Goal: Task Accomplishment & Management: Manage account settings

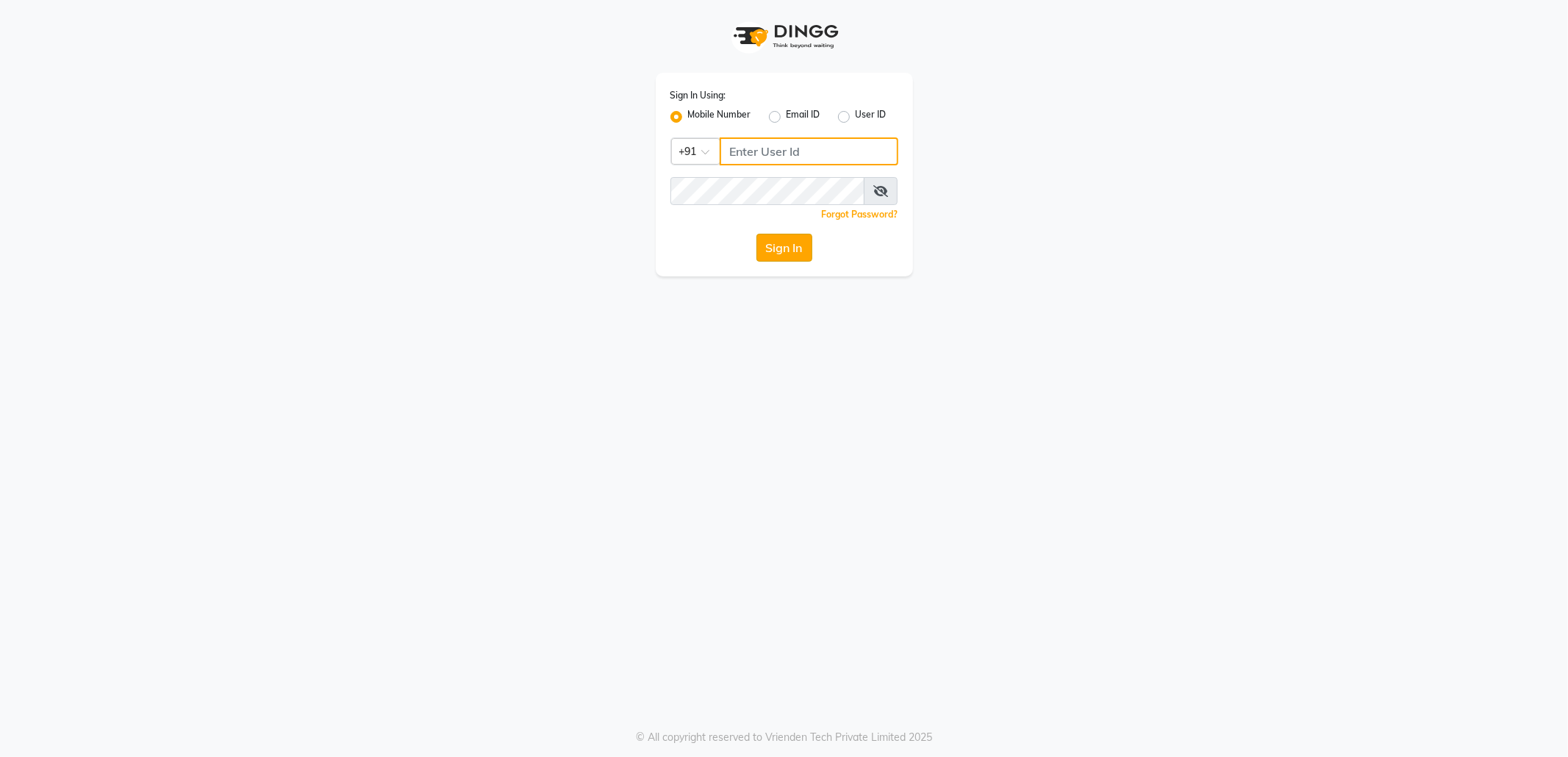
type input "9145786777"
click at [774, 233] on button "Sign In" at bounding box center [784, 247] width 56 height 28
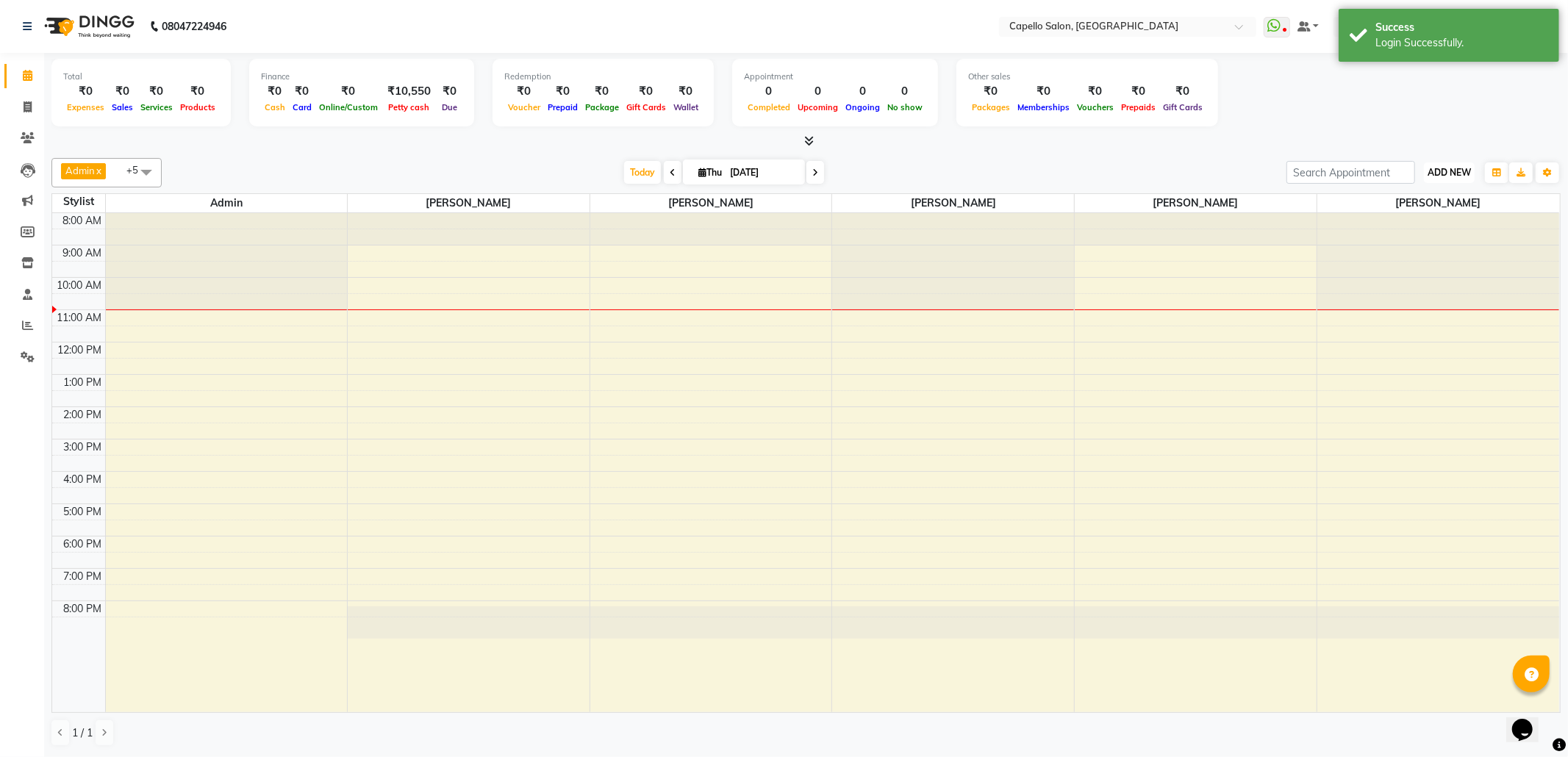
click at [1456, 173] on span "ADD NEW" at bounding box center [1449, 172] width 44 height 11
click at [1429, 257] on link "Add Attendance" at bounding box center [1415, 258] width 116 height 19
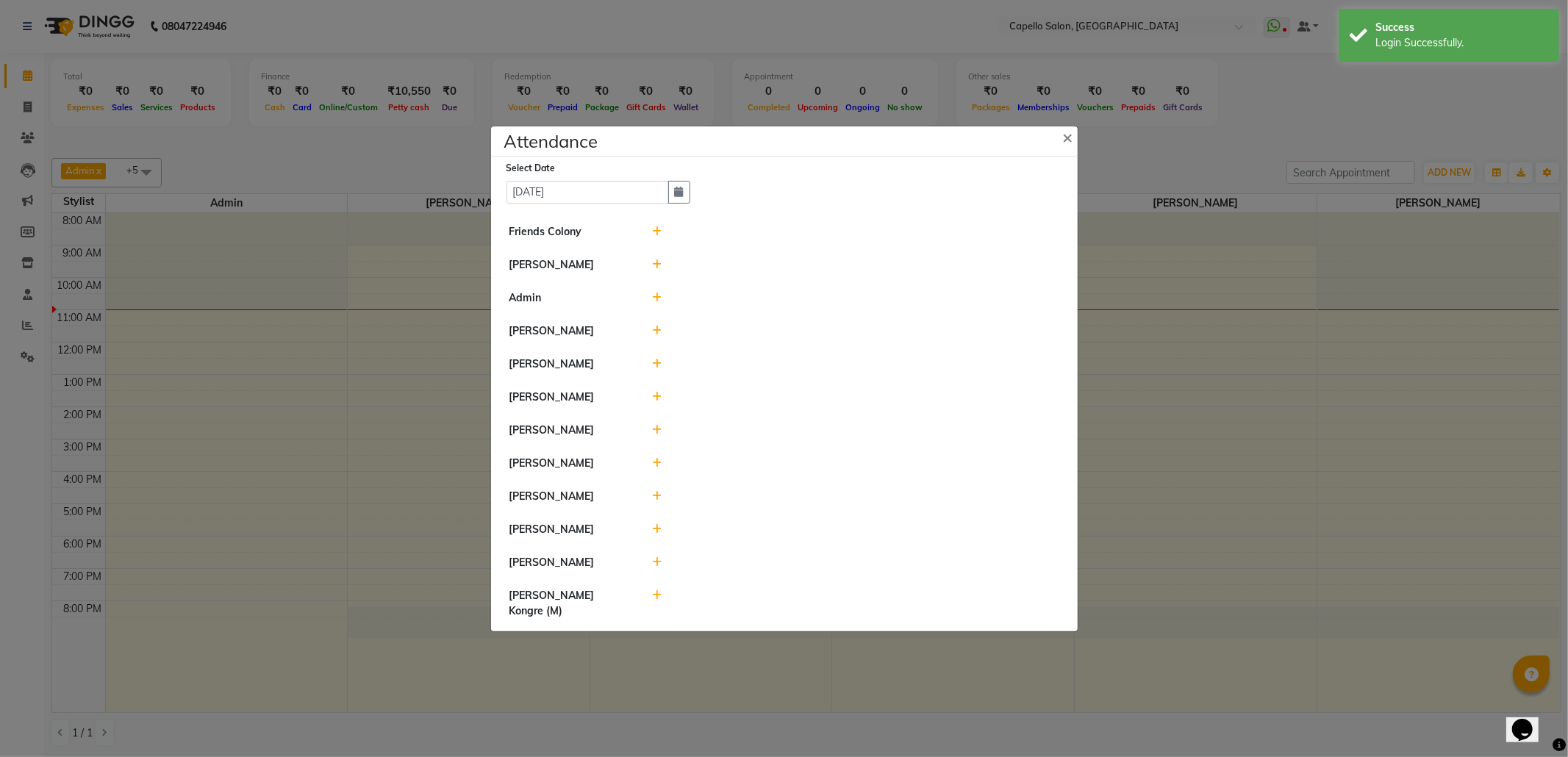
click at [653, 229] on icon at bounding box center [656, 232] width 9 height 10
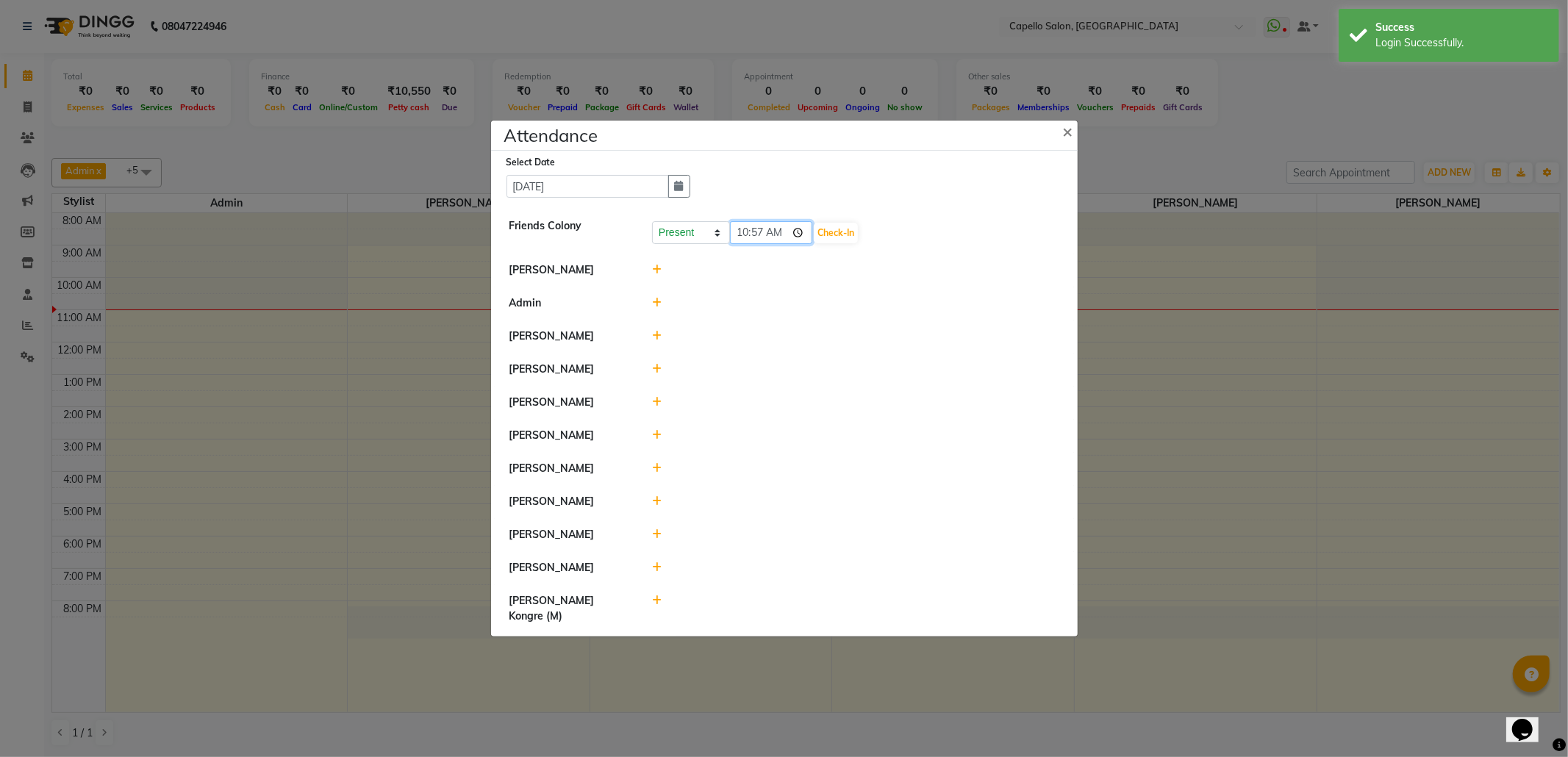
click at [738, 231] on input "10:57" at bounding box center [771, 233] width 82 height 23
type input "10:42"
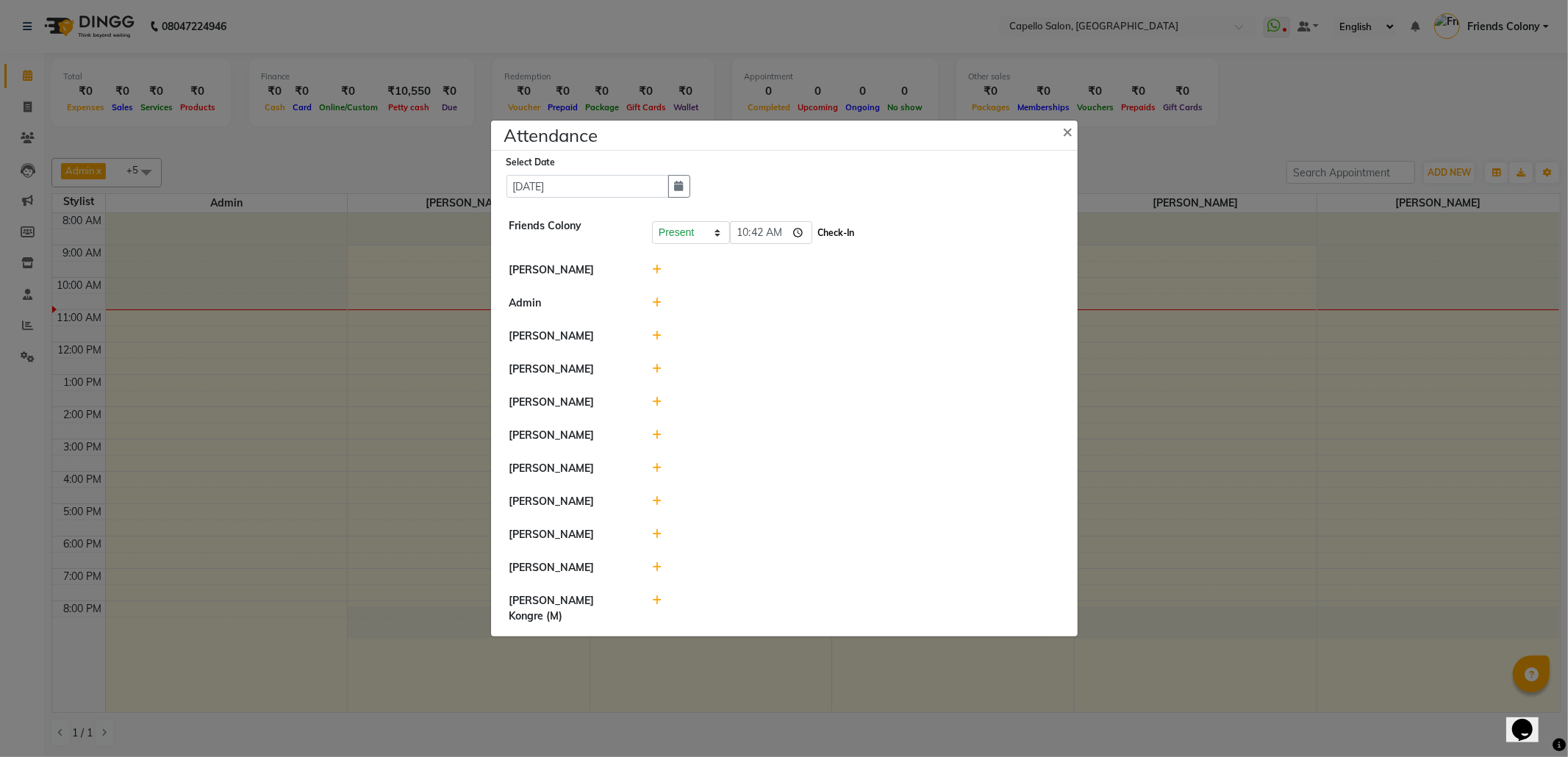
click at [832, 232] on button "Check-In" at bounding box center [836, 233] width 44 height 21
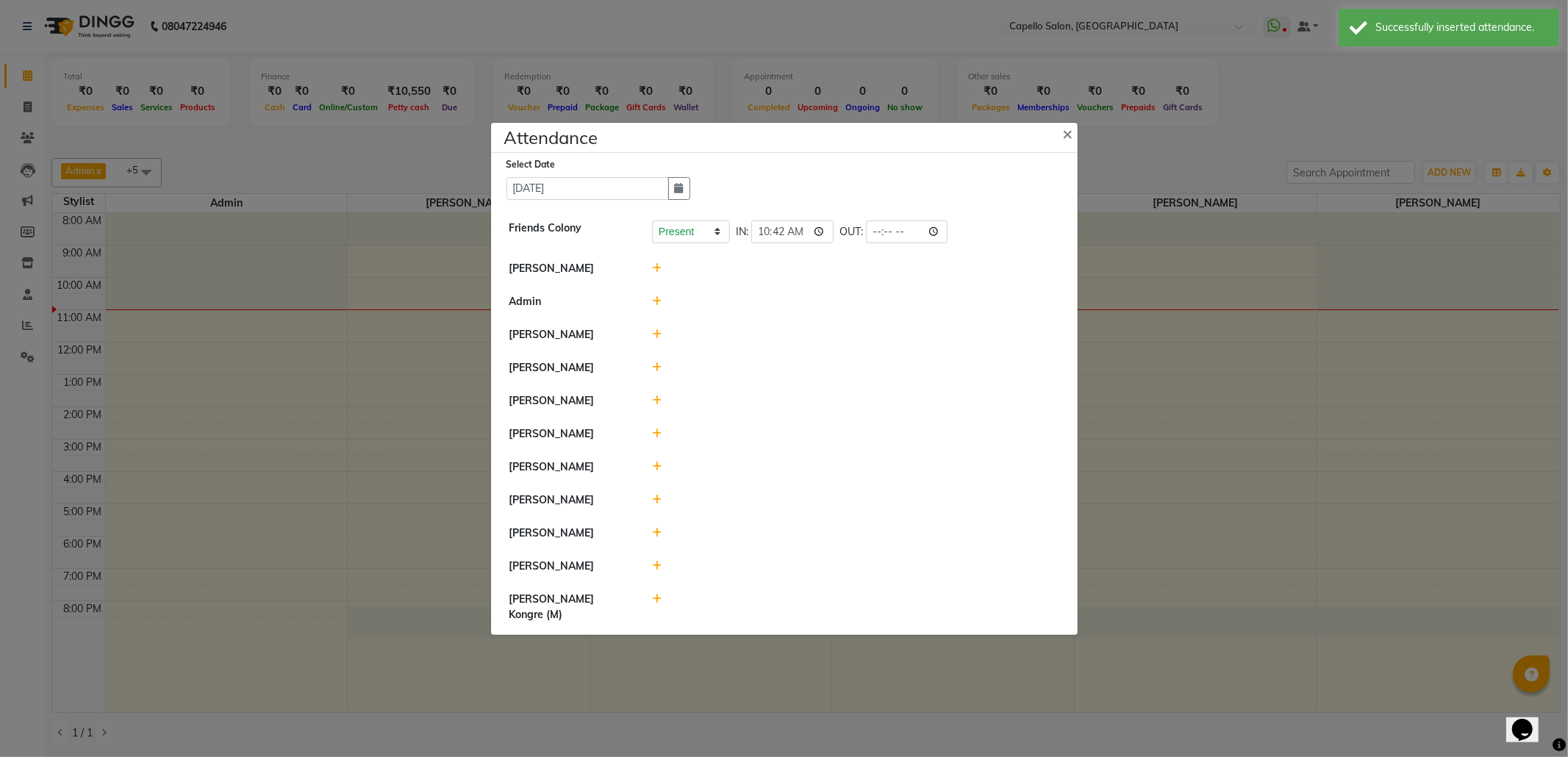
click at [660, 439] on icon at bounding box center [656, 433] width 9 height 10
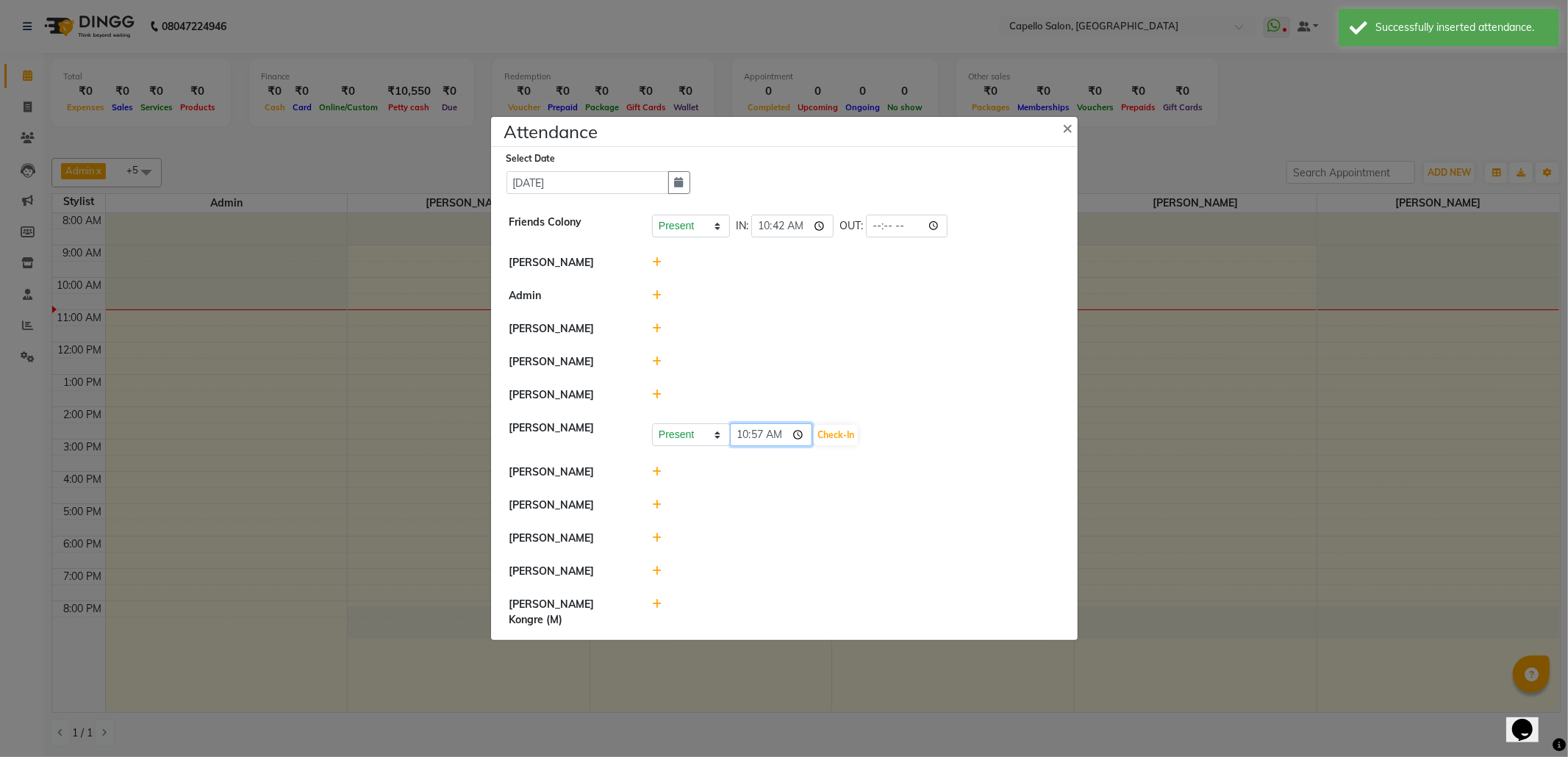
click at [763, 446] on input "10:57" at bounding box center [771, 434] width 82 height 23
type input "10:42"
click at [847, 445] on button "Check-In" at bounding box center [836, 435] width 44 height 21
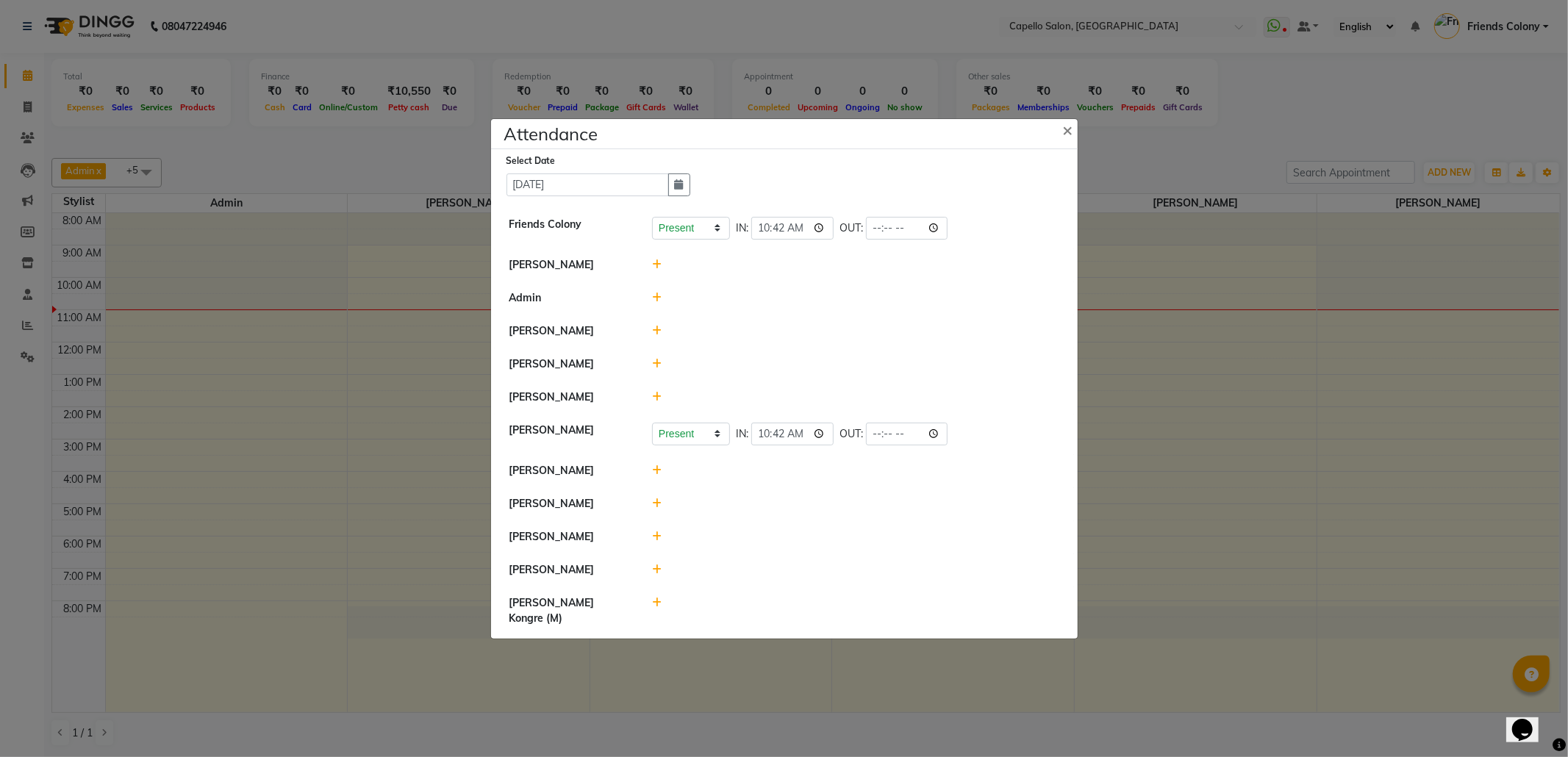
click at [657, 608] on icon at bounding box center [656, 603] width 9 height 10
click at [757, 620] on input "10:57" at bounding box center [771, 609] width 82 height 23
type input "10:45"
click at [845, 618] on button "Check-In" at bounding box center [836, 609] width 44 height 21
click at [657, 402] on icon at bounding box center [656, 397] width 9 height 10
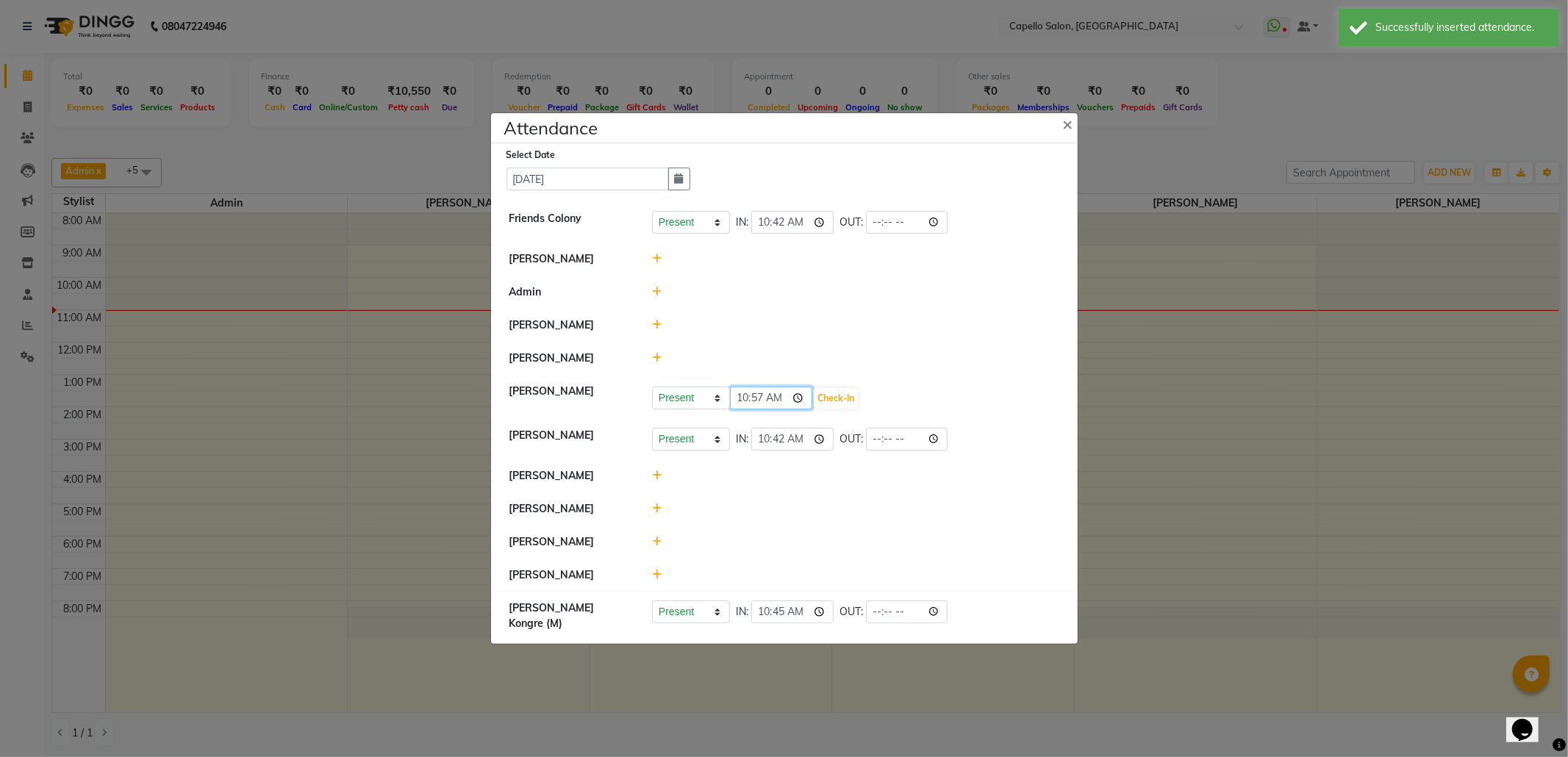
click at [756, 409] on input "10:57" at bounding box center [771, 397] width 82 height 23
type input "10:53"
click at [834, 409] on button "Check-In" at bounding box center [836, 398] width 44 height 21
click at [653, 578] on icon at bounding box center [656, 573] width 9 height 10
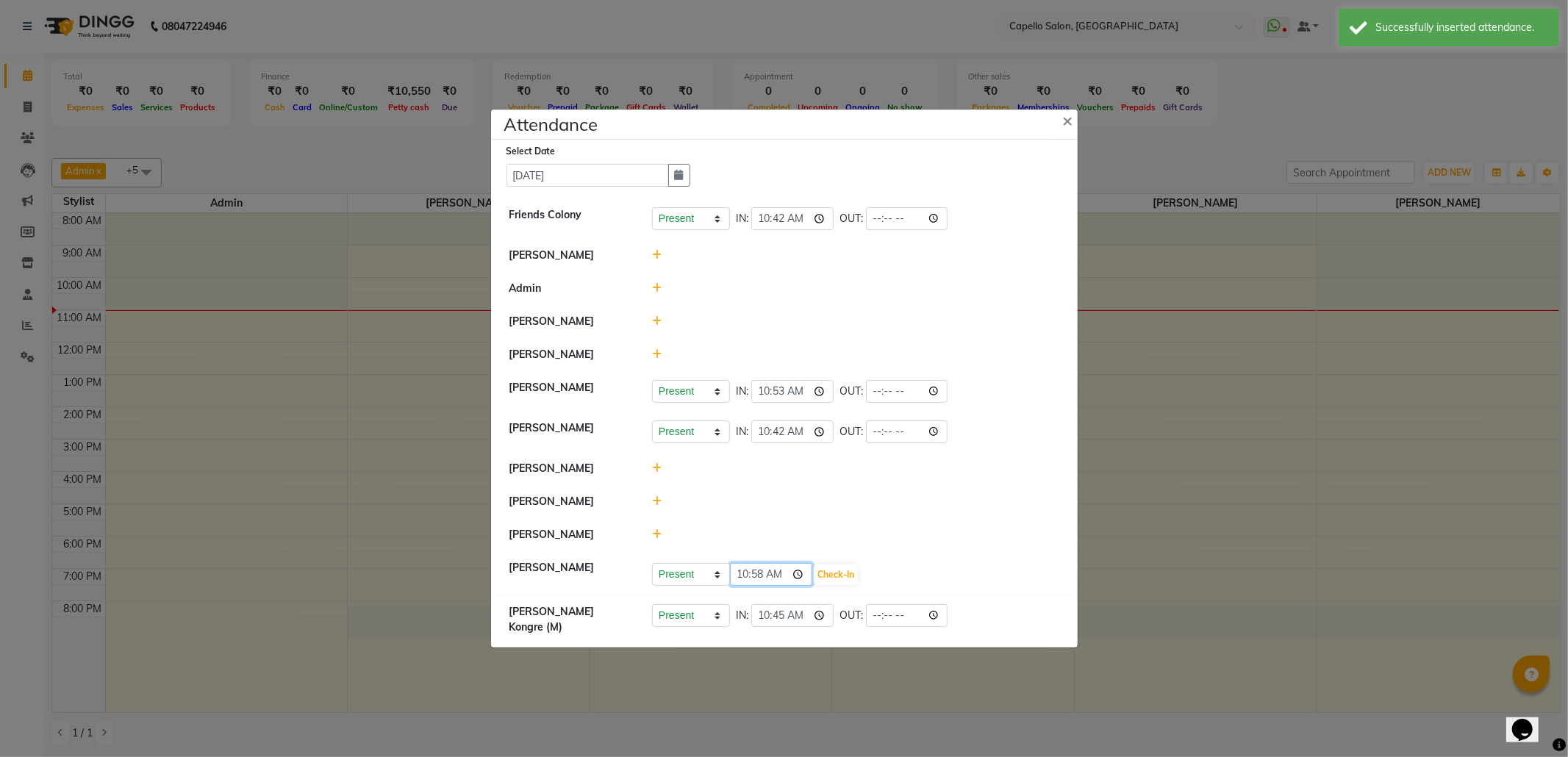
click at [760, 582] on input "10:58" at bounding box center [771, 574] width 82 height 23
type input "10:52"
click at [854, 583] on button "Check-In" at bounding box center [836, 574] width 44 height 21
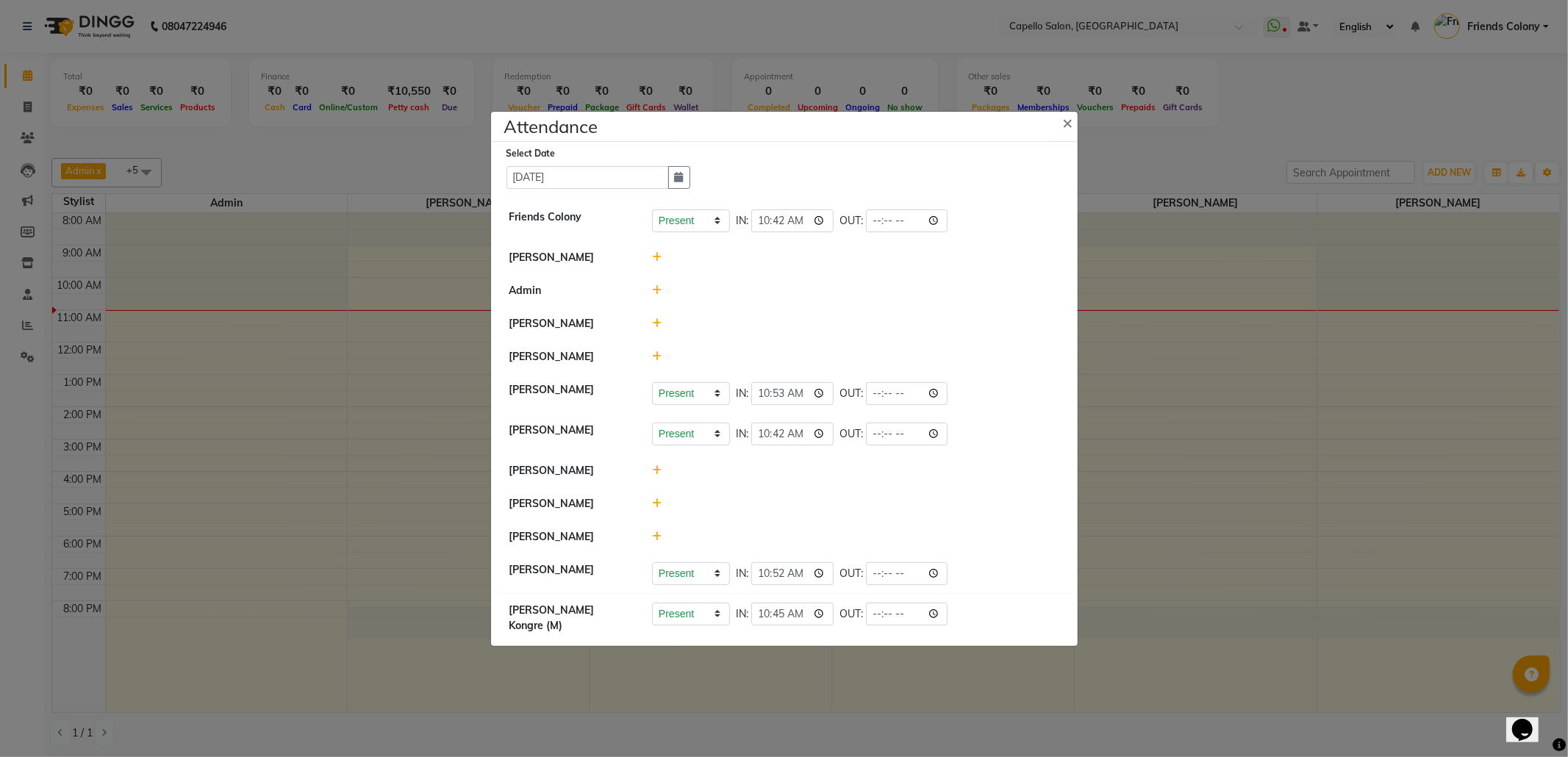
click at [656, 361] on icon at bounding box center [656, 356] width 9 height 10
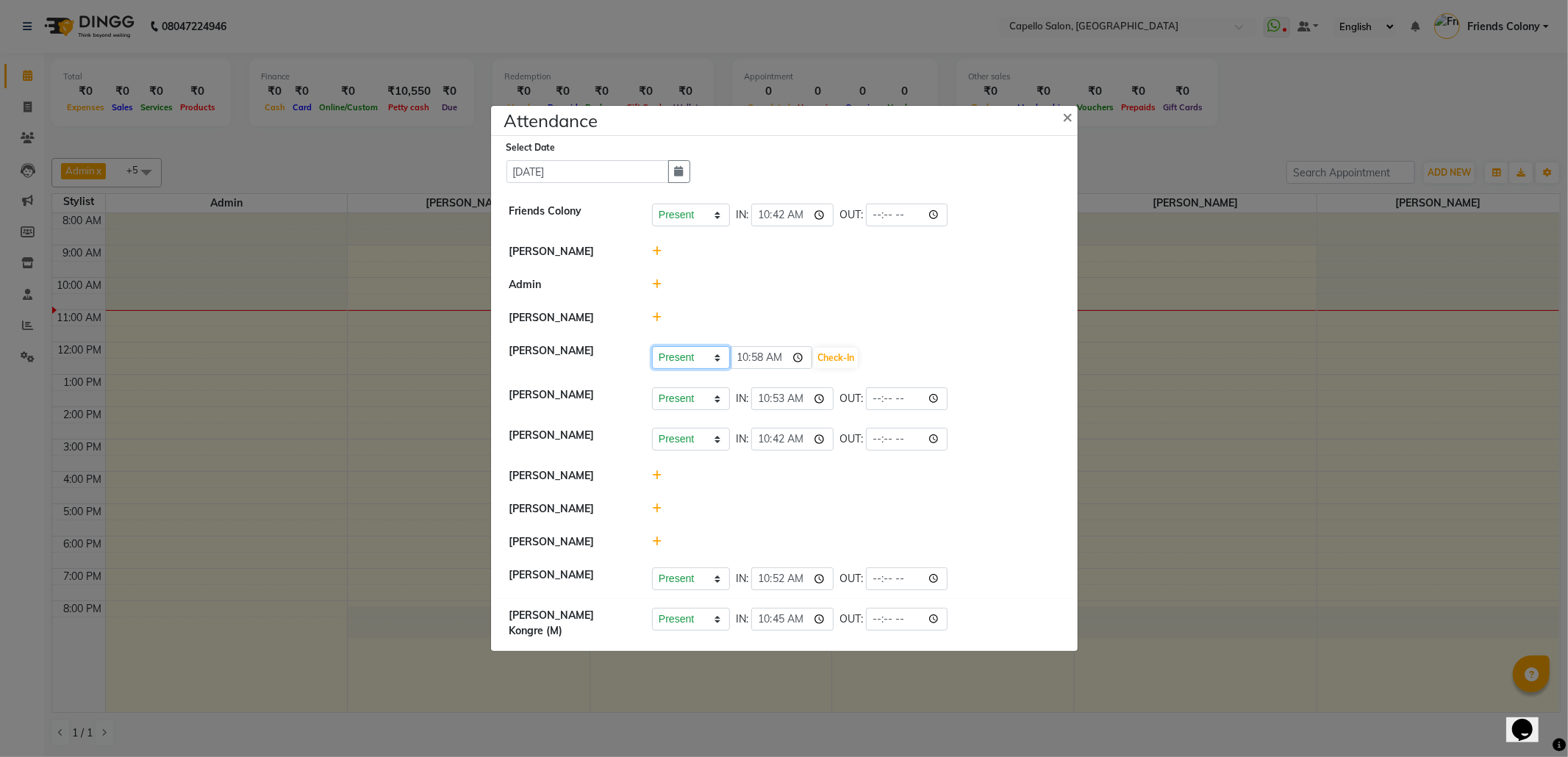
click at [702, 368] on select "Present Absent Late Half Day Weekly Off" at bounding box center [690, 357] width 78 height 23
select select "W"
click at [652, 358] on select "Present Absent Late Half Day Weekly Off" at bounding box center [690, 357] width 78 height 23
click at [743, 368] on button "Save" at bounding box center [745, 358] width 28 height 21
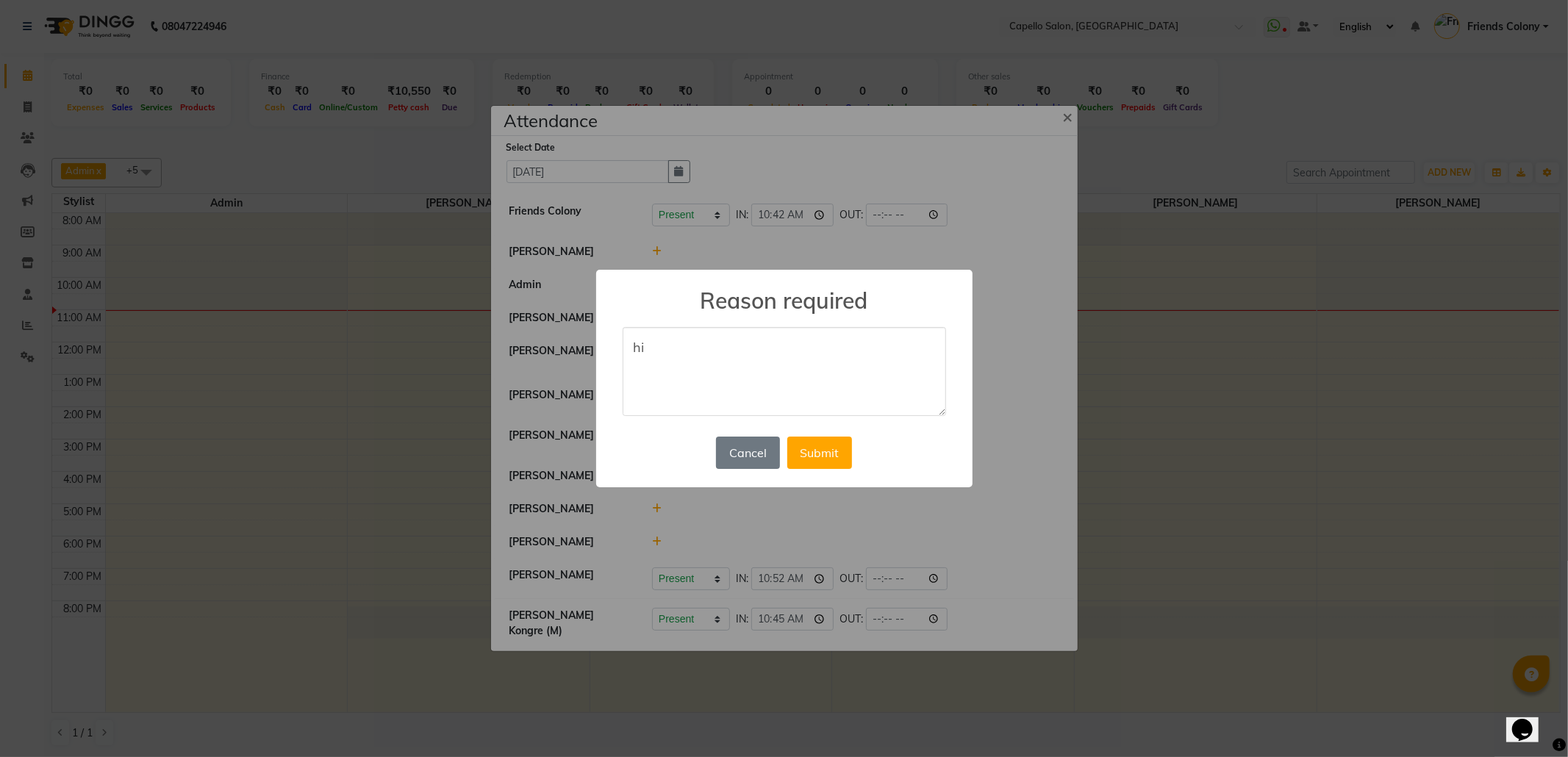
type textarea "h"
type textarea "monthly first week off"
click at [828, 442] on button "Submit" at bounding box center [819, 452] width 64 height 33
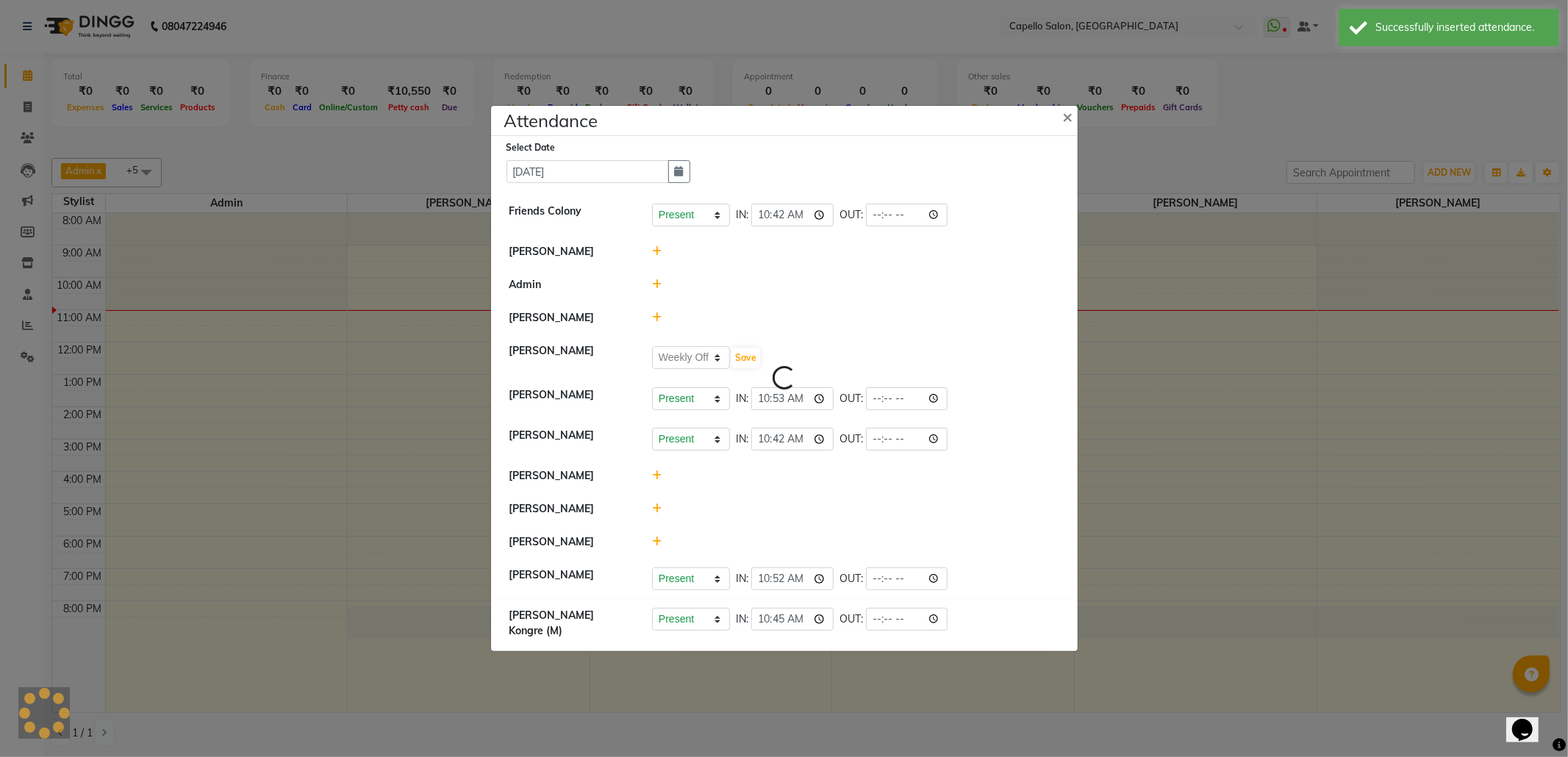
select select "W"
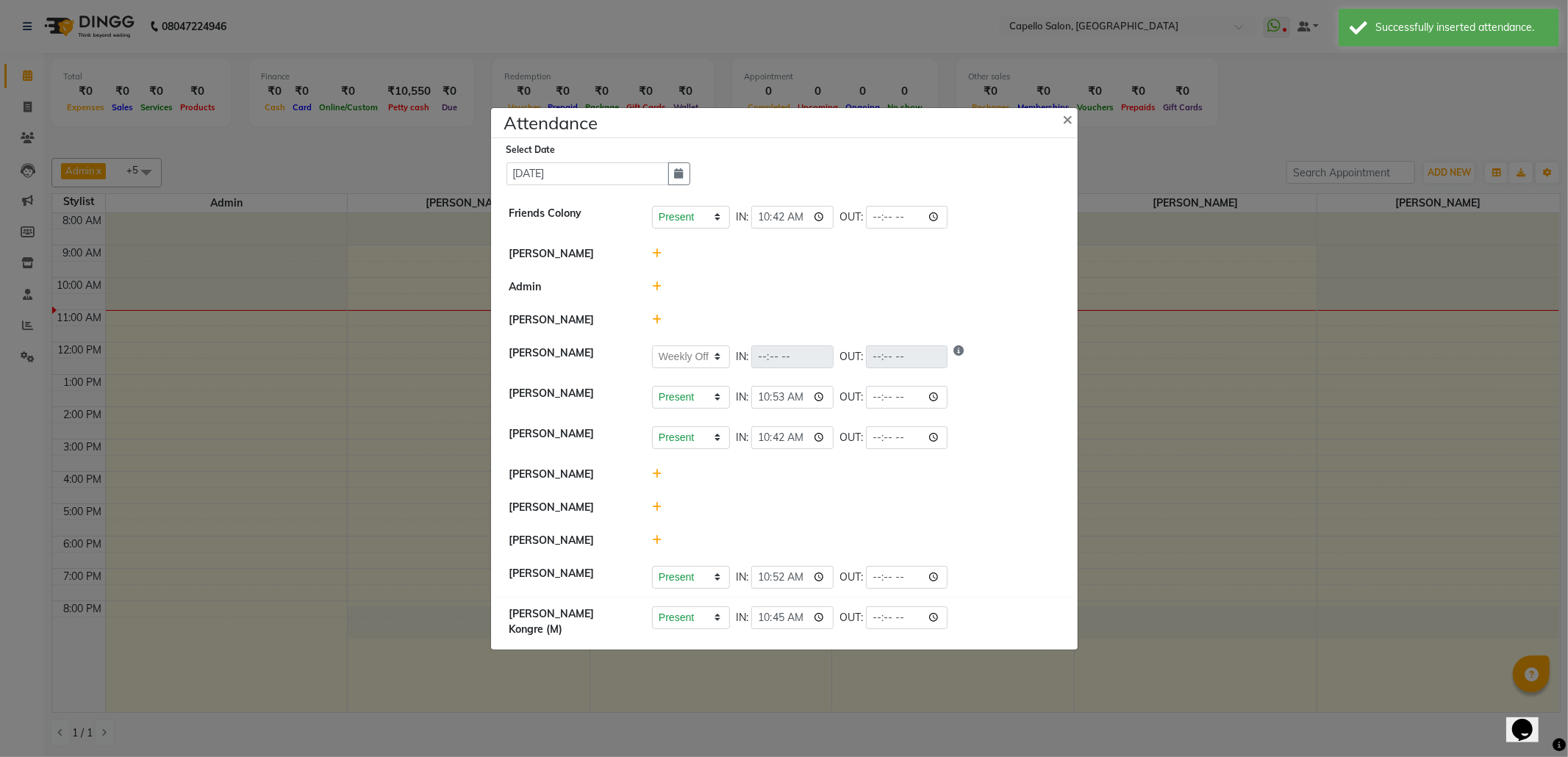
click at [656, 248] on icon at bounding box center [656, 253] width 9 height 10
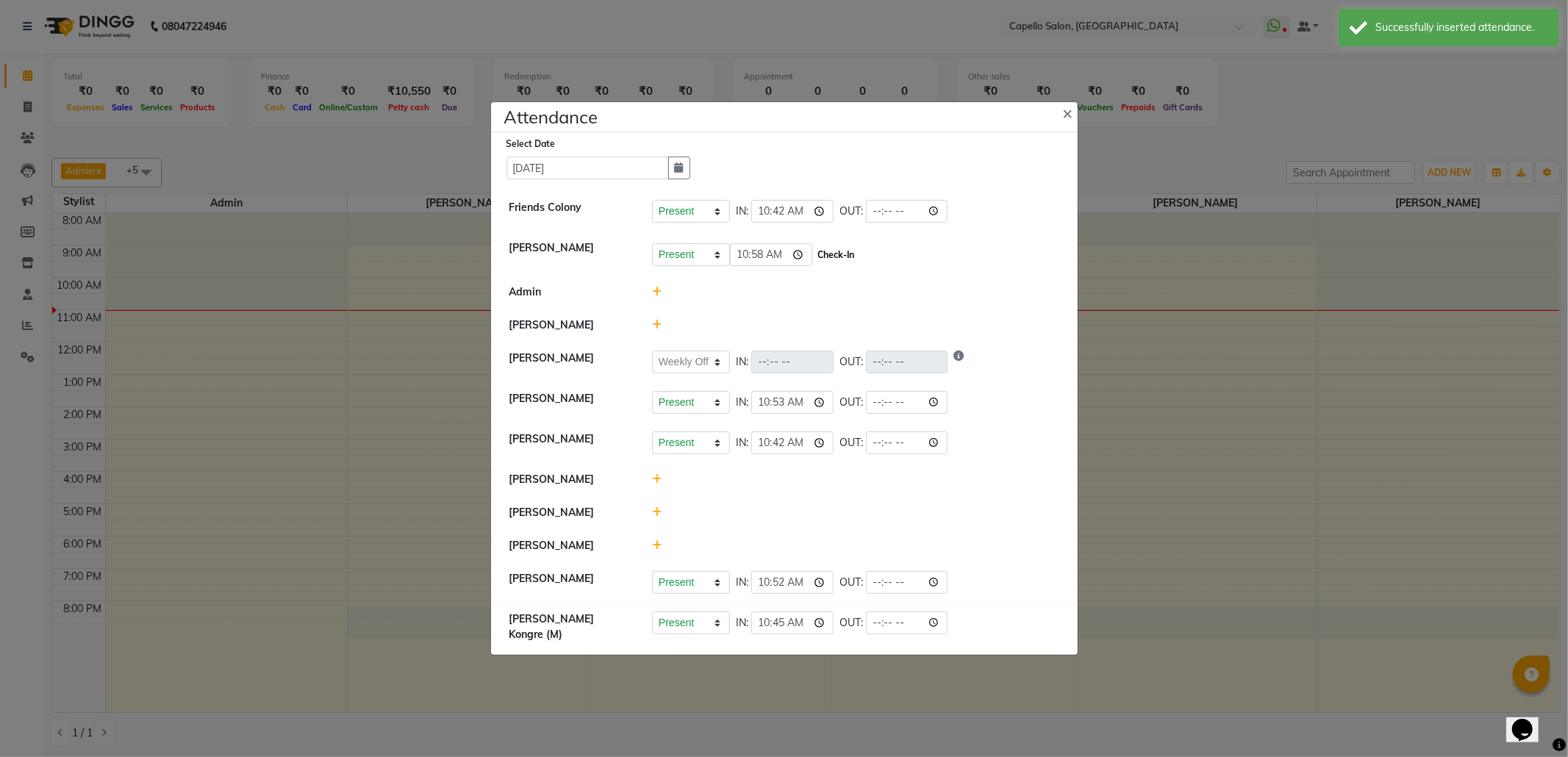
click at [830, 257] on button "Check-In" at bounding box center [836, 255] width 44 height 21
select select "W"
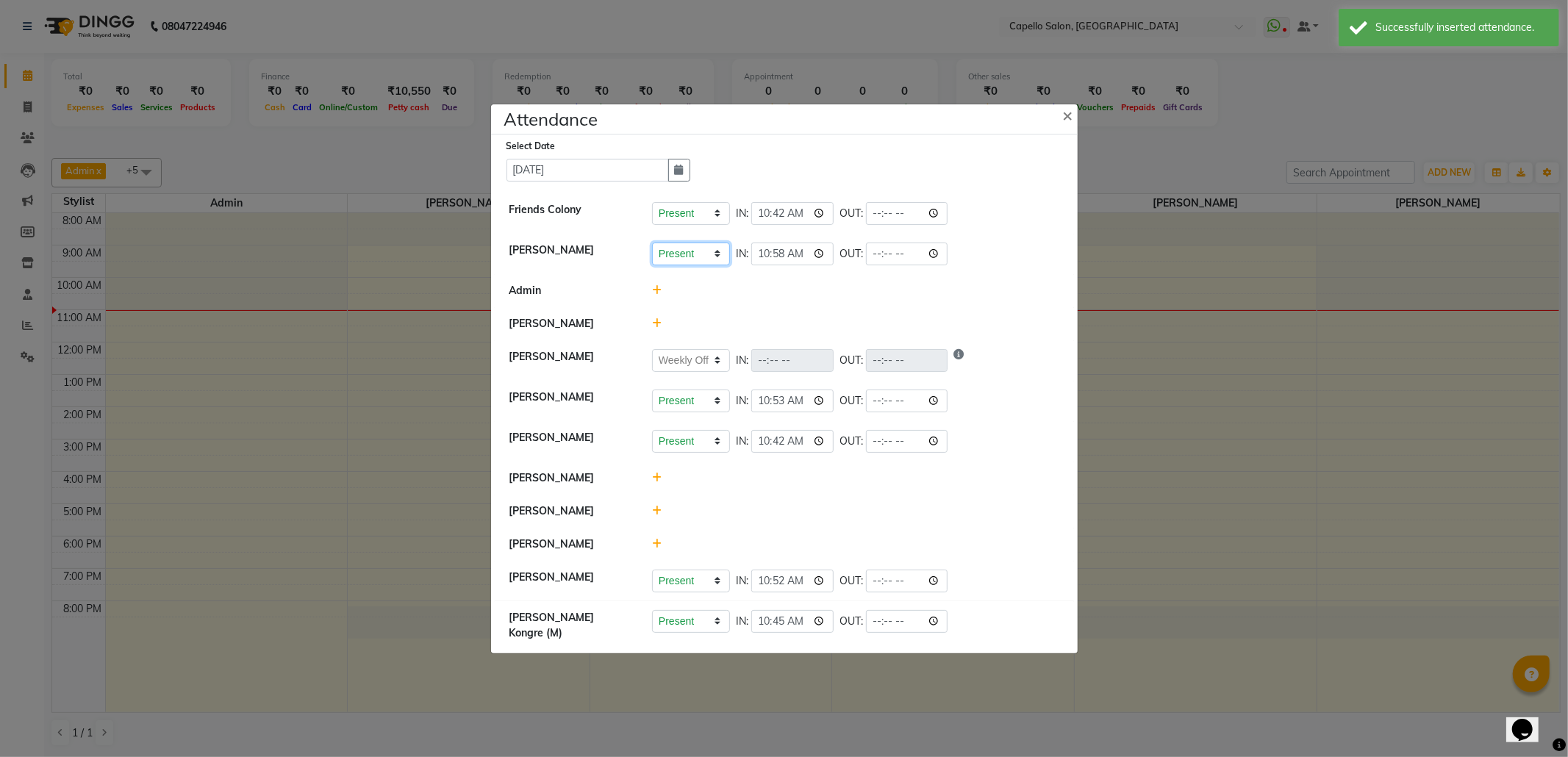
click at [695, 257] on select "Present Absent Late Half Day Weekly Off" at bounding box center [690, 253] width 78 height 23
select select "W"
click at [652, 242] on select "Present Absent Late Half Day Weekly Off" at bounding box center [690, 253] width 78 height 23
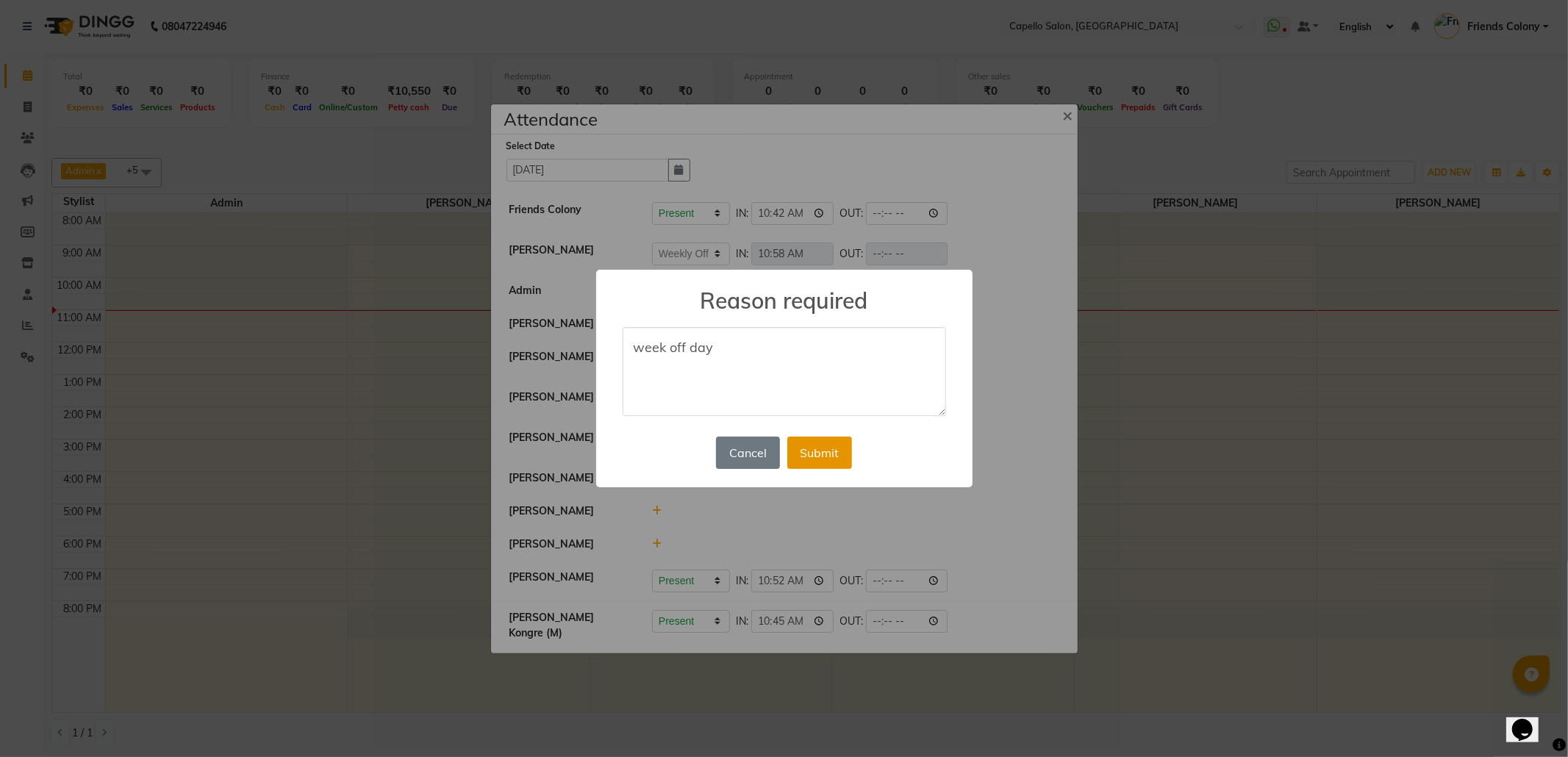
type textarea "week off day"
click at [824, 445] on button "Submit" at bounding box center [819, 452] width 64 height 33
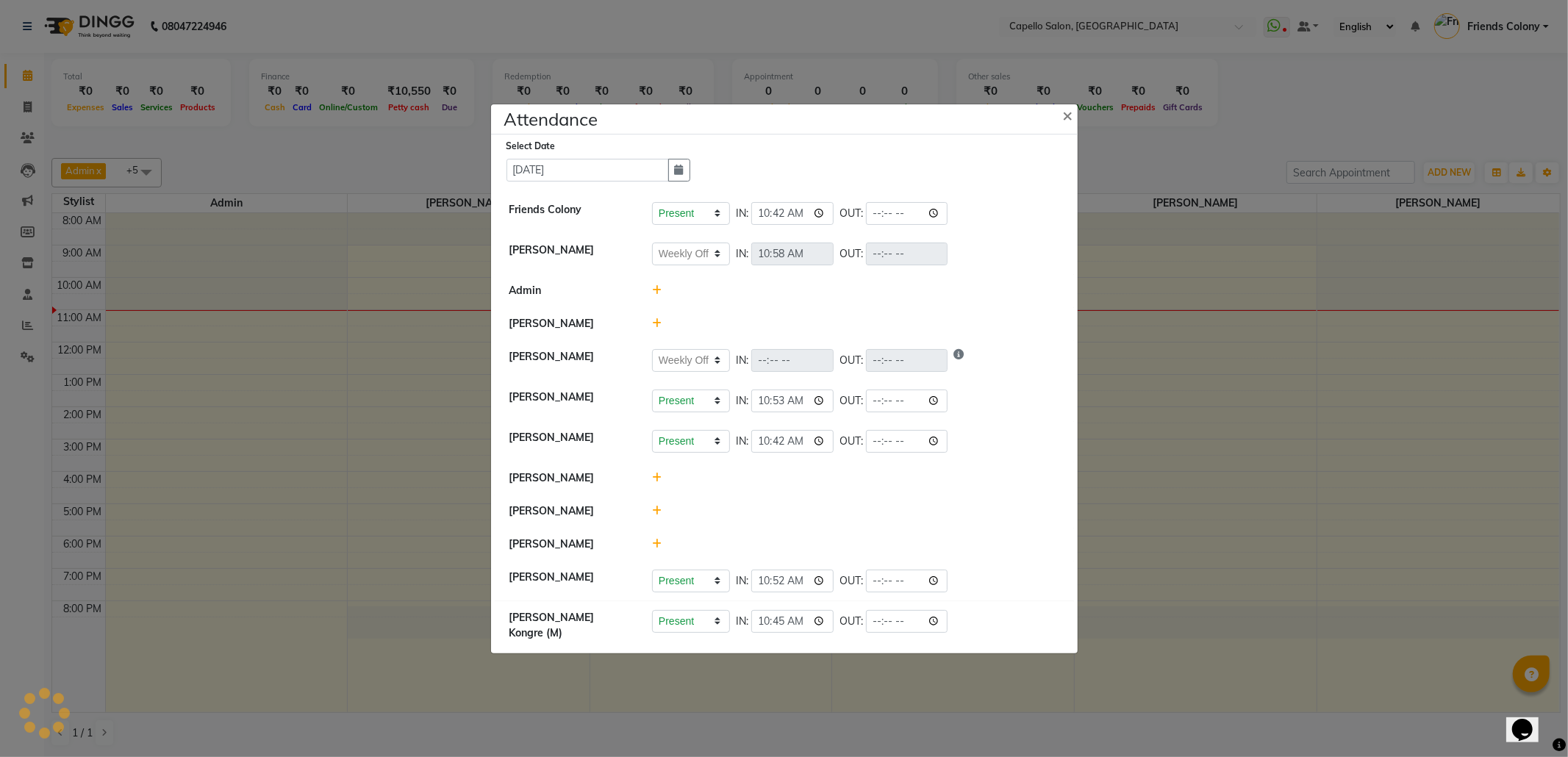
select select "W"
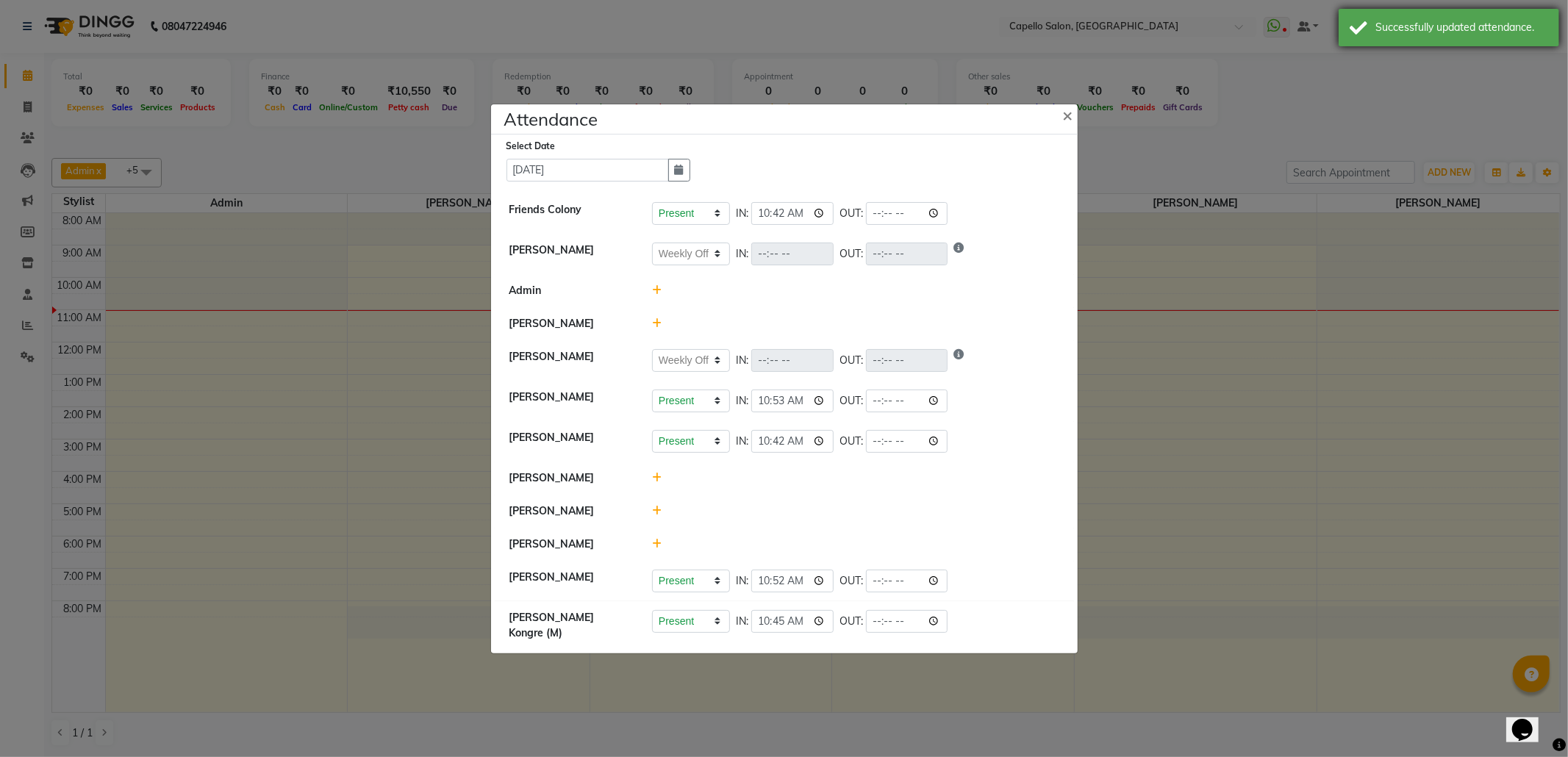
click at [1464, 31] on div "Successfully updated attendance." at bounding box center [1462, 27] width 173 height 15
click at [1061, 106] on button "×" at bounding box center [1069, 115] width 37 height 41
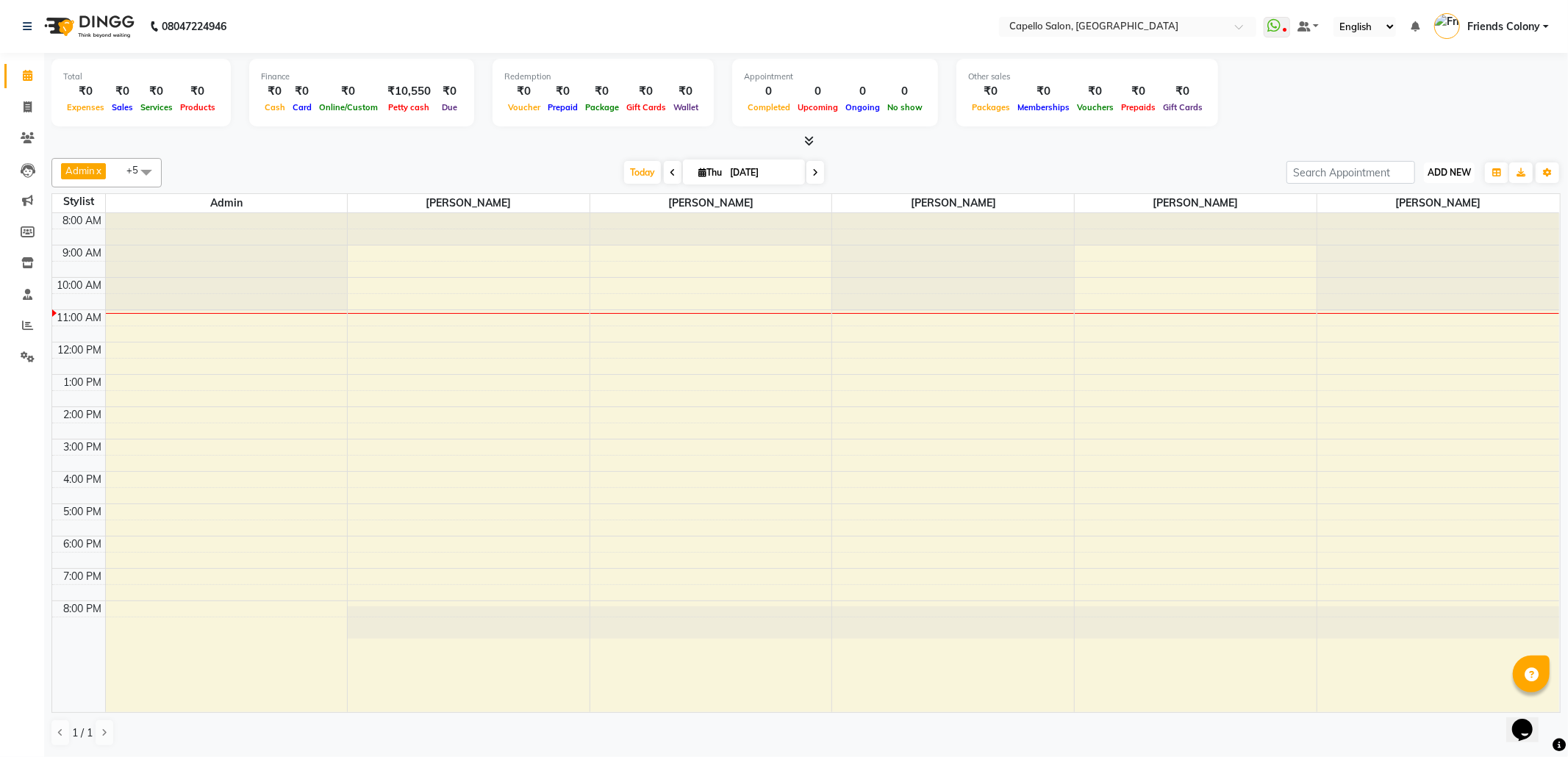
click at [1435, 171] on span "ADD NEW" at bounding box center [1449, 172] width 44 height 11
click at [1427, 259] on link "Add Attendance" at bounding box center [1415, 258] width 116 height 19
select select "W"
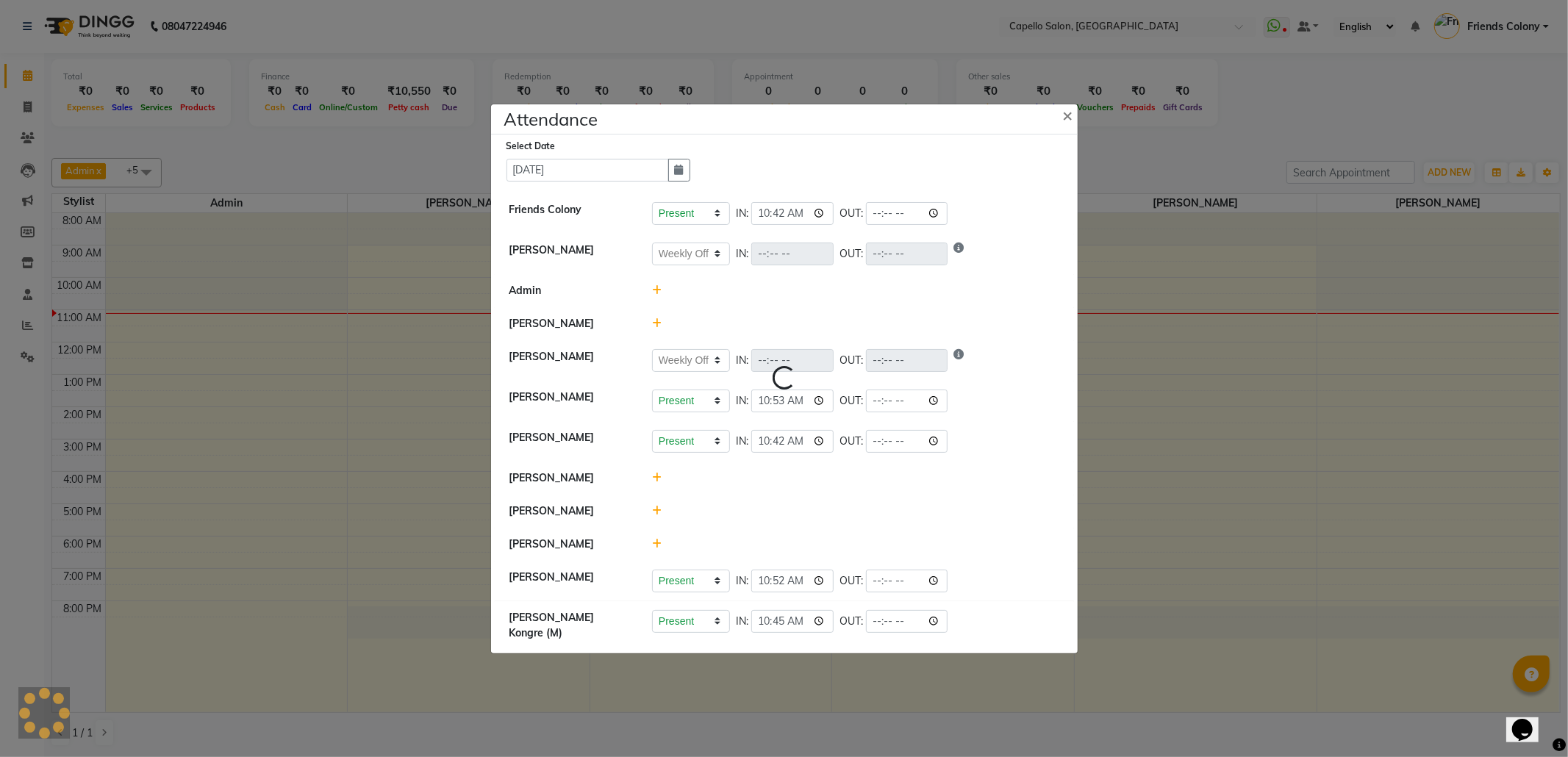
select select "W"
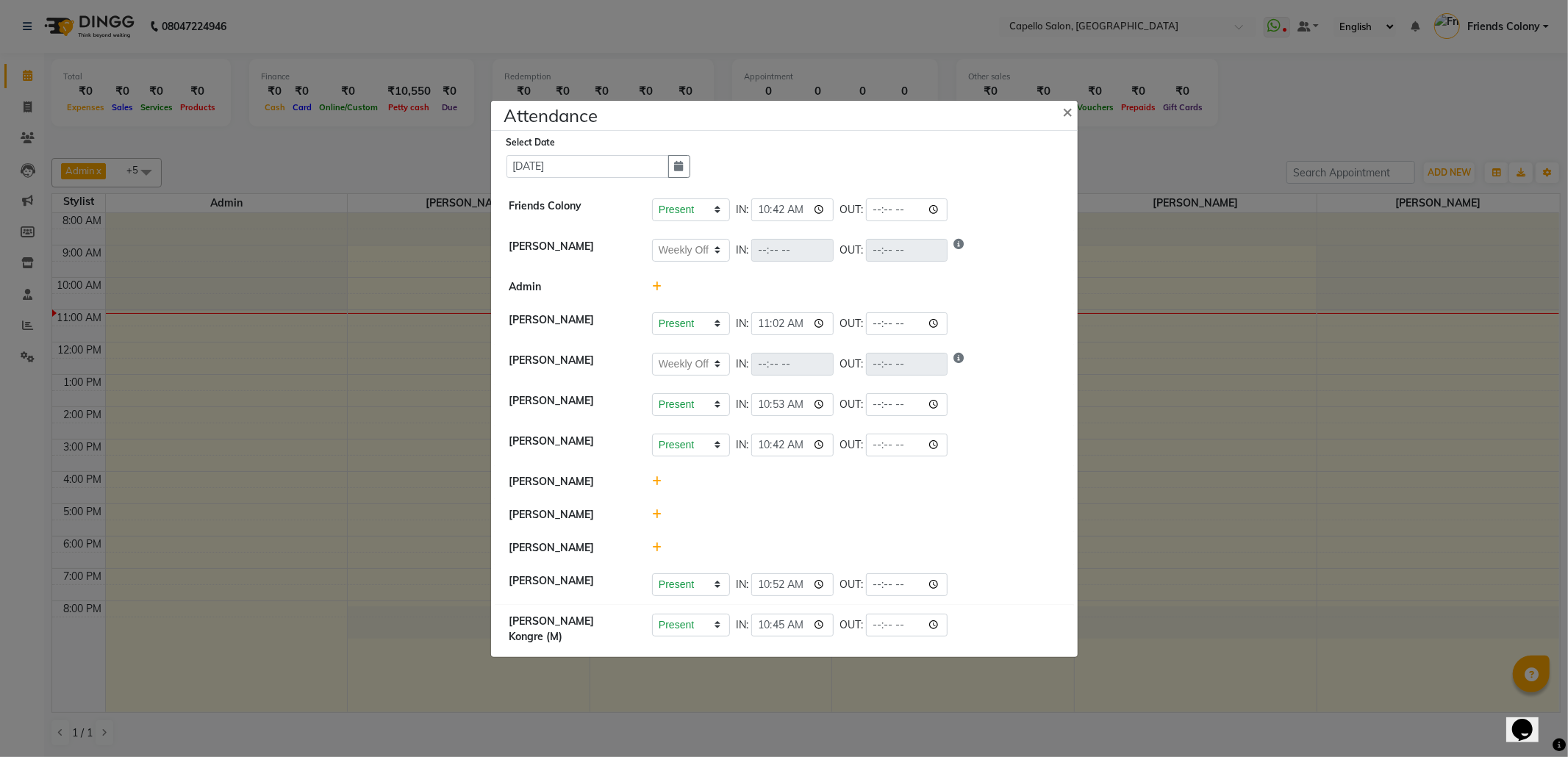
click at [653, 551] on icon at bounding box center [656, 548] width 9 height 10
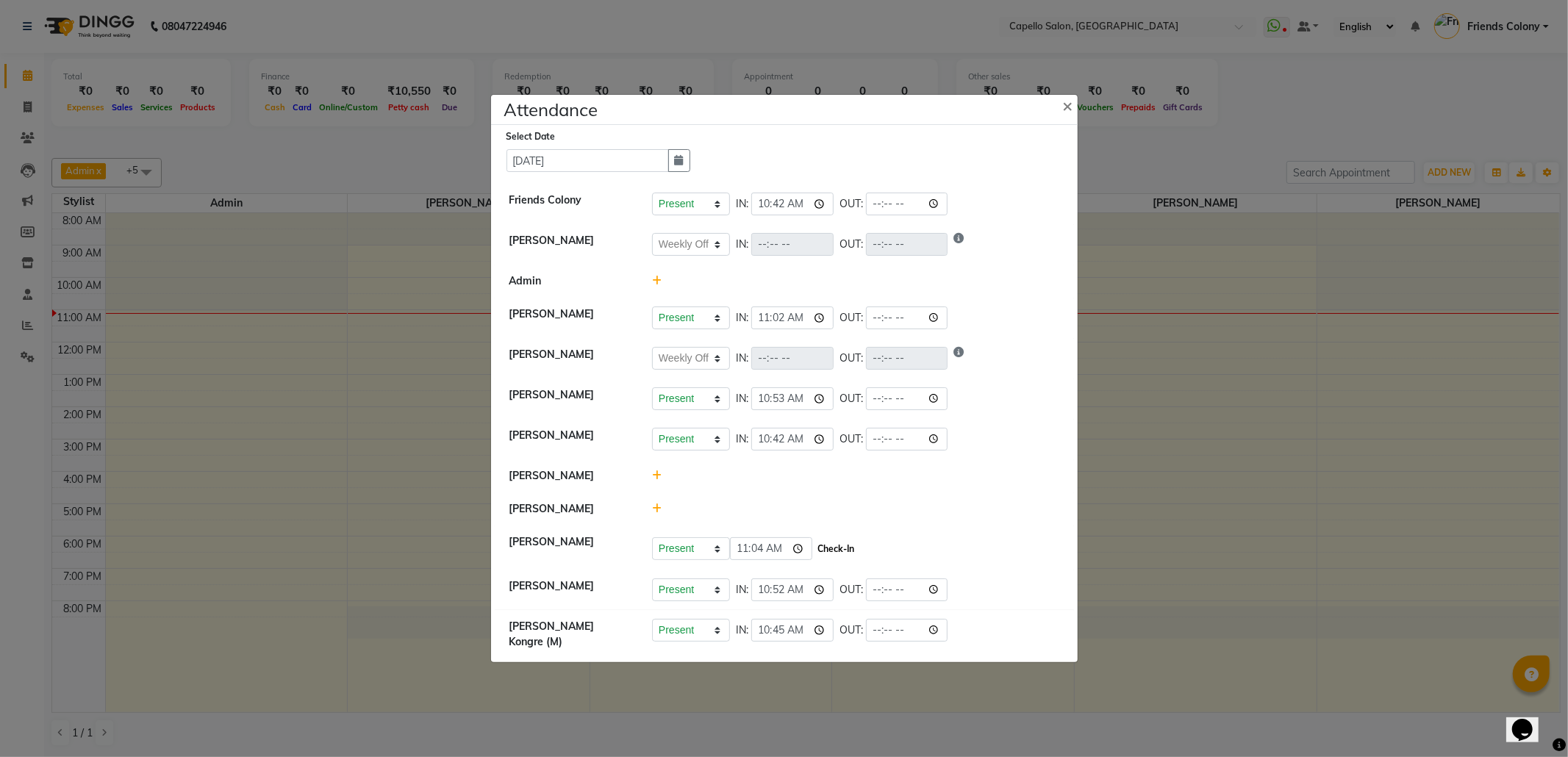
click at [842, 557] on button "Check-In" at bounding box center [836, 548] width 44 height 21
select select "W"
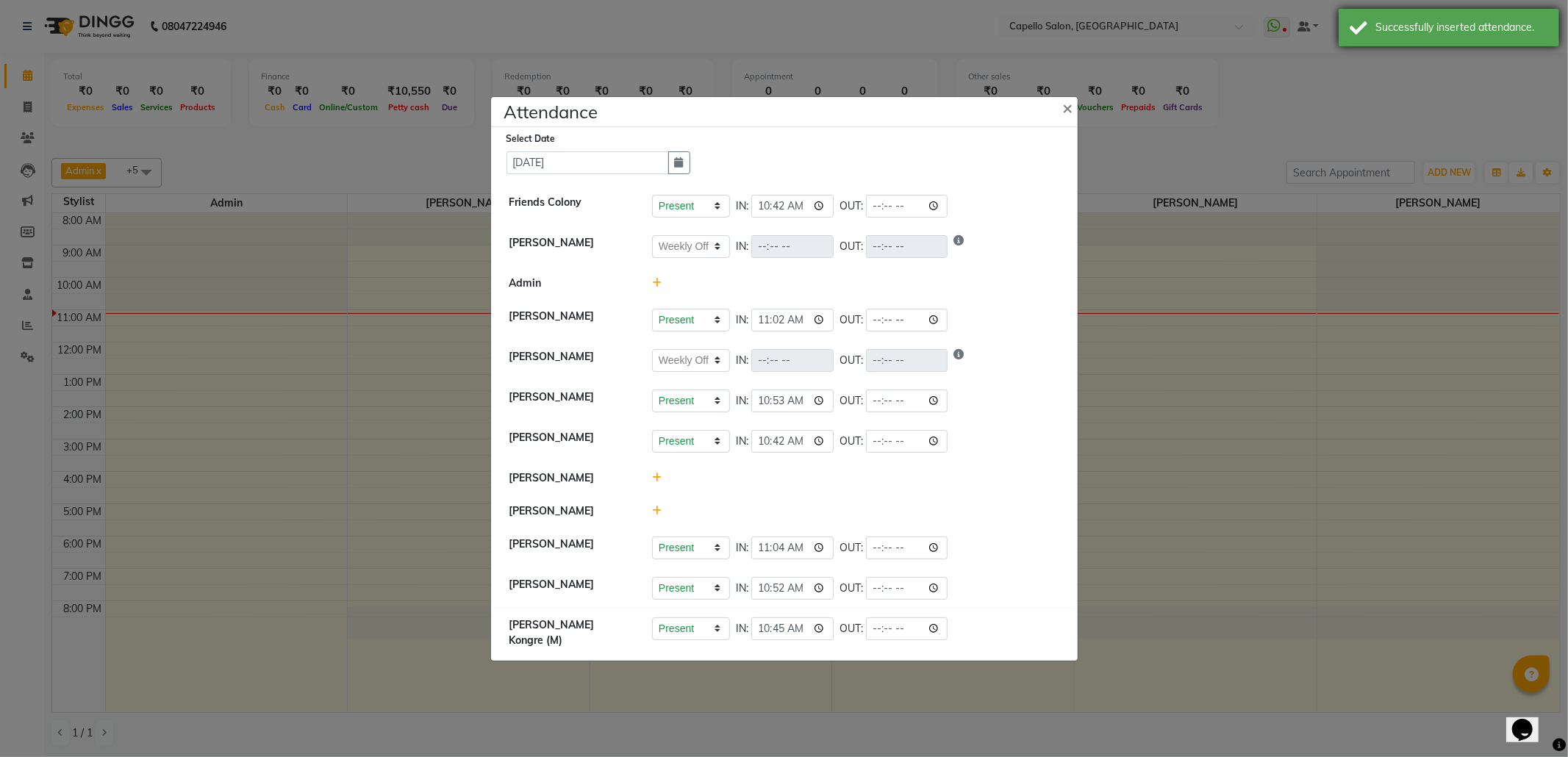
click at [1488, 15] on div "Successfully inserted attendance." at bounding box center [1449, 27] width 221 height 38
click at [654, 482] on icon at bounding box center [656, 477] width 9 height 10
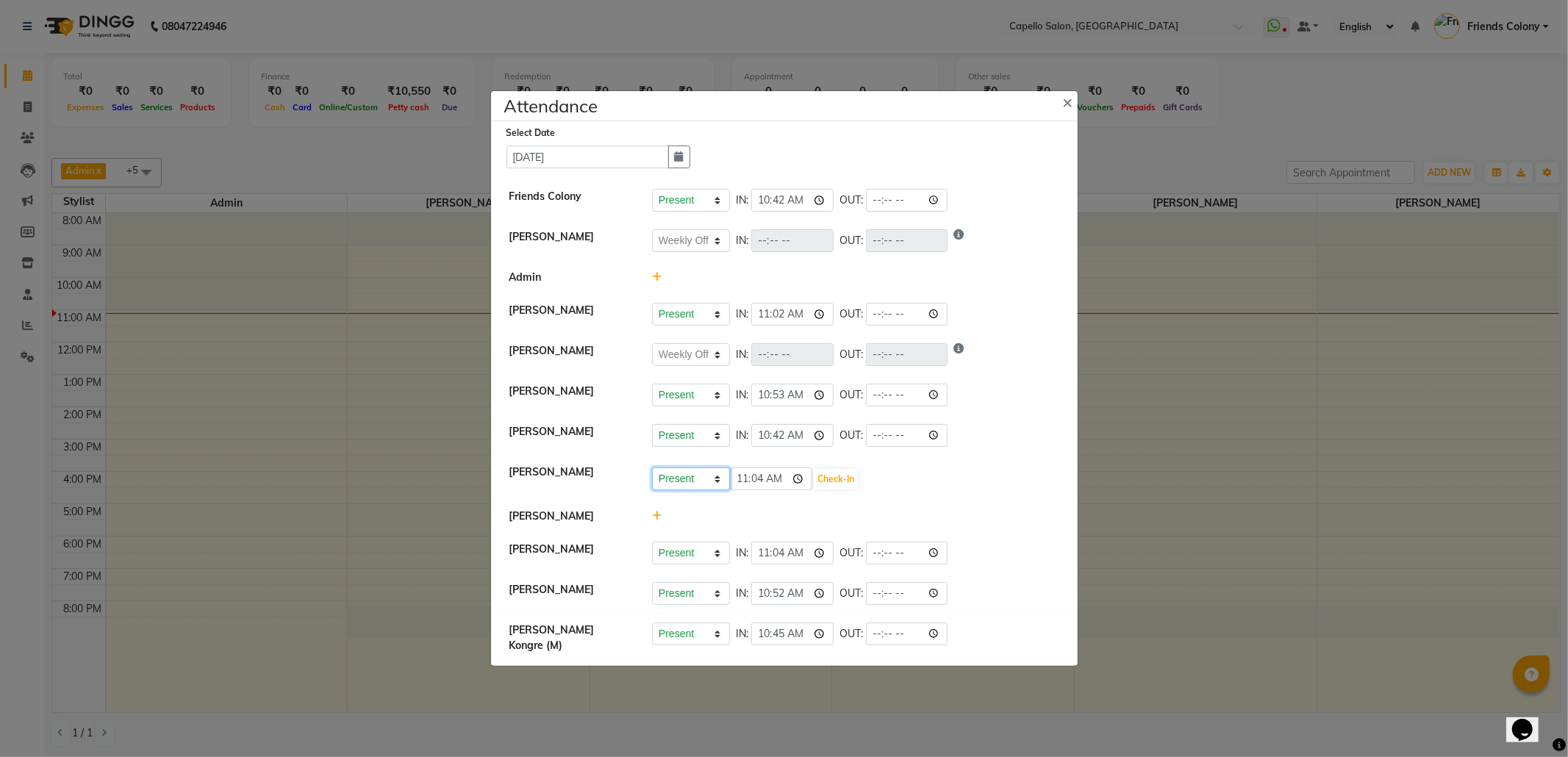
drag, startPoint x: 654, startPoint y: 486, endPoint x: 665, endPoint y: 483, distance: 11.4
click at [665, 482] on select "Present Absent Late Half Day Weekly Off" at bounding box center [690, 478] width 78 height 23
click at [652, 476] on select "Present Absent Late Half Day Weekly Off" at bounding box center [690, 478] width 78 height 23
click at [682, 524] on div at bounding box center [855, 516] width 429 height 15
click at [691, 482] on select "Present Absent Late Half Day Weekly Off" at bounding box center [690, 478] width 78 height 23
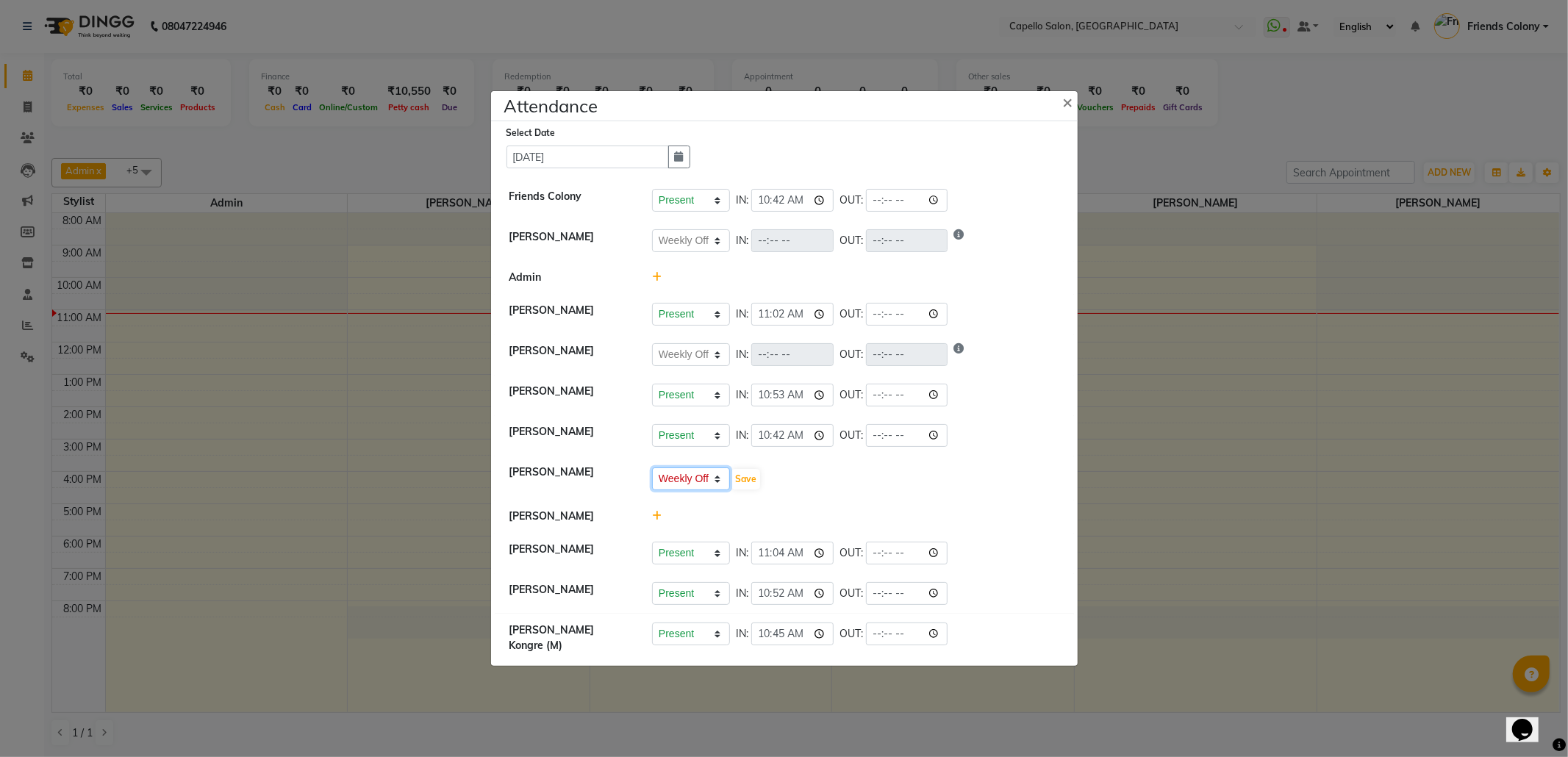
click at [652, 476] on select "Present Absent Late Half Day Weekly Off" at bounding box center [690, 478] width 78 height 23
click at [738, 487] on button "Save" at bounding box center [745, 479] width 28 height 21
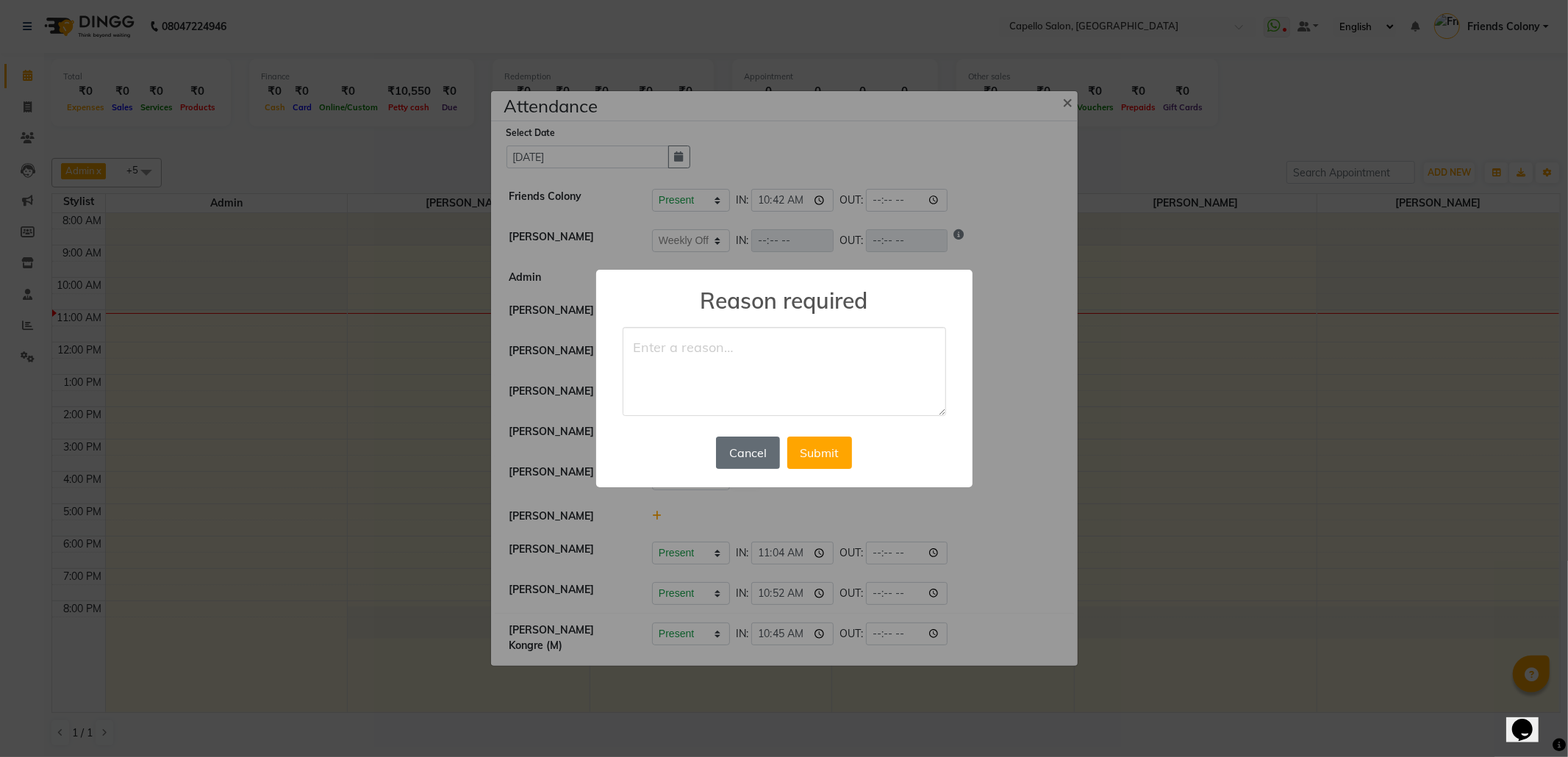
click at [738, 450] on button "Cancel" at bounding box center [748, 452] width 64 height 33
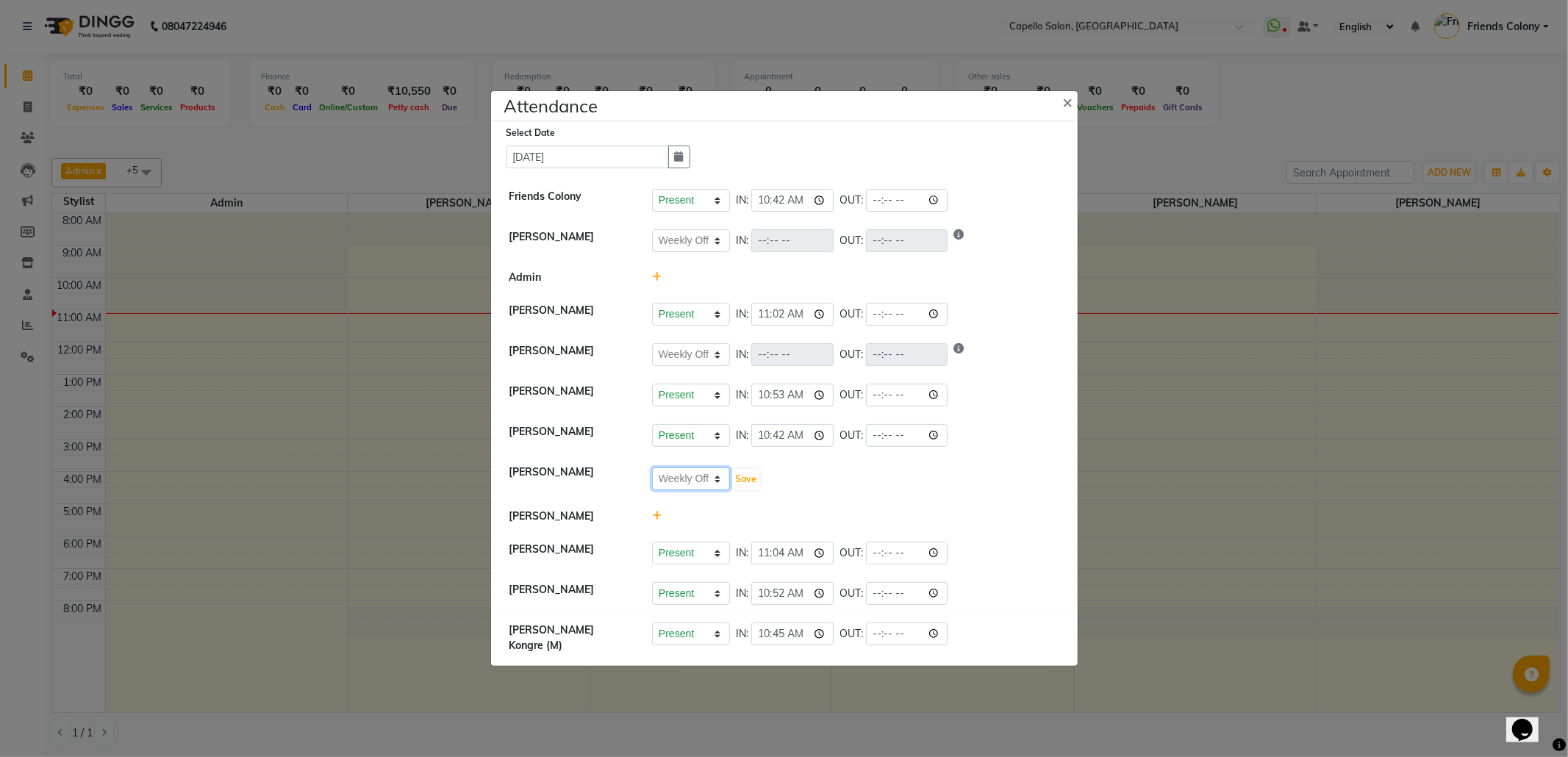
click at [703, 485] on select "Present Absent Late Half Day Weekly Off" at bounding box center [690, 478] width 78 height 23
click at [652, 476] on select "Present Absent Late Half Day Weekly Off" at bounding box center [690, 478] width 78 height 23
click at [747, 486] on button "Save" at bounding box center [745, 479] width 28 height 21
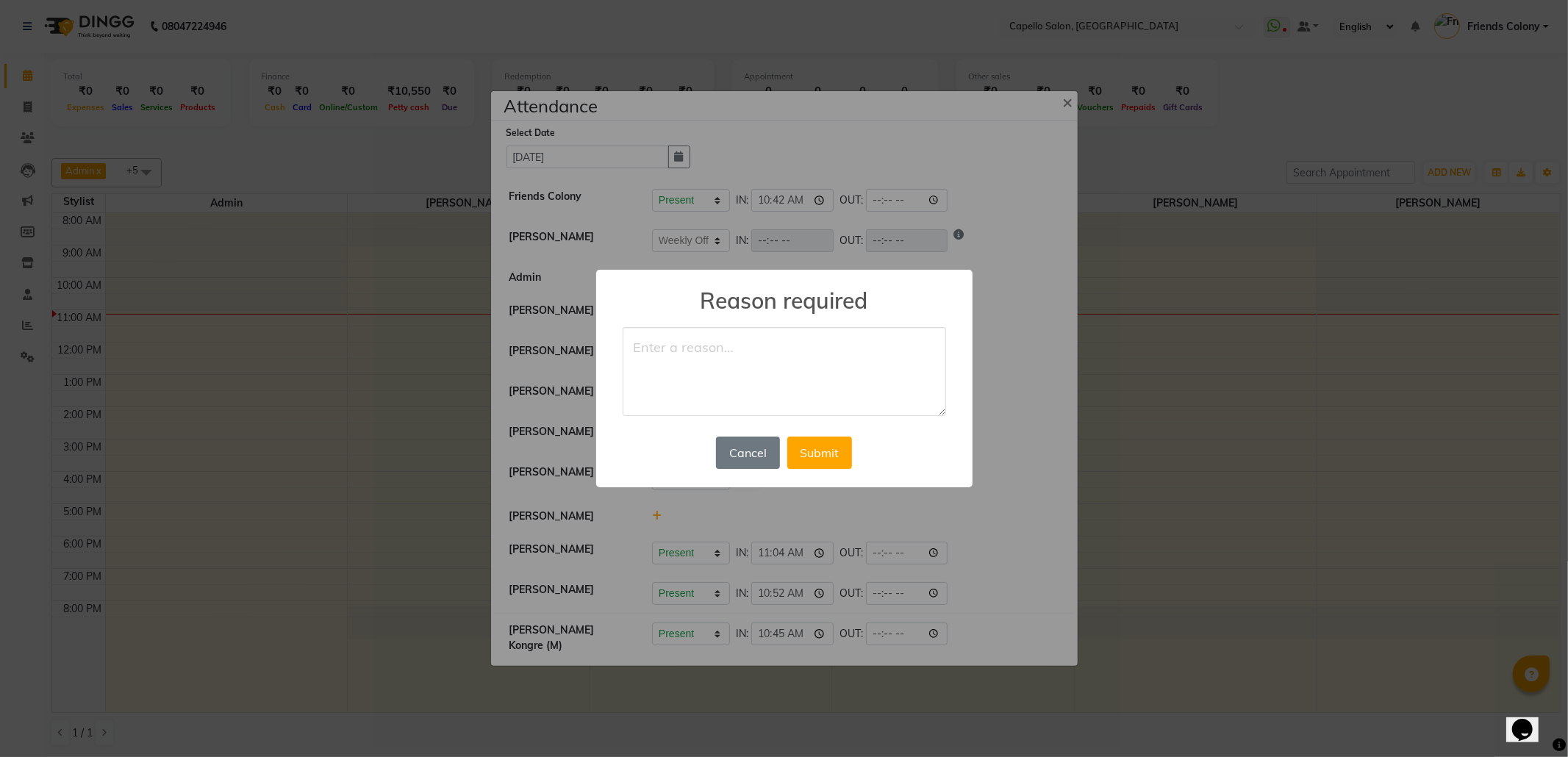
click at [735, 427] on div "× Reason required Cancel No Submit" at bounding box center [784, 378] width 376 height 218
click at [735, 436] on div "Cancel No Submit" at bounding box center [783, 452] width 143 height 39
click at [735, 458] on button "Cancel" at bounding box center [748, 452] width 64 height 33
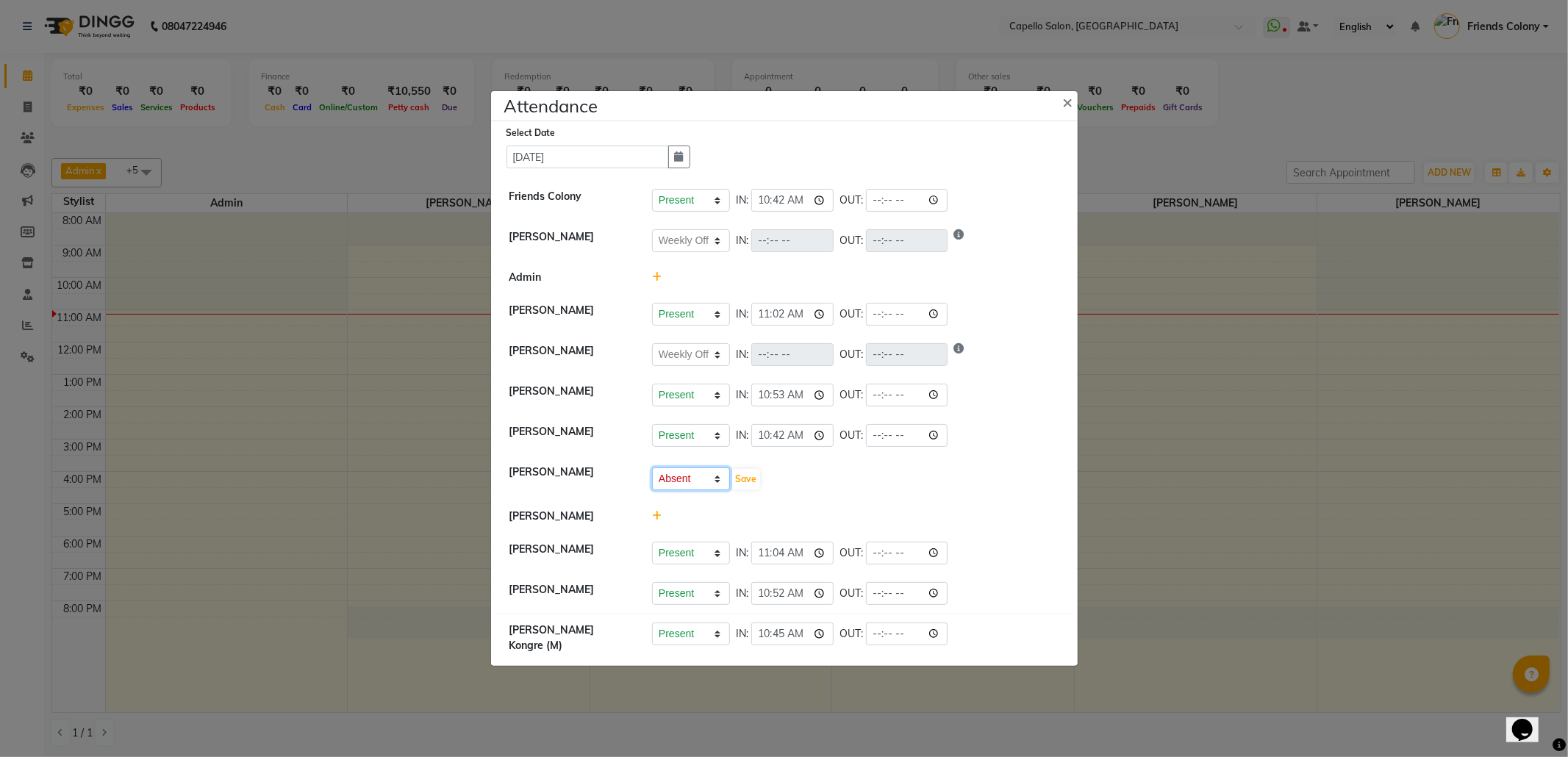
click at [691, 482] on select "Present Absent Late Half Day Weekly Off" at bounding box center [690, 478] width 78 height 23
select select "W"
click at [652, 476] on select "Present Absent Late Half Day Weekly Off" at bounding box center [690, 478] width 78 height 23
click at [759, 481] on button "Save" at bounding box center [745, 479] width 28 height 21
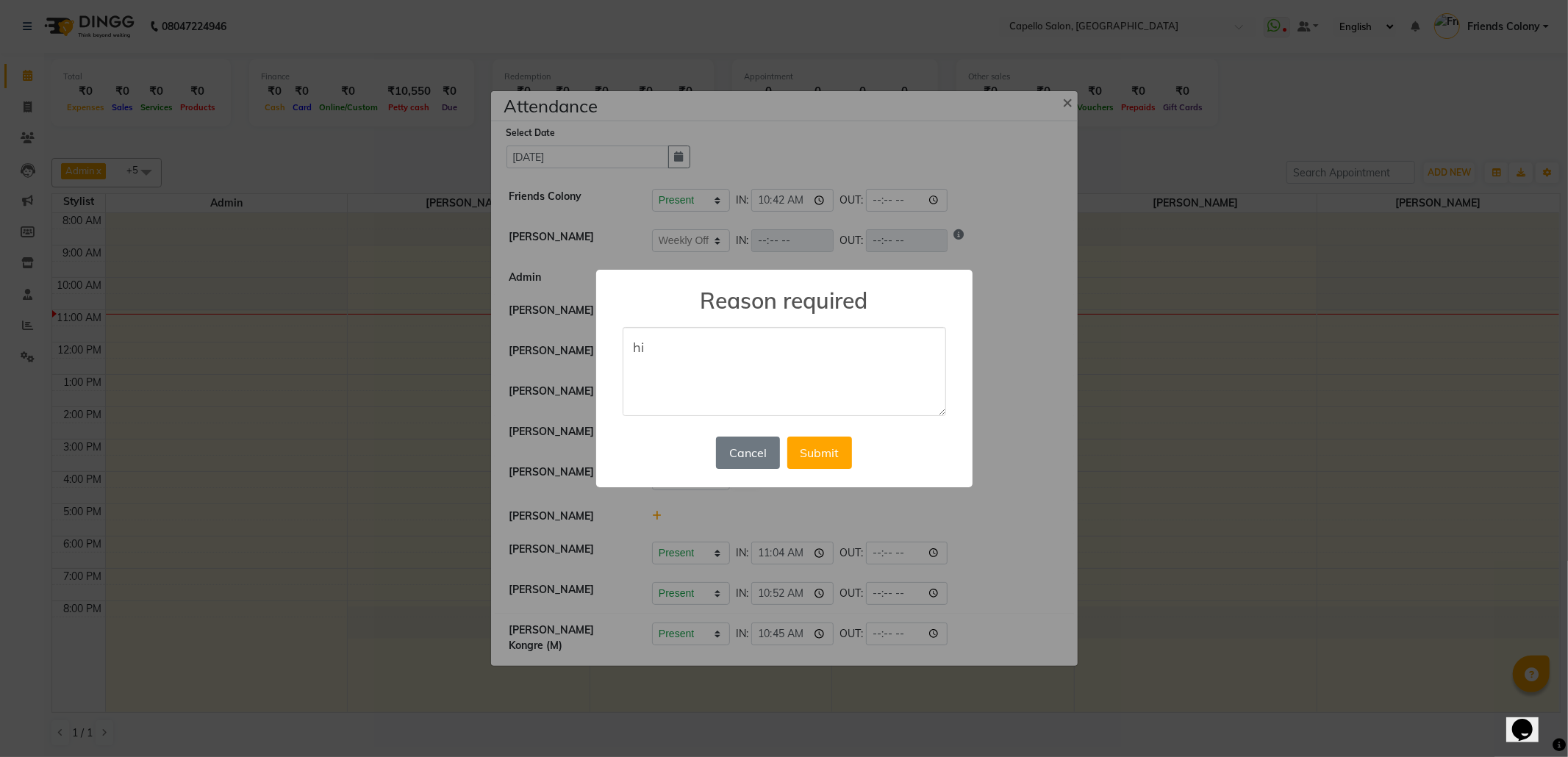
type textarea "h"
type textarea "out off nagpur"
click at [832, 467] on button "Submit" at bounding box center [819, 452] width 64 height 33
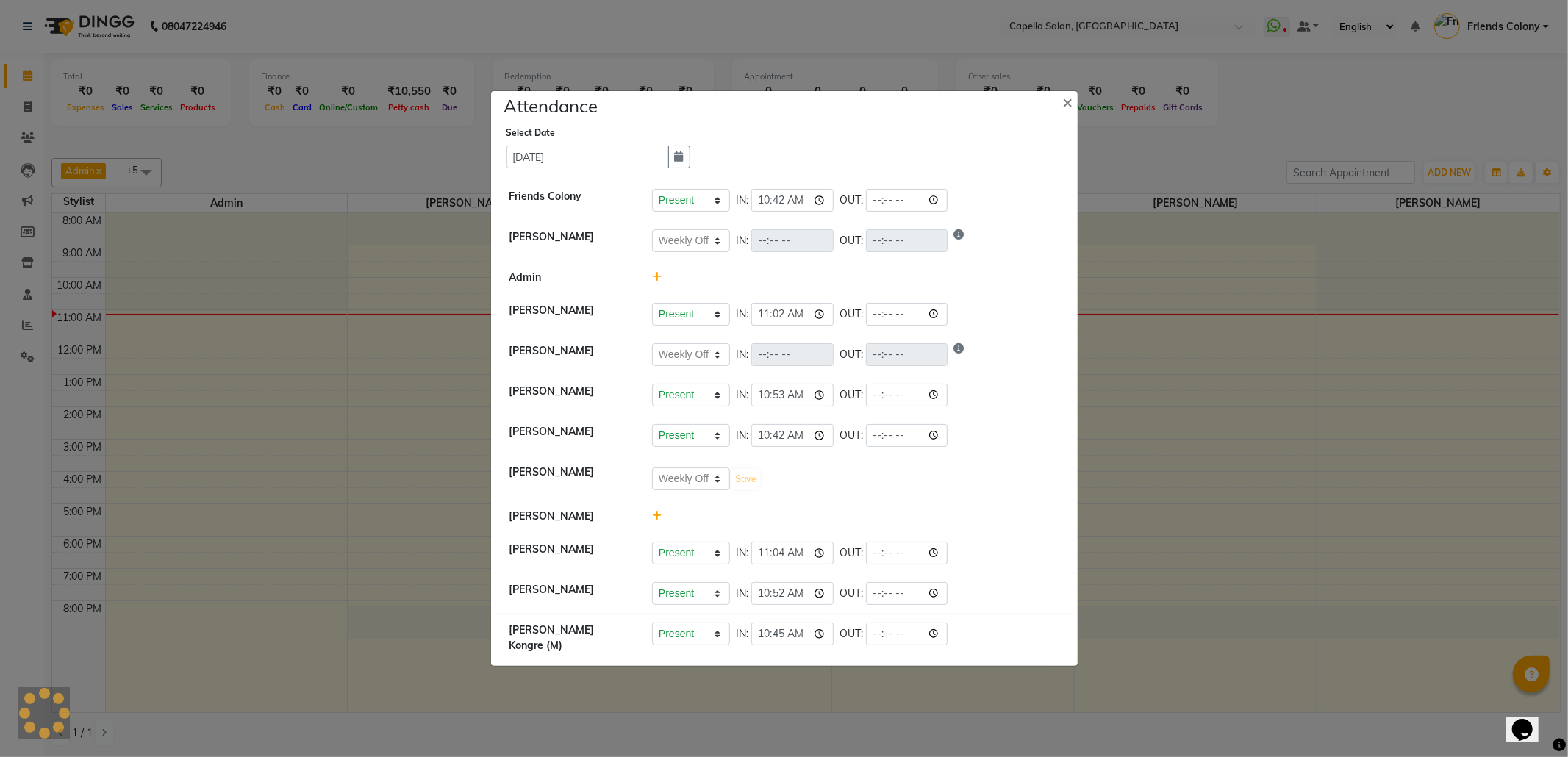
select select "W"
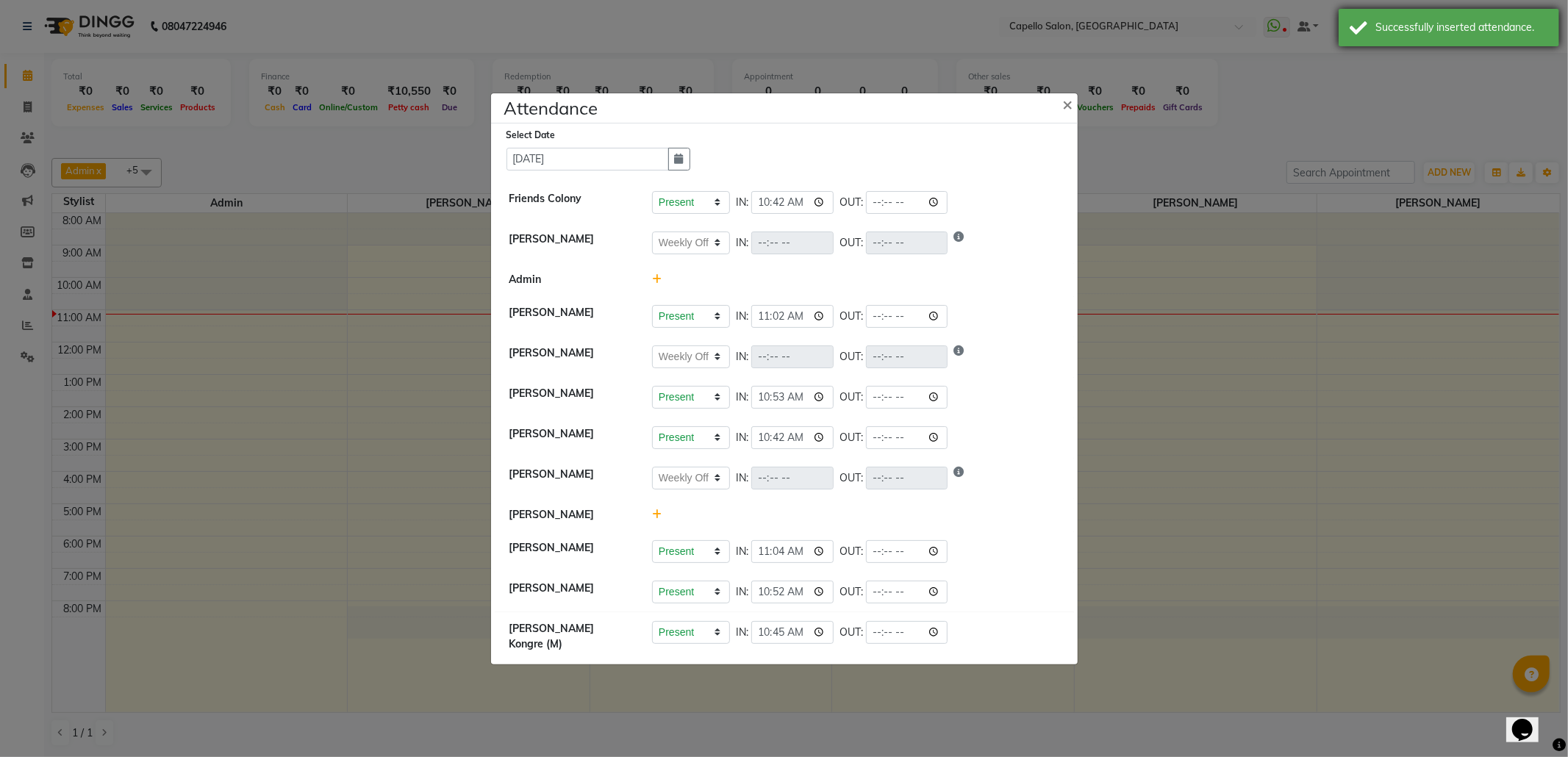
click at [1426, 39] on div "Successfully inserted attendance." at bounding box center [1449, 27] width 221 height 38
drag, startPoint x: 1427, startPoint y: 503, endPoint x: 1425, endPoint y: 574, distance: 71.0
drag, startPoint x: 1425, startPoint y: 574, endPoint x: 1424, endPoint y: 624, distance: 50.0
click at [1066, 99] on span "×" at bounding box center [1068, 104] width 10 height 22
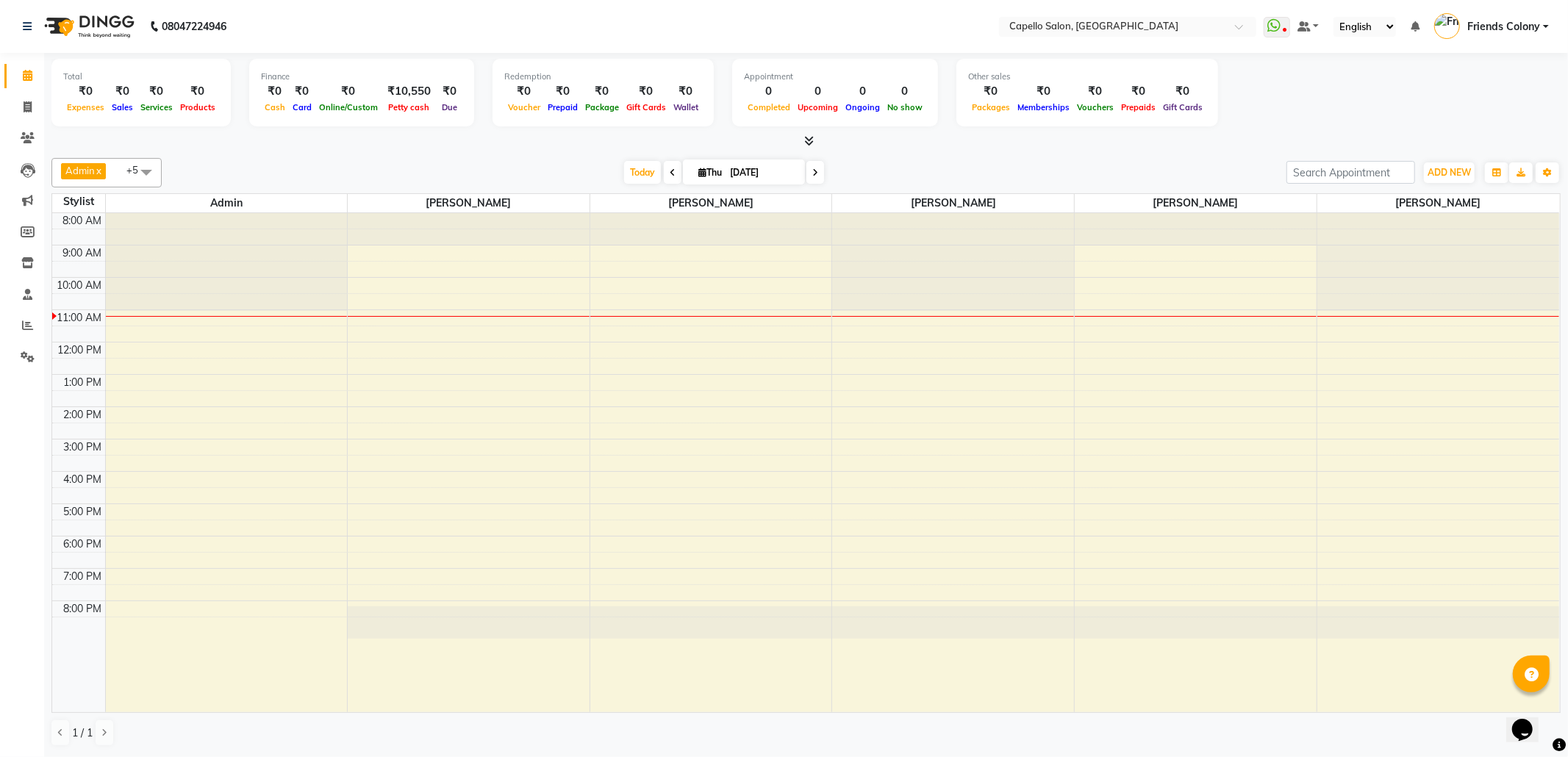
click at [1474, 171] on div "ADD NEW Toggle Dropdown Add Appointment Add Invoice Add Expense Add Attendance …" at bounding box center [1449, 172] width 53 height 23
click at [1437, 159] on div "Admin x Shubhnashu Rahule x Harsha Shiwankar x ANKIT BANDEWAR x PALLAVI CHINCHA…" at bounding box center [805, 173] width 1509 height 29
click at [1437, 167] on span "ADD NEW" at bounding box center [1449, 172] width 44 height 11
click at [1433, 251] on link "Add Attendance" at bounding box center [1415, 258] width 116 height 19
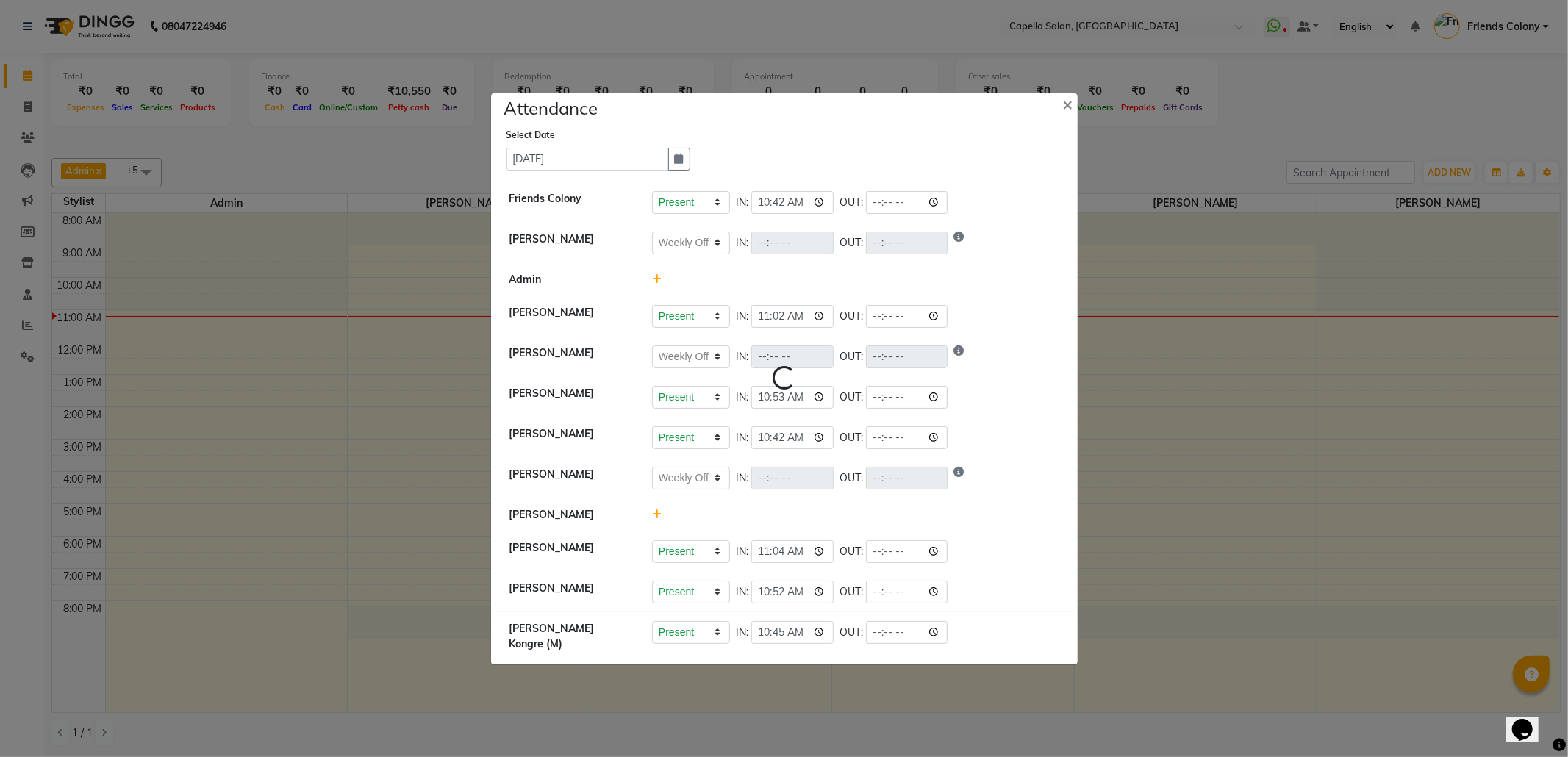
select select "W"
click at [656, 519] on icon at bounding box center [656, 514] width 9 height 10
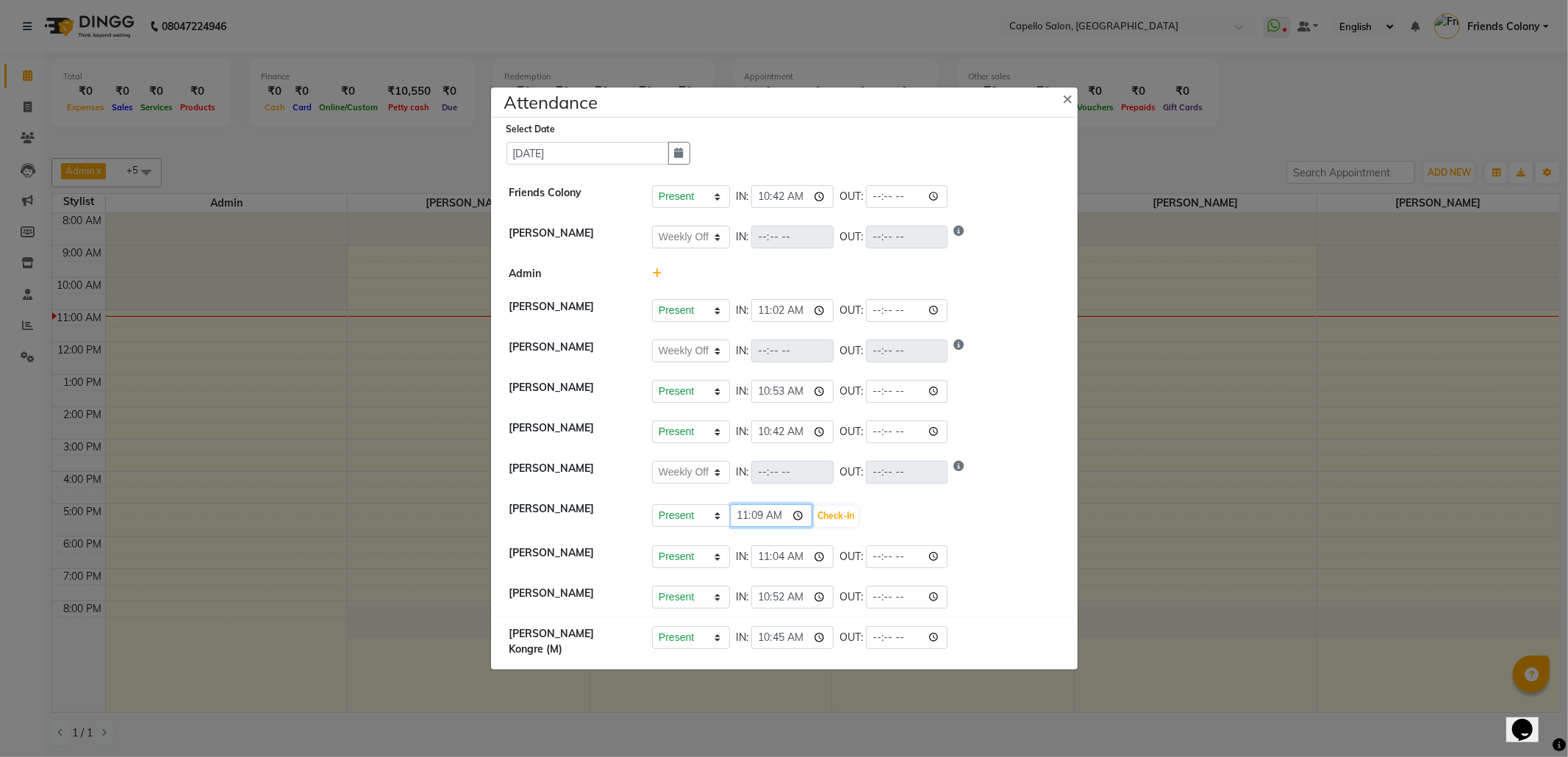
click at [760, 524] on input "11:09" at bounding box center [771, 515] width 82 height 23
type input "11:07"
click at [848, 520] on button "Check-In" at bounding box center [836, 516] width 44 height 21
select select "W"
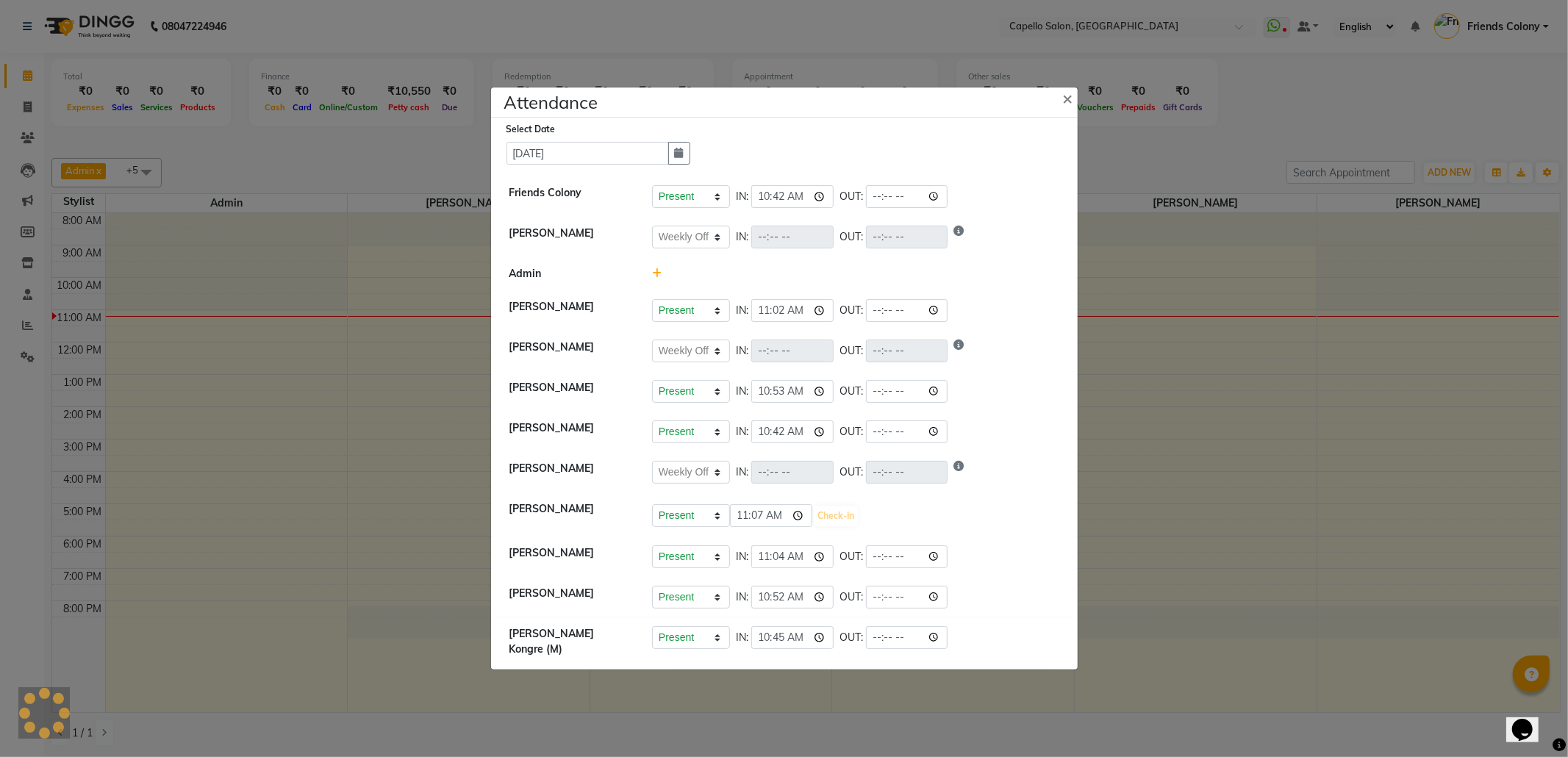
select select "W"
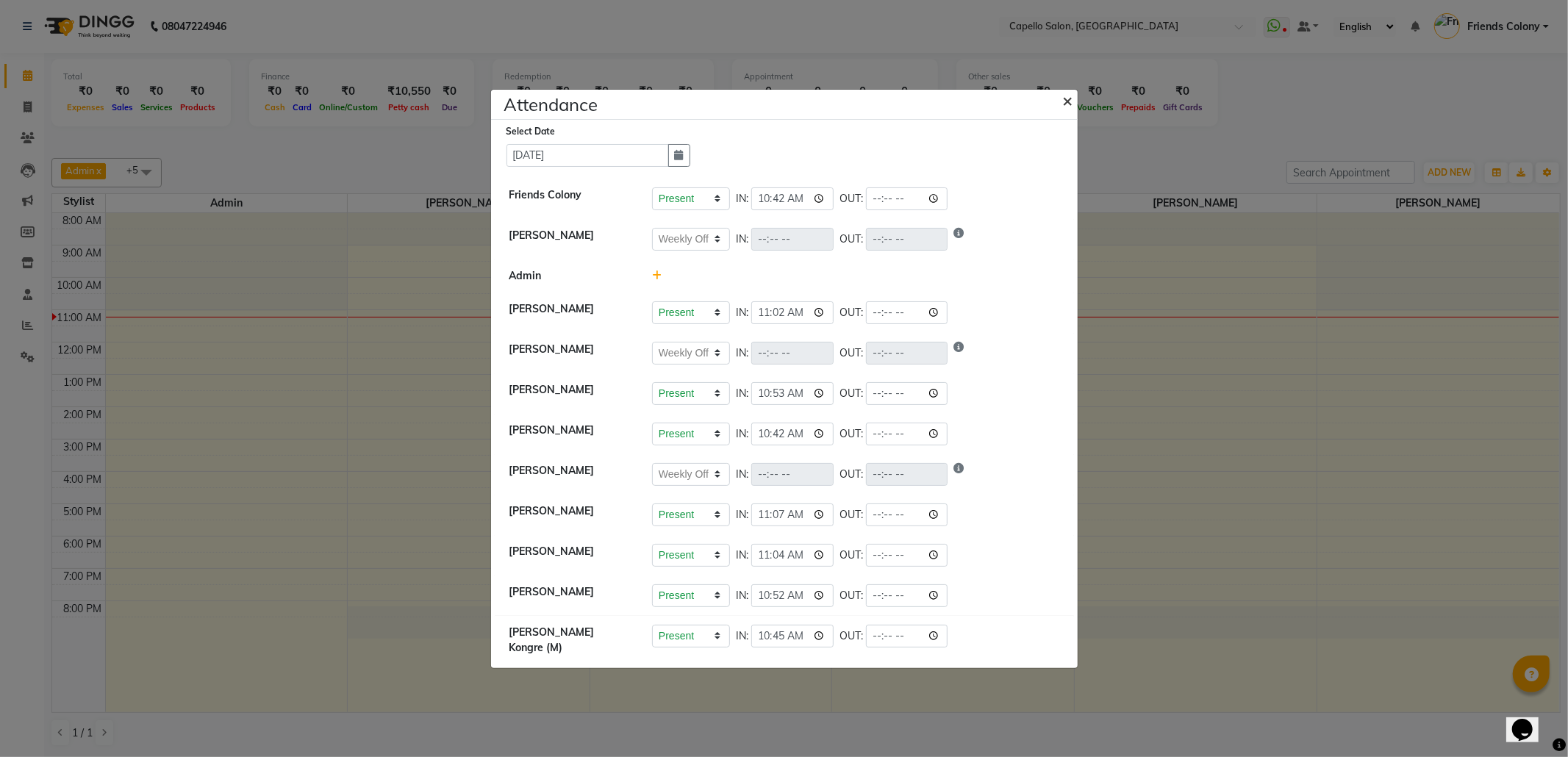
click at [1076, 98] on button "×" at bounding box center [1069, 100] width 37 height 41
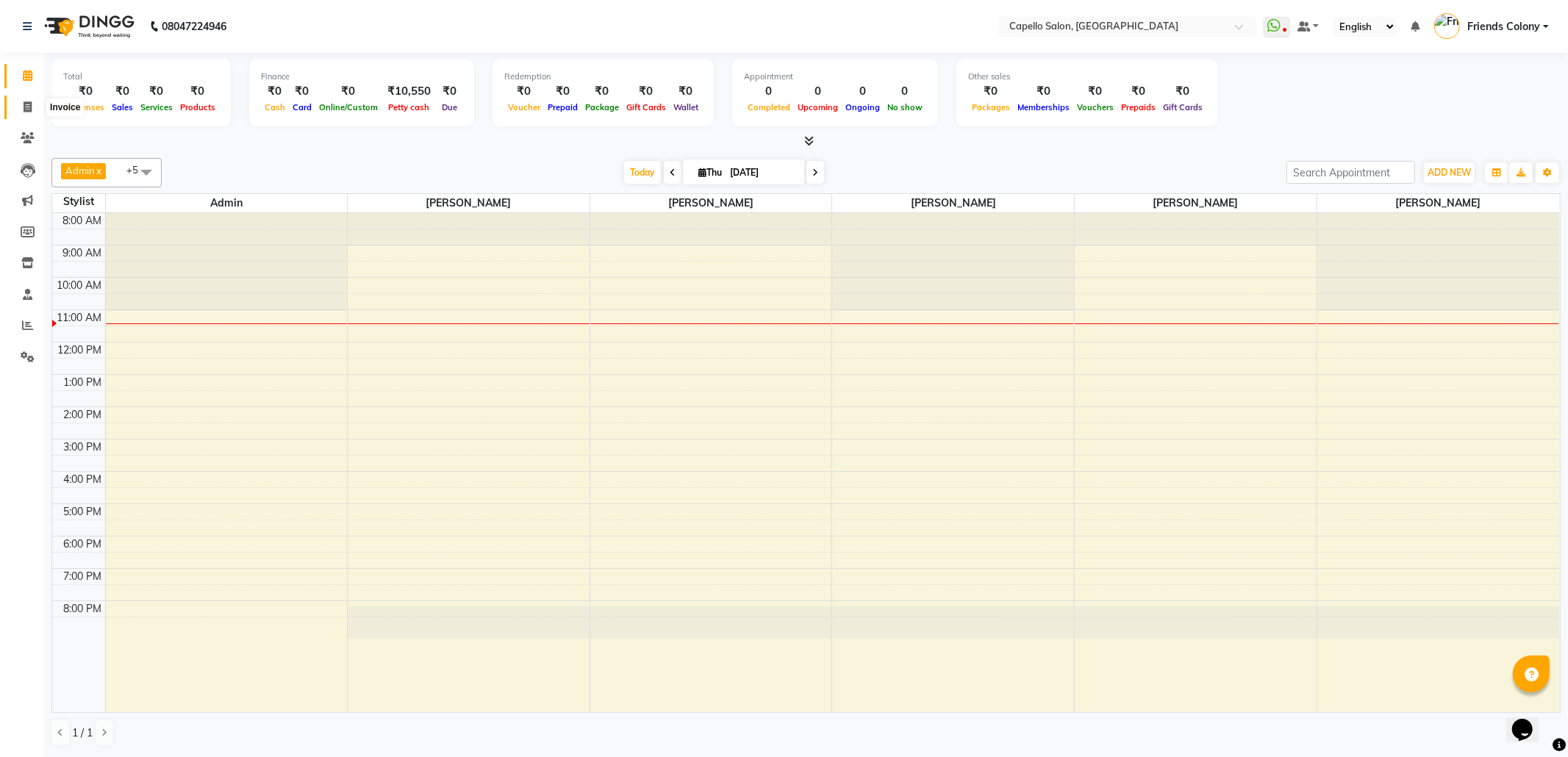
click at [21, 106] on span at bounding box center [27, 108] width 26 height 17
select select "service"
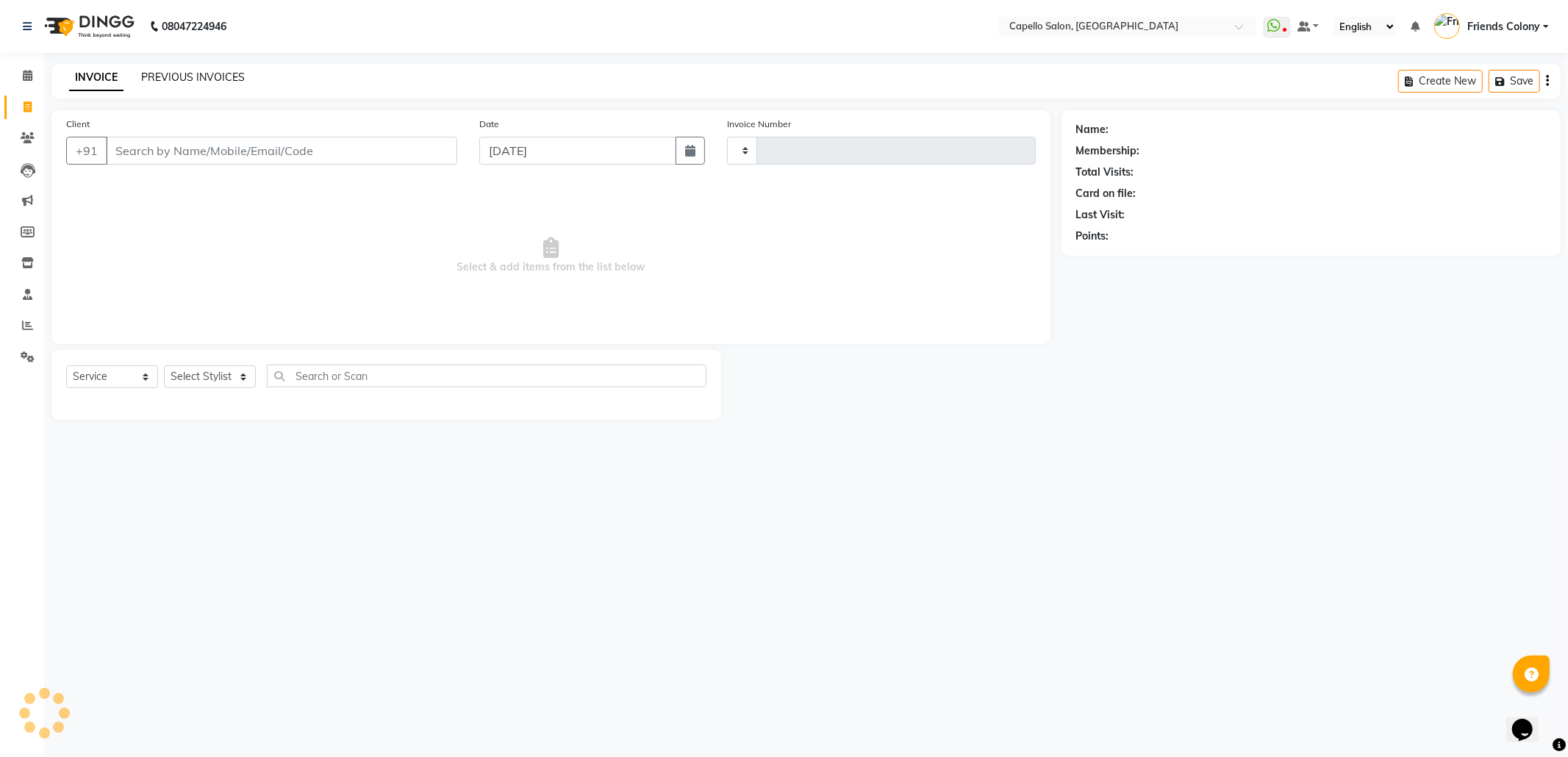
type input "2867"
select select "3583"
click at [195, 72] on link "PREVIOUS INVOICES" at bounding box center [192, 76] width 104 height 13
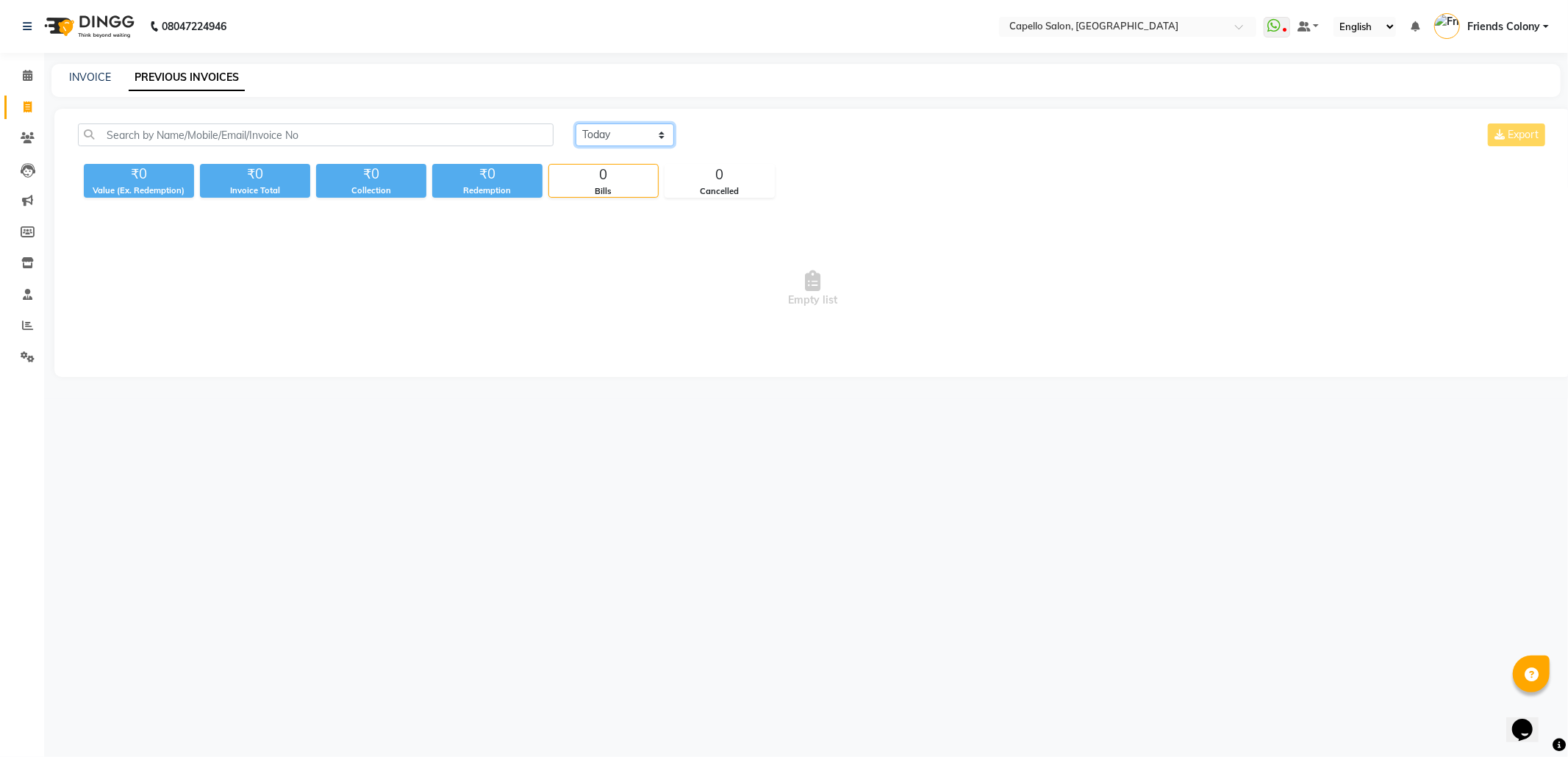
click at [644, 136] on select "Today Yesterday Custom Range" at bounding box center [624, 135] width 99 height 23
click at [575, 124] on select "Today Yesterday Custom Range" at bounding box center [624, 135] width 99 height 23
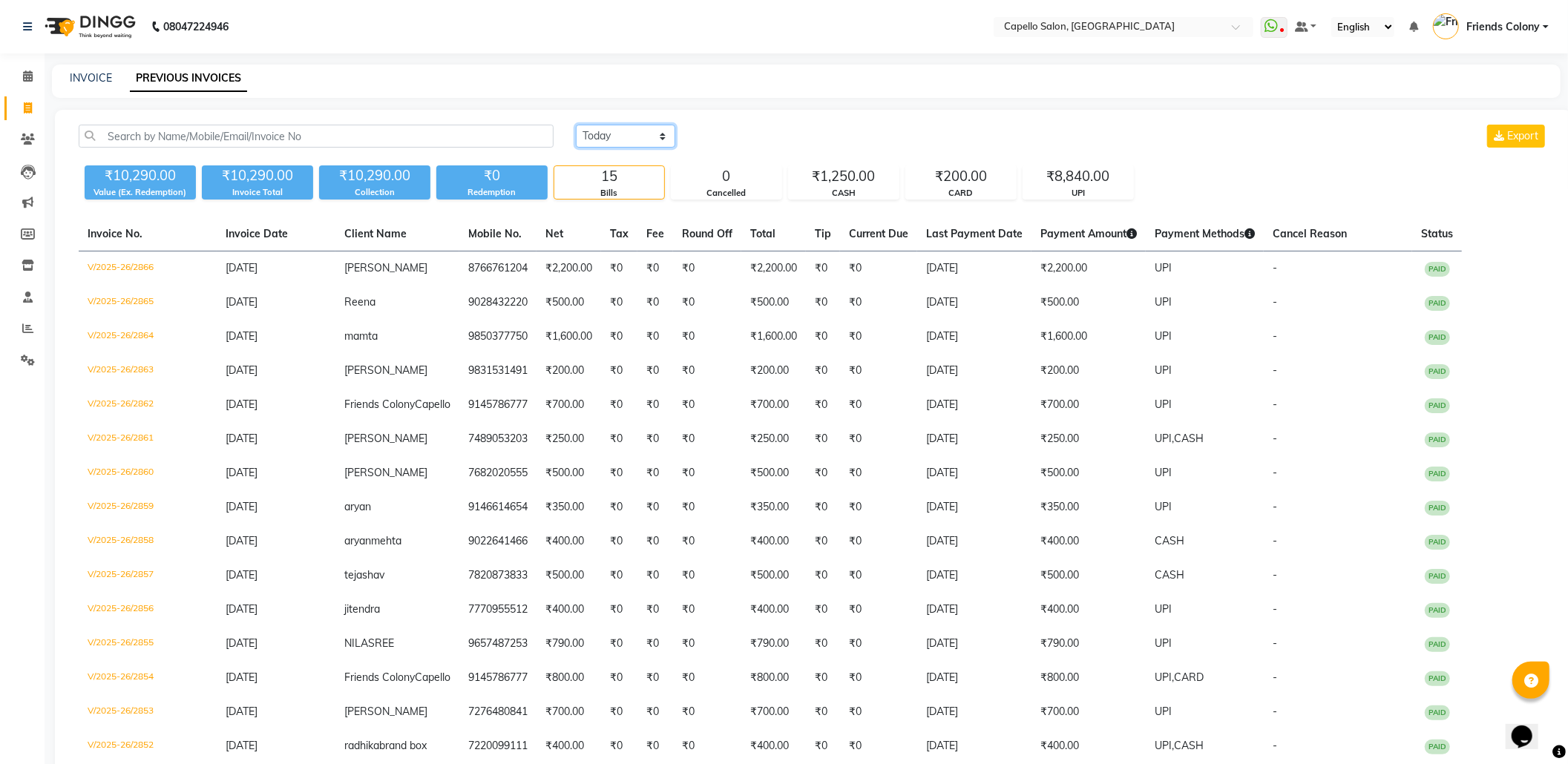
click at [647, 139] on select "Today Yesterday Custom Range" at bounding box center [625, 136] width 100 height 23
select select "range"
click at [576, 125] on select "Today Yesterday Custom Range" at bounding box center [625, 136] width 100 height 23
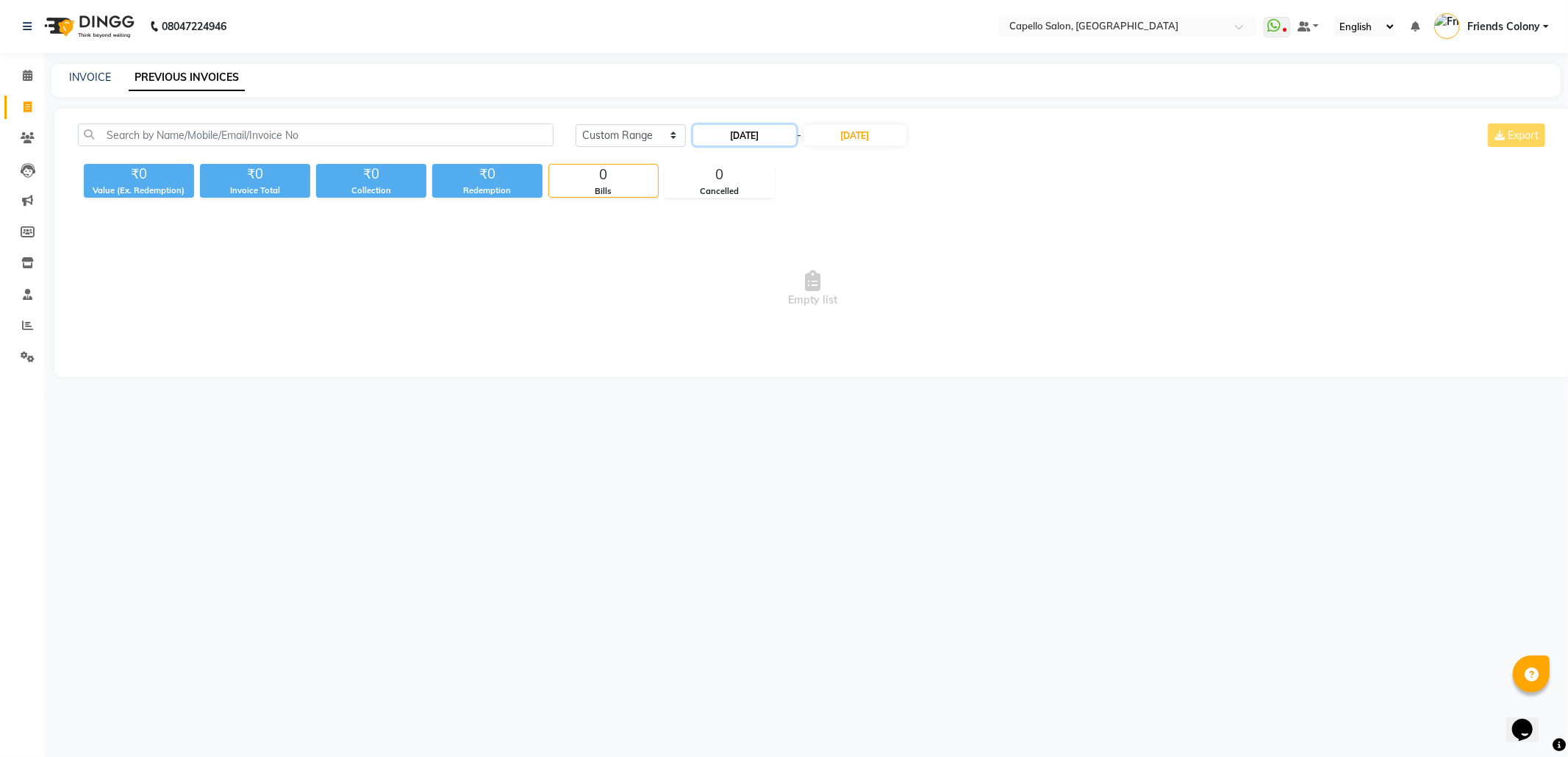
click at [766, 141] on input "[DATE]" at bounding box center [744, 136] width 103 height 21
select select "9"
select select "2025"
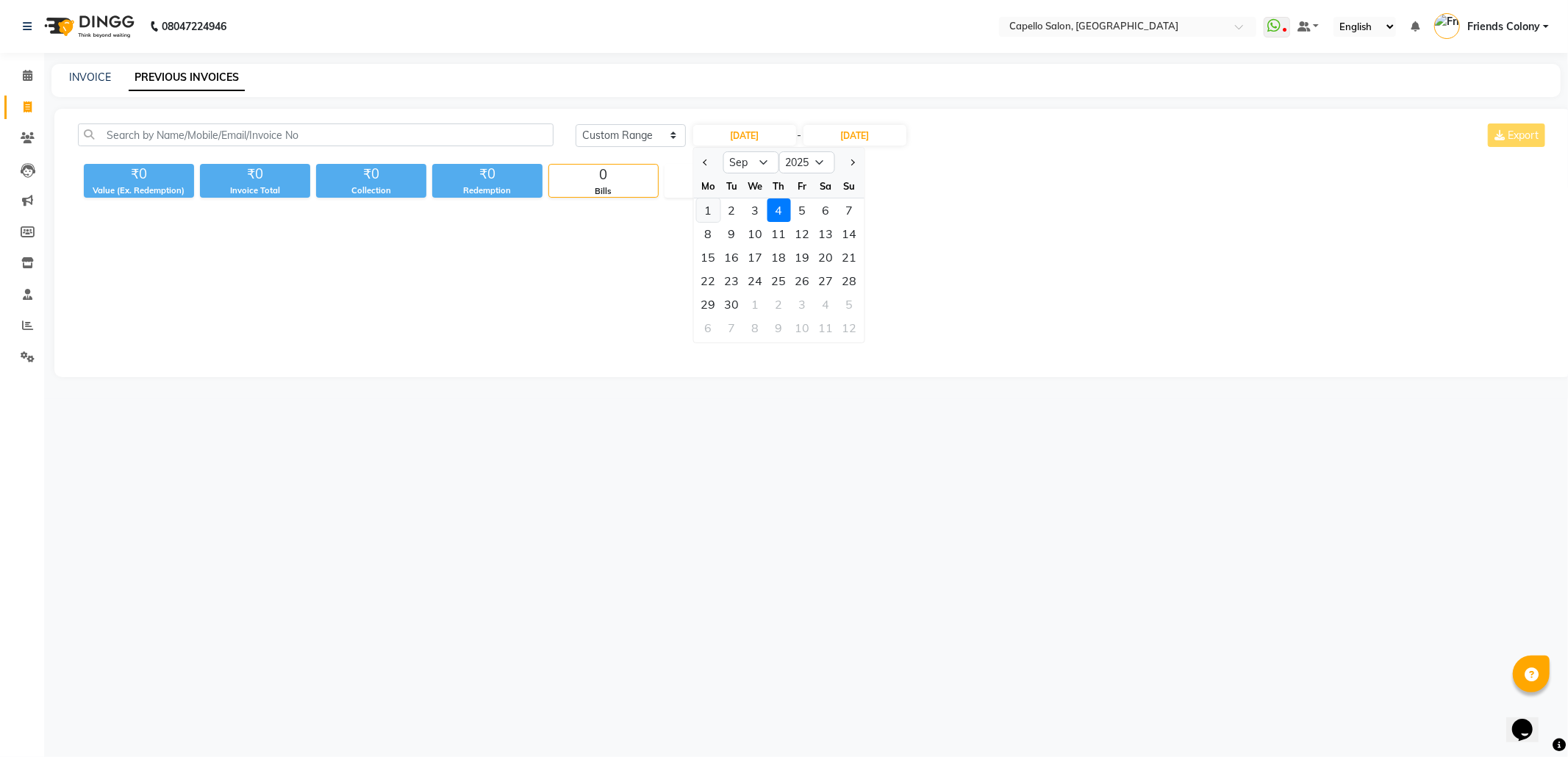
click at [708, 203] on div "1" at bounding box center [708, 209] width 23 height 23
type input "01-09-2025"
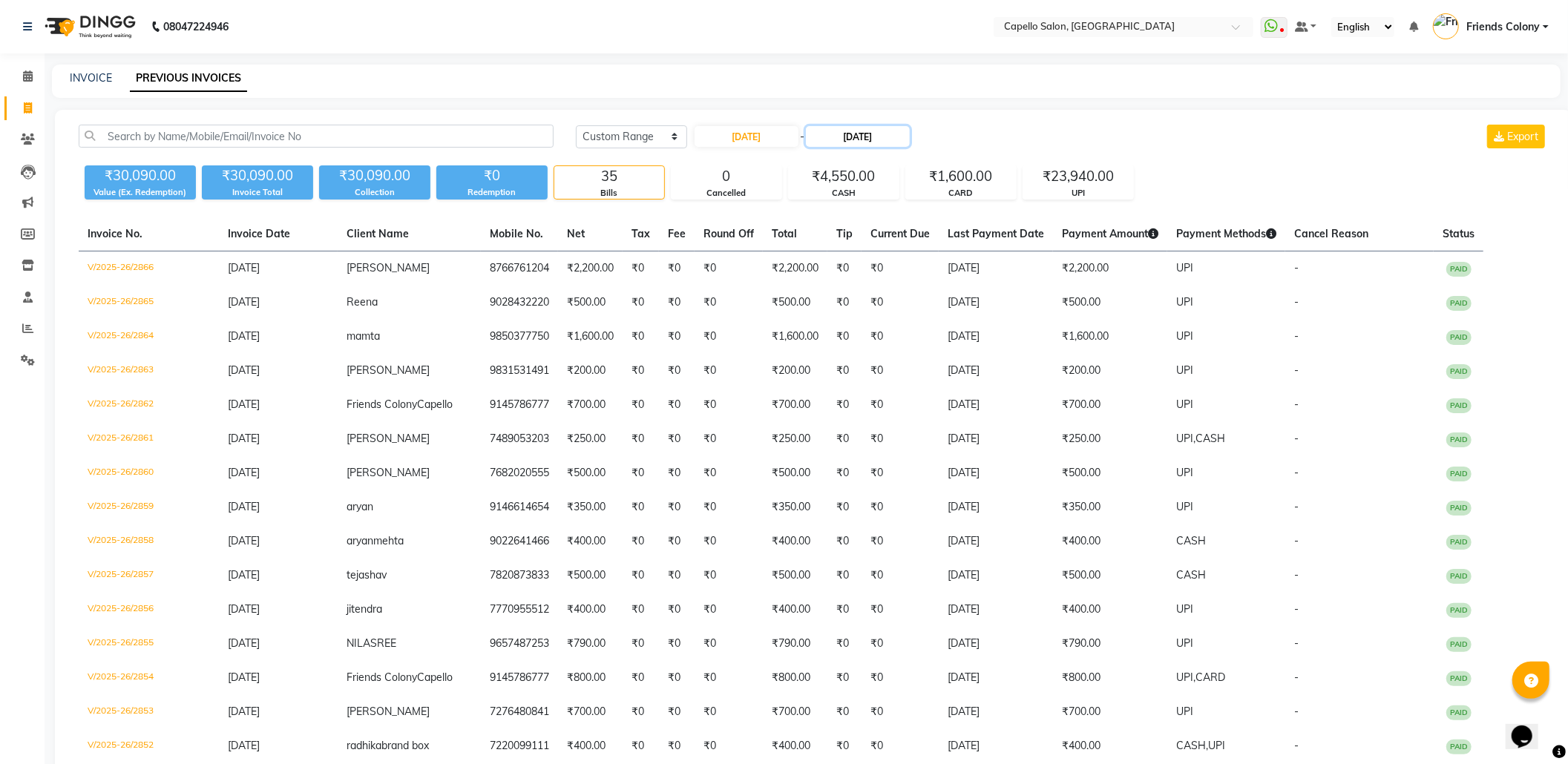
click at [852, 135] on input "[DATE]" at bounding box center [858, 137] width 104 height 21
click at [817, 211] on div "1" at bounding box center [826, 211] width 23 height 23
type input "01-09-2025"
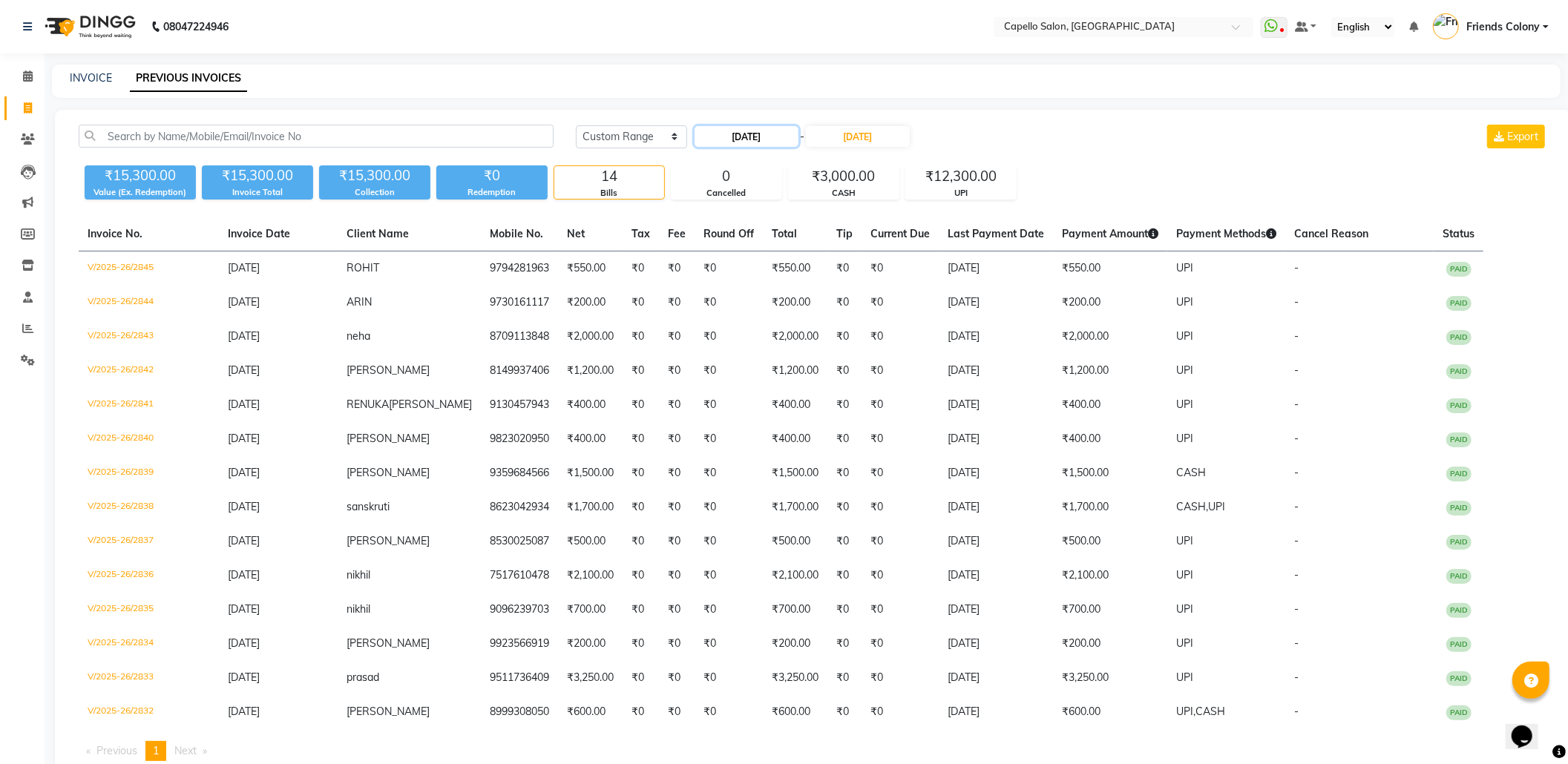
click at [729, 146] on input "01-09-2025" at bounding box center [746, 137] width 104 height 21
select select "9"
select select "2025"
click at [737, 212] on div "2" at bounding box center [733, 211] width 23 height 23
type input "02-09-2025"
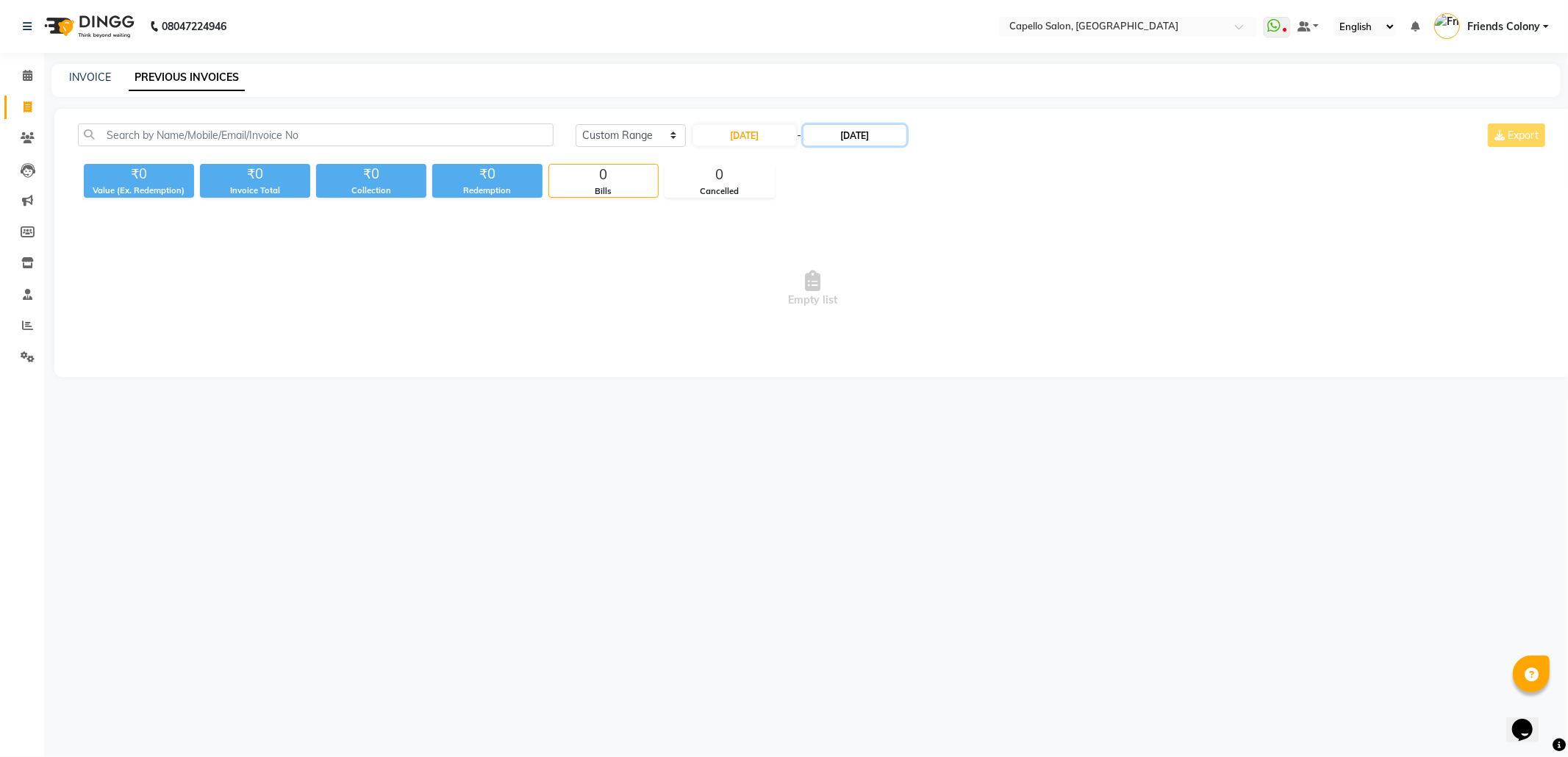
click at [853, 132] on input "01-09-2025" at bounding box center [855, 136] width 103 height 21
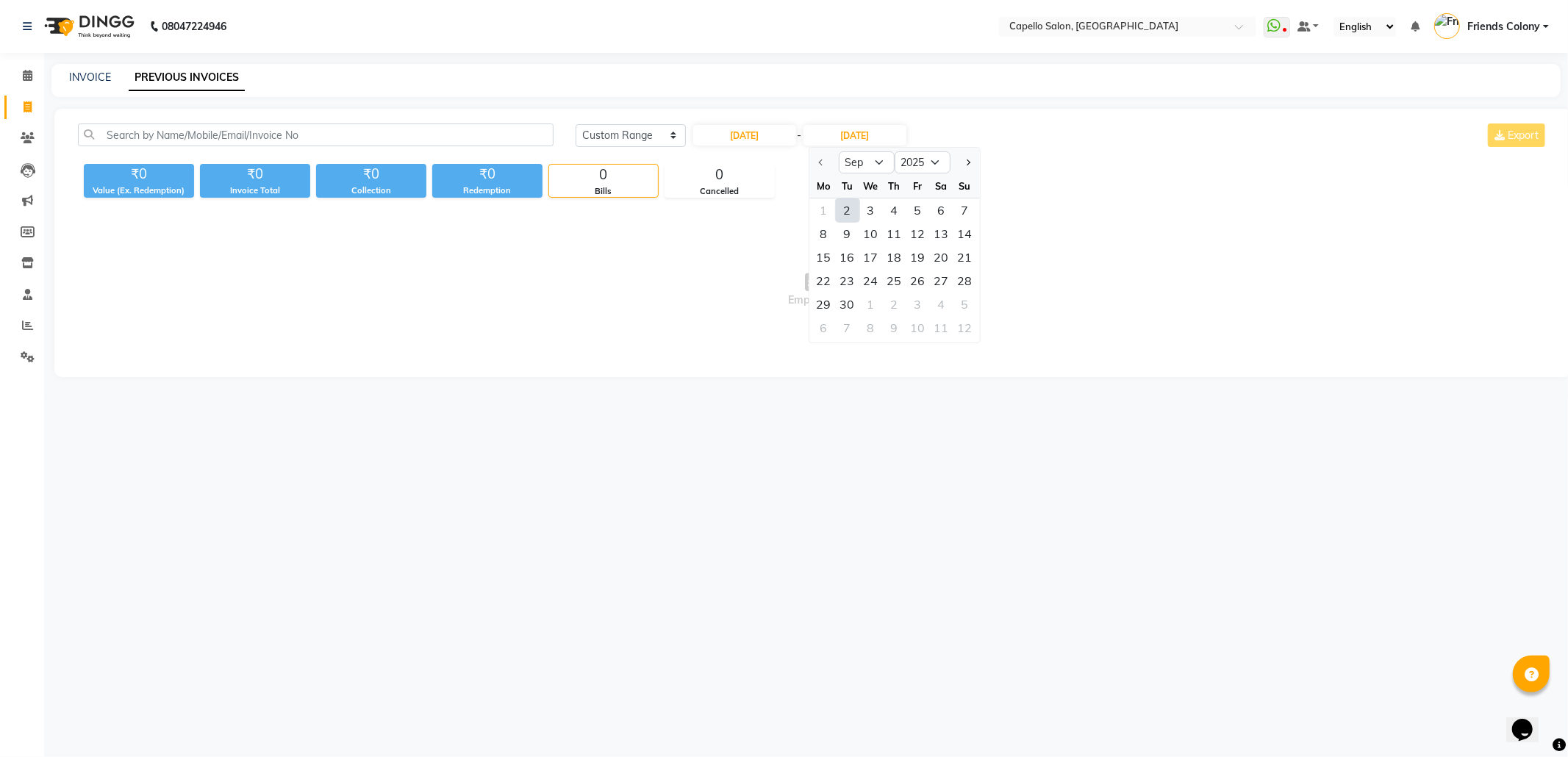
click at [847, 207] on div "2" at bounding box center [847, 209] width 23 height 23
type input "02-09-2025"
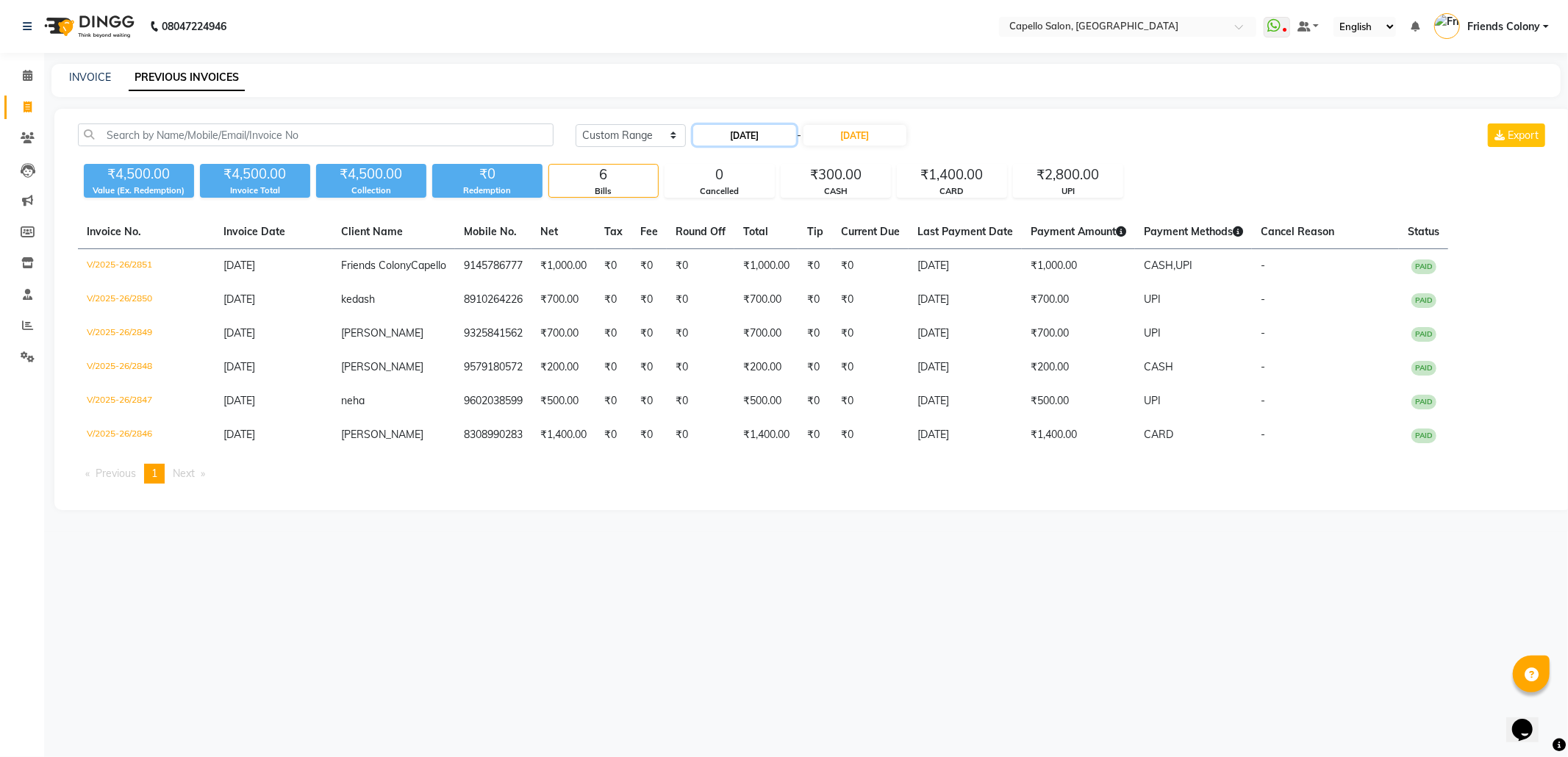
click at [741, 132] on input "02-09-2025" at bounding box center [744, 136] width 103 height 21
select select "9"
select select "2025"
click at [754, 212] on div "3" at bounding box center [754, 209] width 23 height 23
type input "[DATE]"
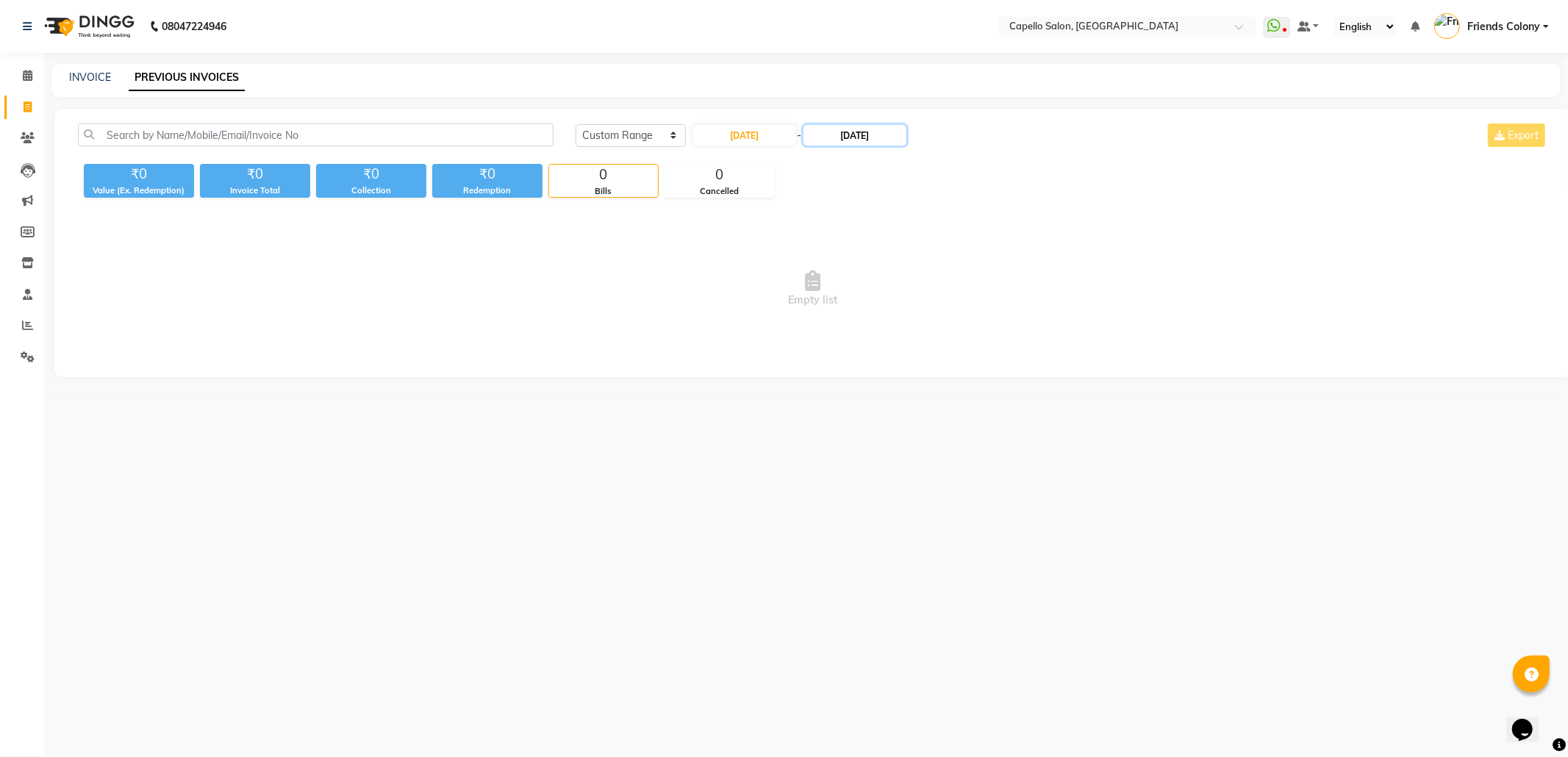
click at [880, 130] on input "02-09-2025" at bounding box center [855, 136] width 103 height 21
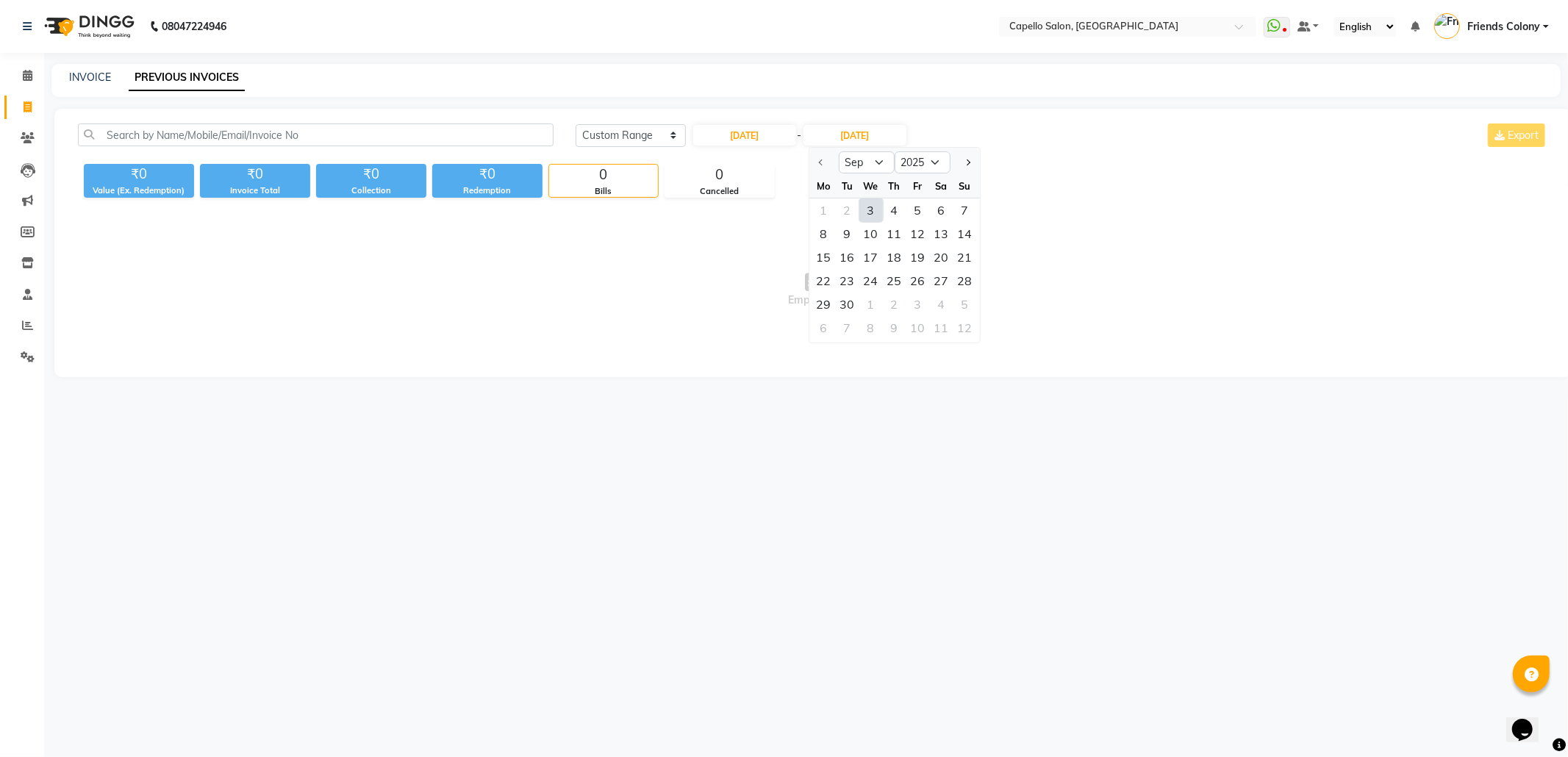
click at [873, 207] on div "3" at bounding box center [871, 209] width 23 height 23
type input "[DATE]"
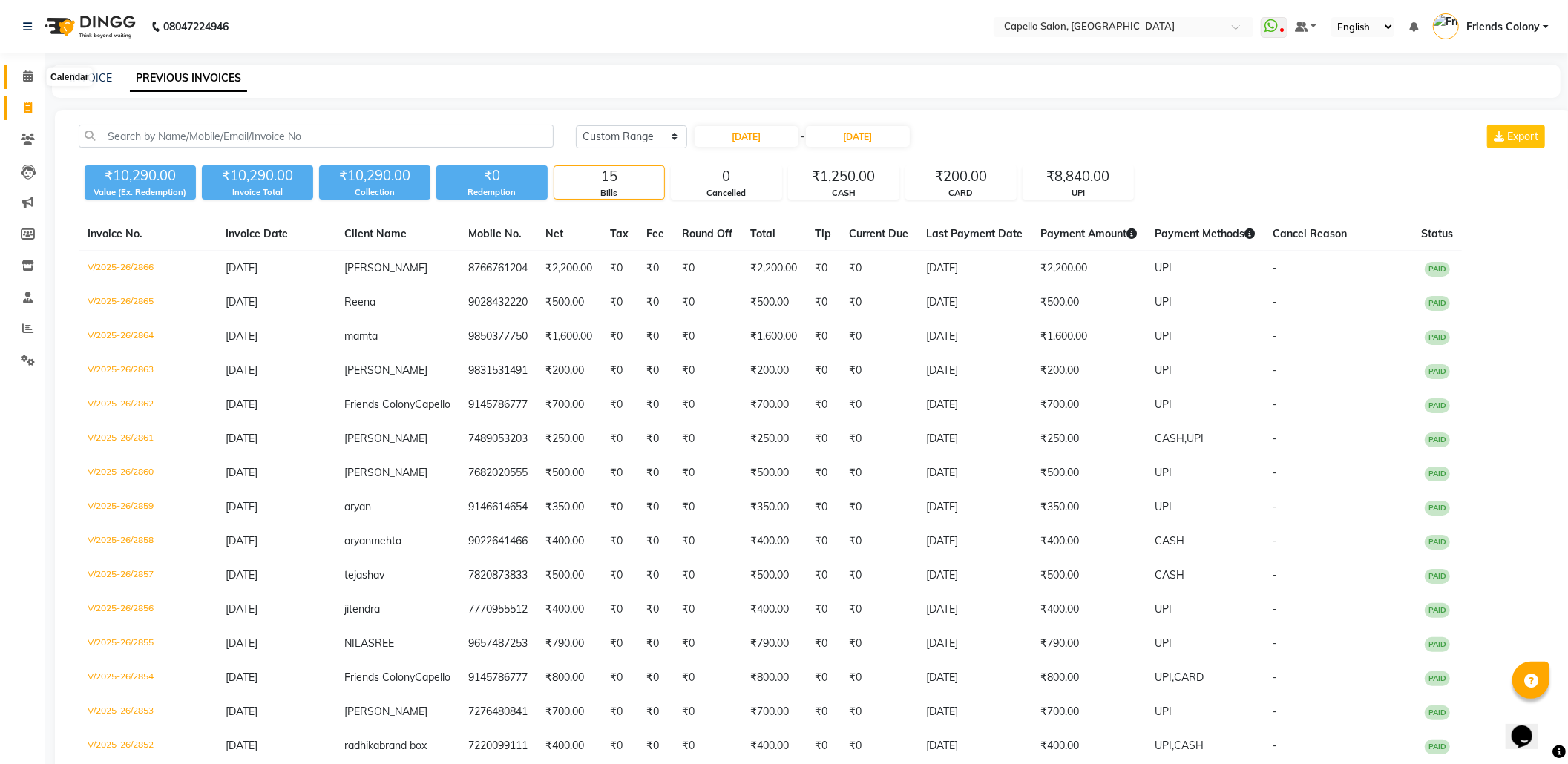
click at [29, 79] on icon at bounding box center [28, 75] width 10 height 11
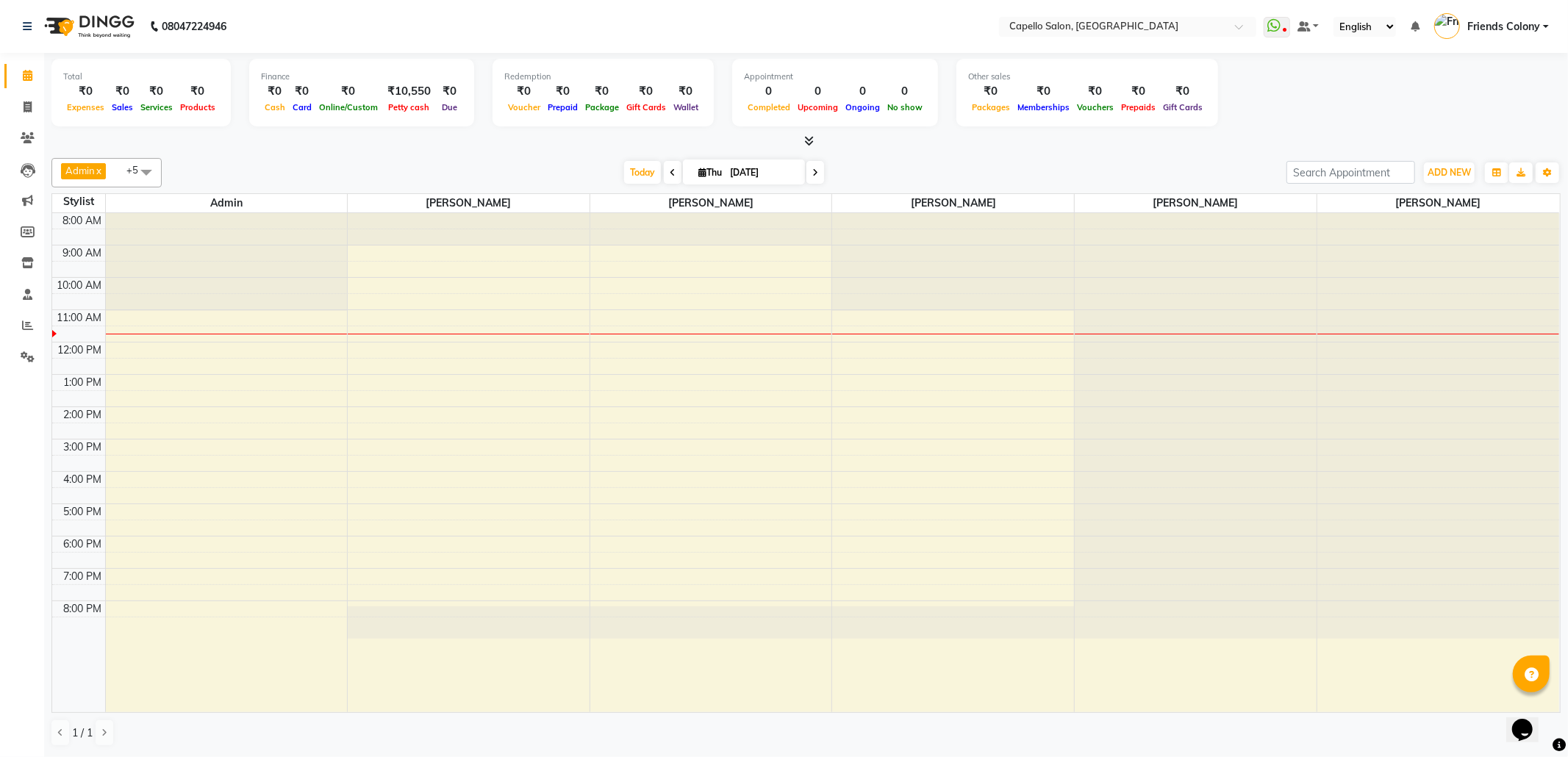
click at [70, 172] on span "Admin" at bounding box center [80, 171] width 29 height 12
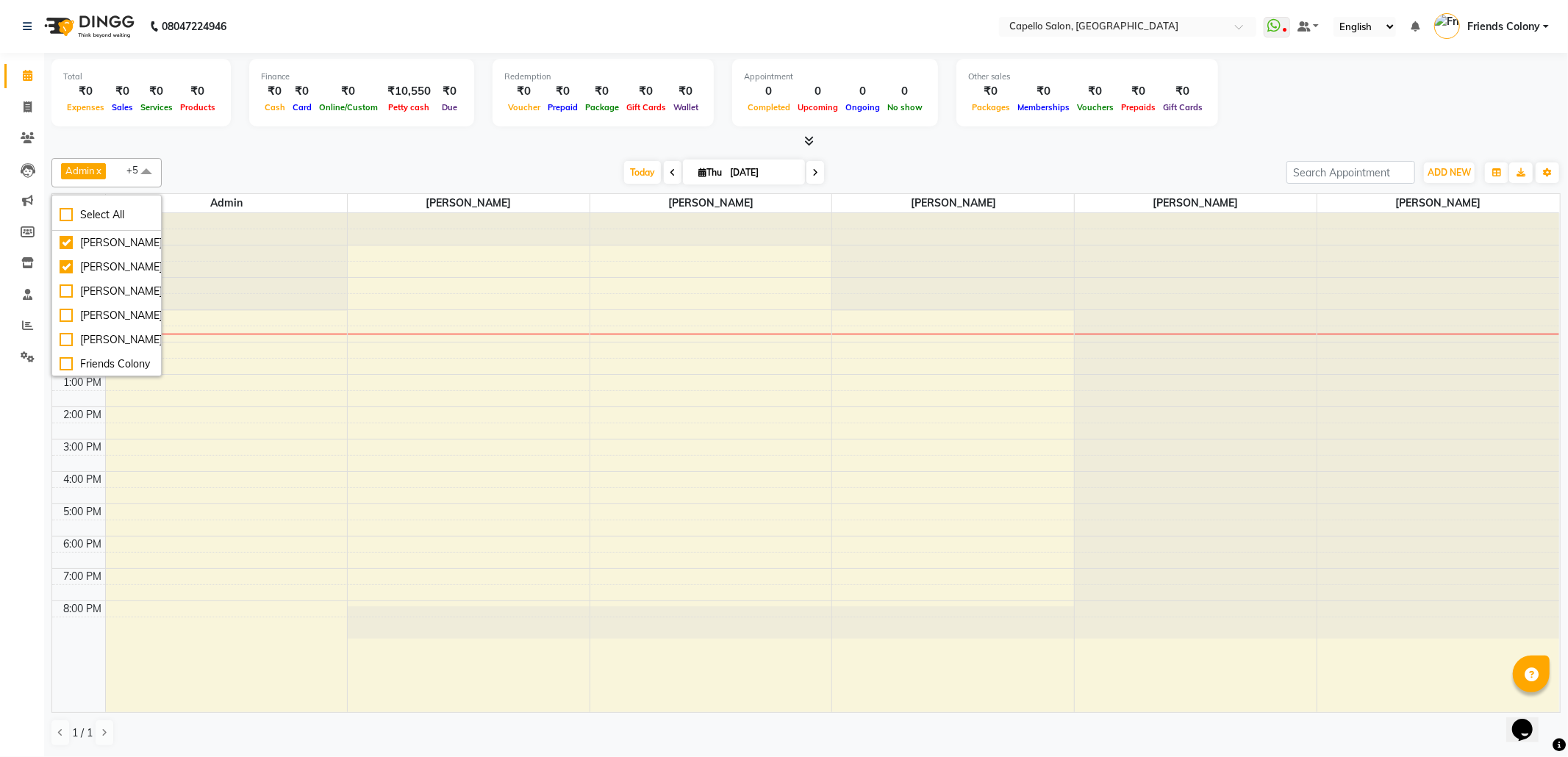
scroll to position [98, 0]
click at [95, 250] on div "[PERSON_NAME]" at bounding box center [106, 242] width 94 height 15
checkbox input "false"
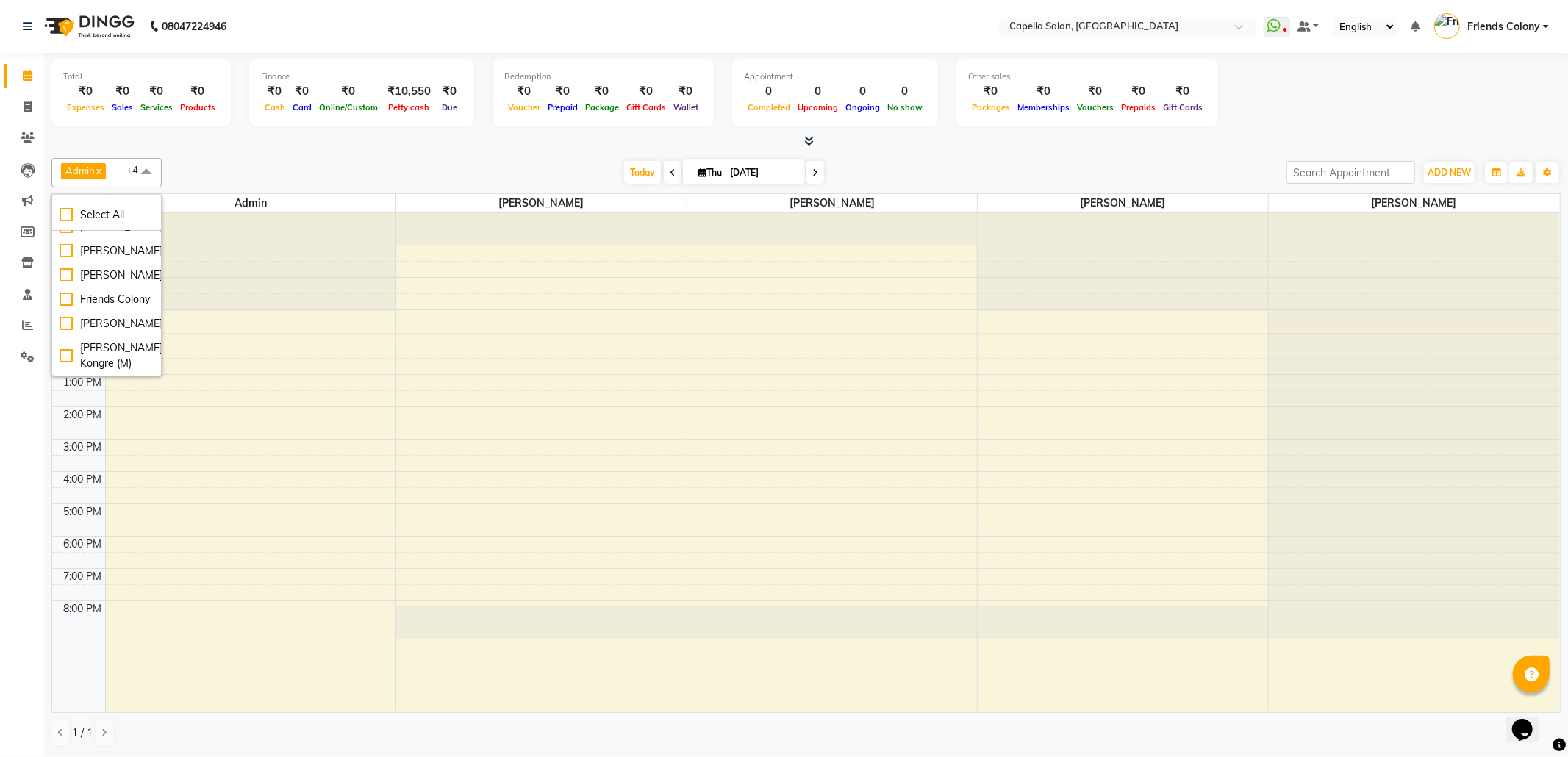
scroll to position [196, 0]
click at [99, 210] on div "[PERSON_NAME]" at bounding box center [106, 203] width 94 height 15
checkbox input "false"
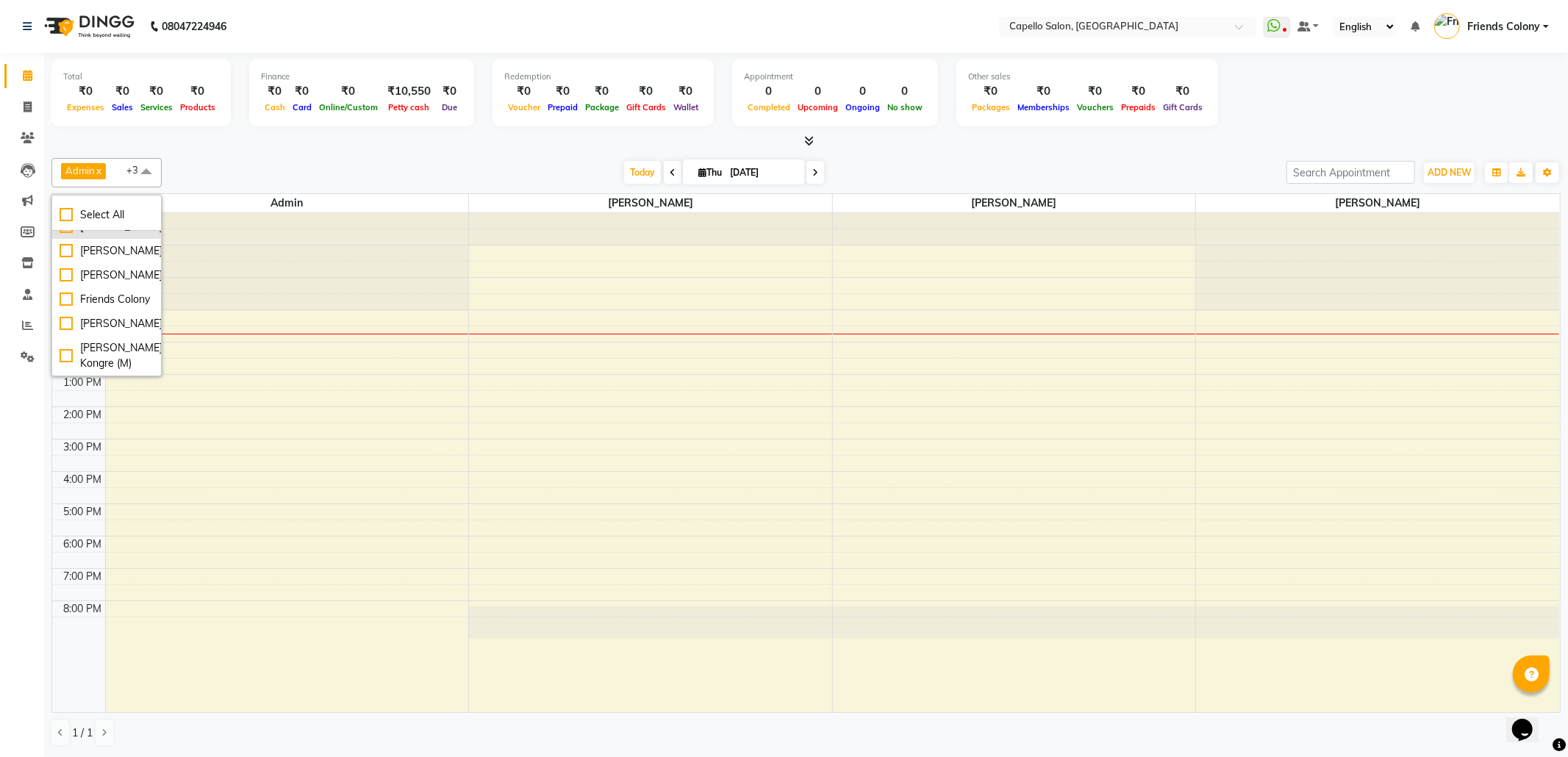
drag, startPoint x: 99, startPoint y: 269, endPoint x: 98, endPoint y: 277, distance: 8.1
click at [99, 234] on div "[PERSON_NAME]" at bounding box center [106, 227] width 94 height 15
checkbox input "true"
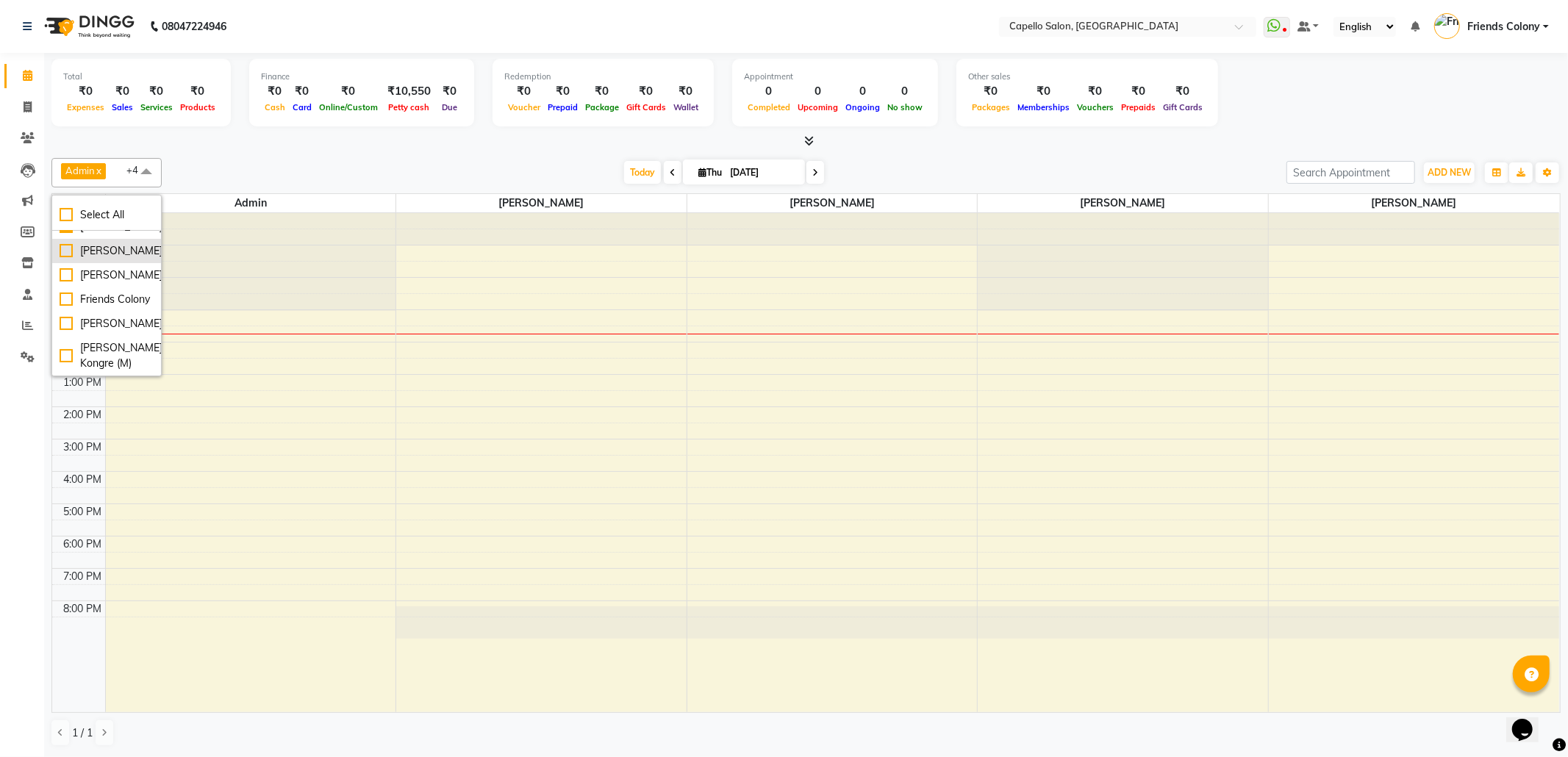
click at [99, 258] on div "[PERSON_NAME]" at bounding box center [106, 251] width 94 height 15
checkbox input "true"
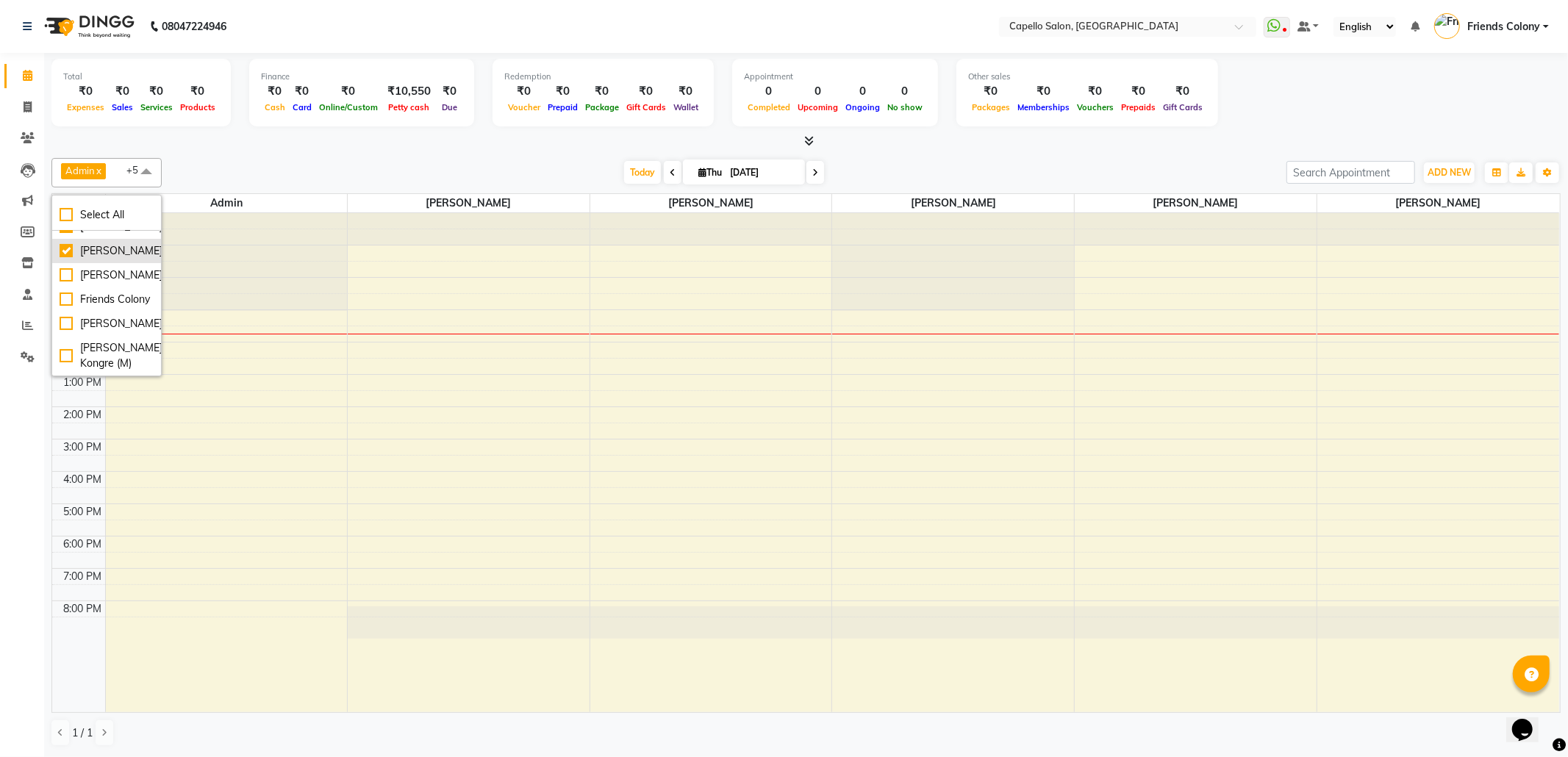
scroll to position [330, 0]
drag, startPoint x: 372, startPoint y: 150, endPoint x: 1036, endPoint y: 87, distance: 667.0
click at [374, 150] on div "Total ₹0 Expenses ₹0 Sales ₹0 Services ₹0 Products Finance ₹0 Cash ₹0 Card ₹0 O…" at bounding box center [805, 404] width 1523 height 703
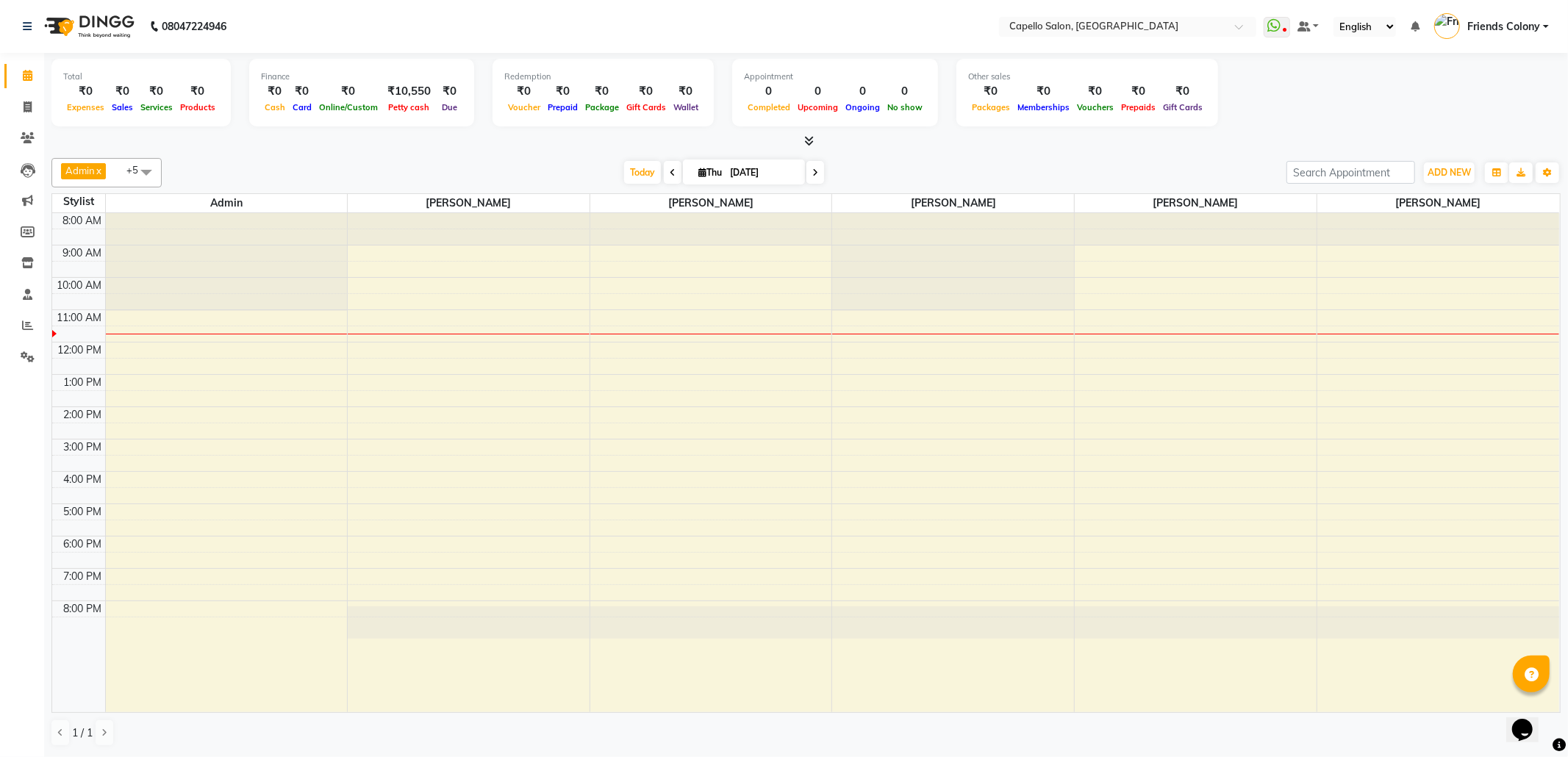
click at [1549, 160] on div "Admin x ANKIT BANDEWAR x PALLAVI CHINCHALKAR x Shubham Dhoke x mohini godhane x…" at bounding box center [805, 173] width 1509 height 29
click at [1549, 166] on button "Toggle Dropdown" at bounding box center [1547, 173] width 23 height 21
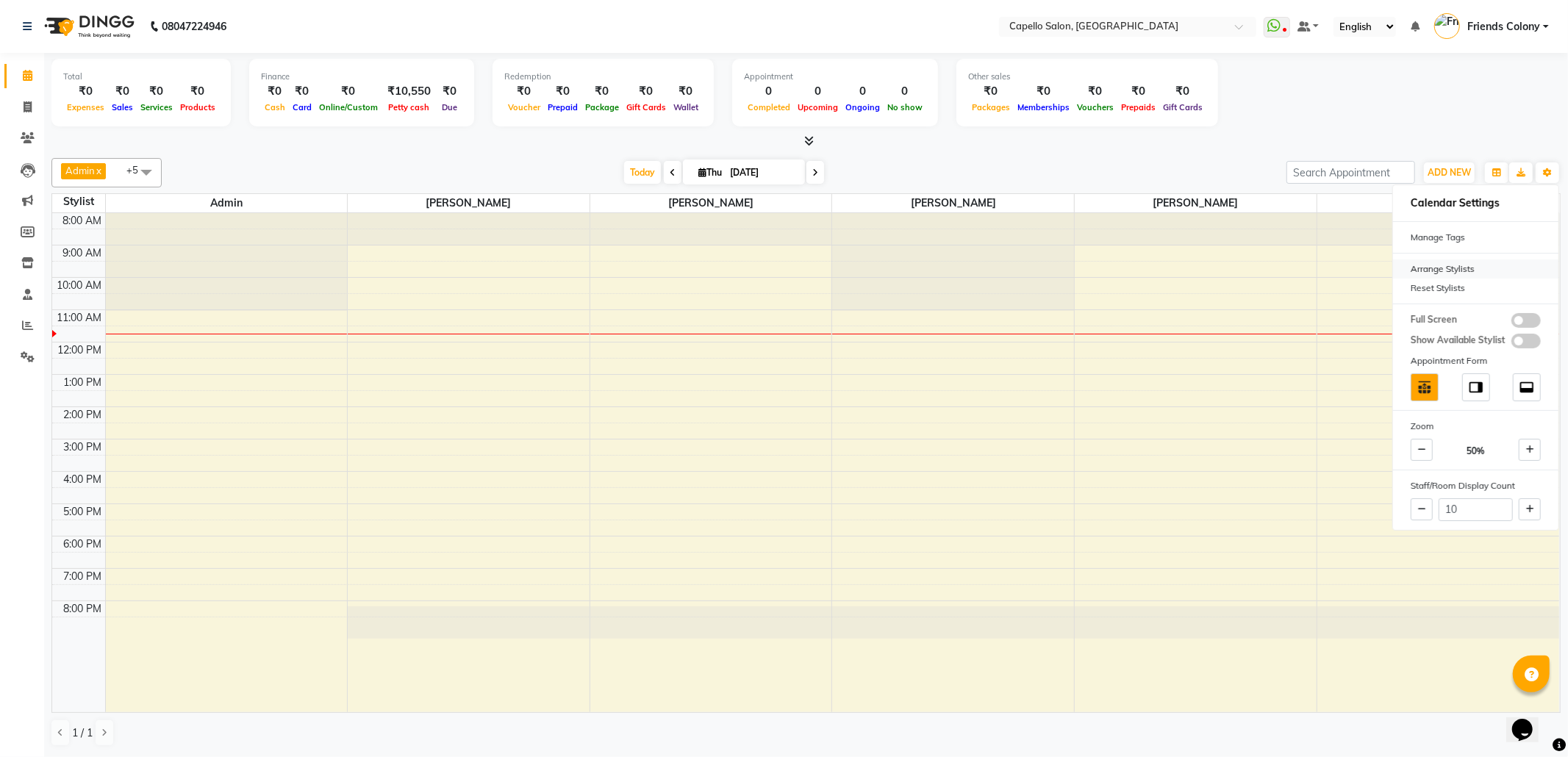
click at [1480, 273] on div "Arrange Stylists" at bounding box center [1475, 269] width 166 height 19
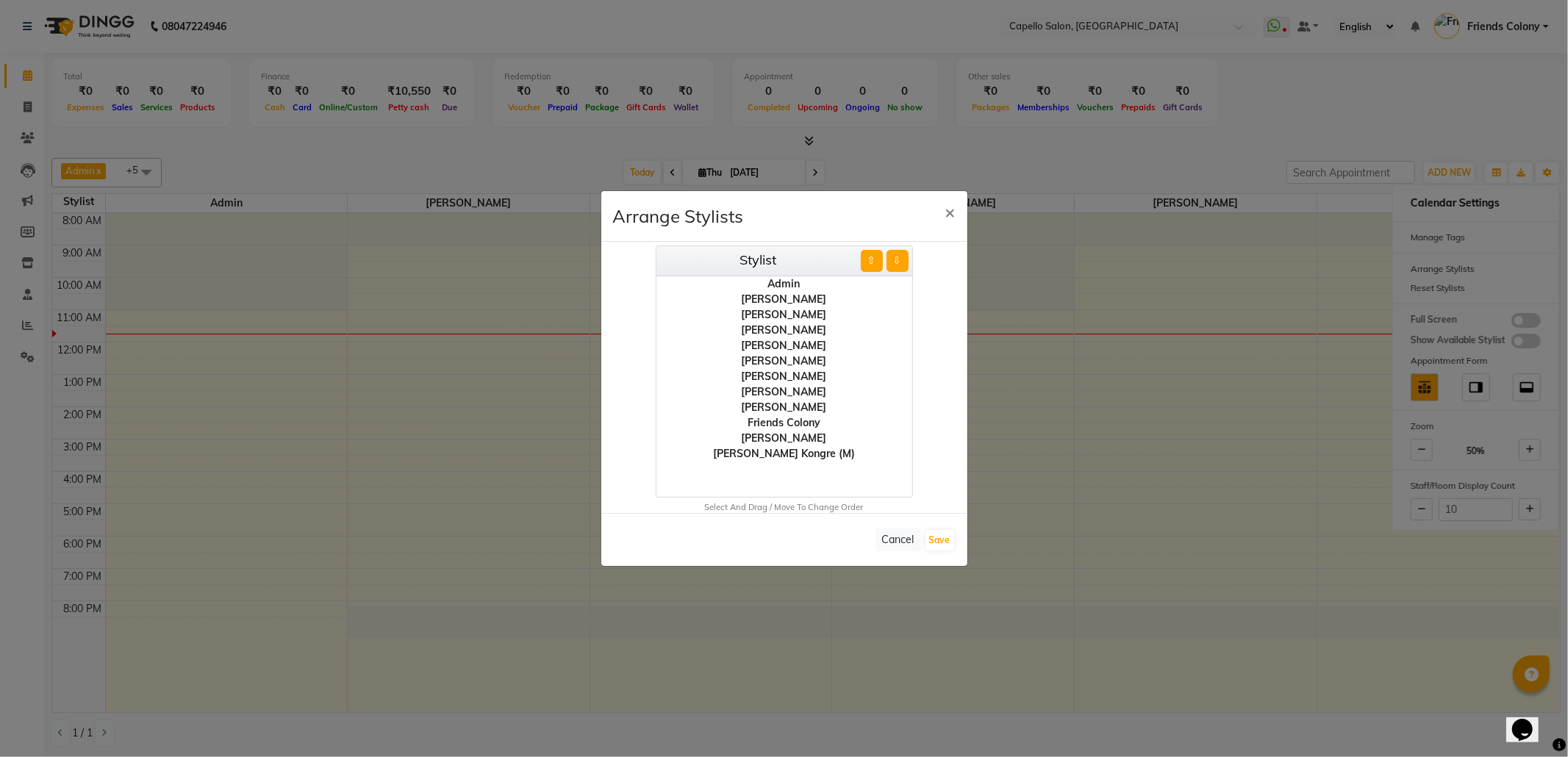
click at [788, 365] on div "[PERSON_NAME]" at bounding box center [784, 361] width 256 height 15
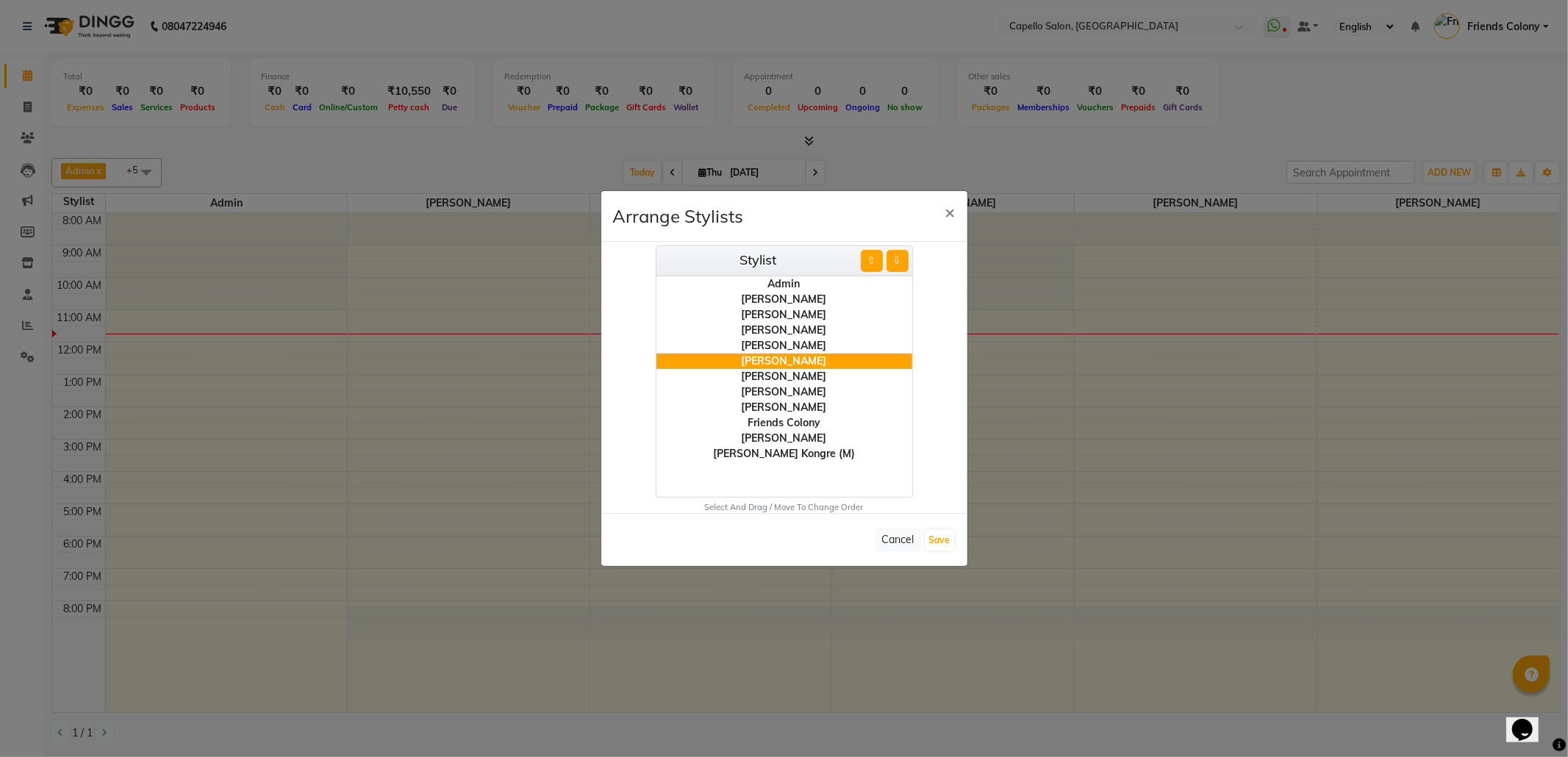
click at [792, 376] on div "[PERSON_NAME]" at bounding box center [784, 377] width 256 height 15
click at [872, 254] on button "⇧" at bounding box center [872, 261] width 22 height 22
click at [817, 388] on div "[PERSON_NAME]" at bounding box center [784, 392] width 256 height 15
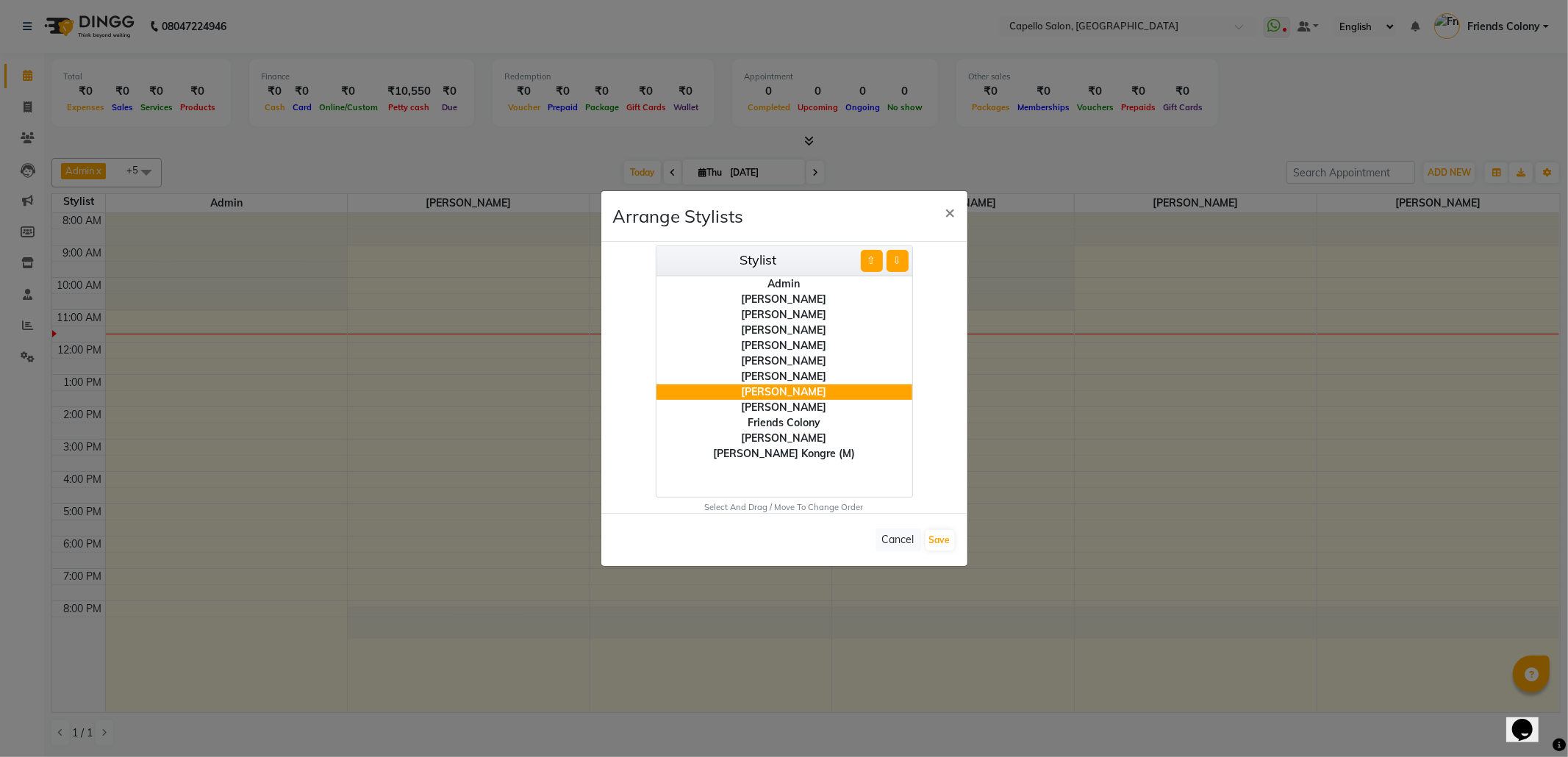
click at [867, 263] on button "⇧" at bounding box center [872, 261] width 22 height 22
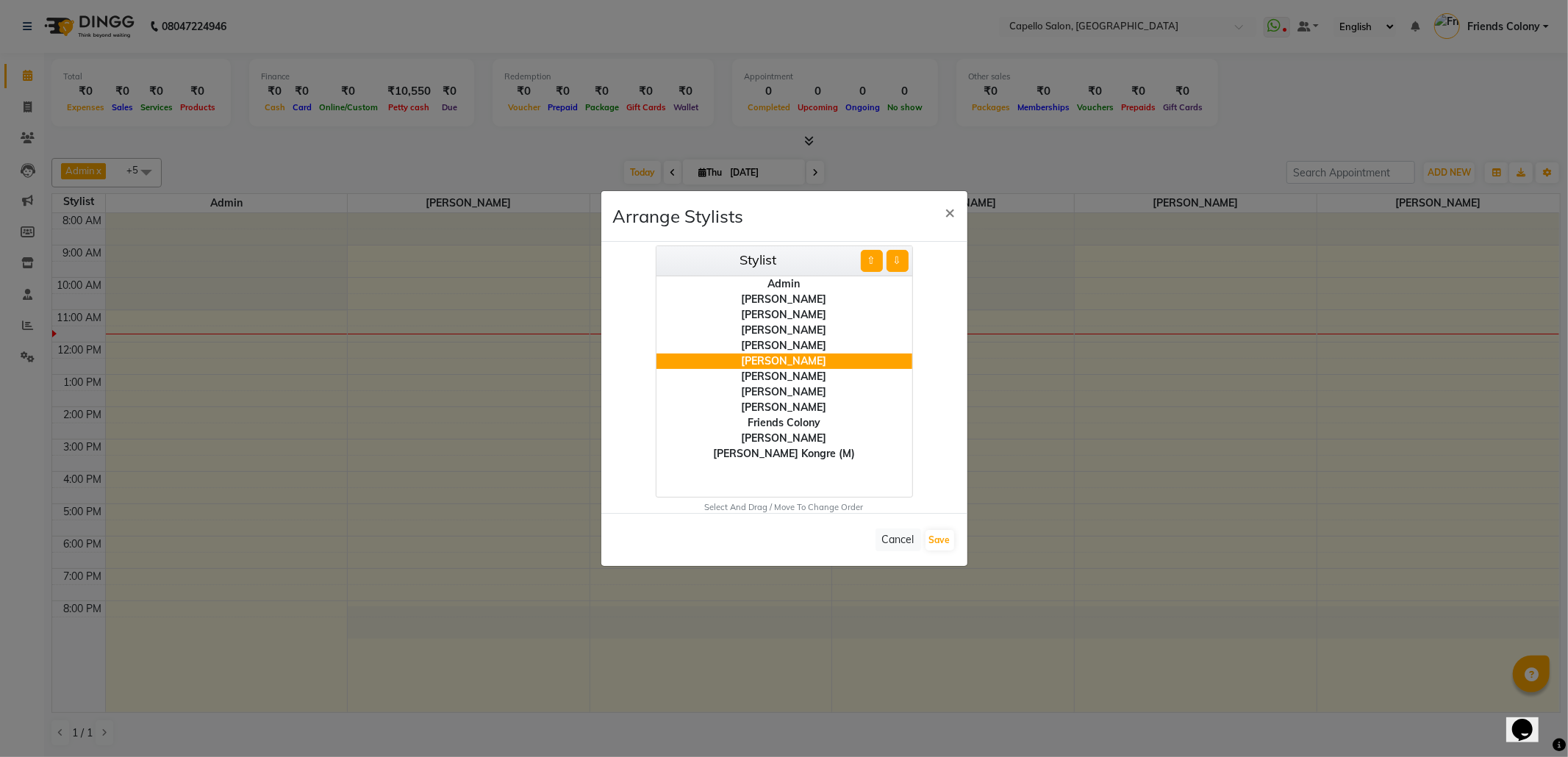
click at [944, 528] on div "Cancel Save" at bounding box center [784, 539] width 366 height 53
click at [950, 542] on button "Save" at bounding box center [939, 540] width 28 height 21
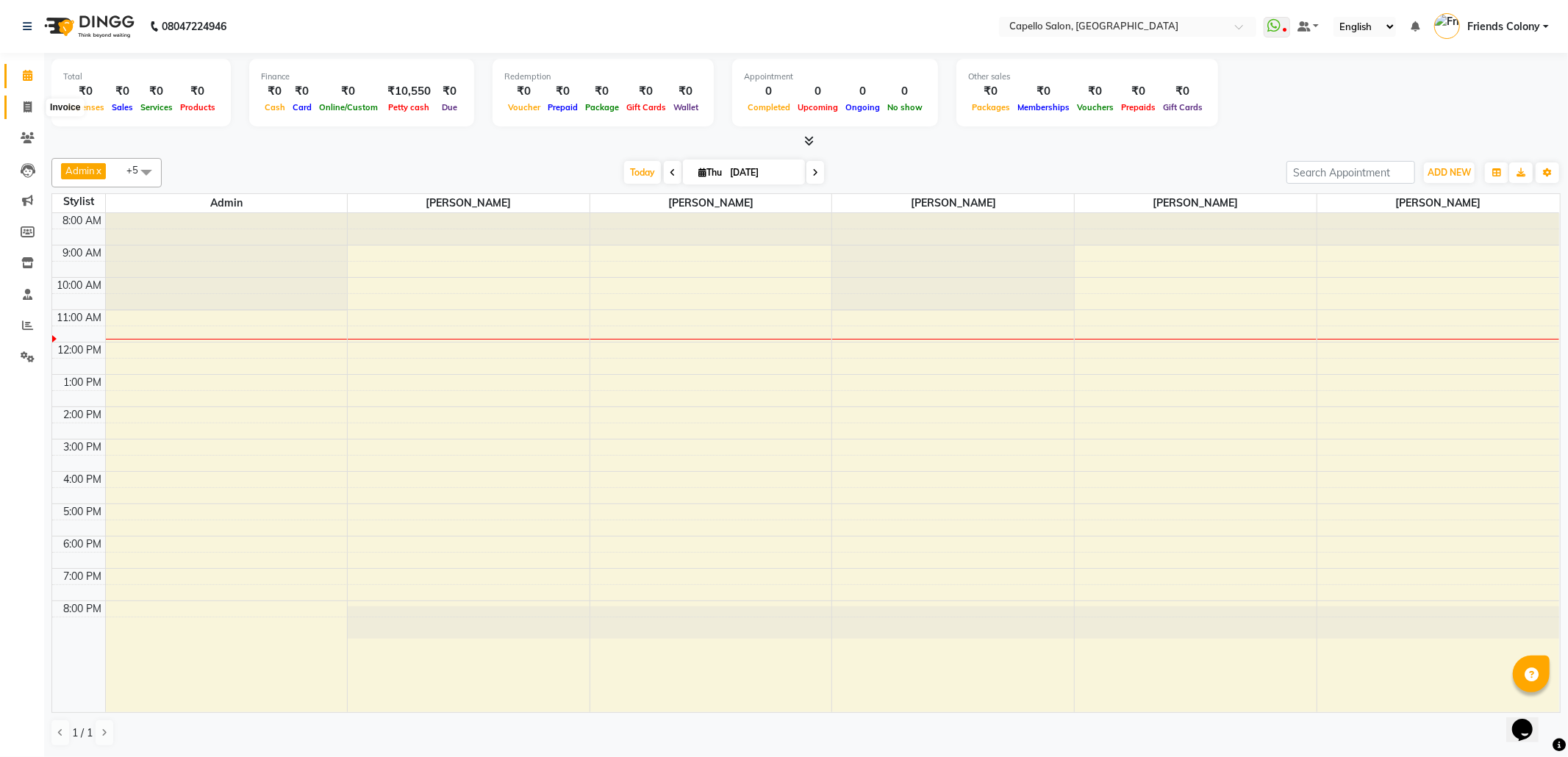
click at [29, 104] on icon at bounding box center [27, 106] width 8 height 11
select select "3583"
select select "service"
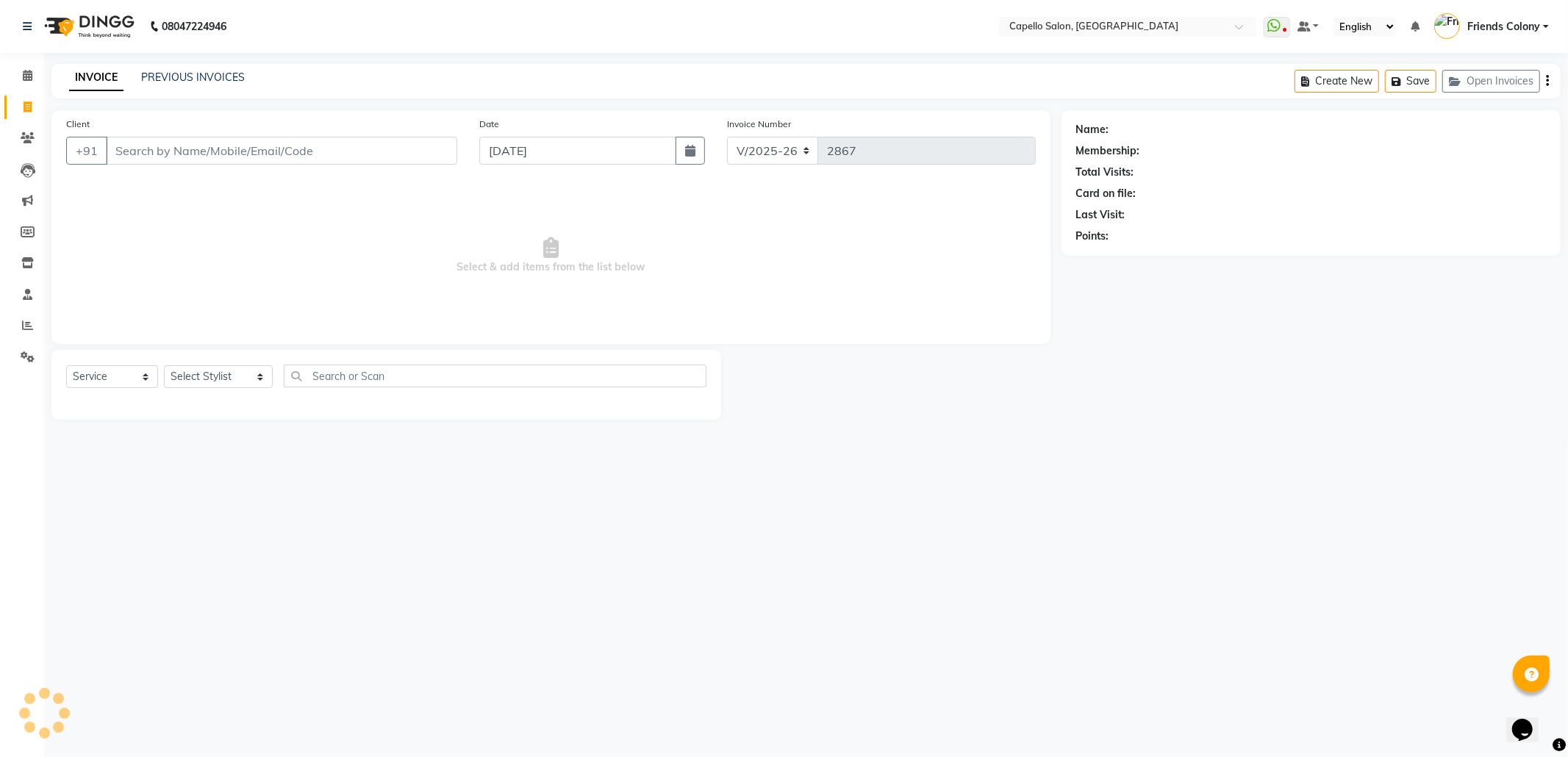
drag, startPoint x: 225, startPoint y: 147, endPoint x: 139, endPoint y: 93, distance: 101.5
click at [174, 106] on main "INVOICE PREVIOUS INVOICES Create New Save Open Invoices Client +91 Date 04-09-2…" at bounding box center [805, 252] width 1523 height 378
type input "9767910618"
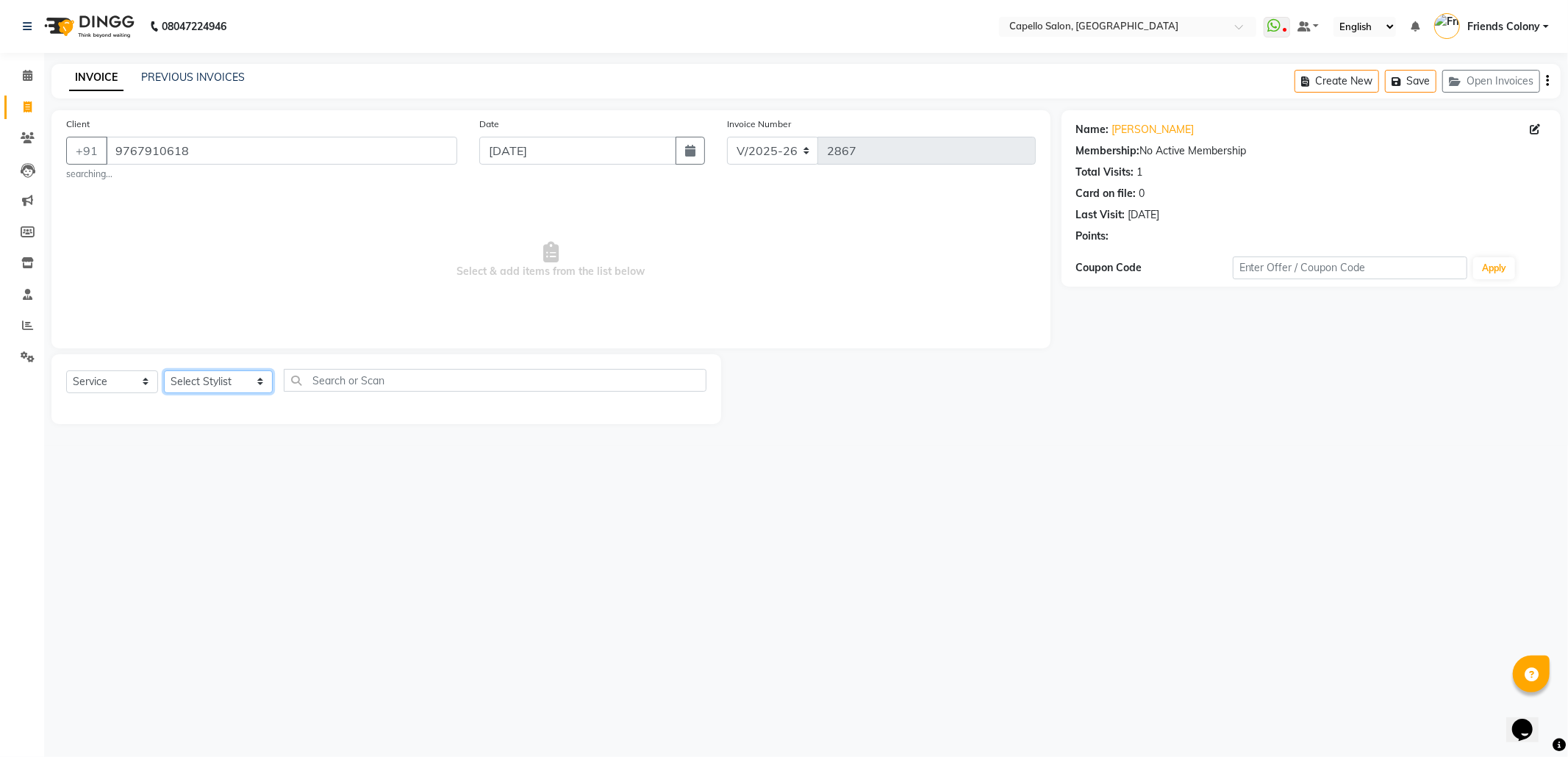
click at [183, 386] on select "Select Stylist Admin ANKIT BANDEWAR Friends Colony Harsha Shiwankar mohini godh…" at bounding box center [218, 381] width 109 height 23
select select "29604"
click at [164, 370] on select "Select Stylist Admin ANKIT BANDEWAR Friends Colony Harsha Shiwankar mohini godh…" at bounding box center [218, 381] width 109 height 23
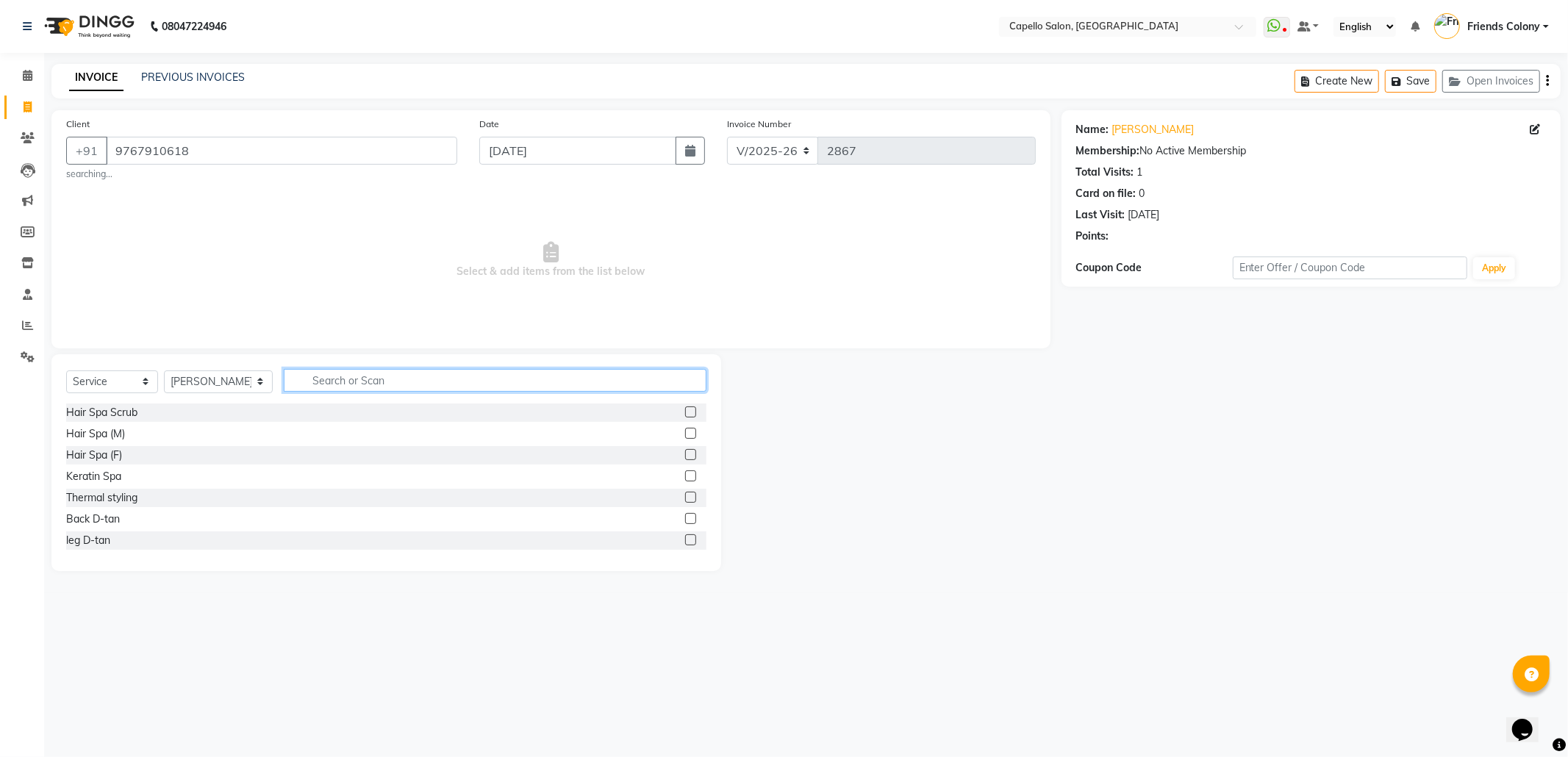
click at [415, 374] on input "text" at bounding box center [495, 380] width 422 height 23
type input "under"
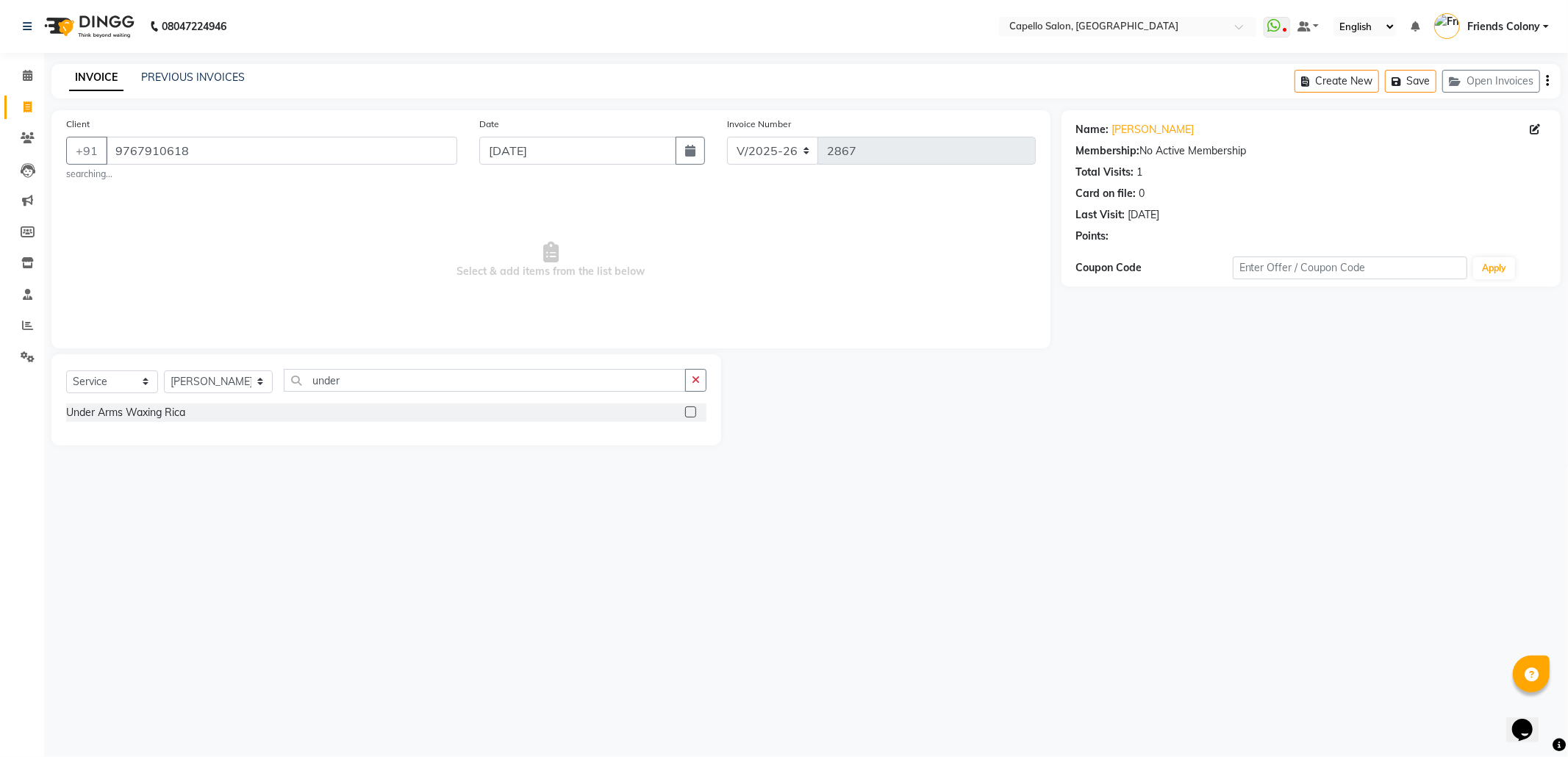
click at [691, 413] on label at bounding box center [690, 411] width 11 height 11
click at [691, 413] on input "checkbox" at bounding box center [690, 412] width 9 height 9
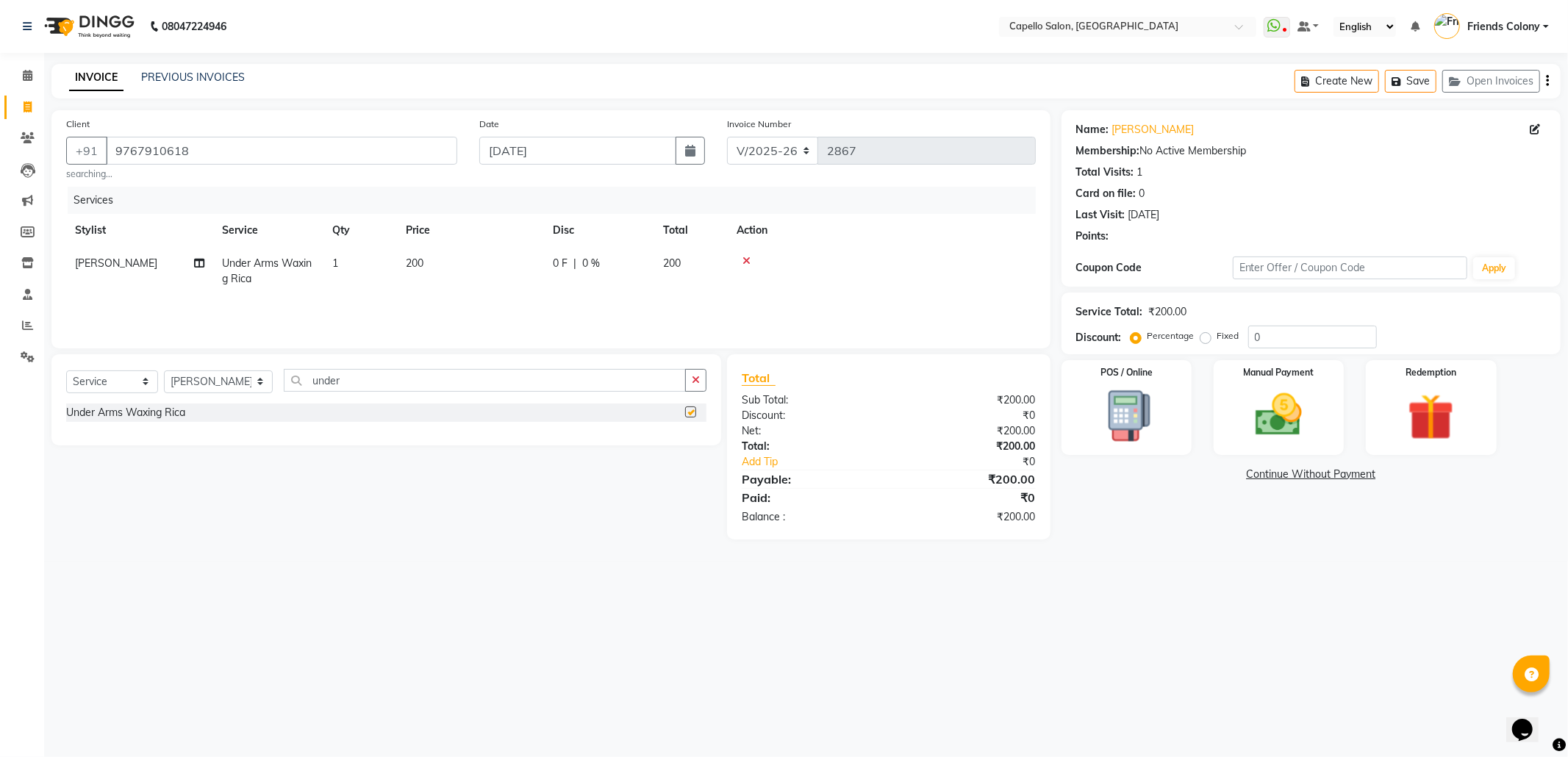
checkbox input "false"
drag, startPoint x: 357, startPoint y: 379, endPoint x: 157, endPoint y: 431, distance: 206.6
click at [160, 431] on div "Select Service Product Membership Package Voucher Prepaid Gift Card Select Styl…" at bounding box center [386, 400] width 670 height 91
type input "hal"
click at [689, 435] on label at bounding box center [690, 433] width 11 height 11
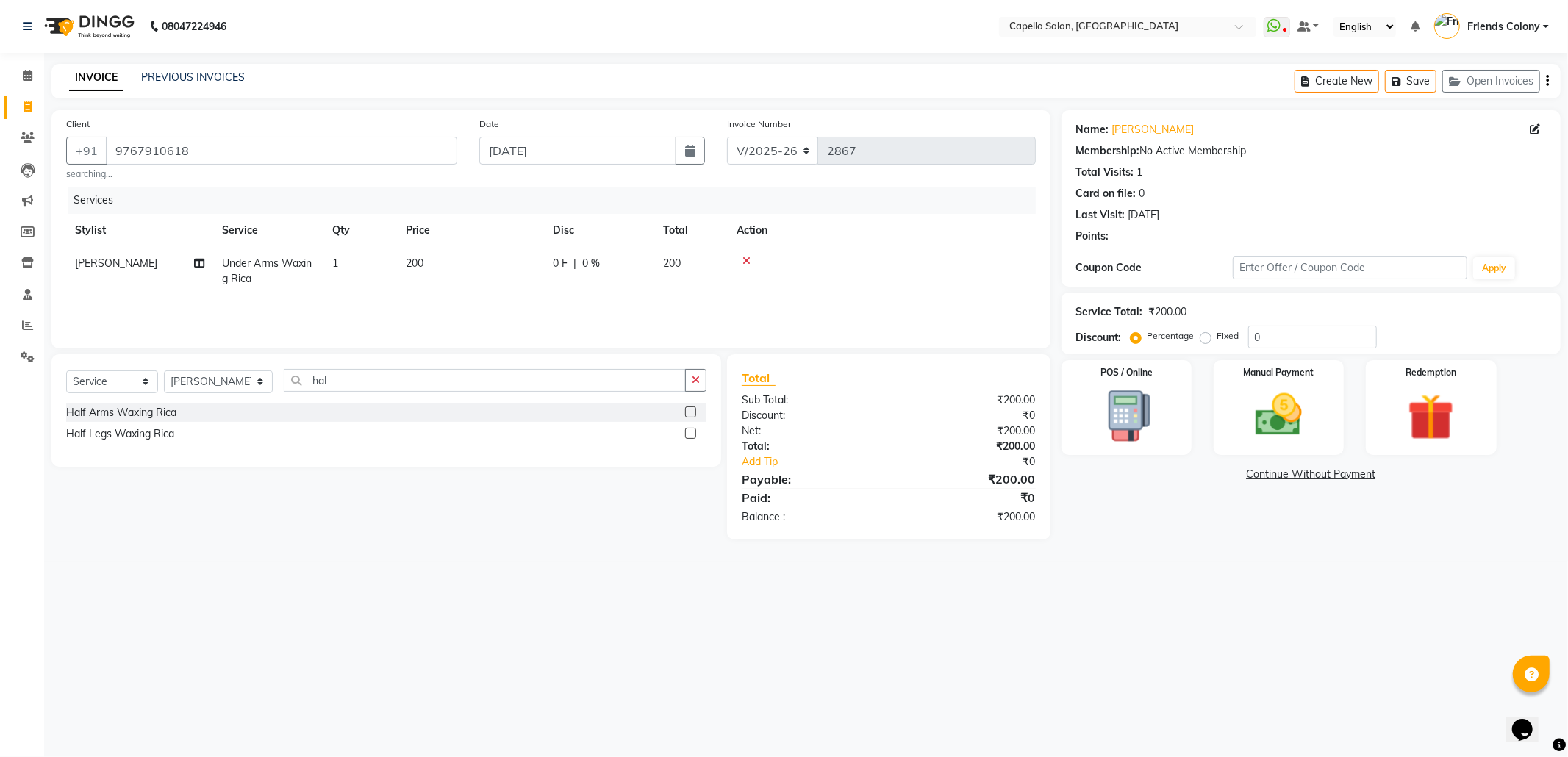
click at [689, 435] on input "checkbox" at bounding box center [690, 433] width 9 height 9
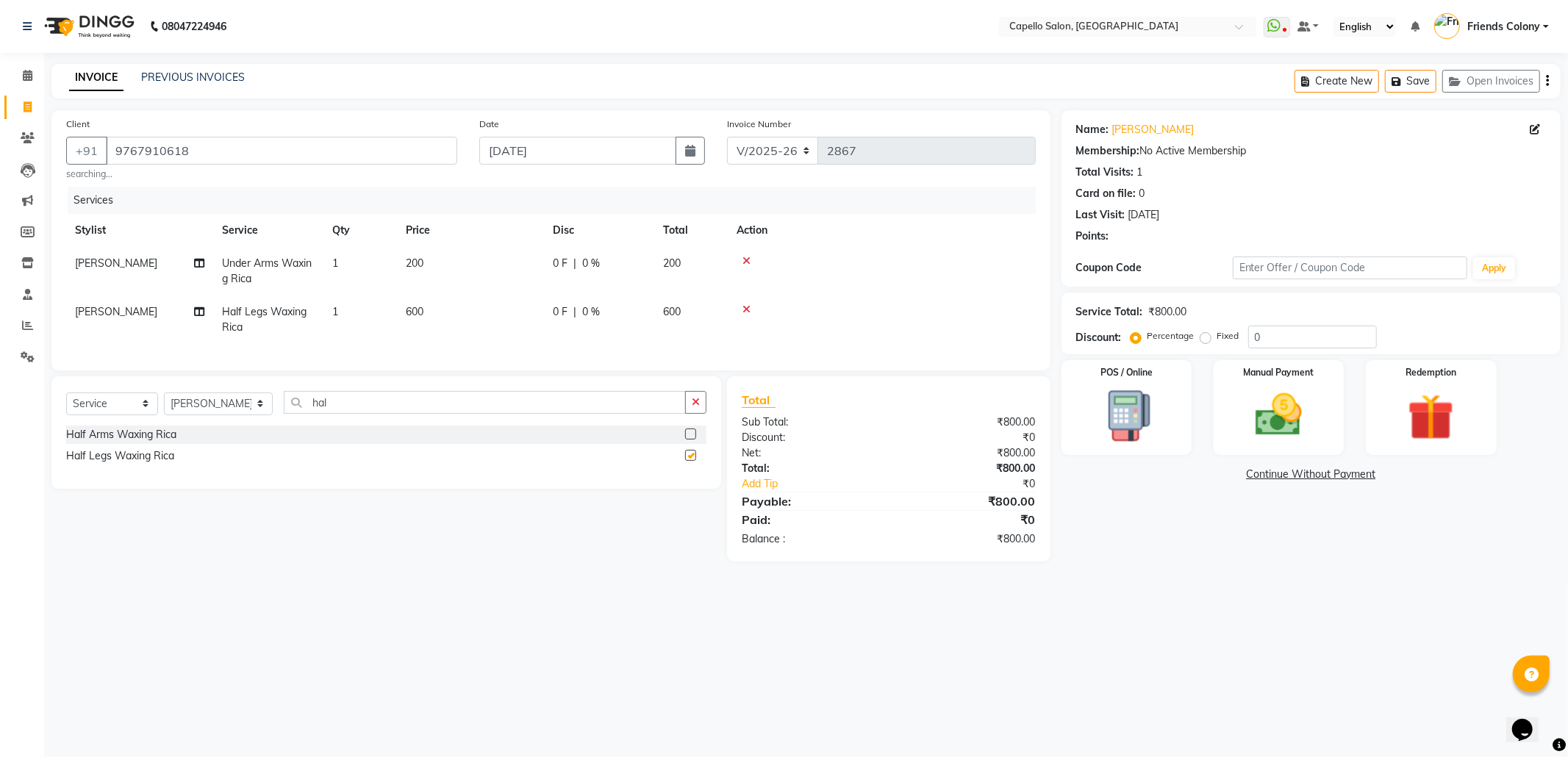
checkbox input "false"
click at [1272, 421] on img at bounding box center [1279, 415] width 79 height 56
click at [1219, 472] on span "UPI" at bounding box center [1216, 475] width 23 height 17
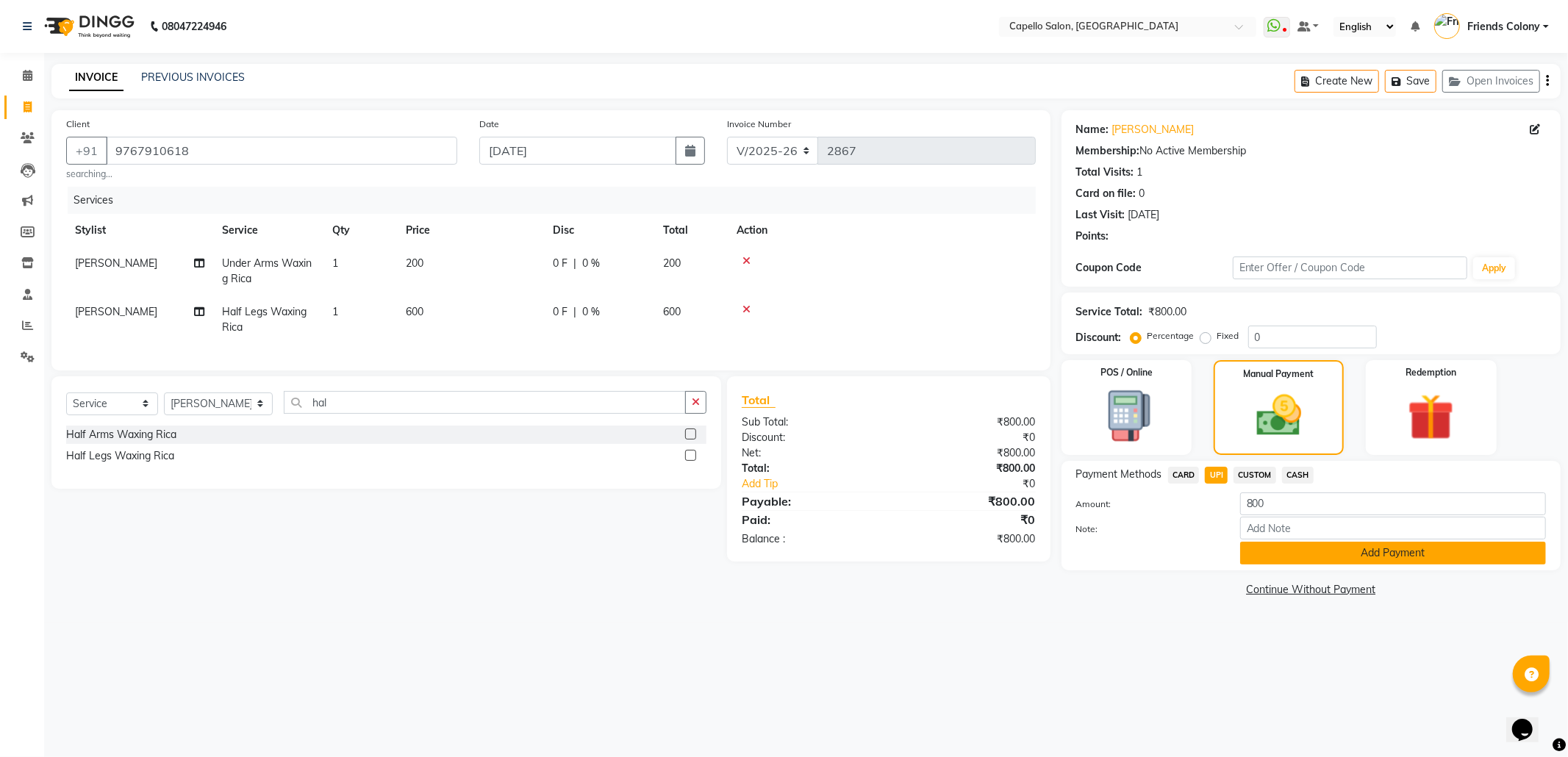
click at [1279, 553] on button "Add Payment" at bounding box center [1393, 553] width 306 height 23
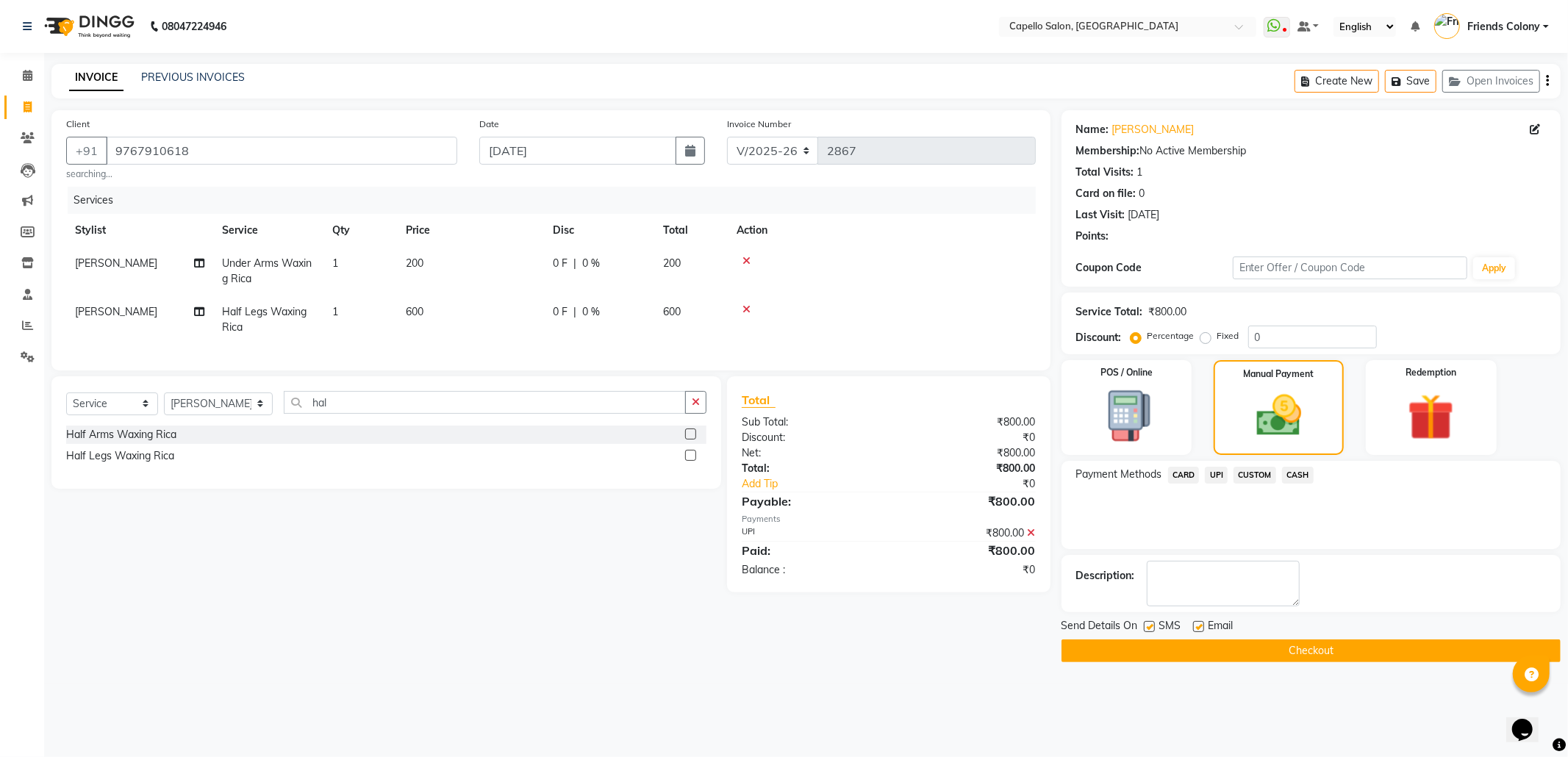
click at [1303, 644] on button "Checkout" at bounding box center [1310, 651] width 499 height 23
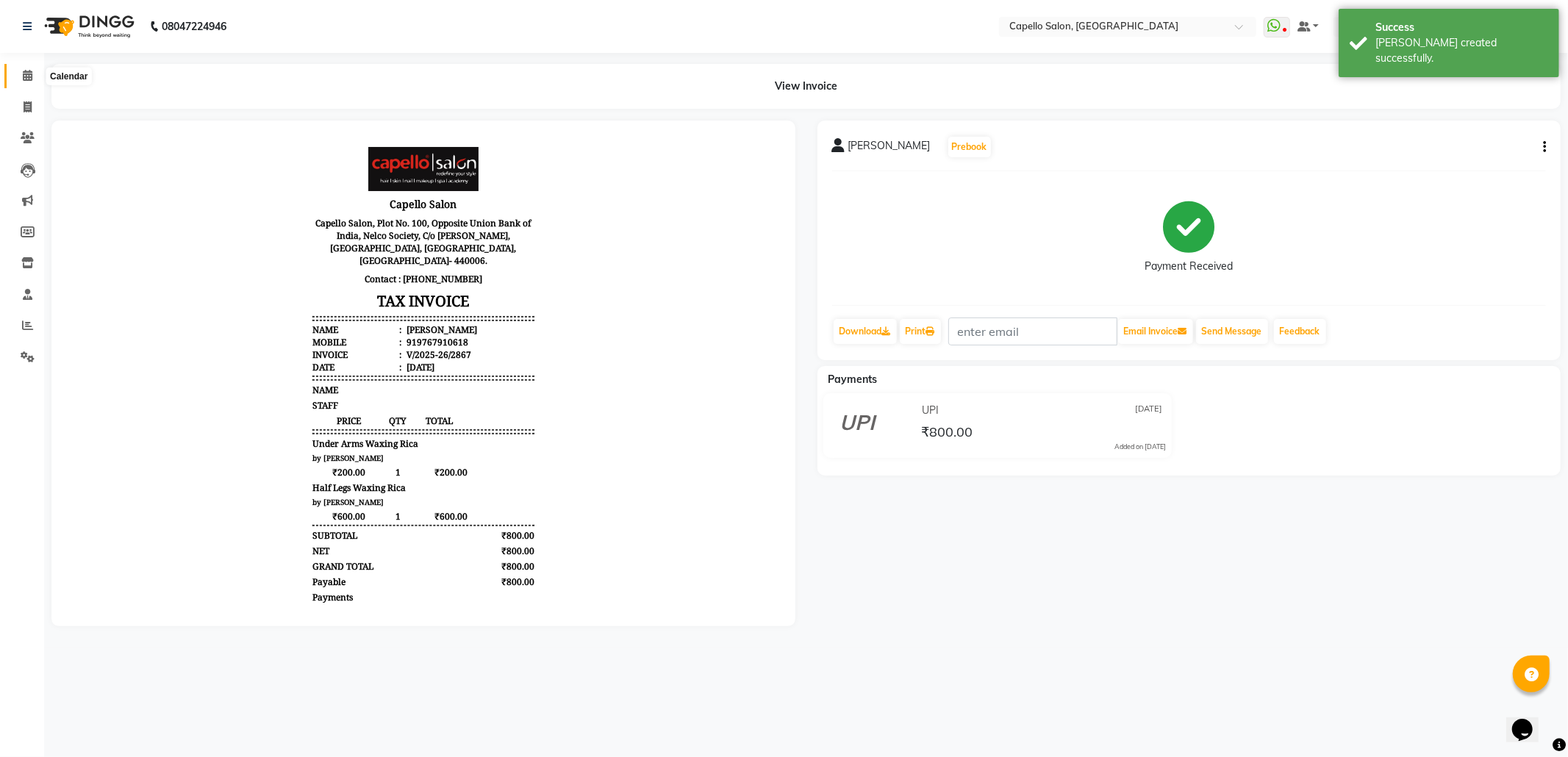
drag, startPoint x: 10, startPoint y: 70, endPoint x: 0, endPoint y: 68, distance: 10.2
click at [9, 71] on link "Calendar" at bounding box center [21, 76] width 35 height 24
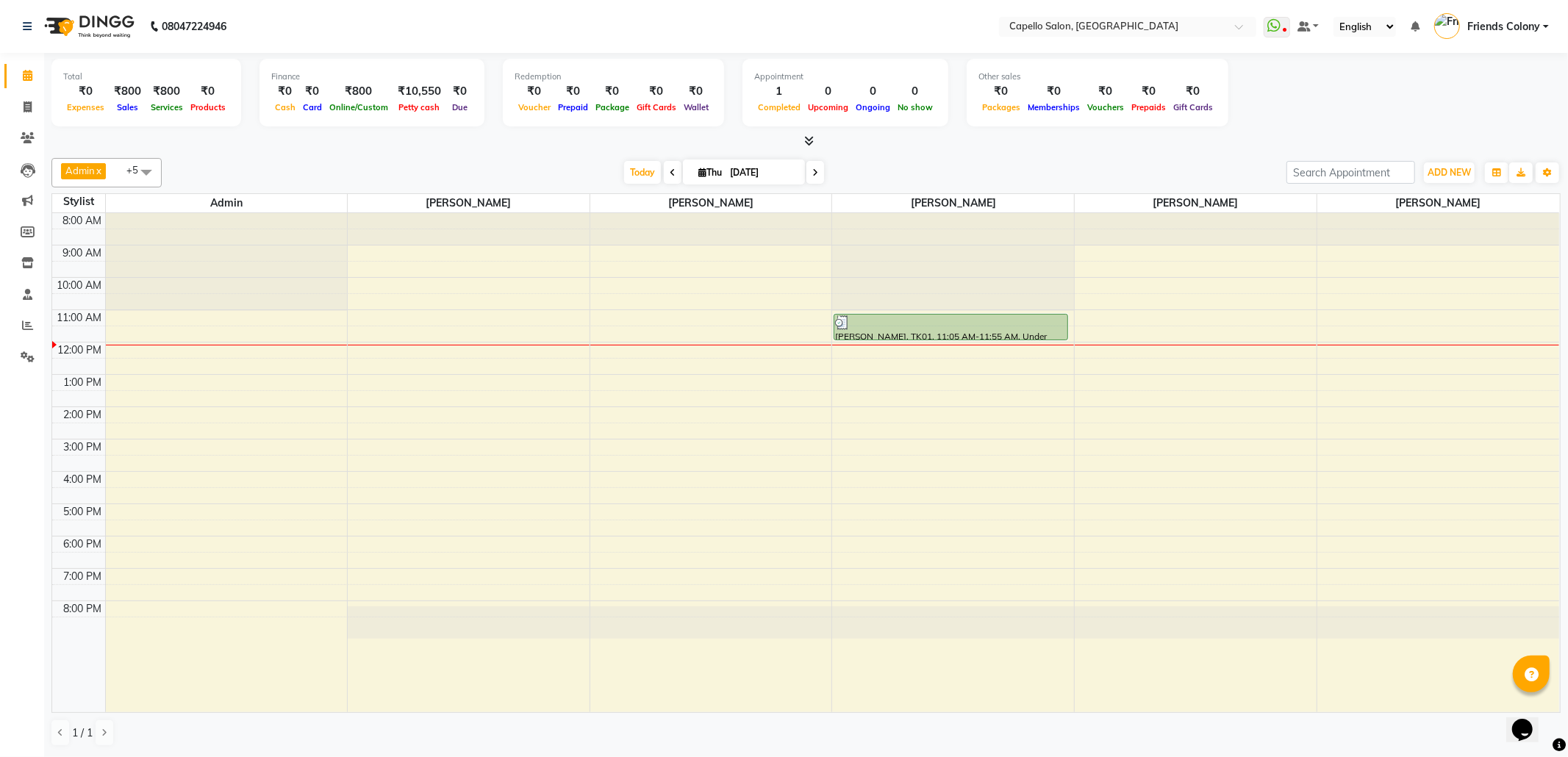
click at [1305, 101] on div "Total ₹0 Expenses ₹800 Sales ₹800 Services ₹0 Products Finance ₹0 Cash ₹0 Card …" at bounding box center [805, 94] width 1509 height 72
drag, startPoint x: 654, startPoint y: 303, endPoint x: 1318, endPoint y: 112, distance: 690.9
click at [1318, 115] on div "Total ₹0 Expenses ₹800 Sales ₹800 Services ₹0 Products Finance ₹0 Cash ₹0 Card …" at bounding box center [805, 404] width 1523 height 703
drag, startPoint x: 1386, startPoint y: 82, endPoint x: 1407, endPoint y: 105, distance: 31.1
click at [1407, 106] on div "Total ₹0 Expenses ₹800 Sales ₹800 Services ₹0 Products Finance ₹0 Cash ₹0 Card …" at bounding box center [805, 94] width 1509 height 72
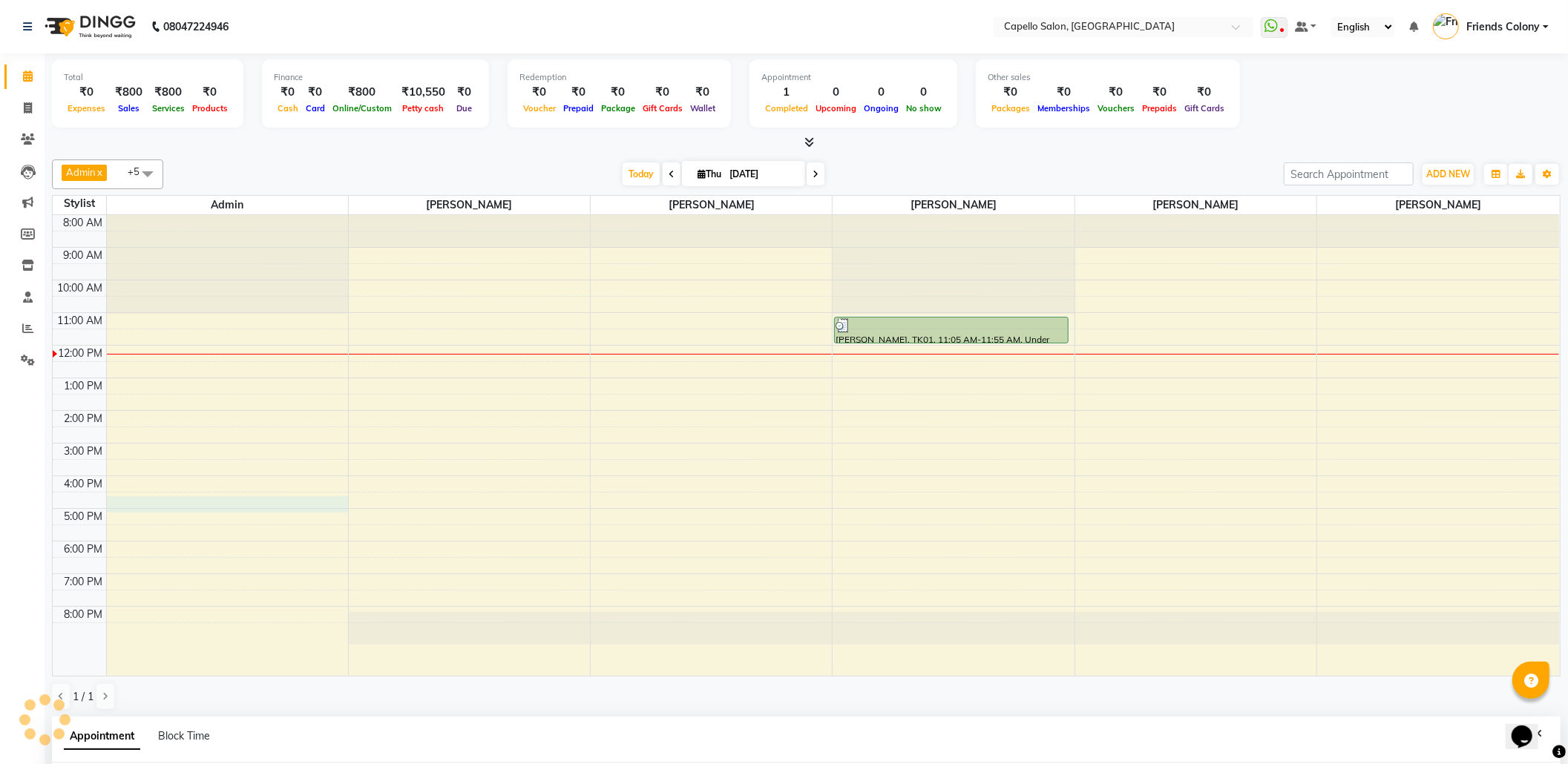
select select "16604"
select select "tentative"
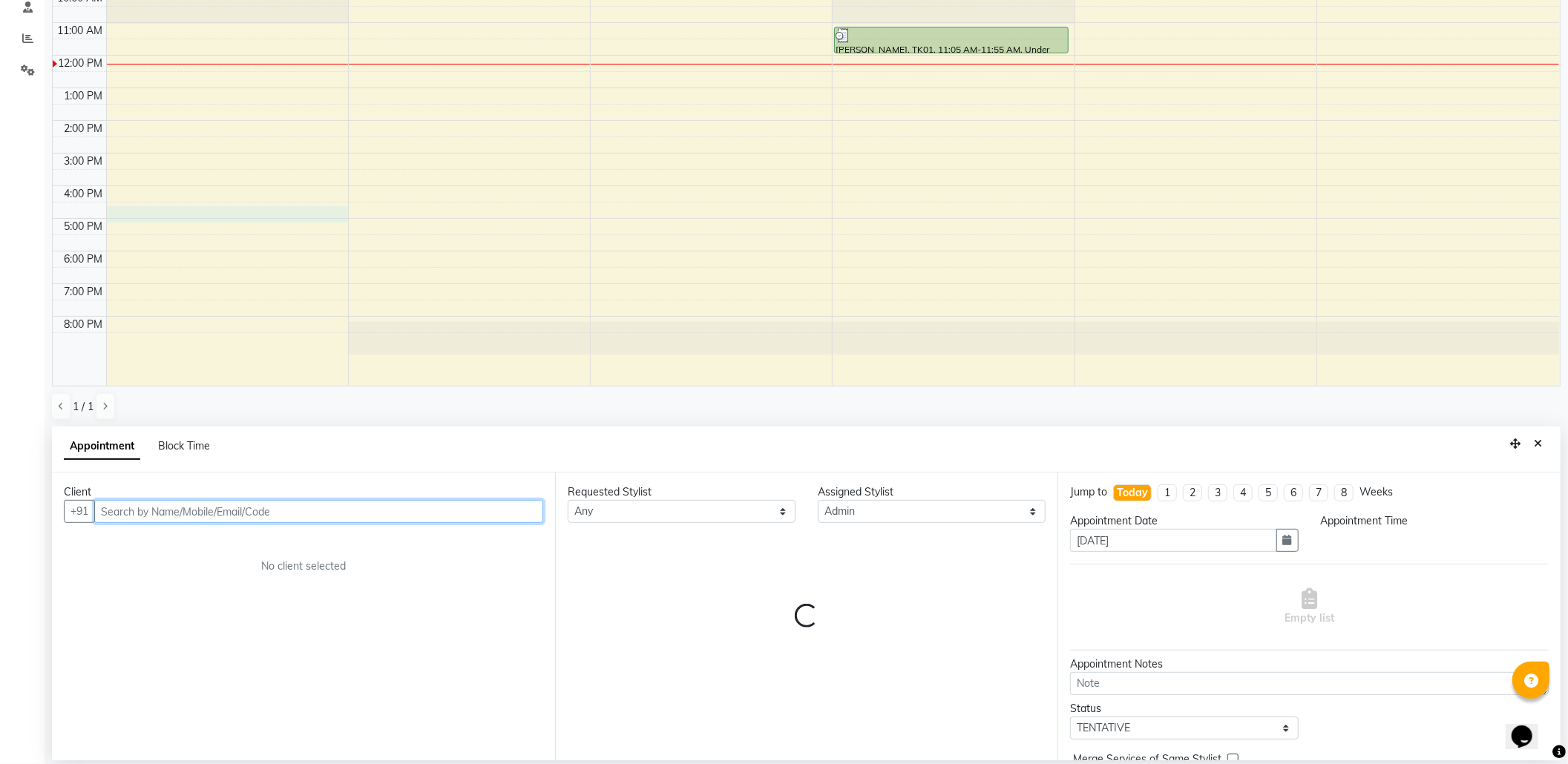
select select "990"
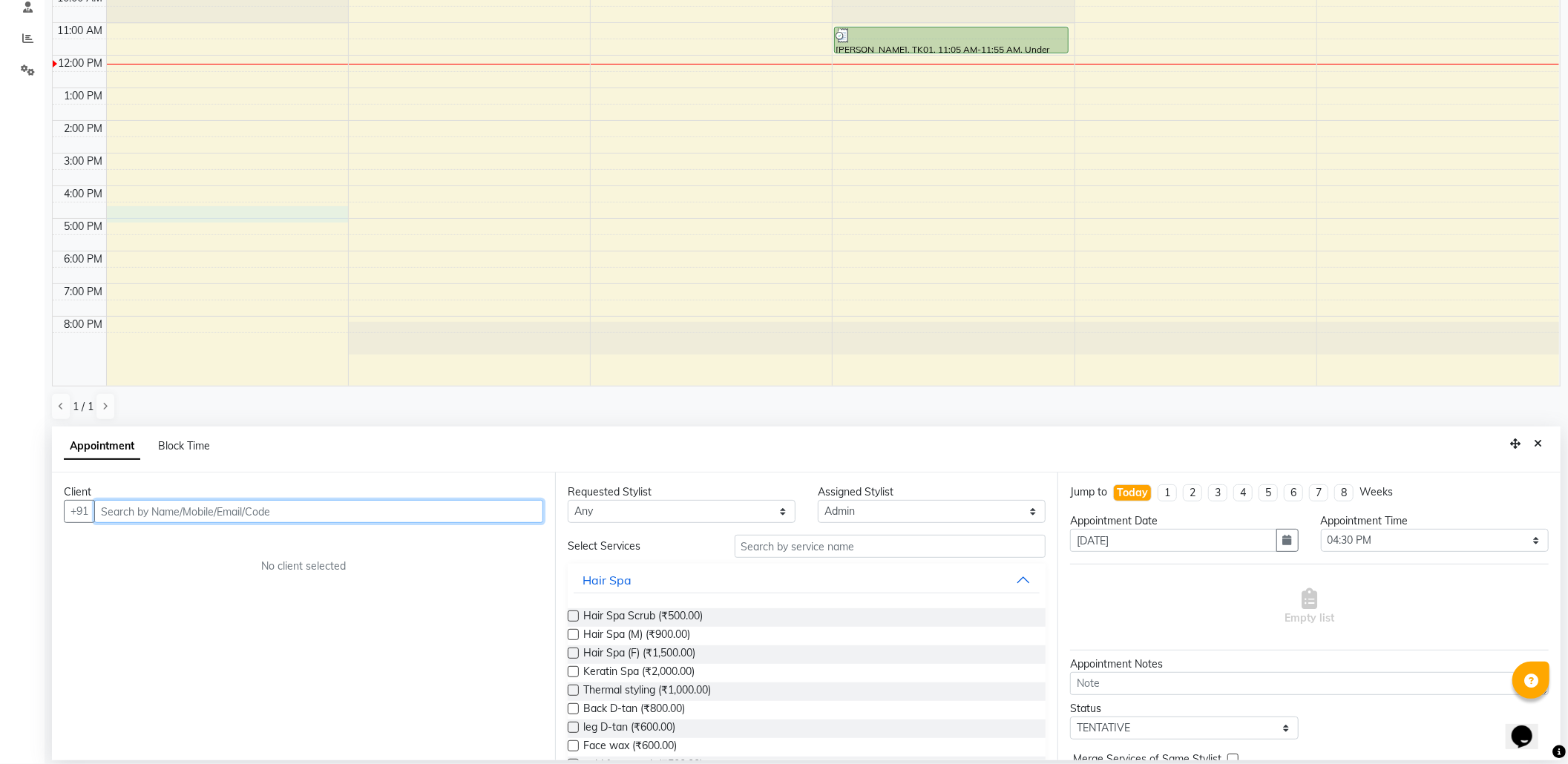
click at [277, 516] on input "text" at bounding box center [319, 511] width 449 height 23
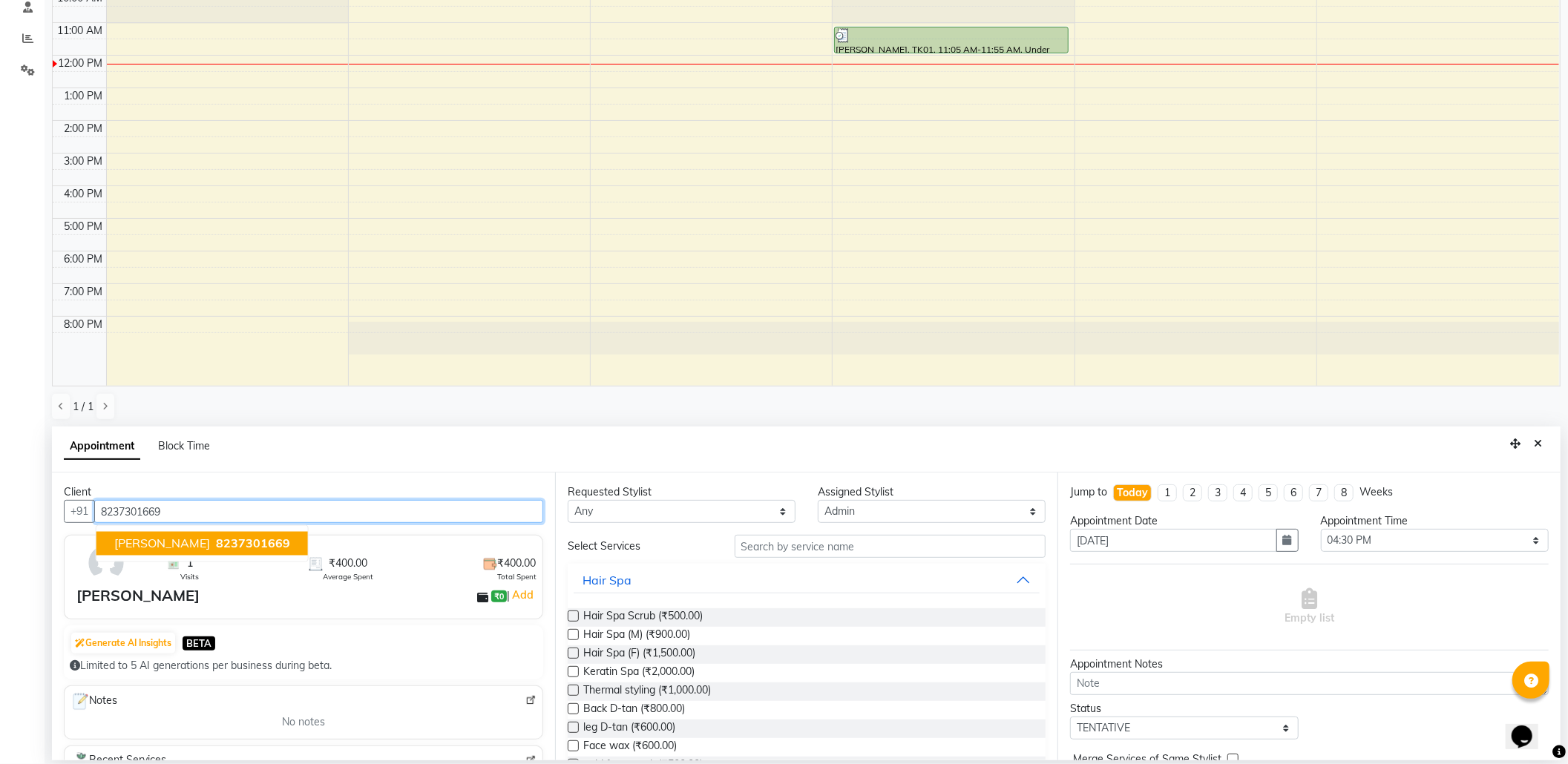
type input "8237301669"
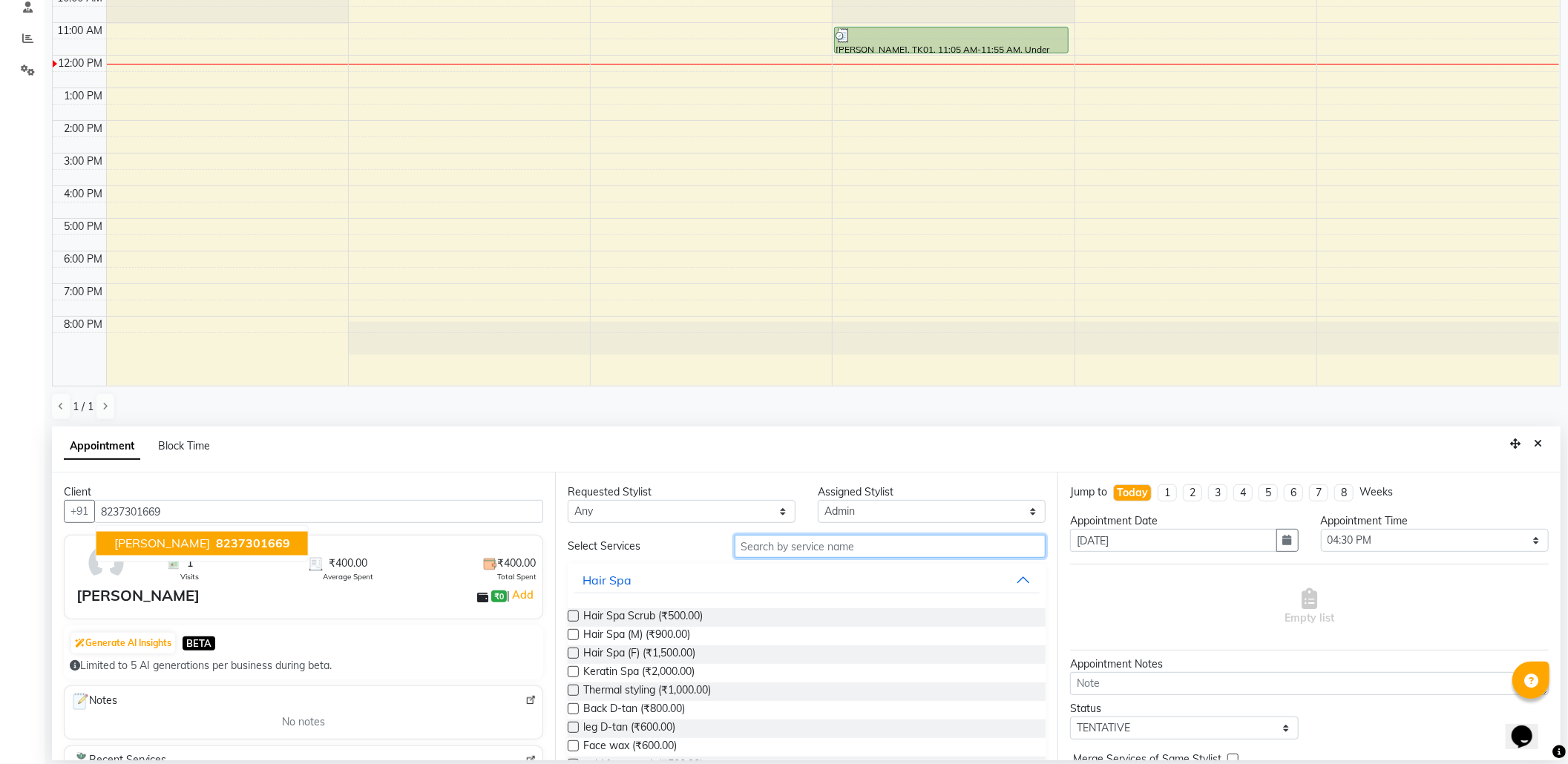
click at [888, 538] on input "text" at bounding box center [890, 546] width 312 height 23
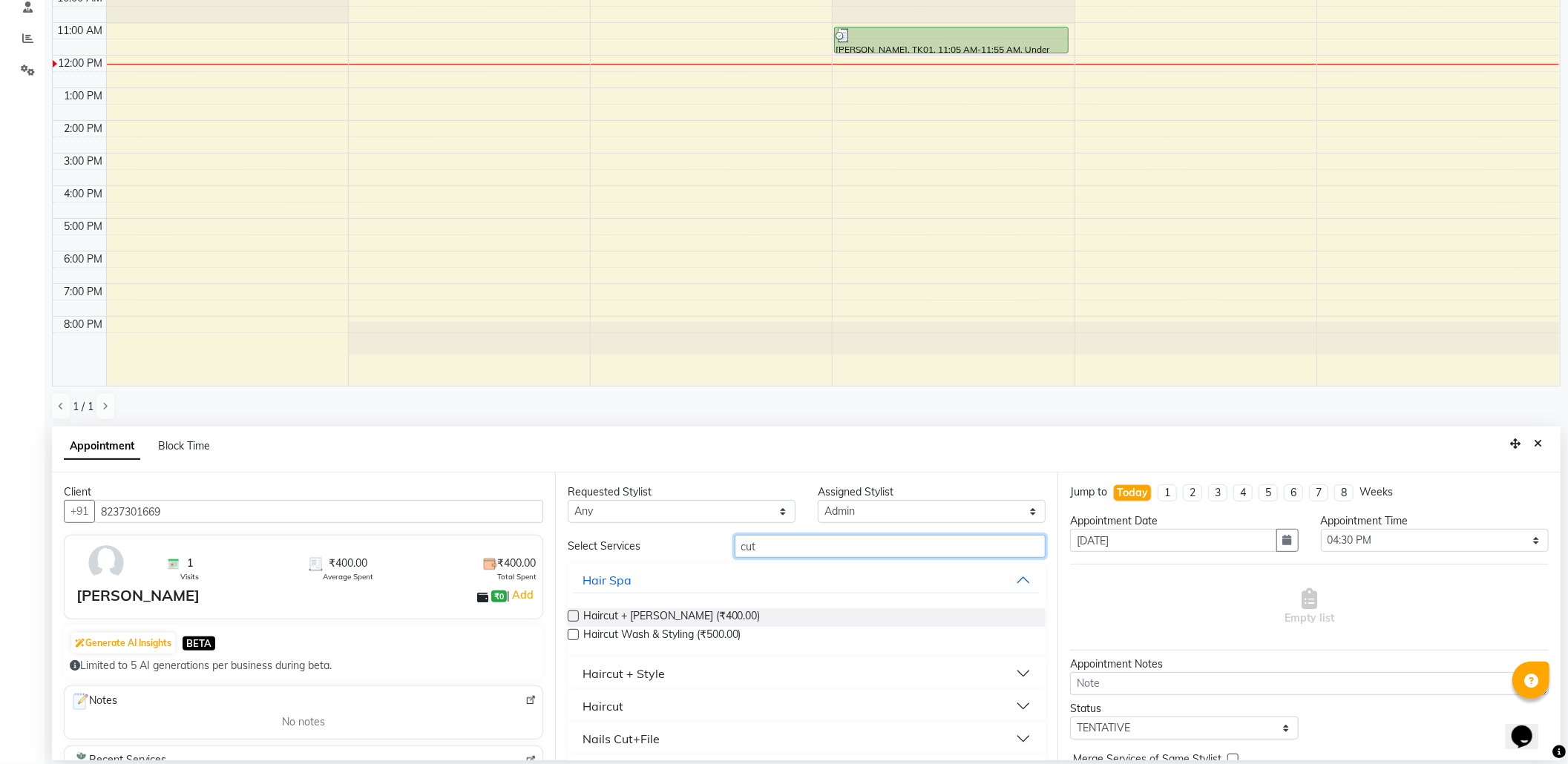
type input "cut"
click at [574, 636] on label at bounding box center [573, 634] width 11 height 11
click at [574, 636] on input "checkbox" at bounding box center [572, 635] width 10 height 10
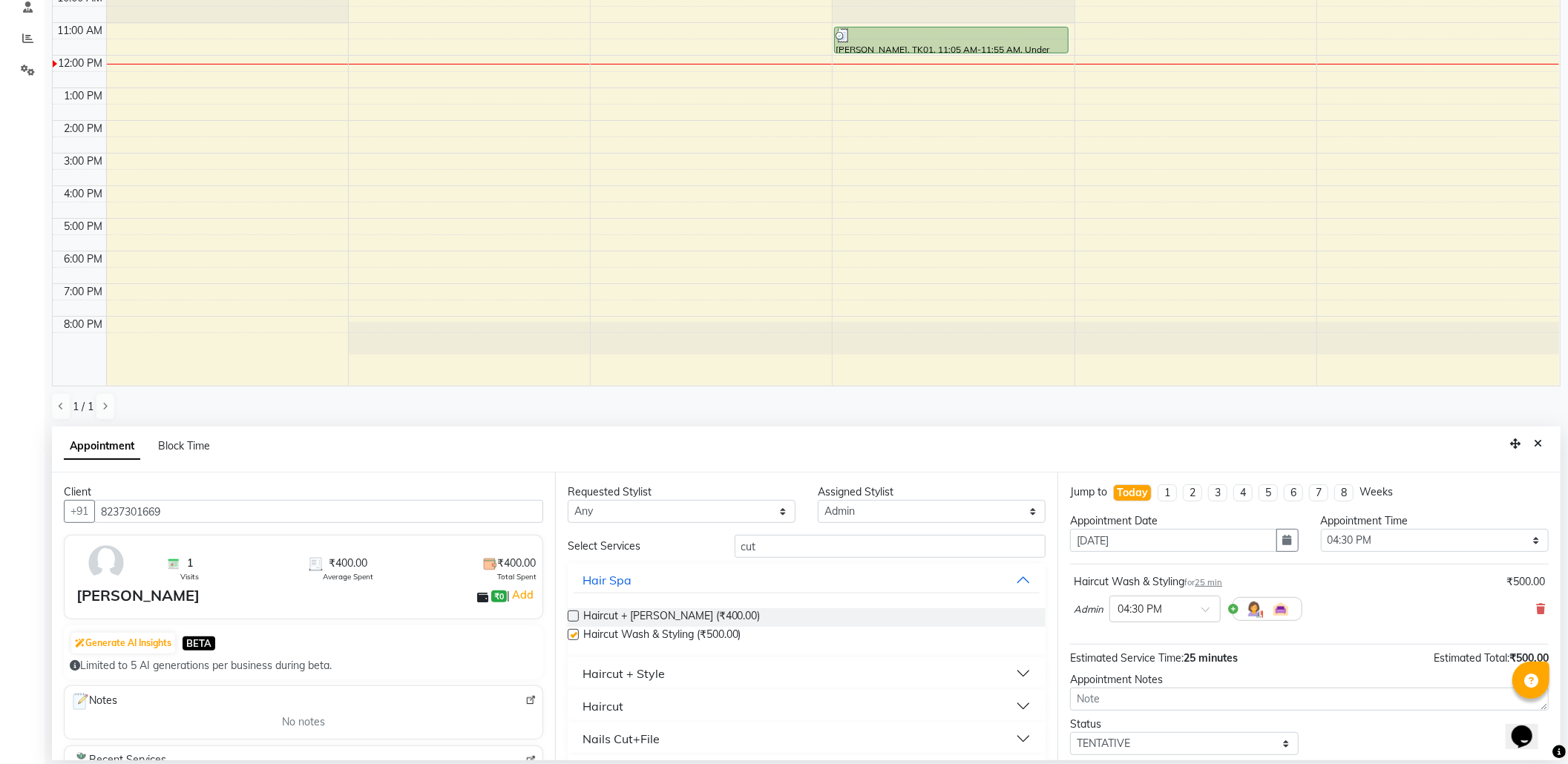
checkbox input "false"
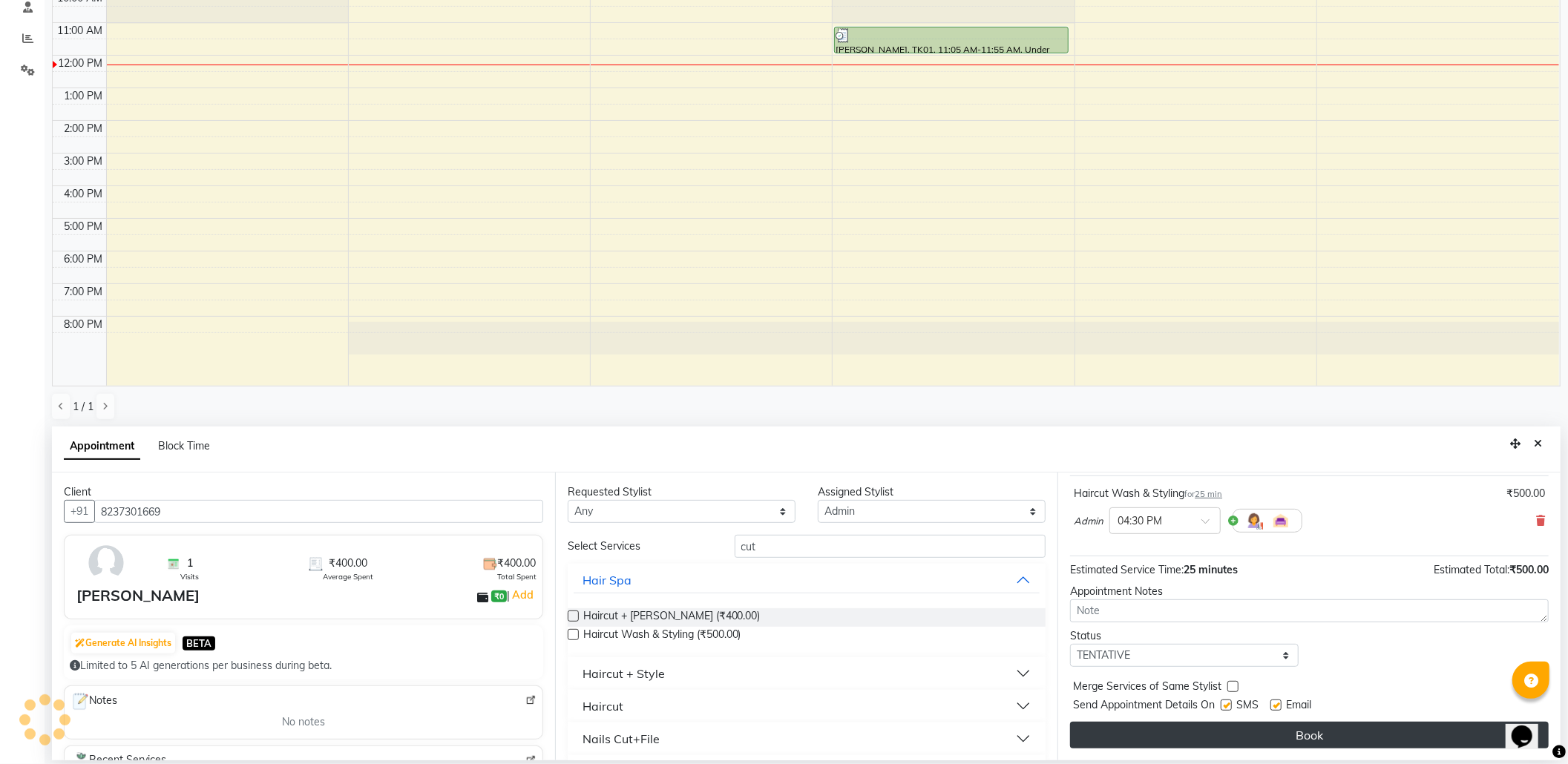
click at [1273, 743] on button "Book" at bounding box center [1309, 735] width 478 height 27
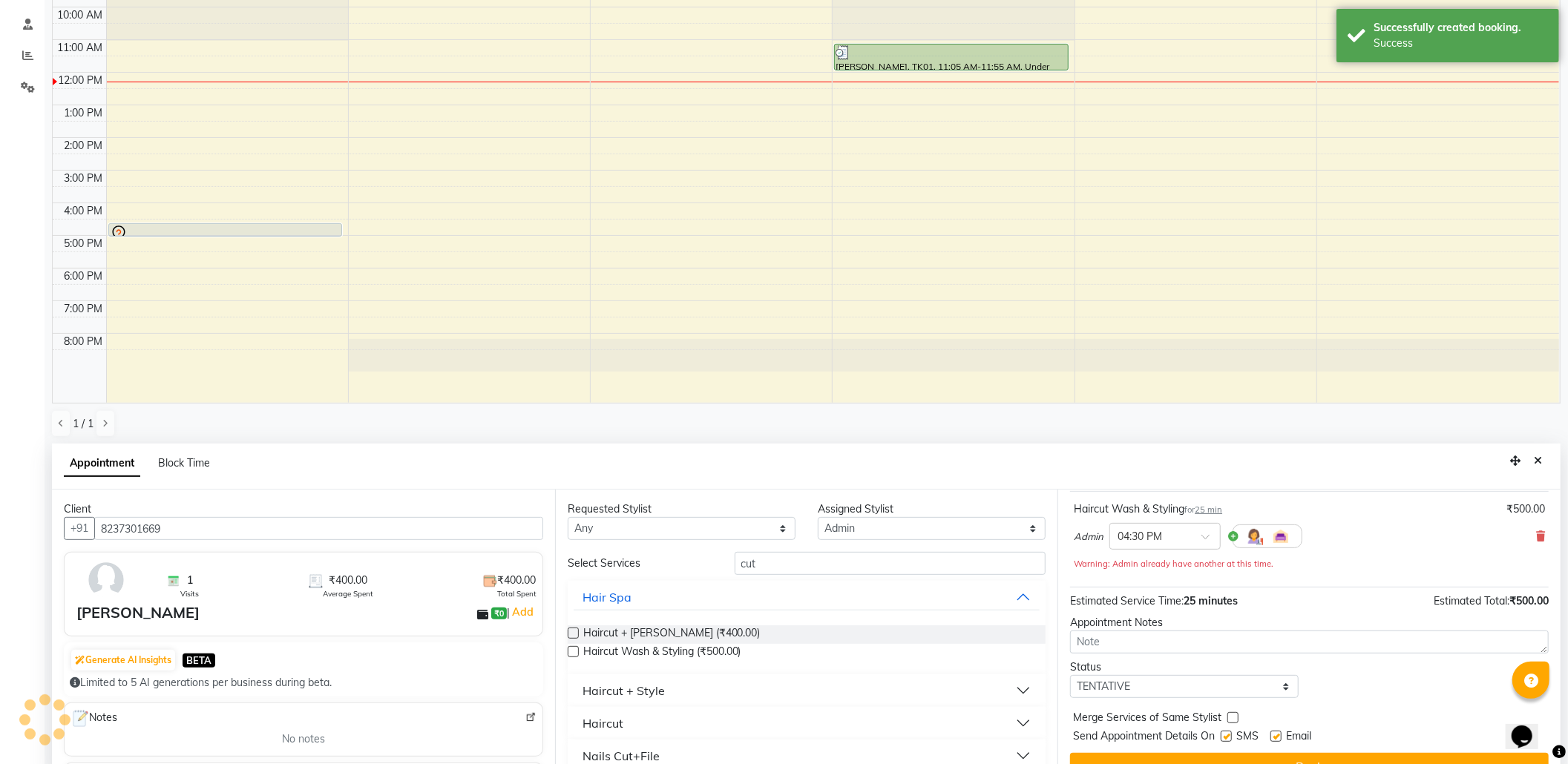
scroll to position [0, 0]
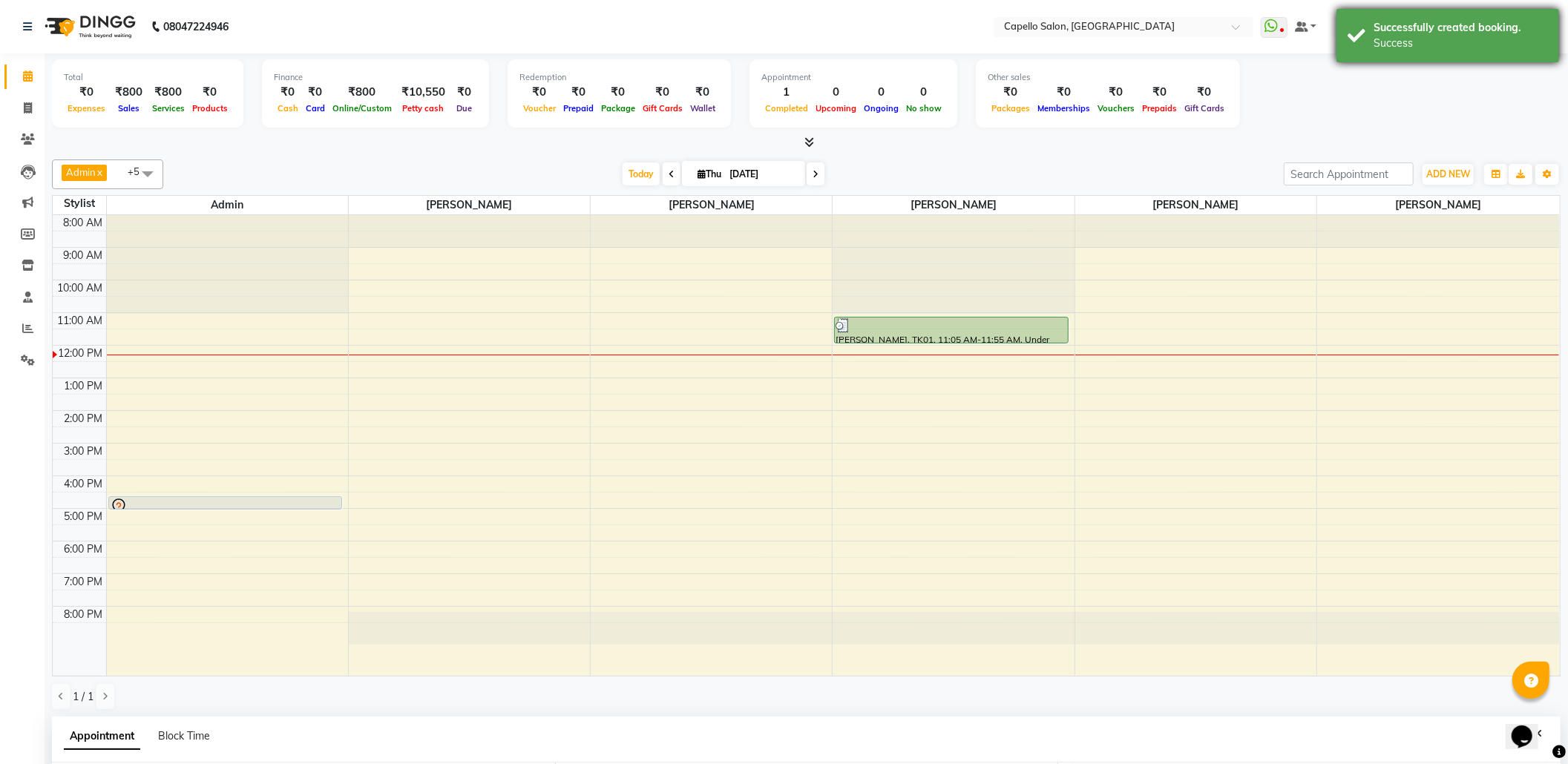
click at [1422, 13] on div "Successfully created booking. Success" at bounding box center [1448, 36] width 223 height 54
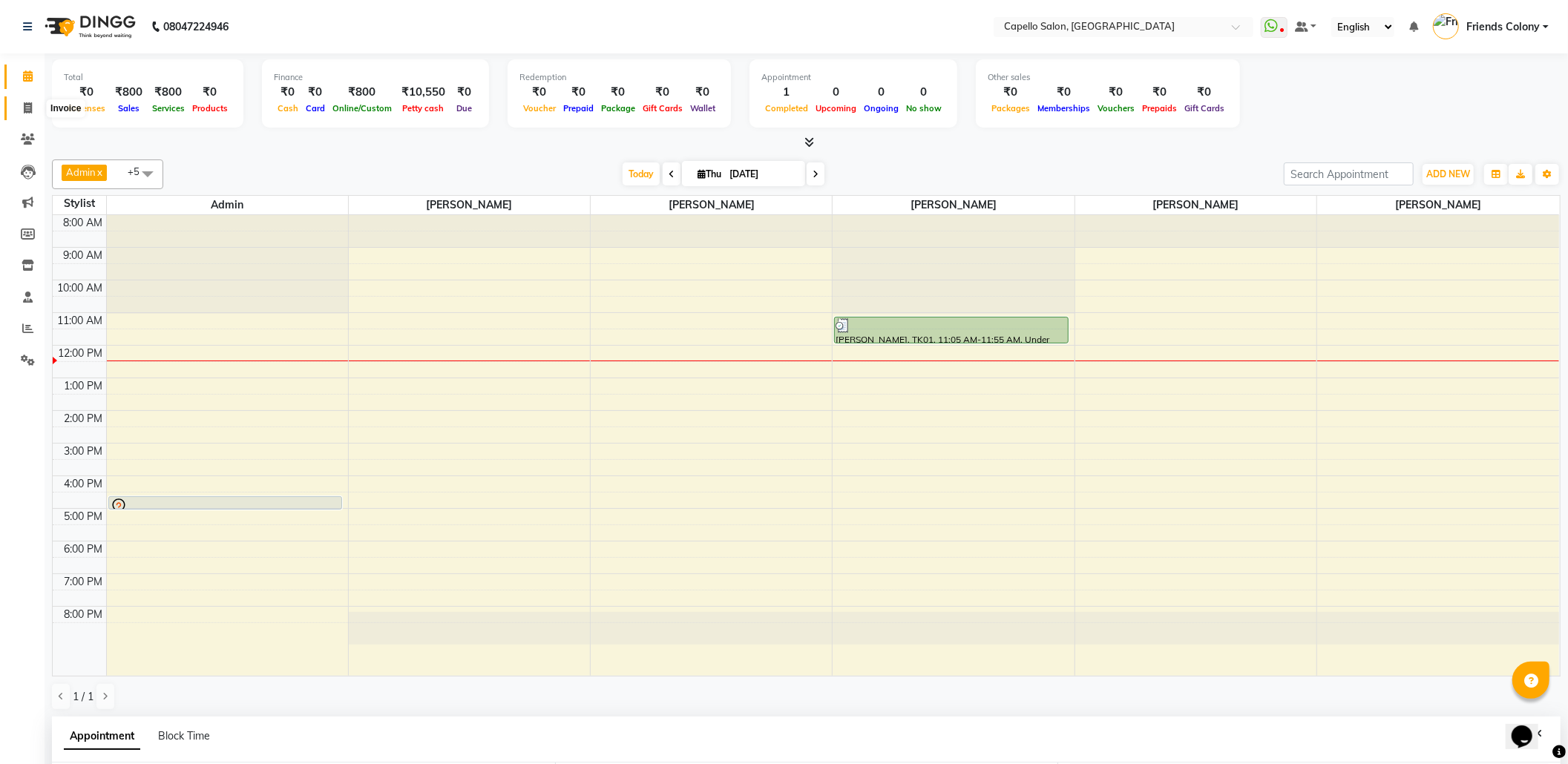
click at [30, 111] on icon at bounding box center [27, 107] width 8 height 11
select select "service"
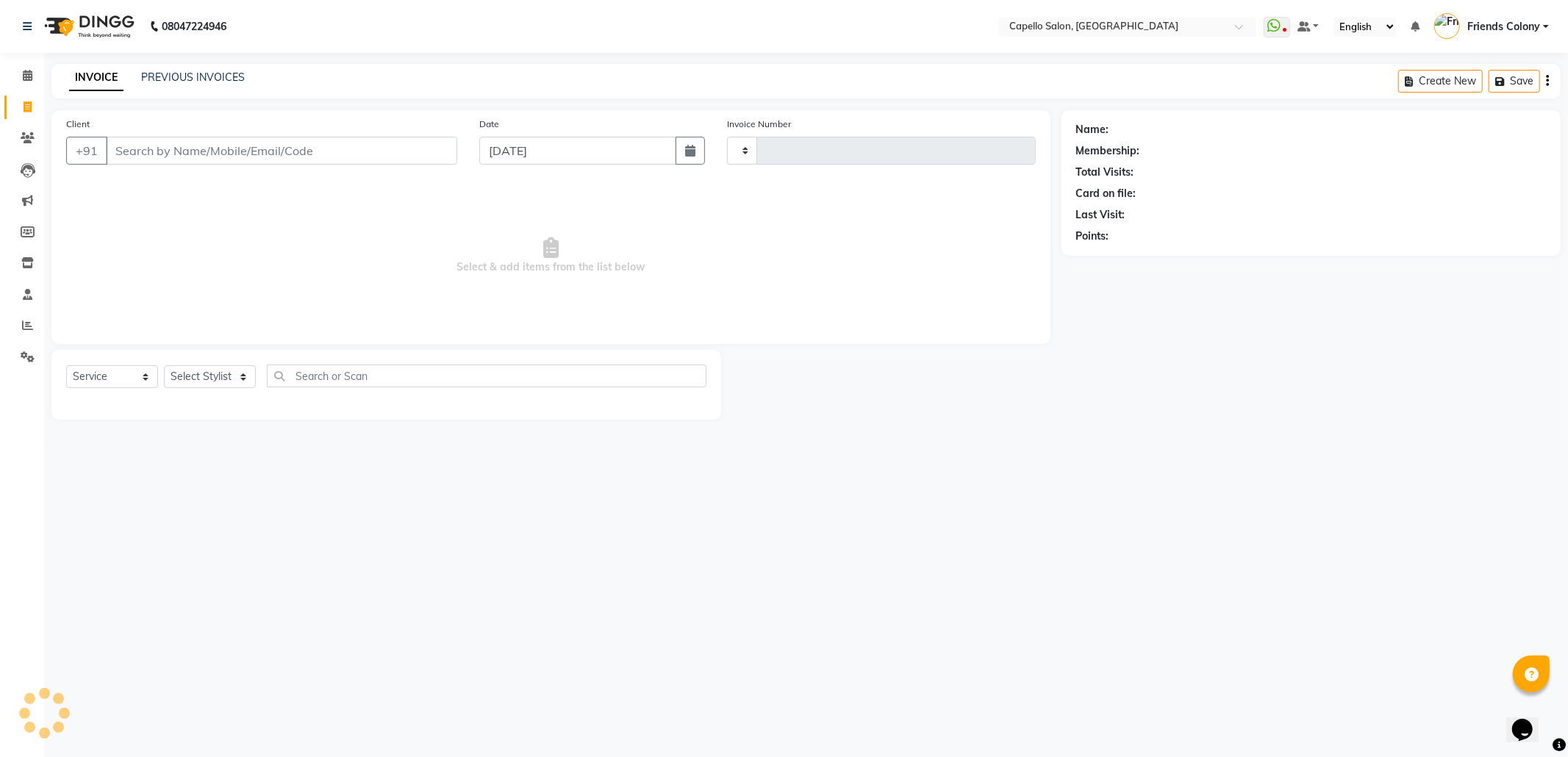
type input "2868"
select select "3583"
click at [173, 150] on input "Client" at bounding box center [281, 150] width 351 height 28
type input "9850450992"
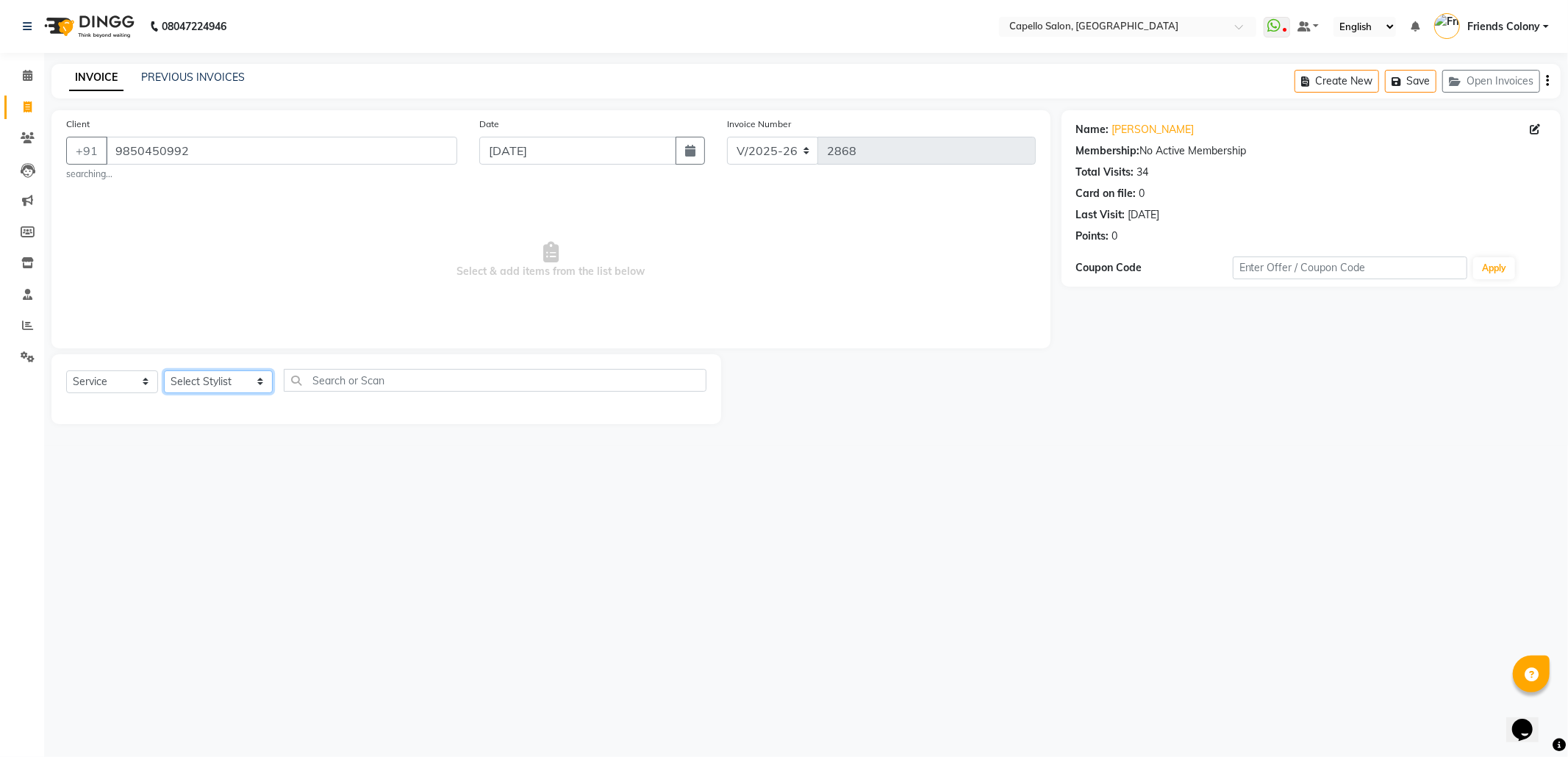
click at [229, 379] on select "Select Stylist Admin ANKIT BANDEWAR Friends Colony Harsha Shiwankar mohini godh…" at bounding box center [218, 381] width 109 height 23
select select "85869"
click at [164, 370] on select "Select Stylist Admin ANKIT BANDEWAR Friends Colony Harsha Shiwankar mohini godh…" at bounding box center [218, 381] width 109 height 23
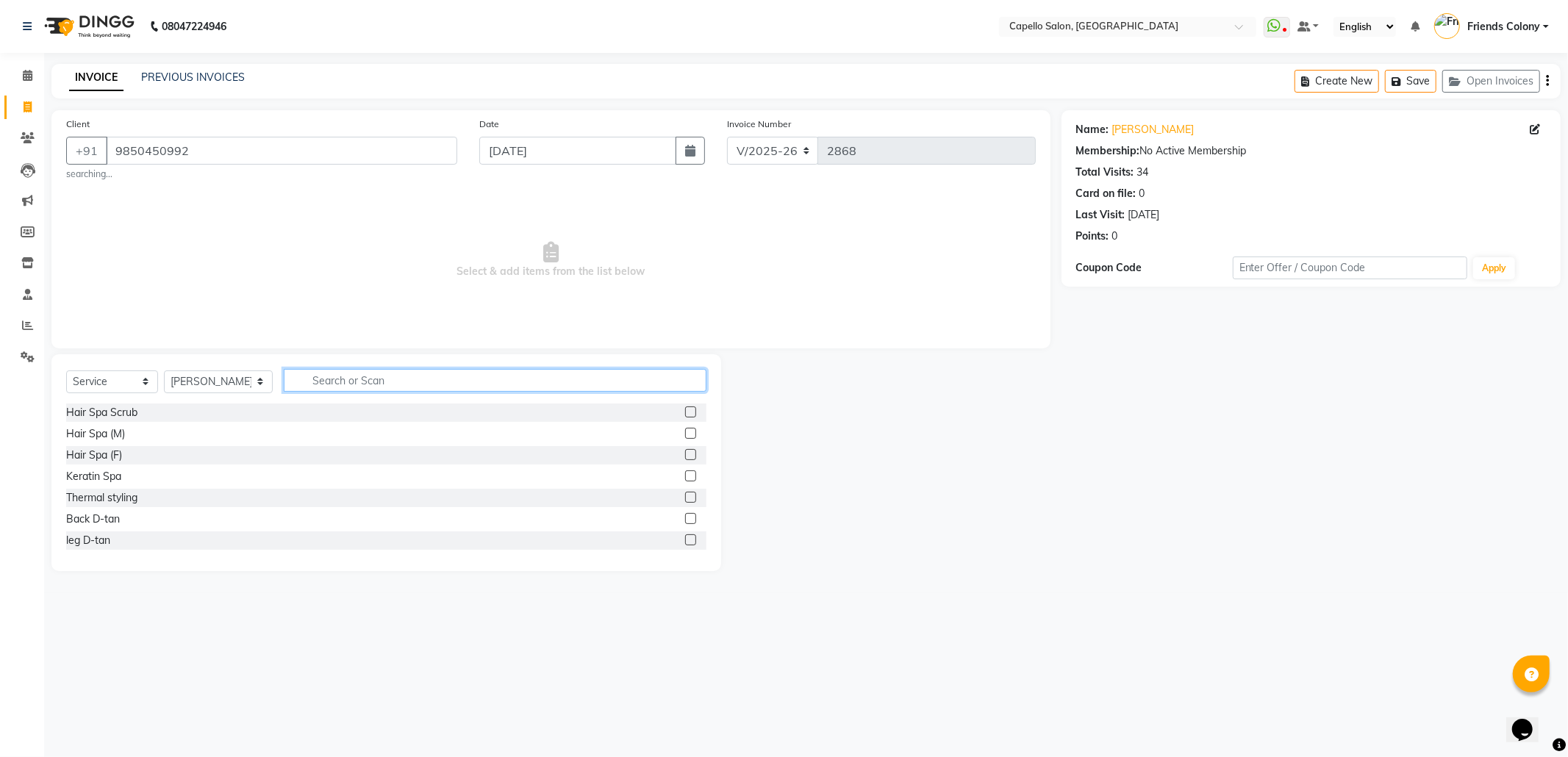
click at [316, 384] on input "text" at bounding box center [495, 380] width 422 height 23
type input "wash"
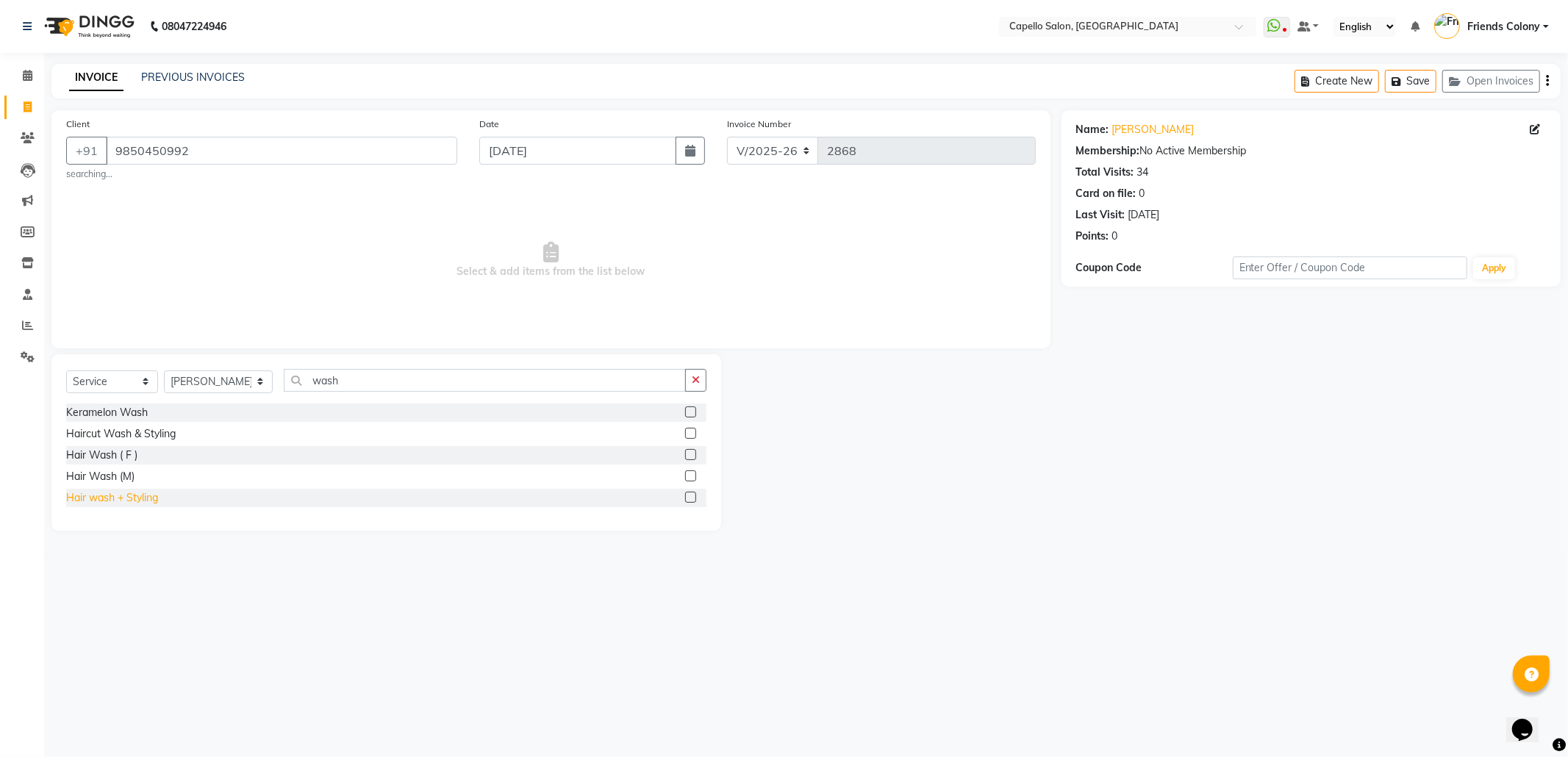
click at [128, 493] on div "Hair wash + Styling" at bounding box center [112, 498] width 92 height 15
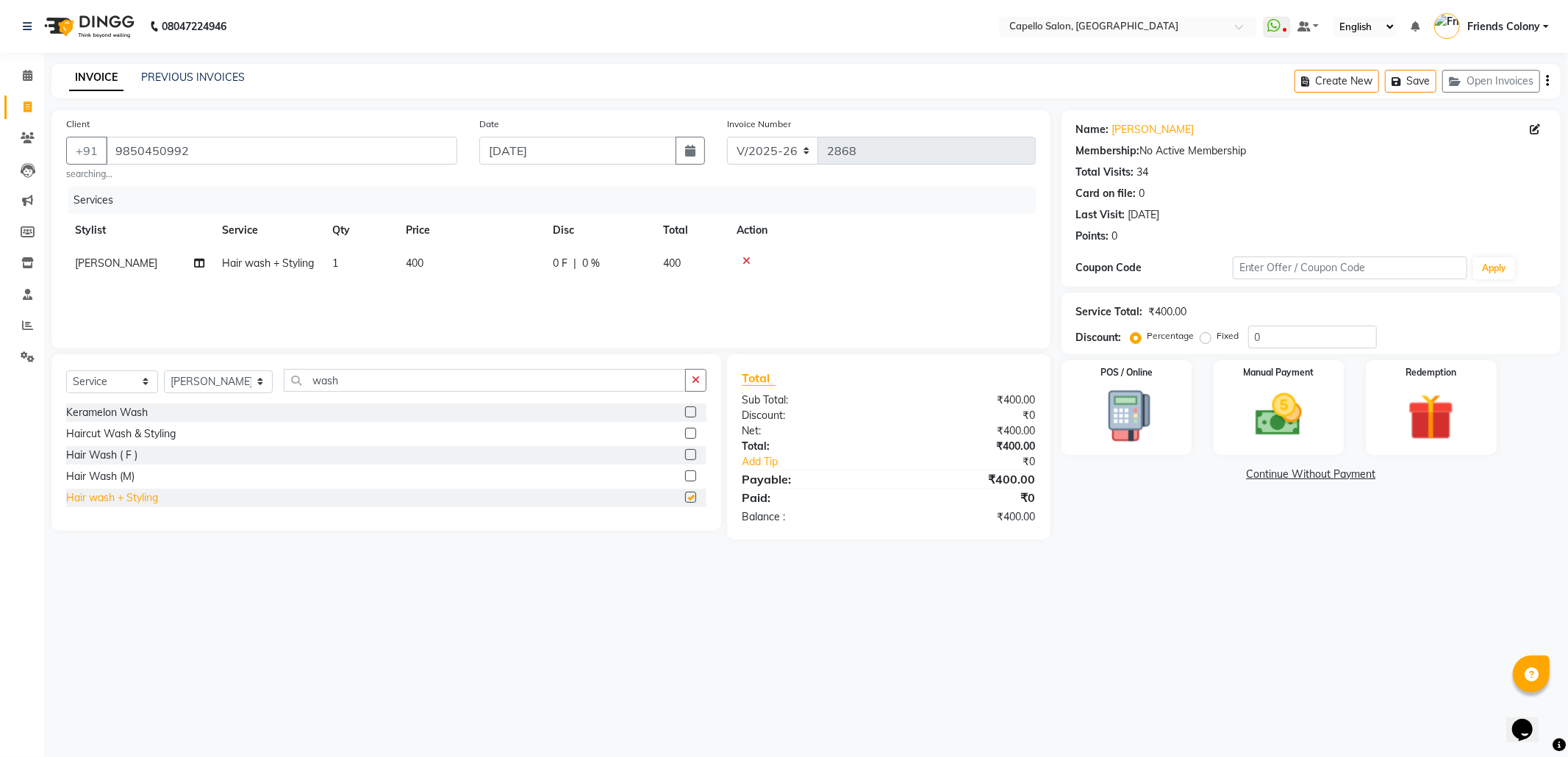
checkbox input "false"
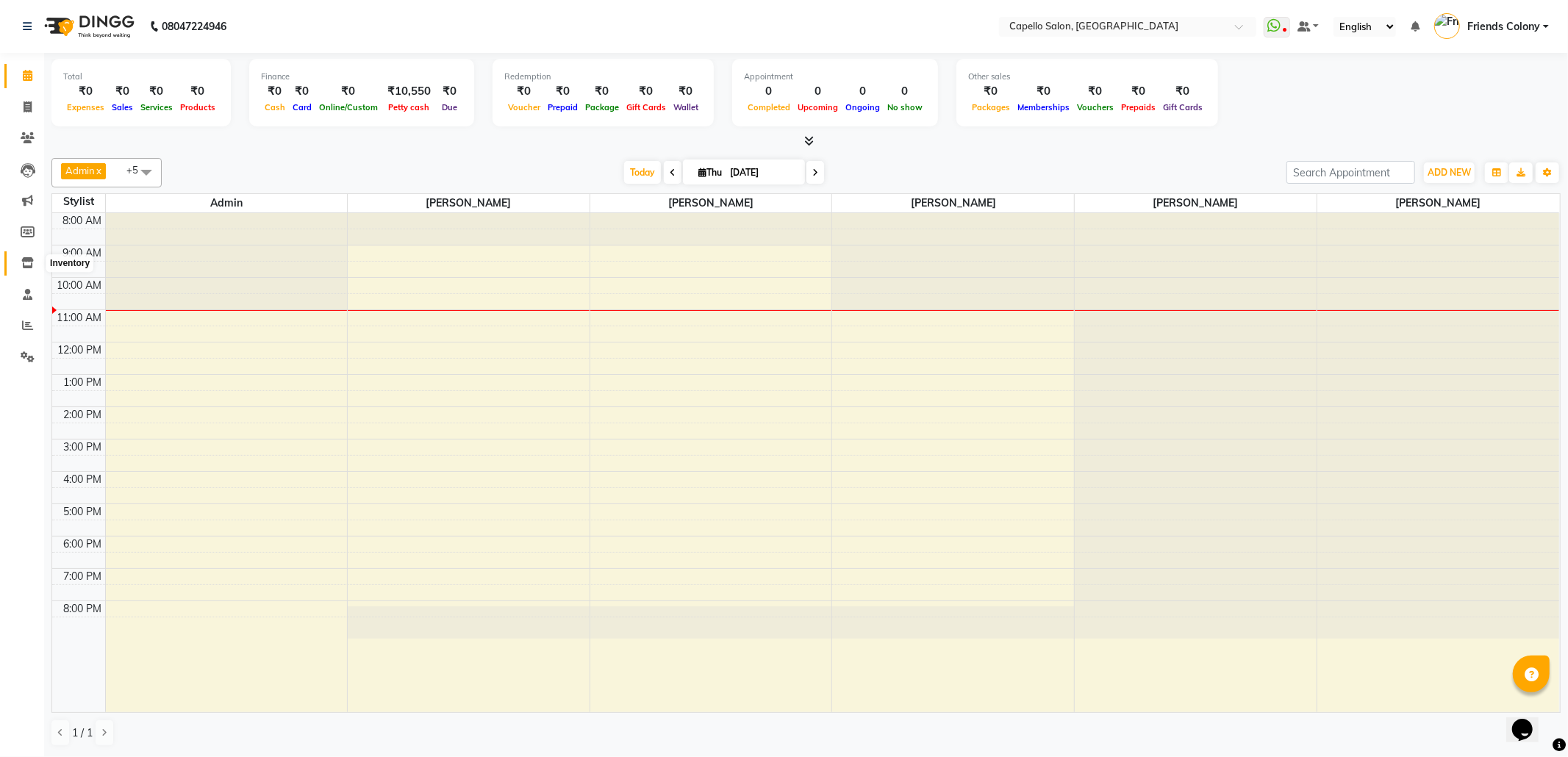
click at [25, 258] on icon at bounding box center [27, 263] width 13 height 11
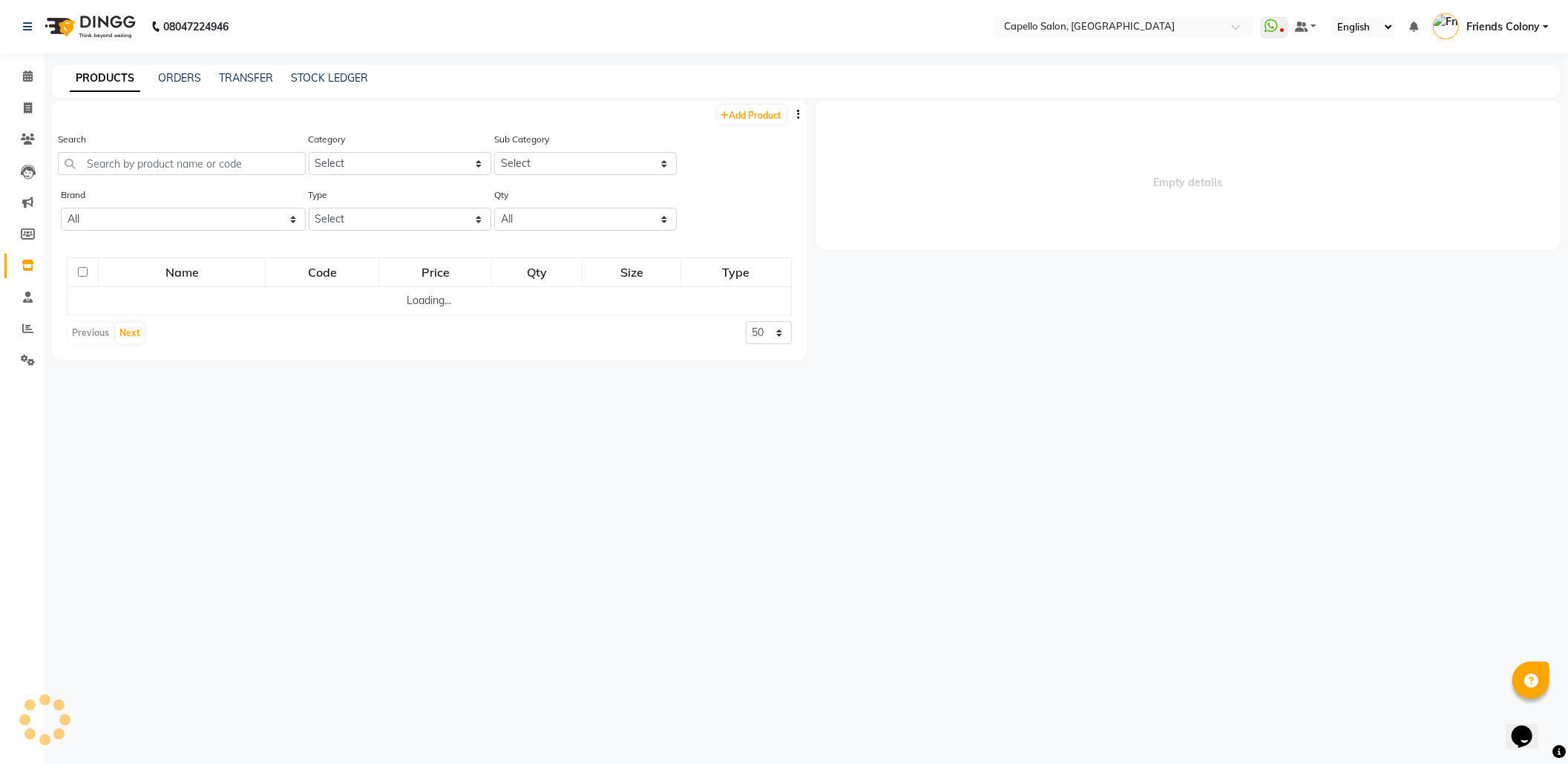
select select
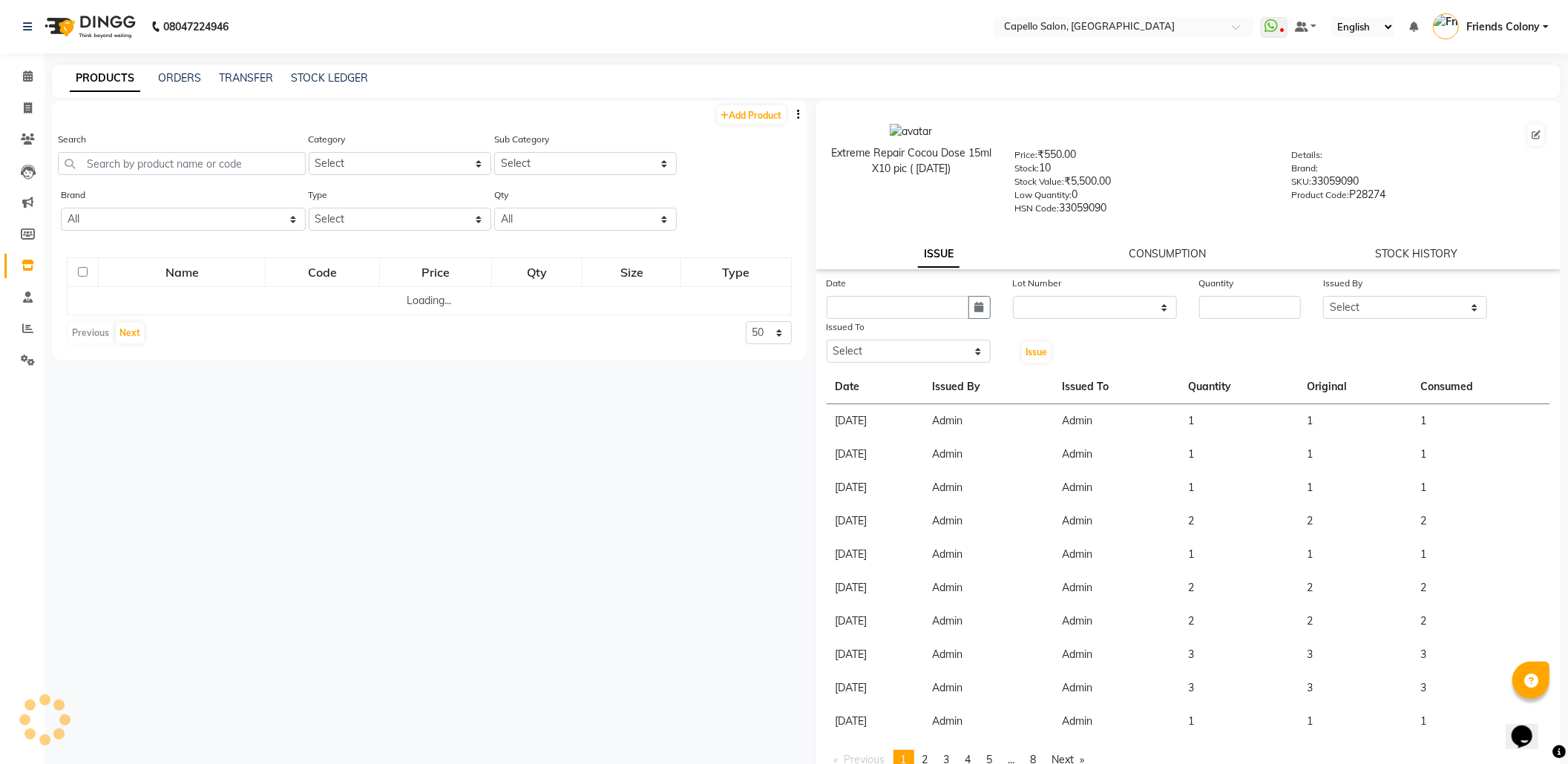
click at [162, 148] on div "Search" at bounding box center [182, 153] width 248 height 44
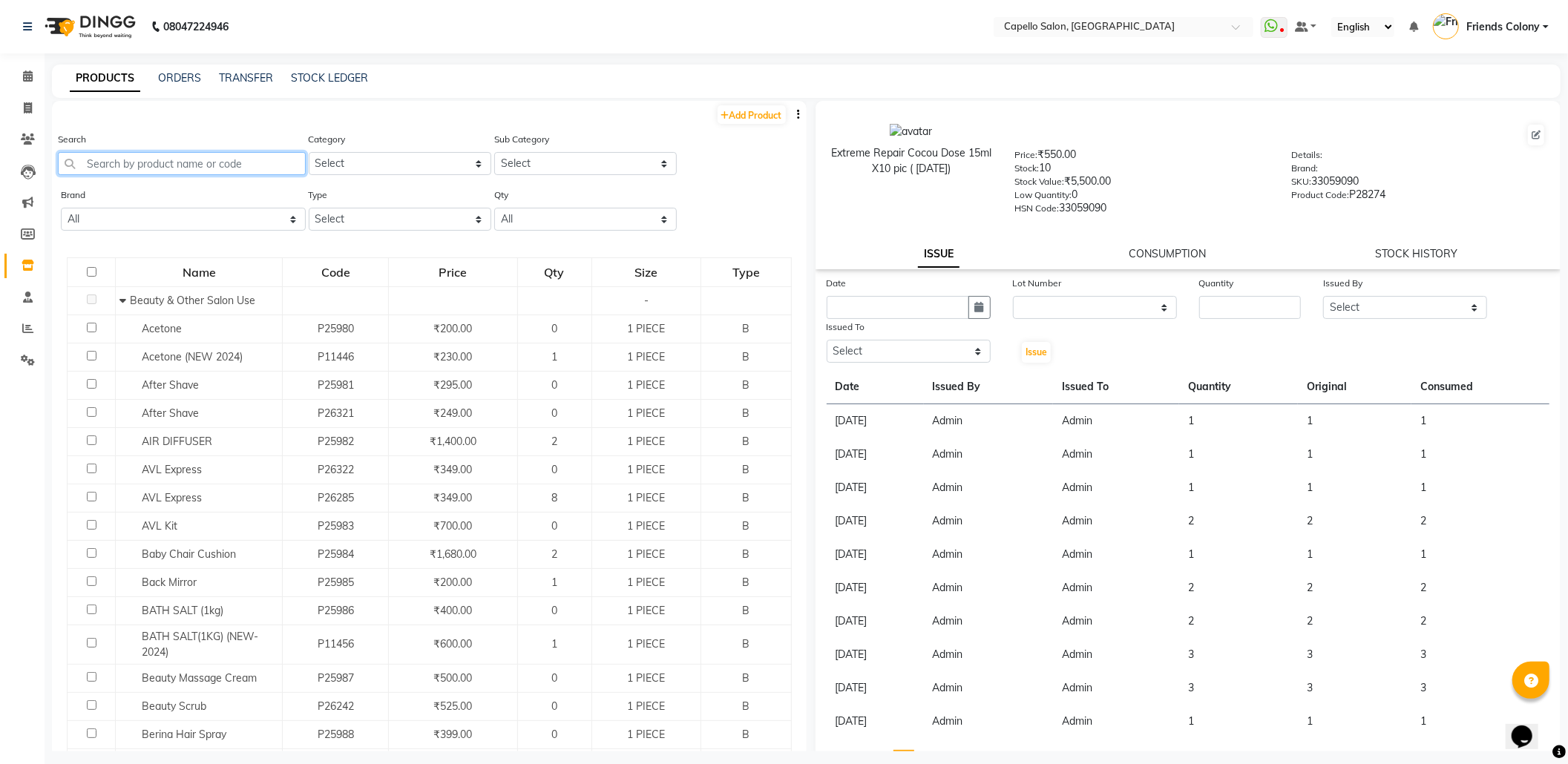
click at [192, 160] on input "text" at bounding box center [182, 163] width 248 height 23
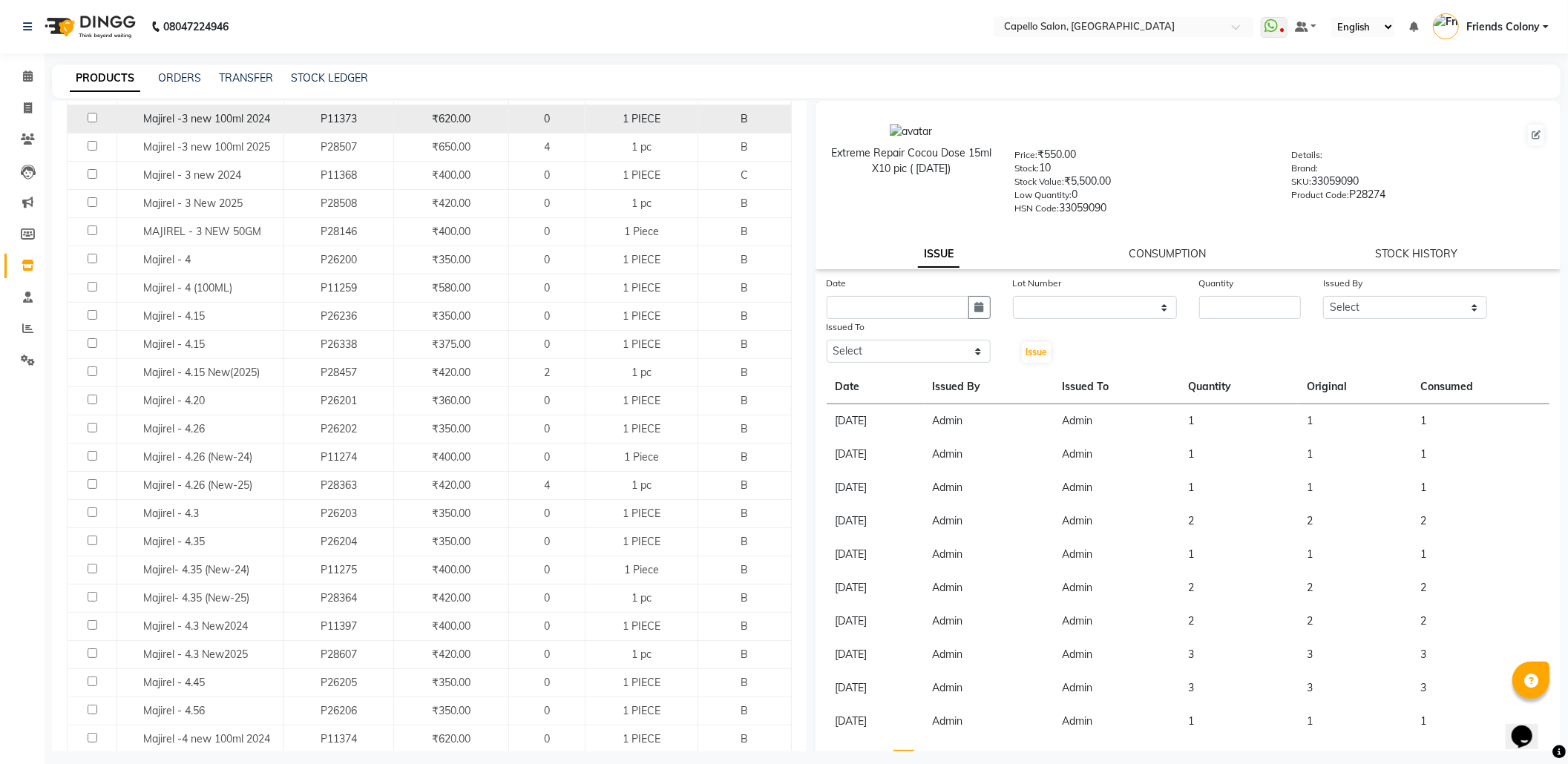
scroll to position [197, 0]
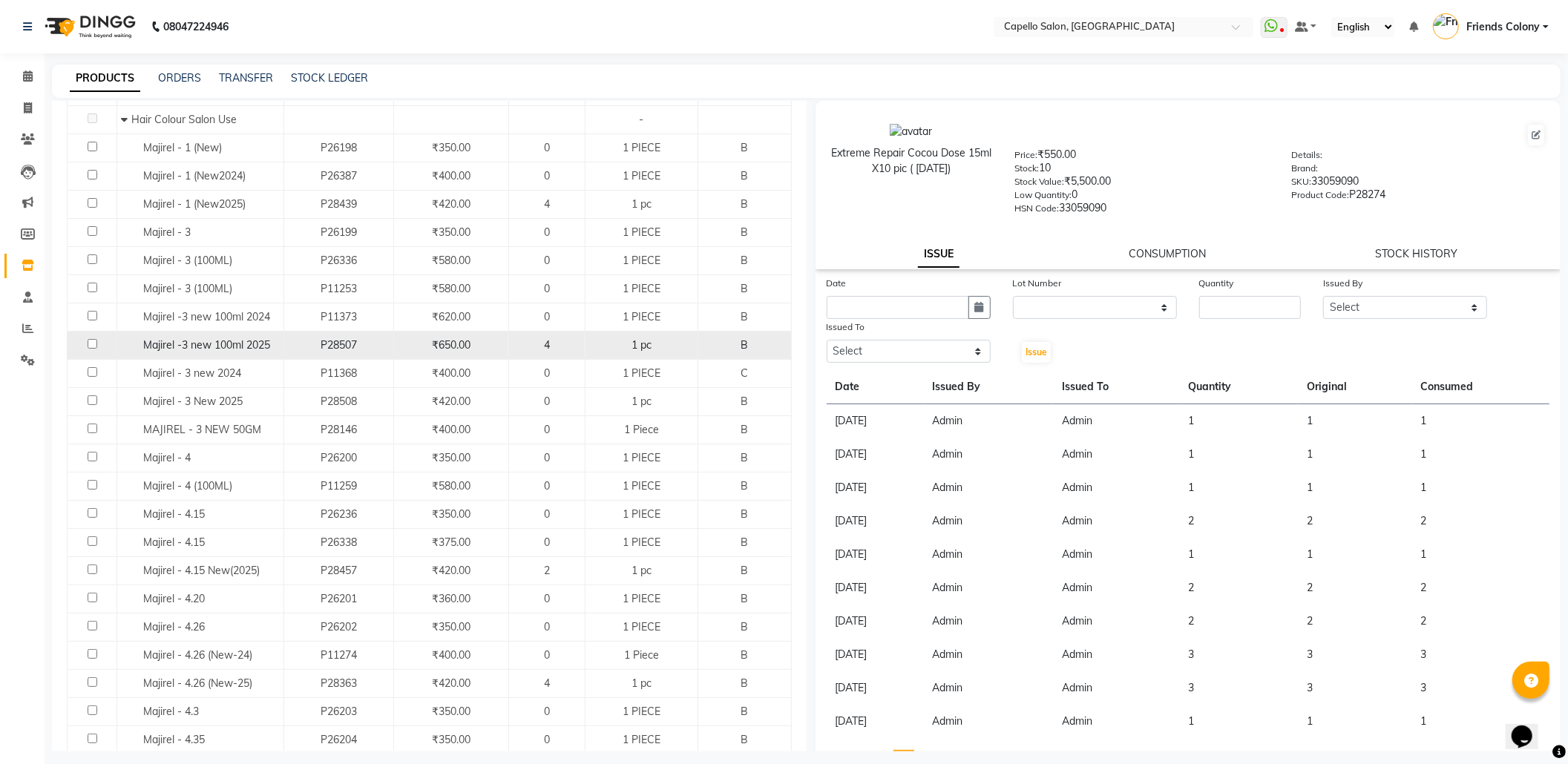
type input "majirel"
click at [88, 344] on input "checkbox" at bounding box center [92, 343] width 10 height 10
checkbox input "true"
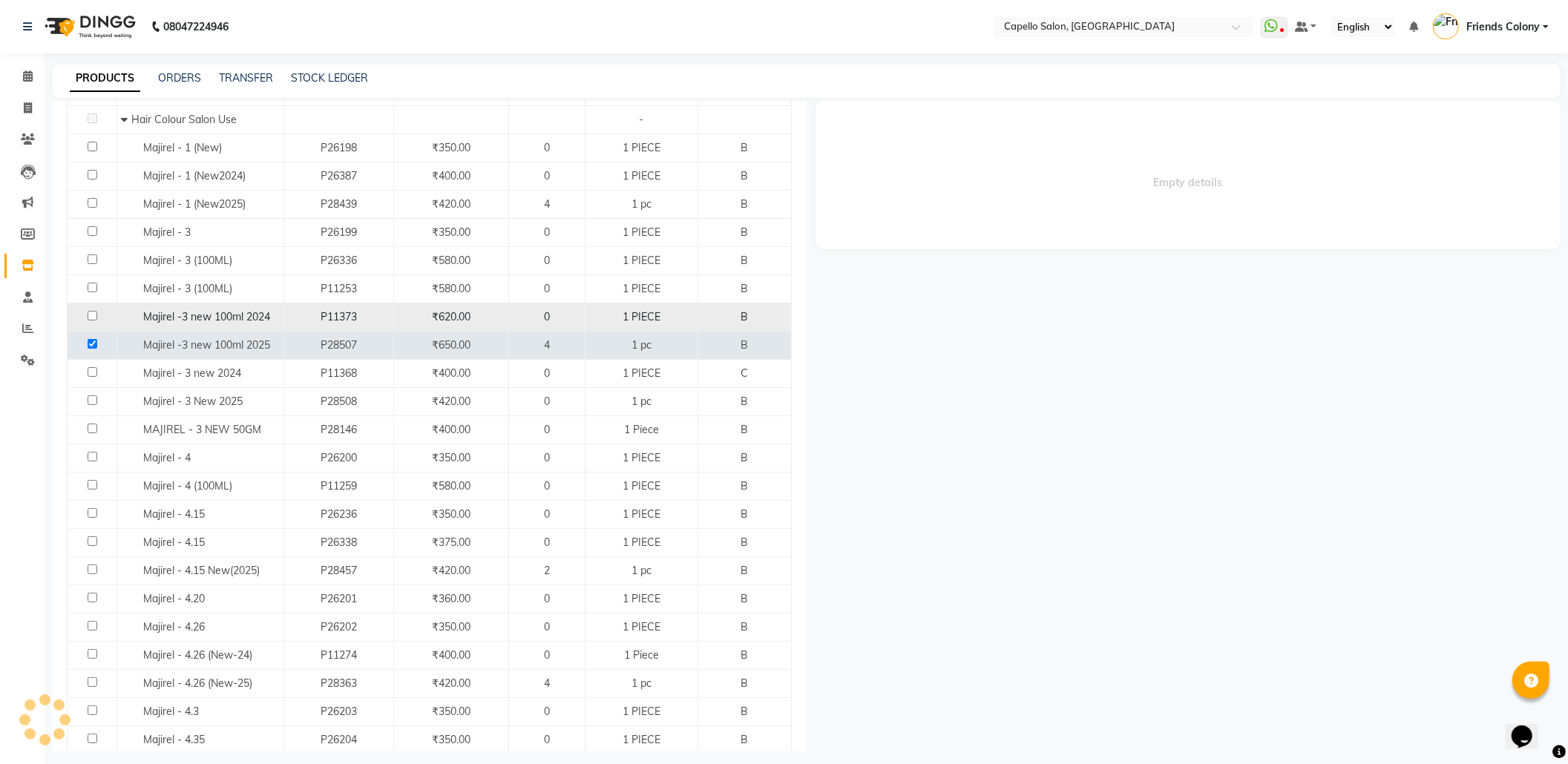
select select
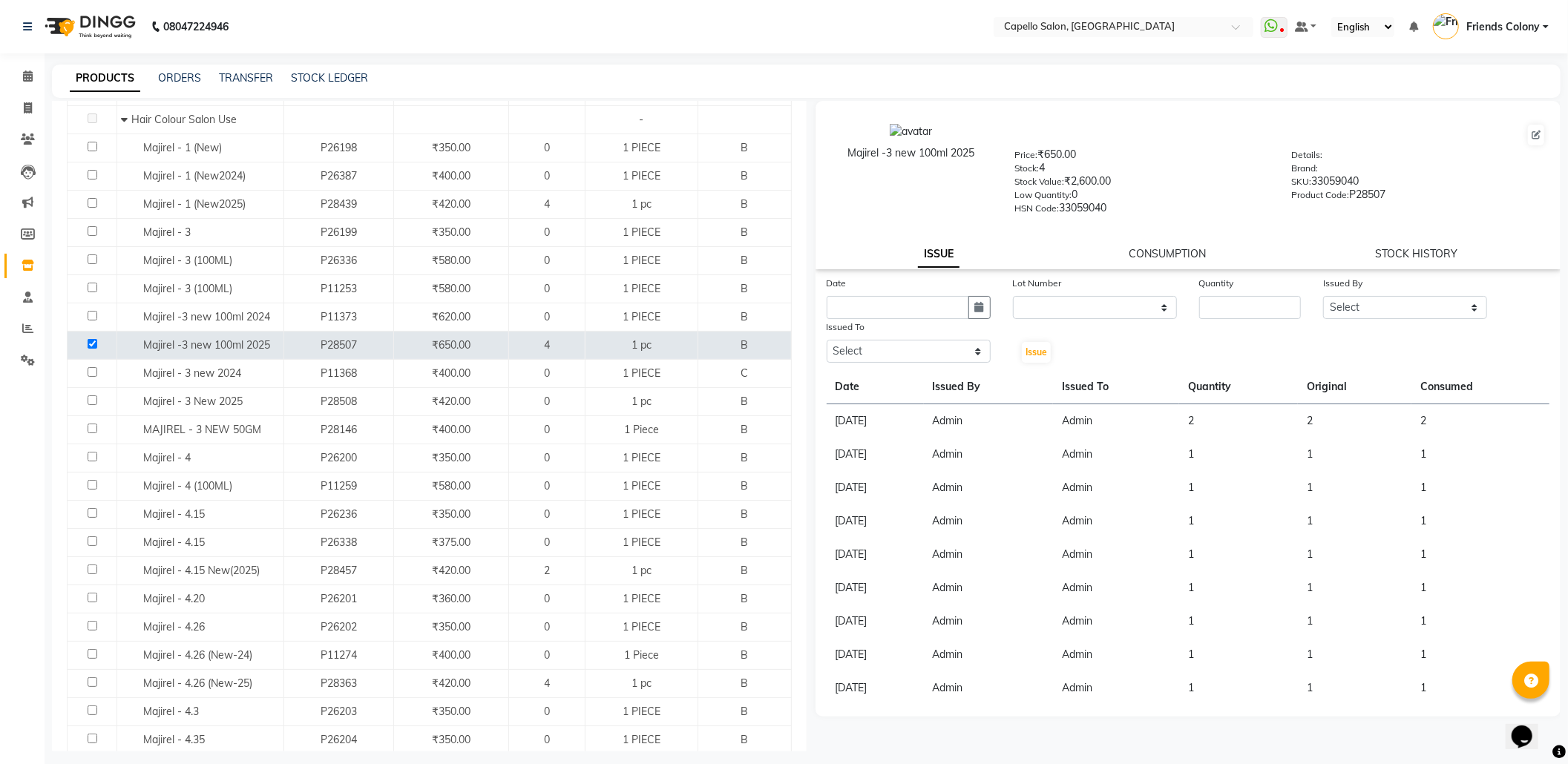
click at [853, 291] on div "Date" at bounding box center [908, 286] width 164 height 21
click at [874, 303] on input "text" at bounding box center [898, 308] width 142 height 23
select select "9"
select select "2025"
click at [912, 384] on div "4" at bounding box center [913, 384] width 23 height 23
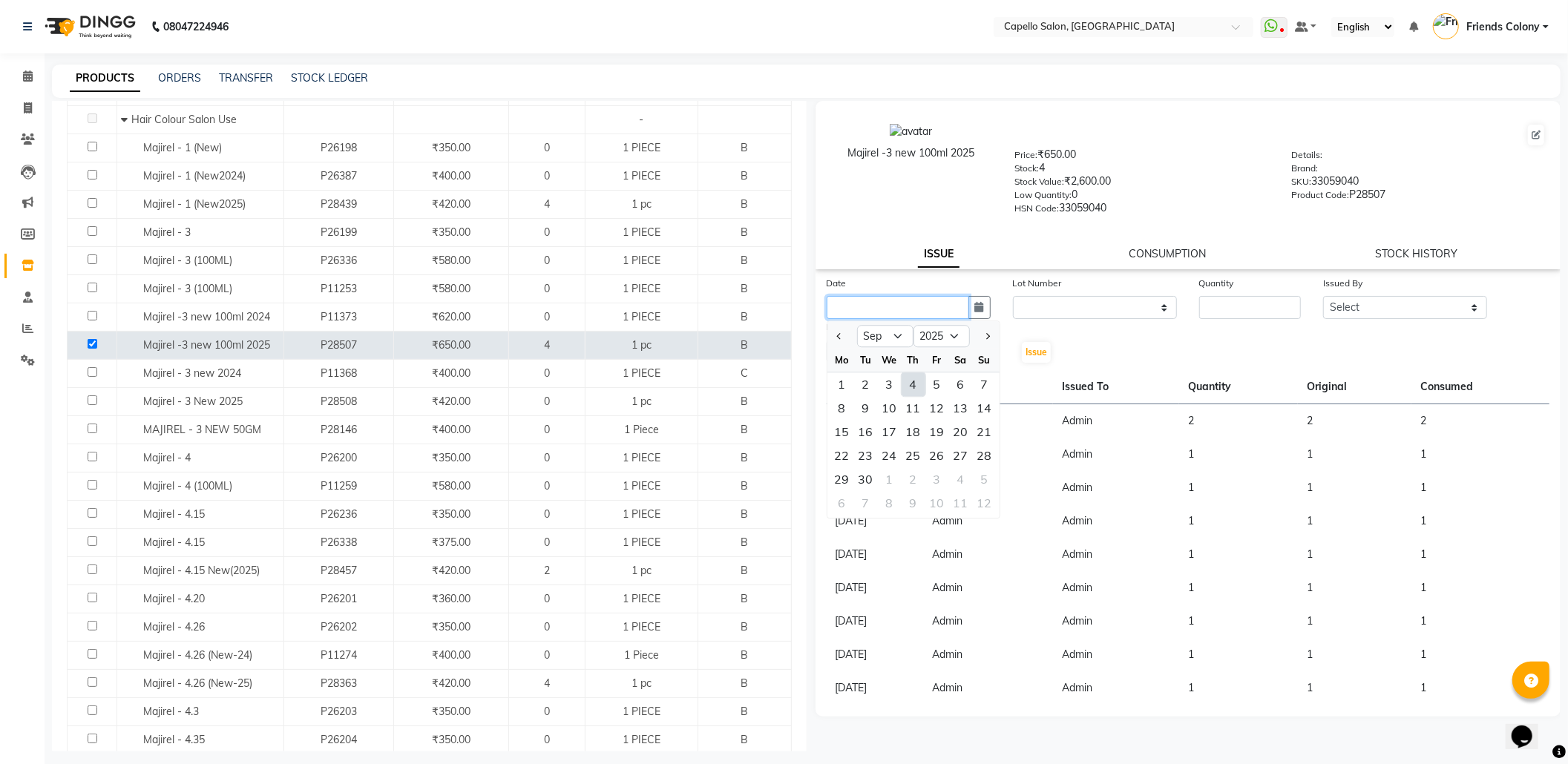
type input "[DATE]"
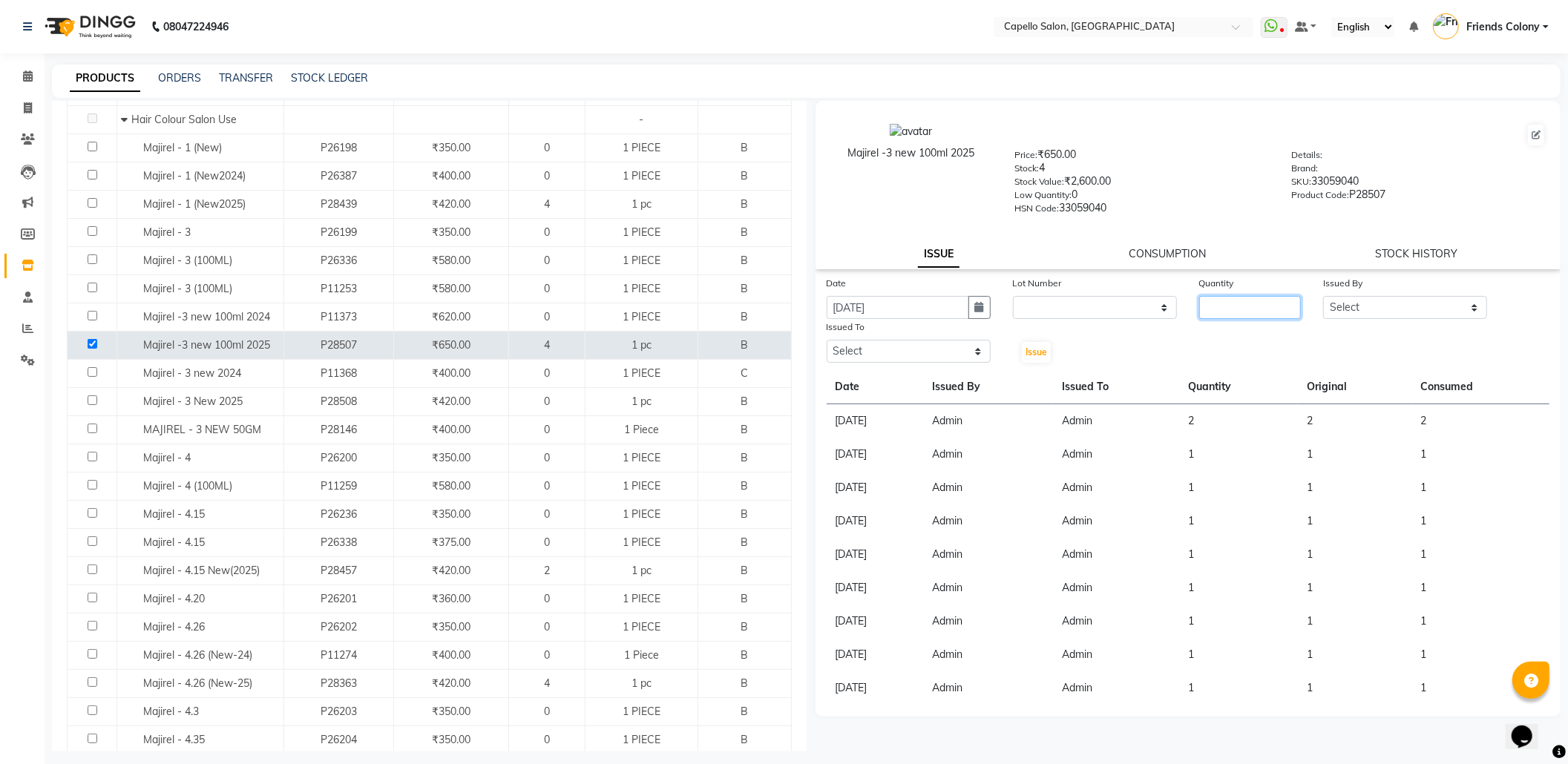
click at [1273, 296] on input "number" at bounding box center [1249, 308] width 101 height 23
type input "1"
drag, startPoint x: 1402, startPoint y: 301, endPoint x: 1399, endPoint y: 315, distance: 14.3
click at [1402, 301] on select "Select Admin ANKIT BANDEWAR Friends Colony Harsha Shiwankar mohini godhane NEHA…" at bounding box center [1404, 308] width 164 height 23
select select "16604"
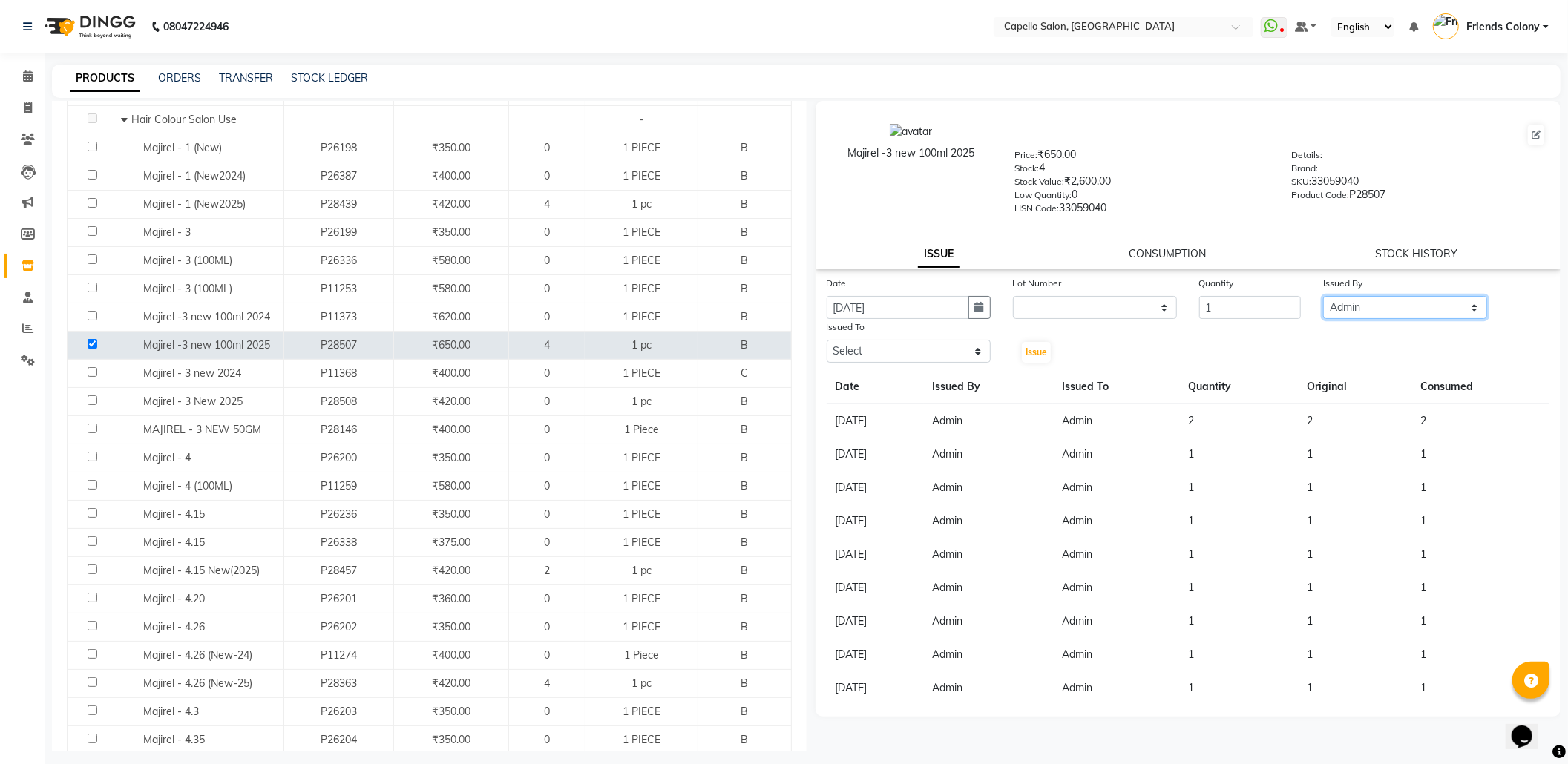
click at [1323, 296] on select "Select Admin ANKIT BANDEWAR Friends Colony Harsha Shiwankar mohini godhane NEHA…" at bounding box center [1404, 308] width 164 height 23
click at [837, 351] on select "Select Admin ANKIT BANDEWAR Friends Colony Harsha Shiwankar mohini godhane NEHA…" at bounding box center [908, 351] width 164 height 23
select select "16604"
click at [827, 340] on select "Select Admin ANKIT BANDEWAR Friends Colony Harsha Shiwankar mohini godhane NEHA…" at bounding box center [908, 351] width 164 height 23
click at [1038, 348] on span "Issue" at bounding box center [1036, 352] width 22 height 11
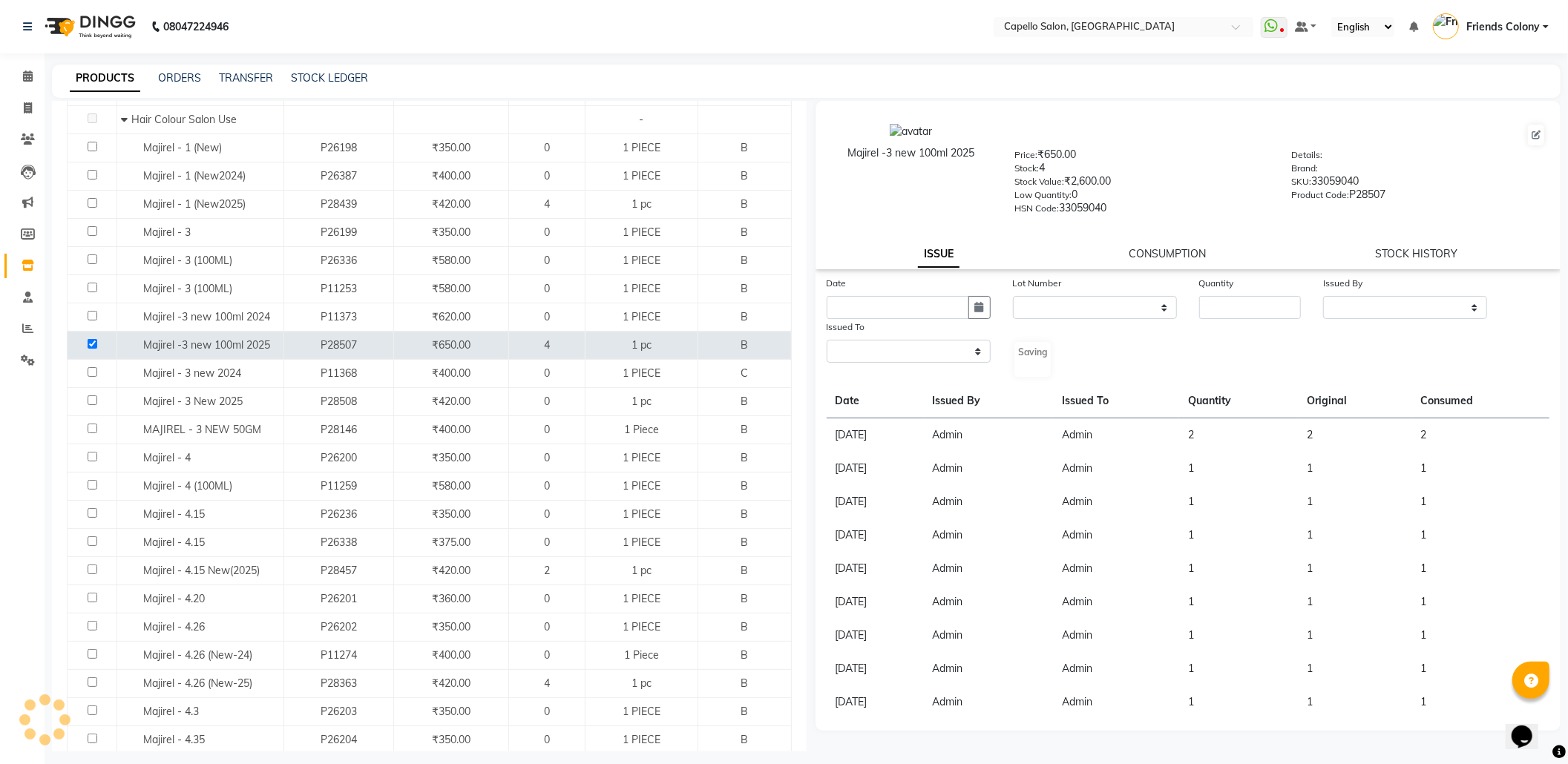
select select
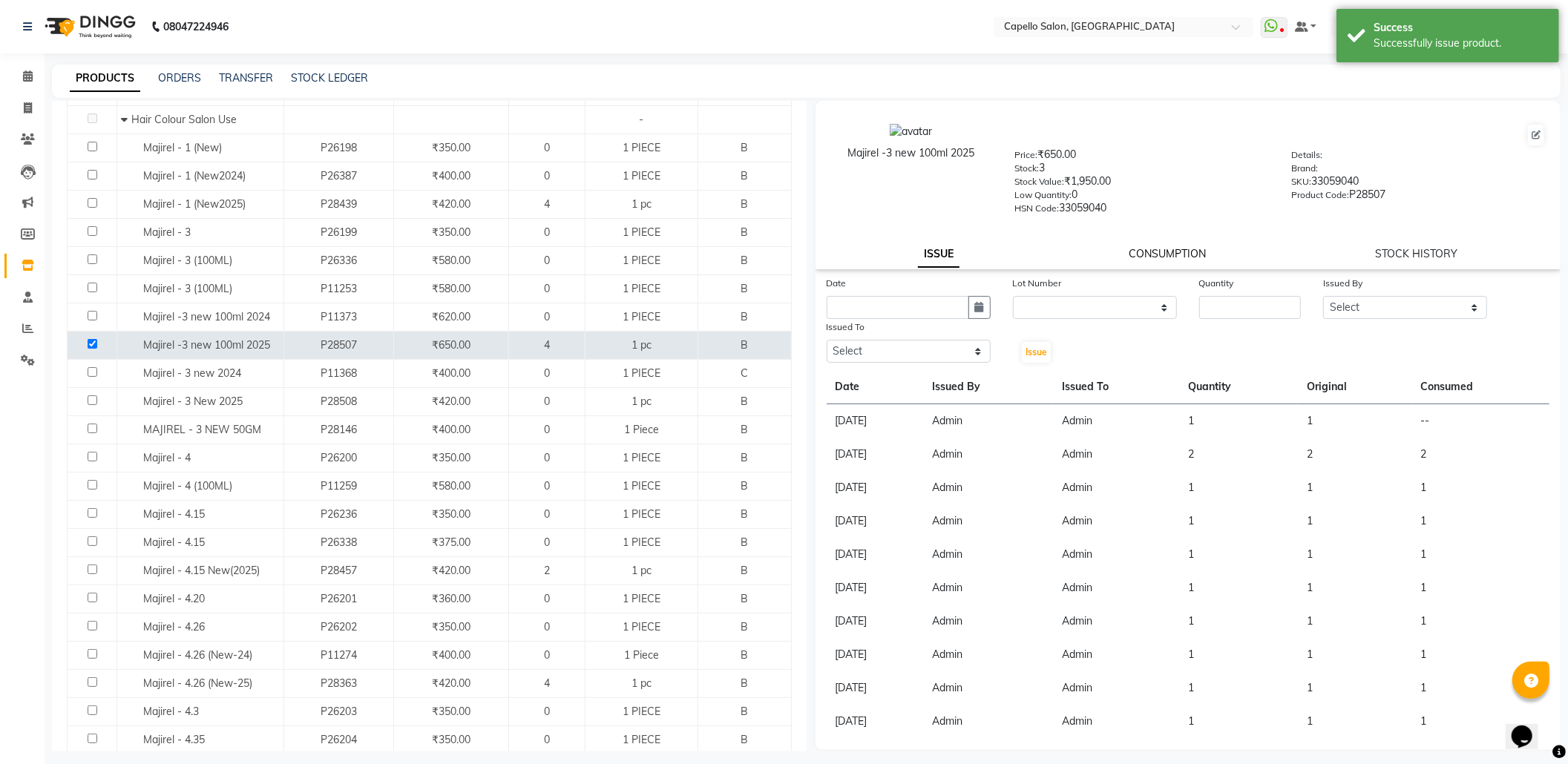
click at [1158, 248] on link "CONSUMPTION" at bounding box center [1167, 253] width 77 height 13
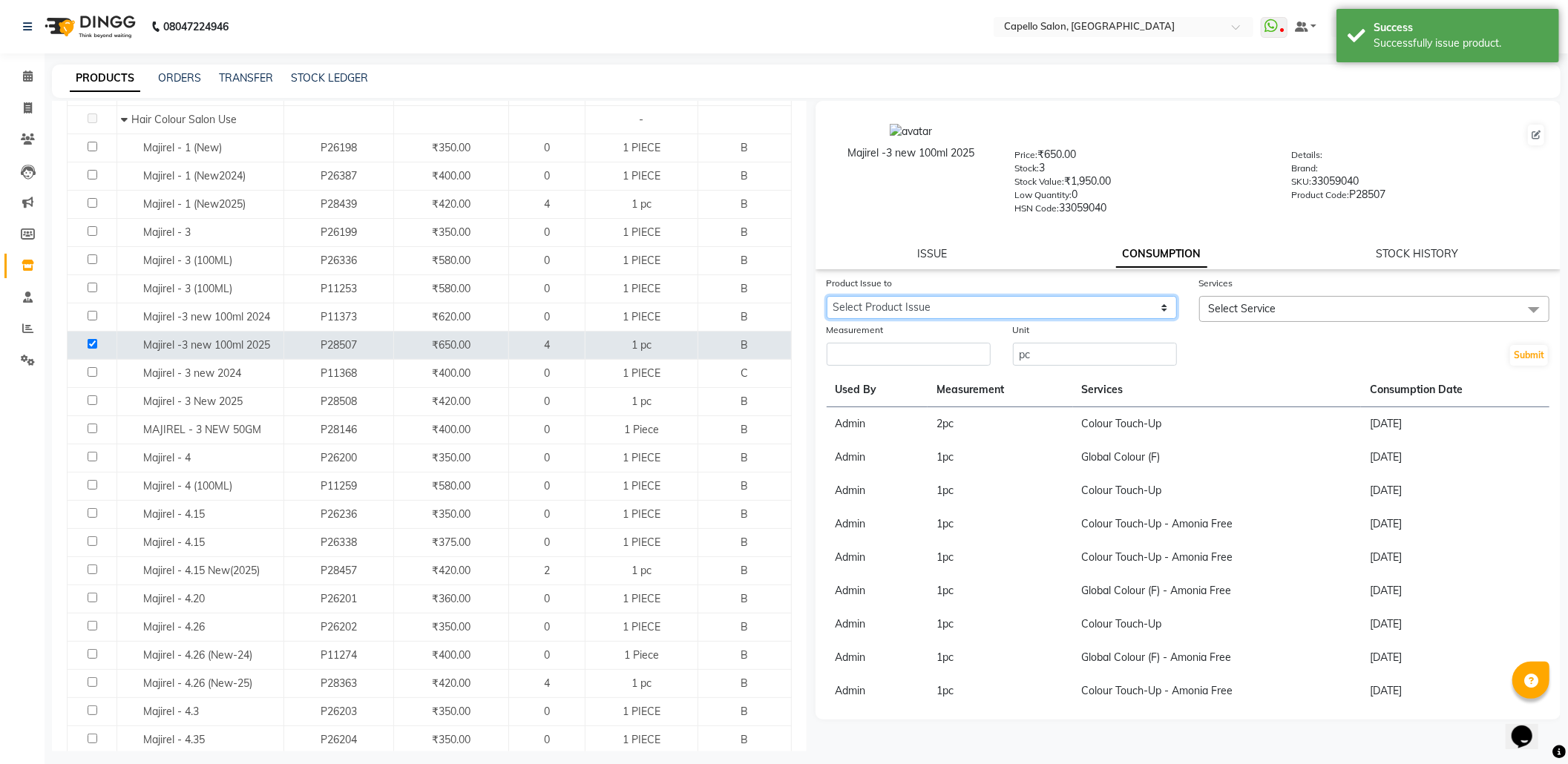
drag, startPoint x: 1031, startPoint y: 298, endPoint x: 1031, endPoint y: 307, distance: 9.0
click at [1031, 298] on select "Select Product Issue 2025-09-04, Issued to: Admin, Balance: 1" at bounding box center [1002, 308] width 350 height 23
select select "1203624"
click at [827, 296] on select "Select Product Issue 2025-09-04, Issued to: Admin, Balance: 1" at bounding box center [1002, 308] width 350 height 23
click at [1291, 312] on span "Select Service" at bounding box center [1374, 309] width 350 height 26
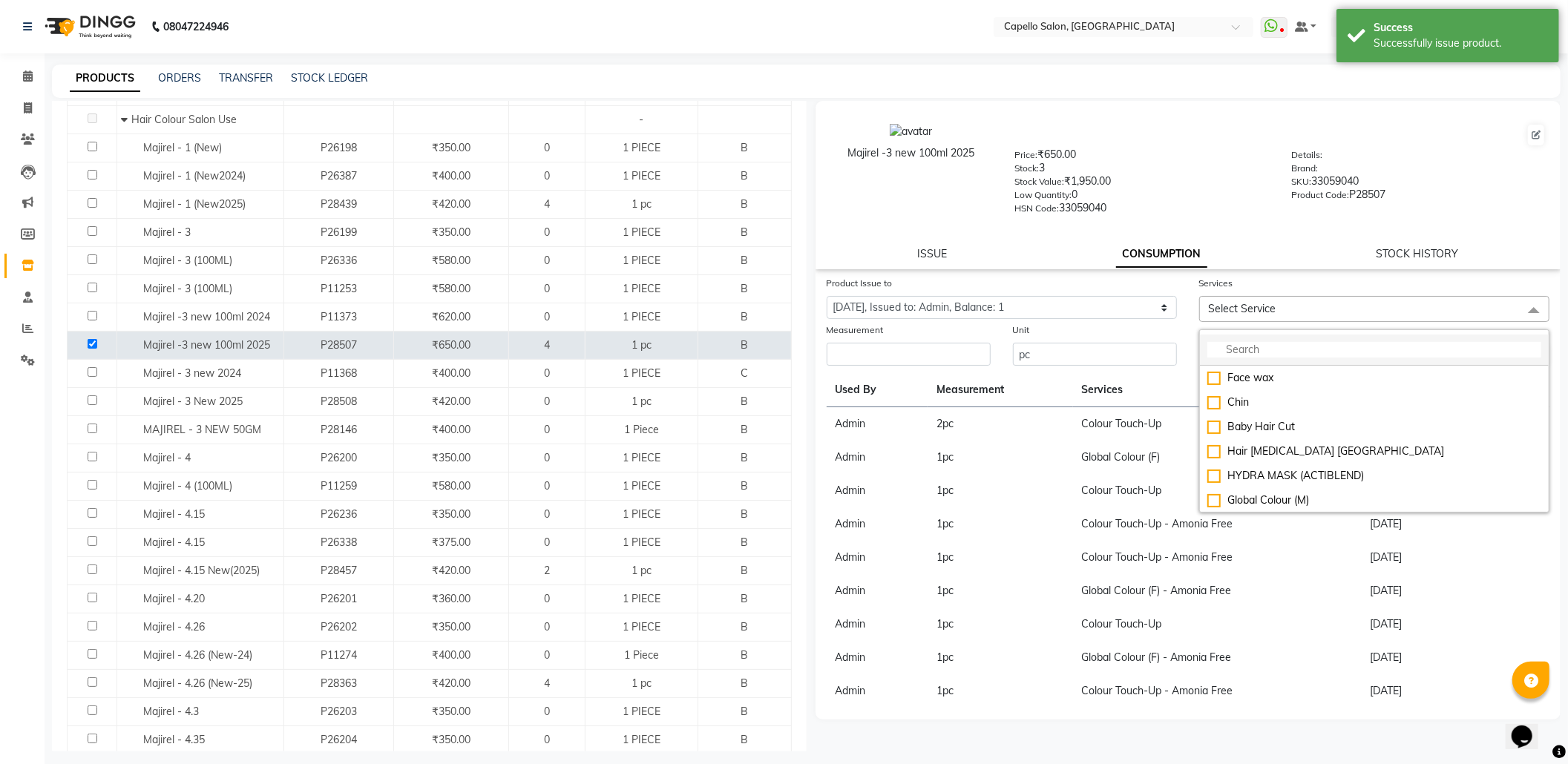
click at [1289, 347] on input "multiselect-search" at bounding box center [1374, 350] width 334 height 16
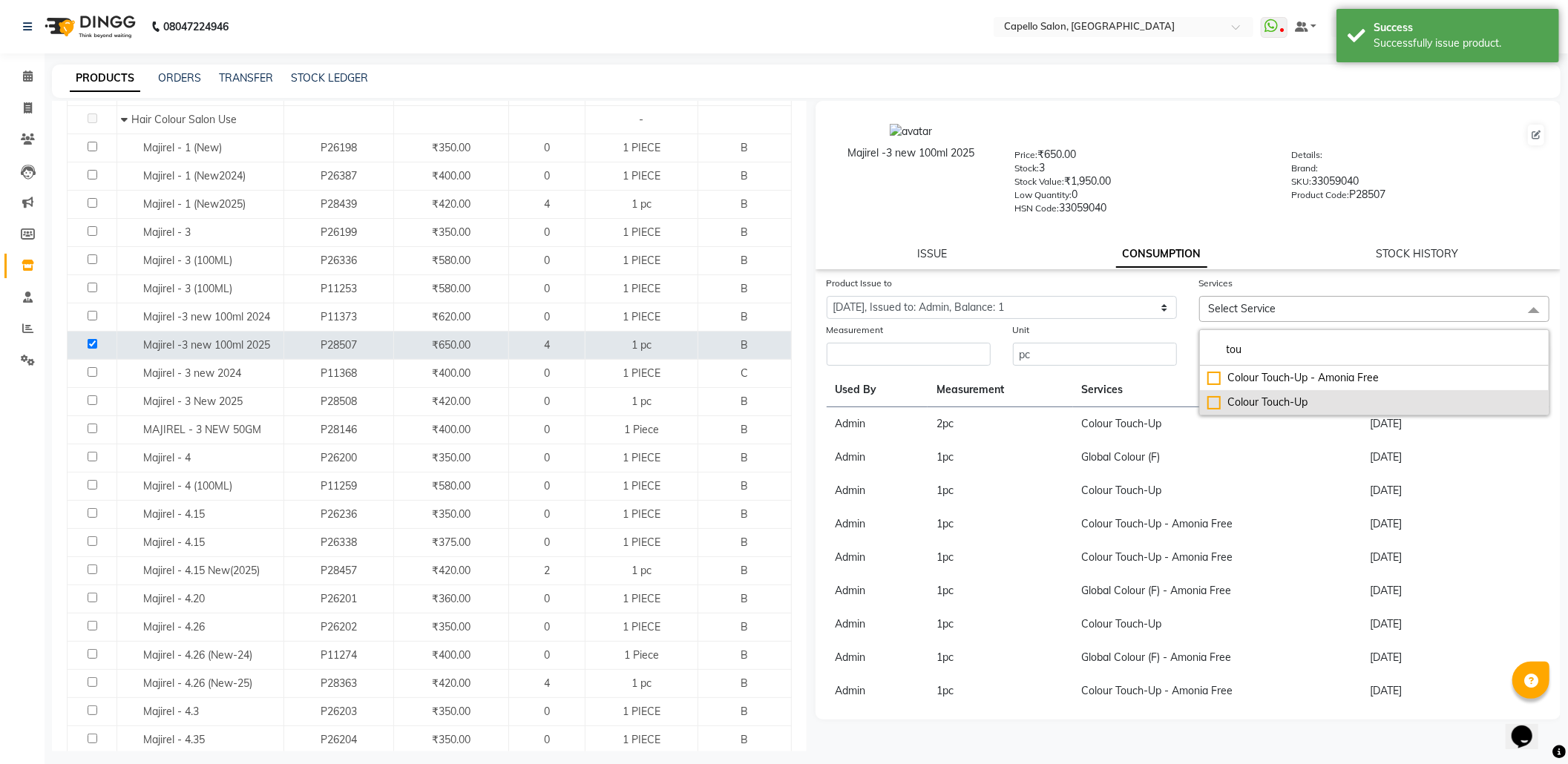
type input "tou"
click at [1301, 398] on div "Colour Touch-Up" at bounding box center [1374, 402] width 334 height 16
checkbox input "true"
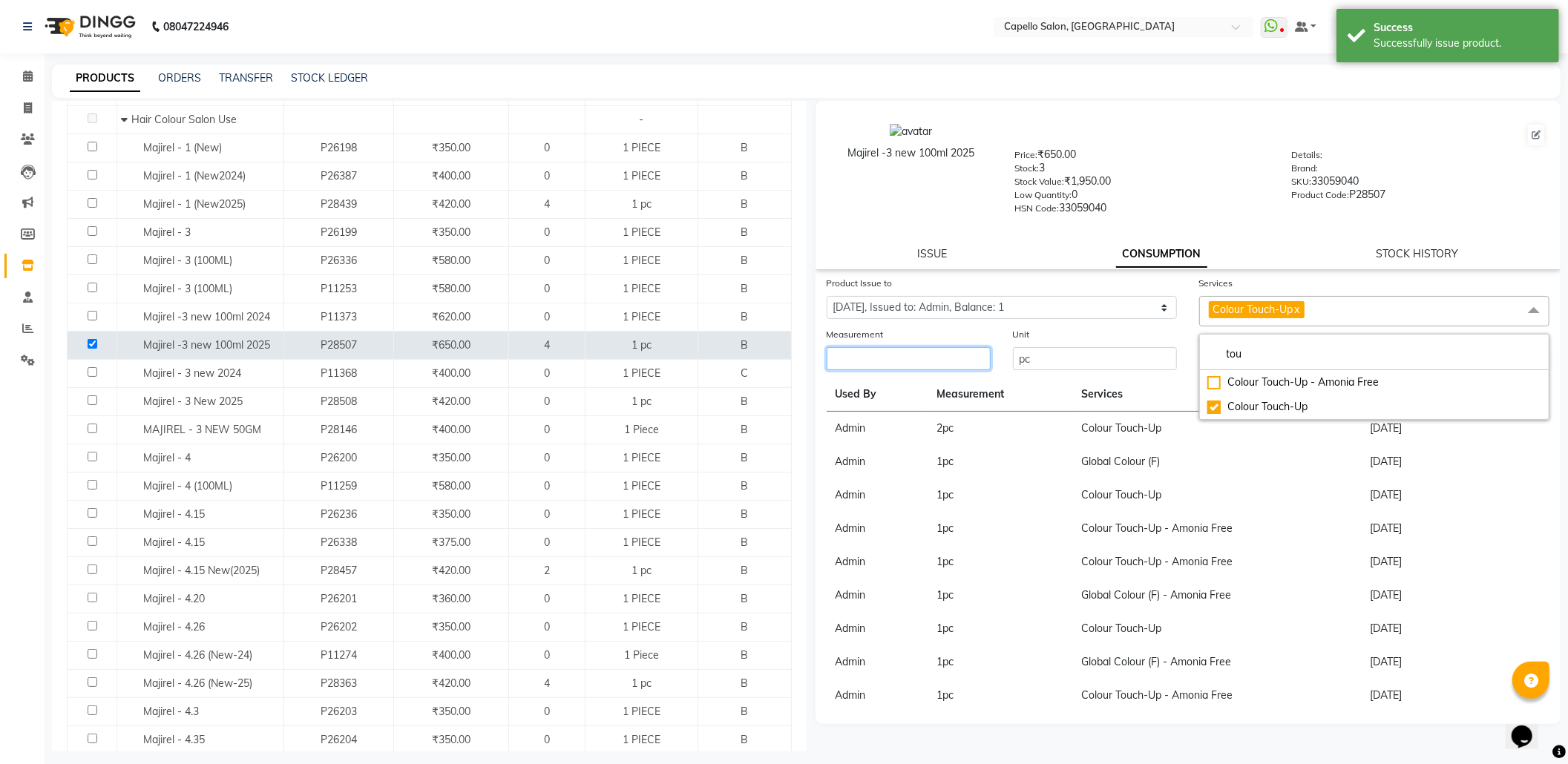
click at [936, 354] on input "number" at bounding box center [908, 359] width 164 height 23
type input "1"
click at [1513, 365] on button "Submit" at bounding box center [1529, 359] width 38 height 21
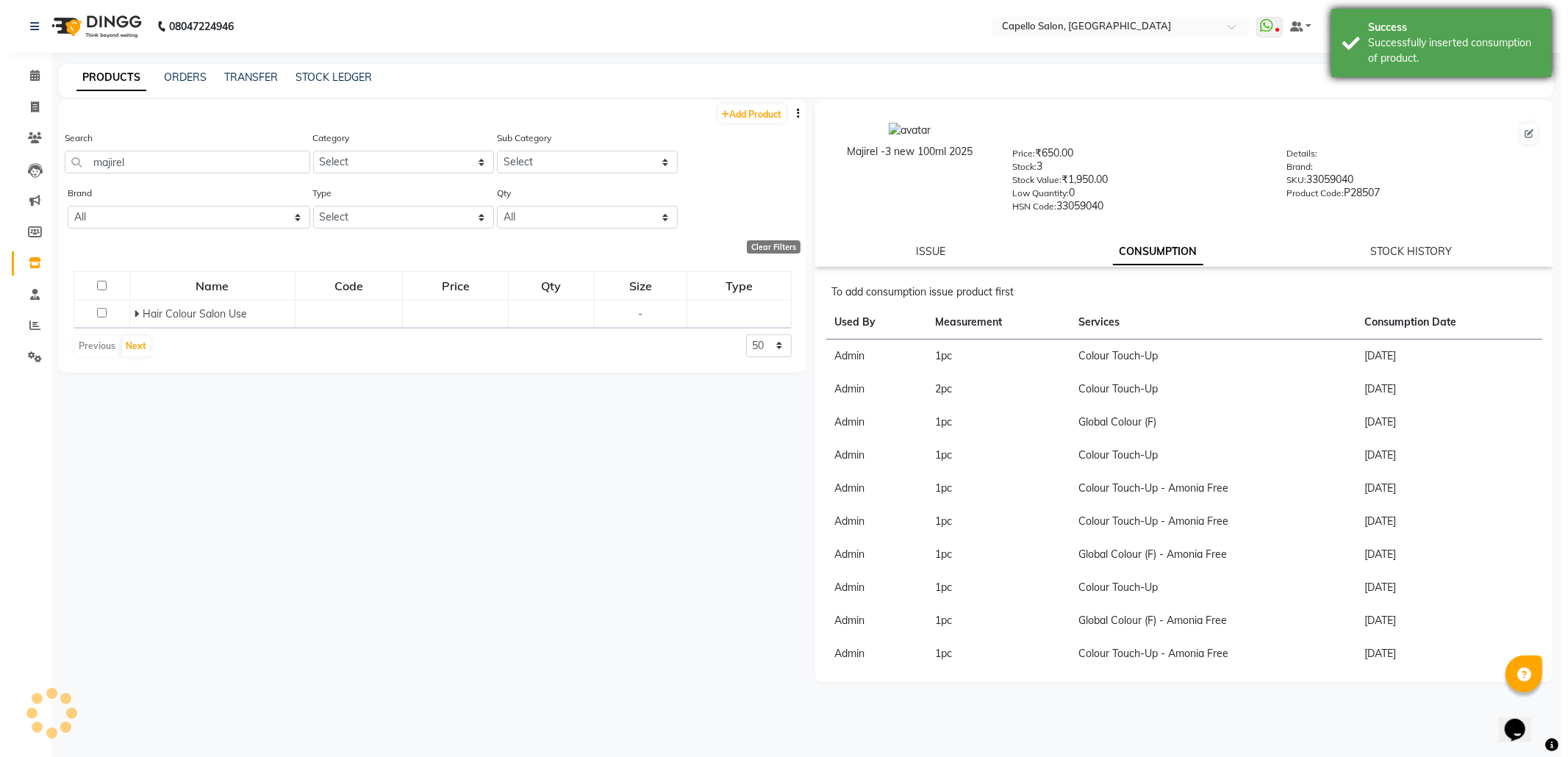
scroll to position [0, 0]
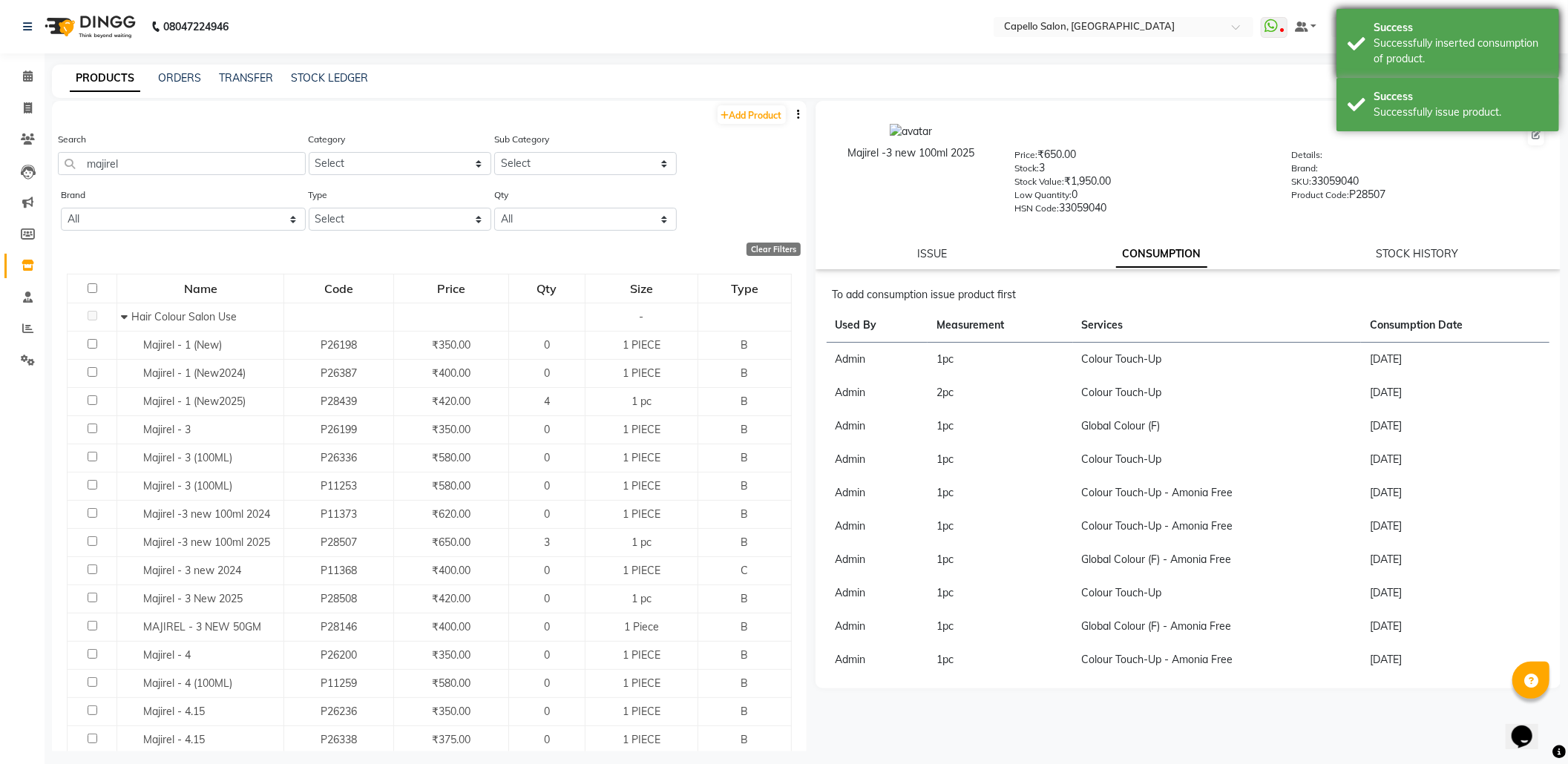
click at [1478, 37] on div "Successfully inserted consumption of product." at bounding box center [1460, 51] width 174 height 31
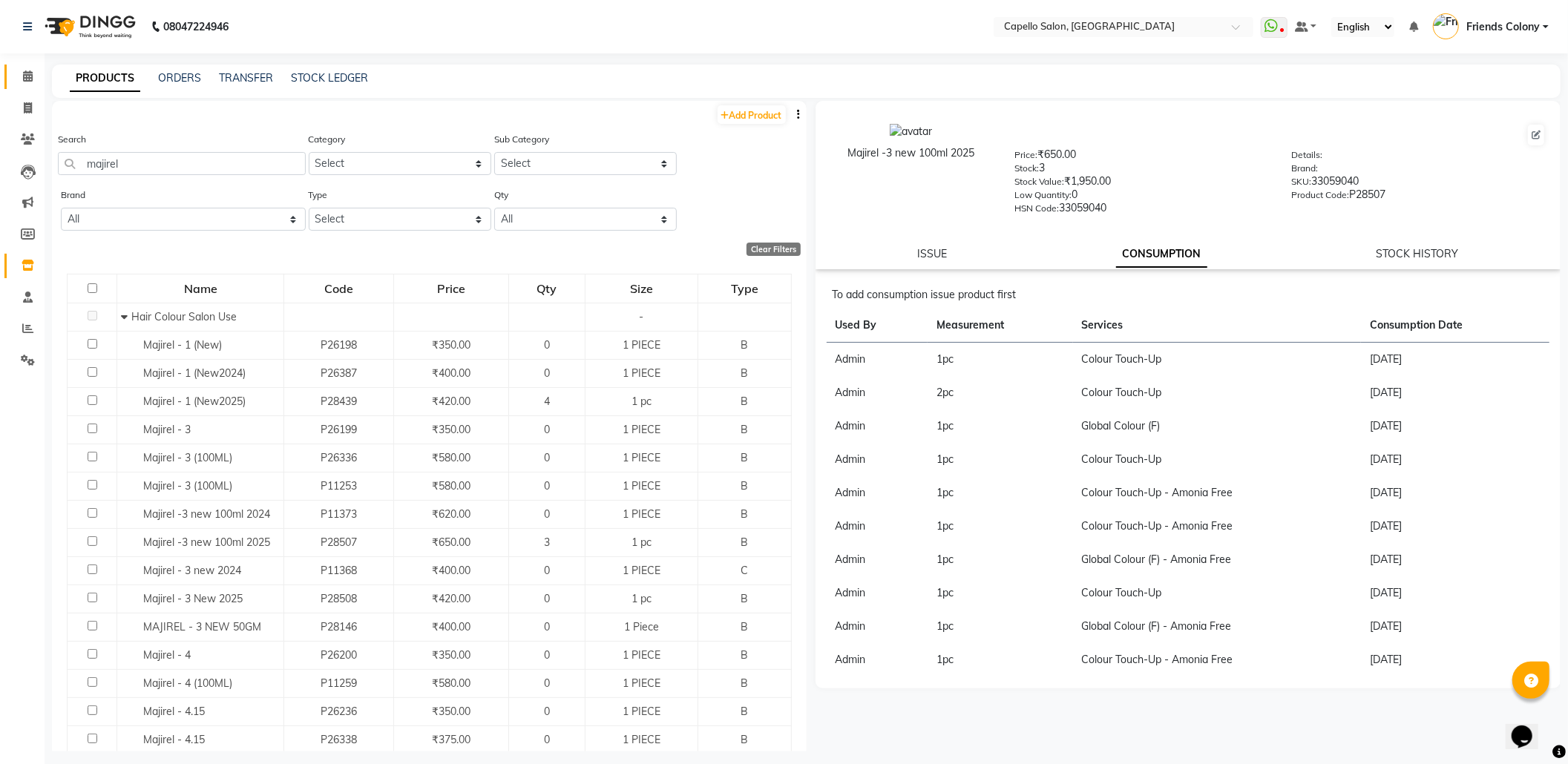
click at [18, 66] on link "Calendar" at bounding box center [22, 76] width 36 height 24
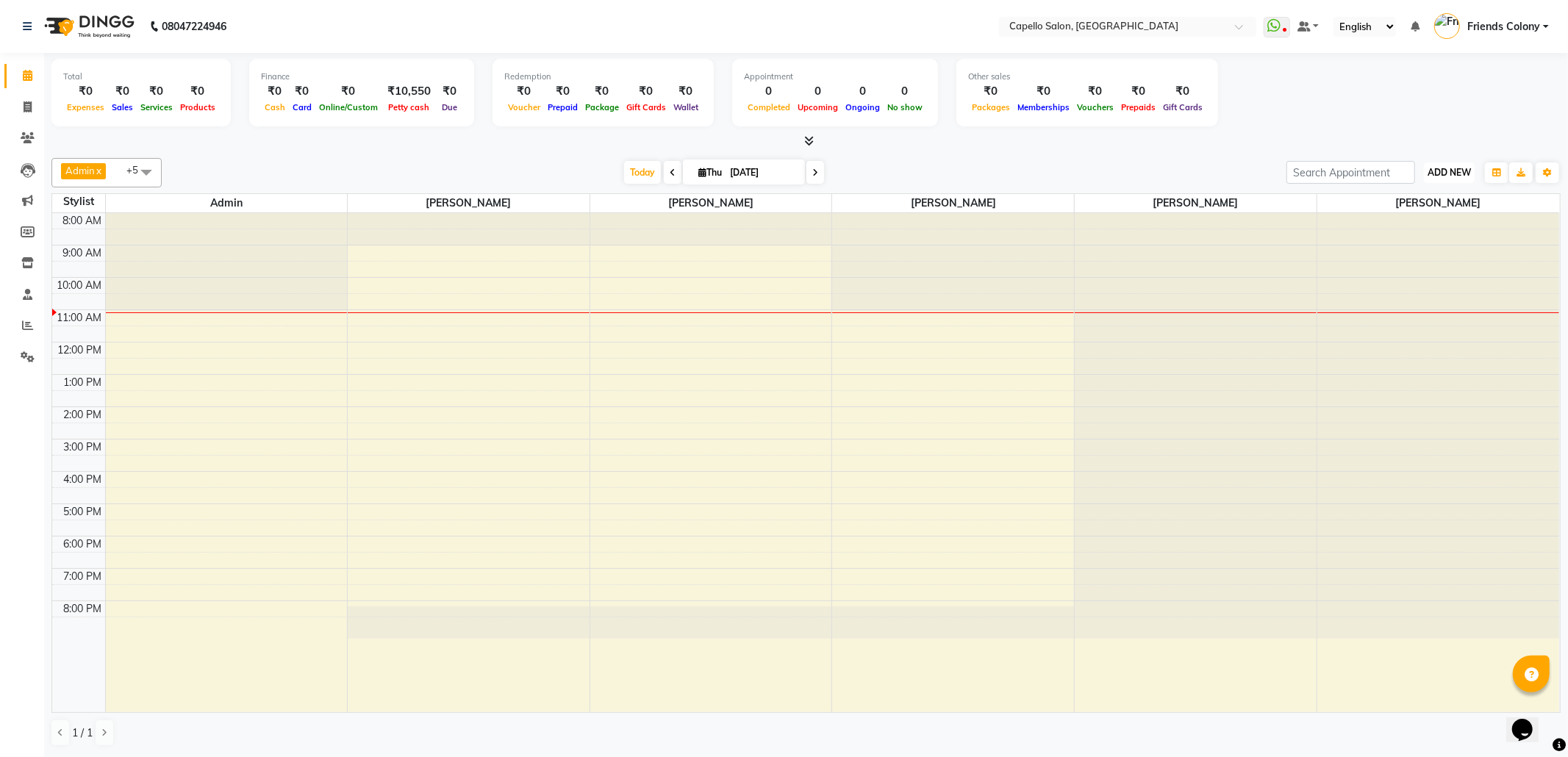
click at [1456, 175] on span "ADD NEW" at bounding box center [1449, 172] width 44 height 11
click at [1458, 256] on link "Add Attendance" at bounding box center [1415, 258] width 116 height 19
select select "W"
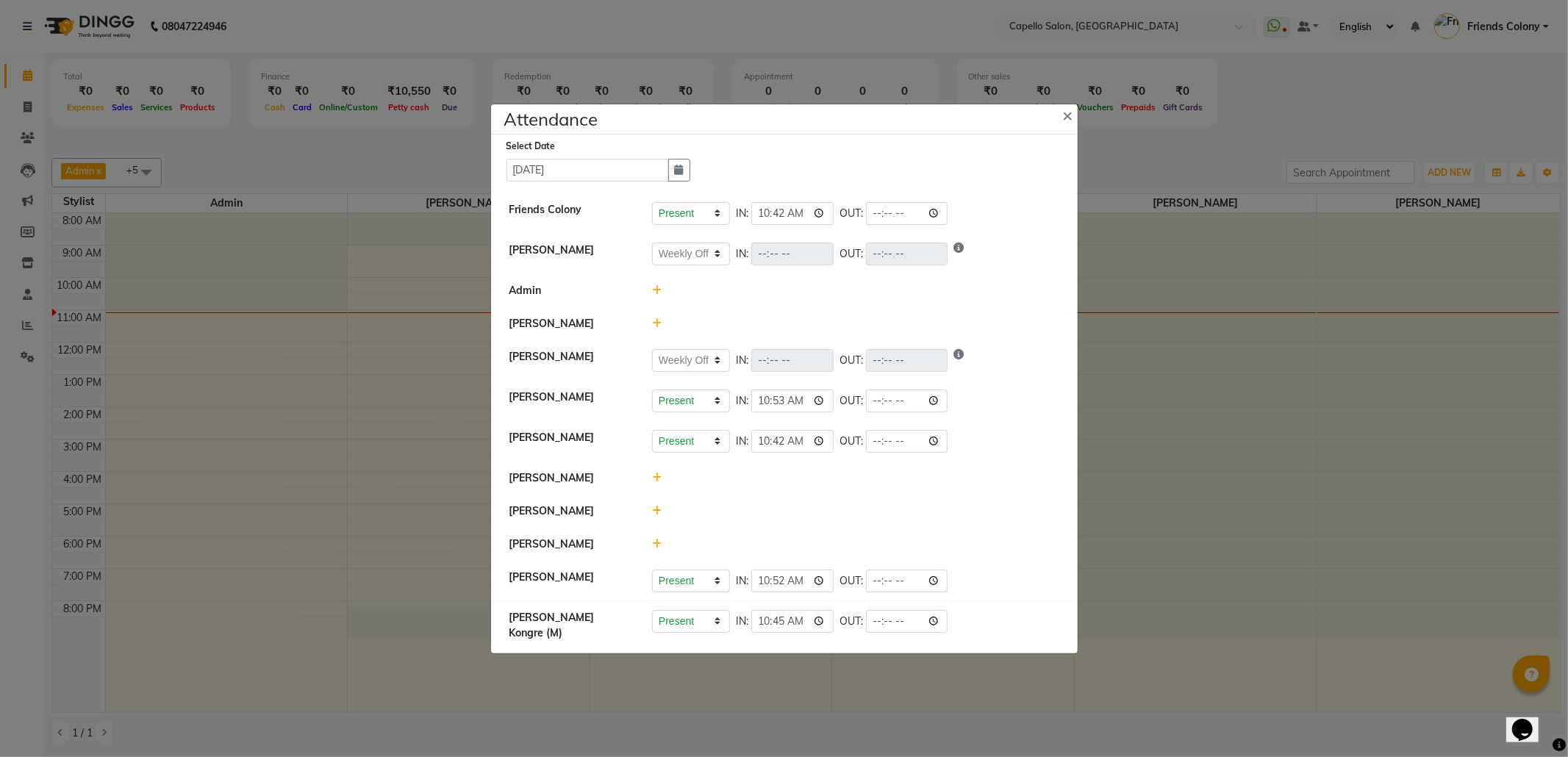
click at [657, 318] on icon at bounding box center [656, 324] width 9 height 10
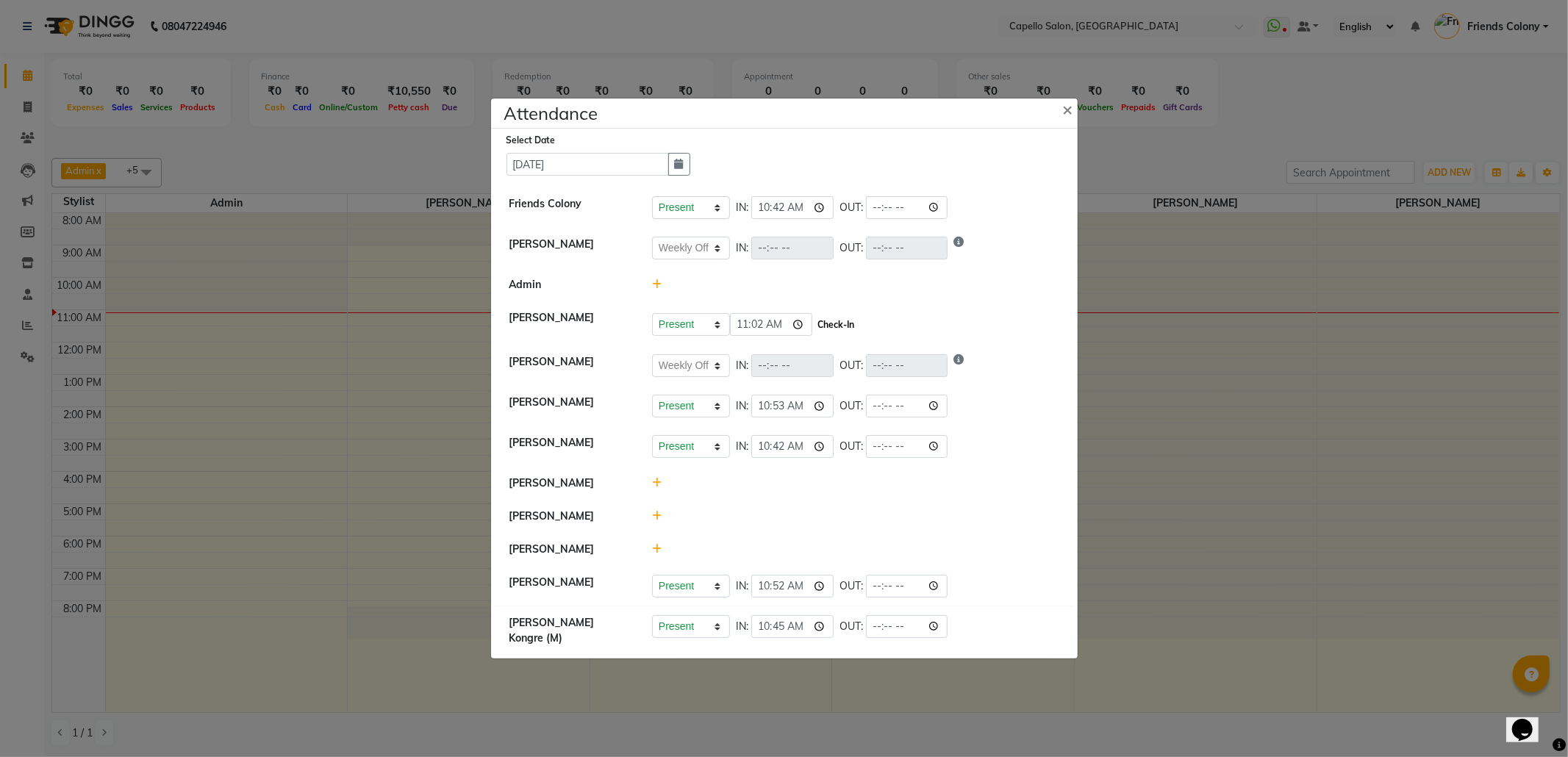
click at [845, 316] on button "Check-In" at bounding box center [836, 324] width 44 height 21
select select "W"
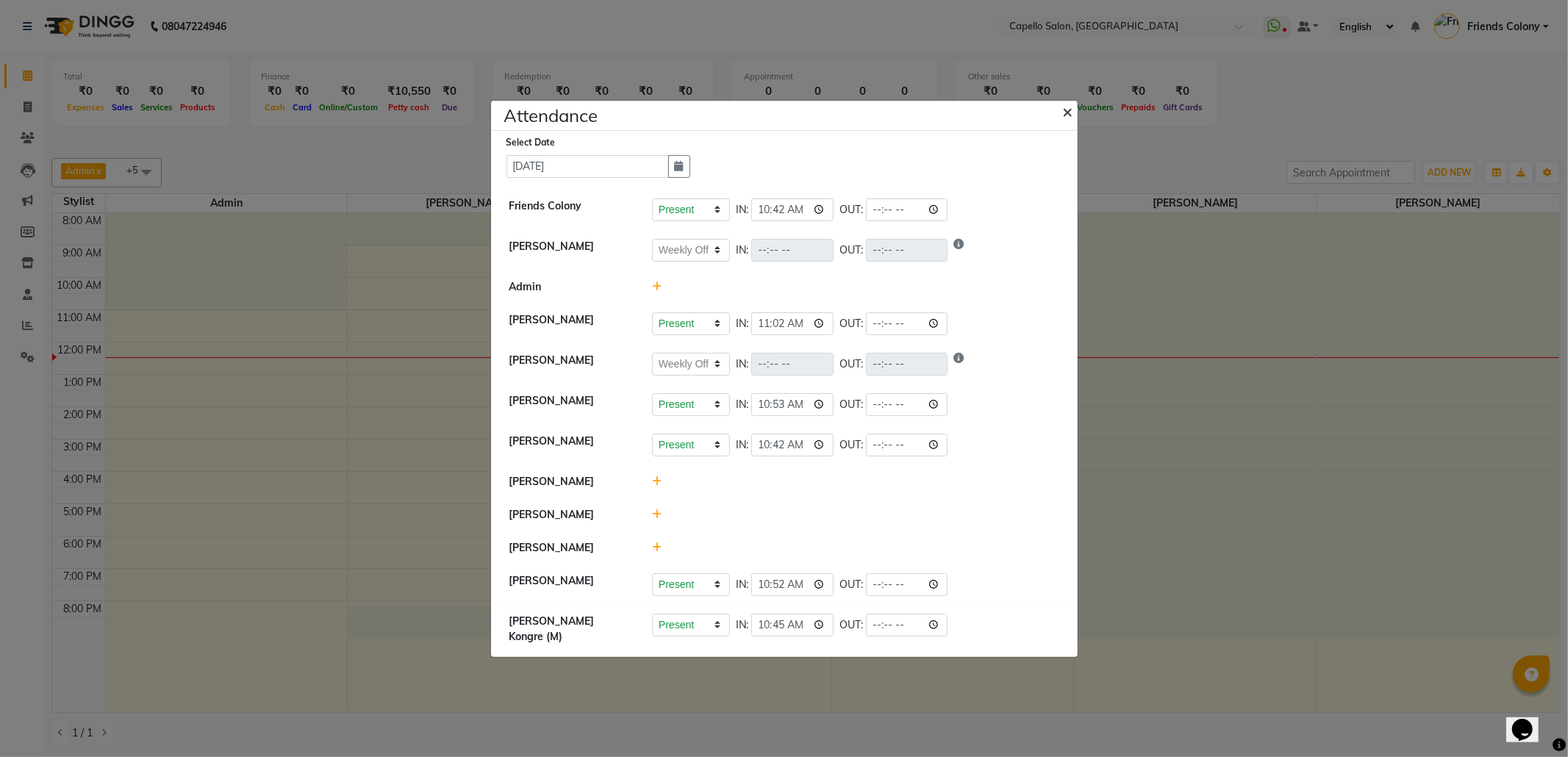
click at [1069, 106] on span "×" at bounding box center [1068, 111] width 10 height 22
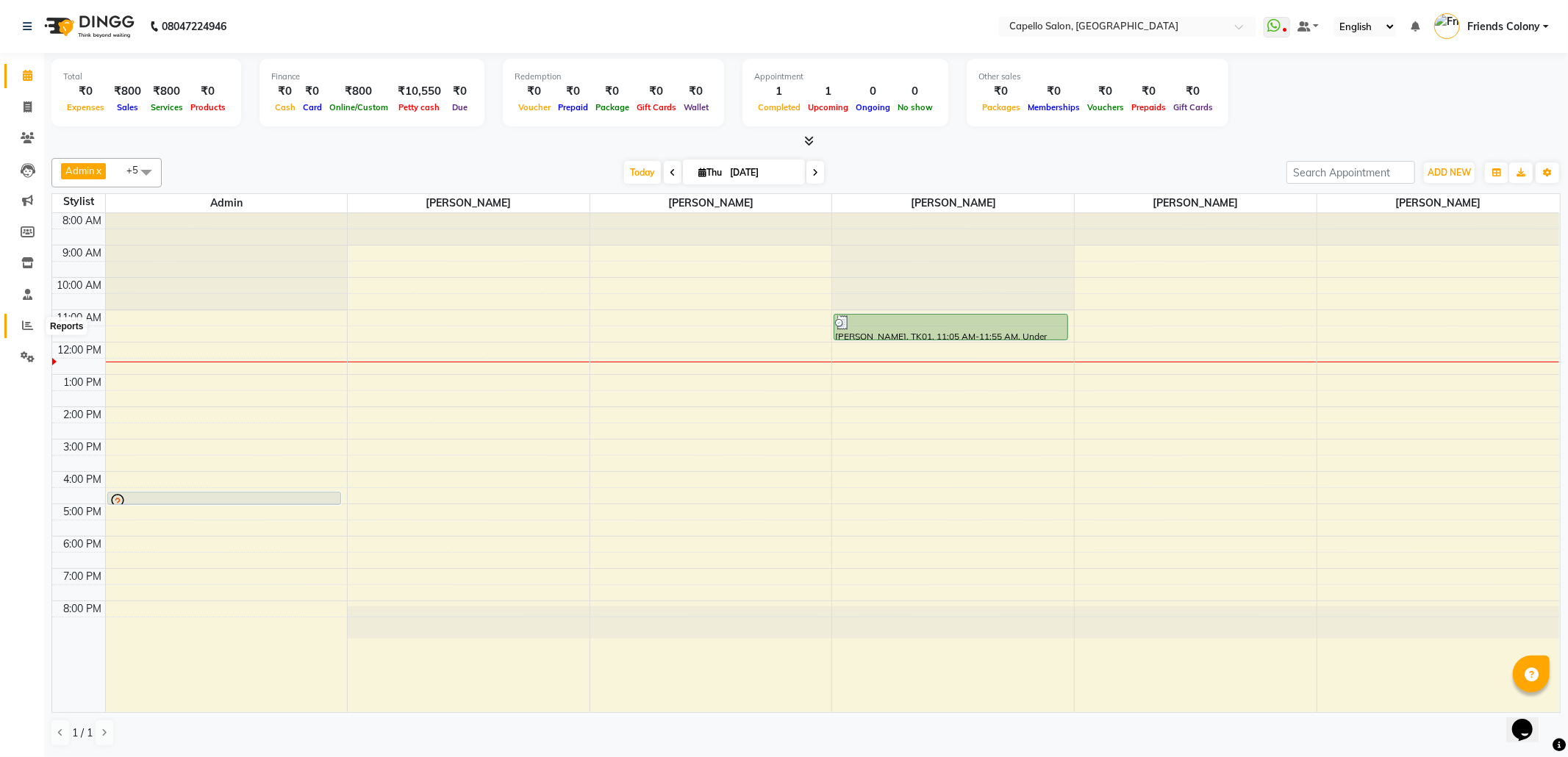
click at [16, 329] on span at bounding box center [27, 326] width 26 height 17
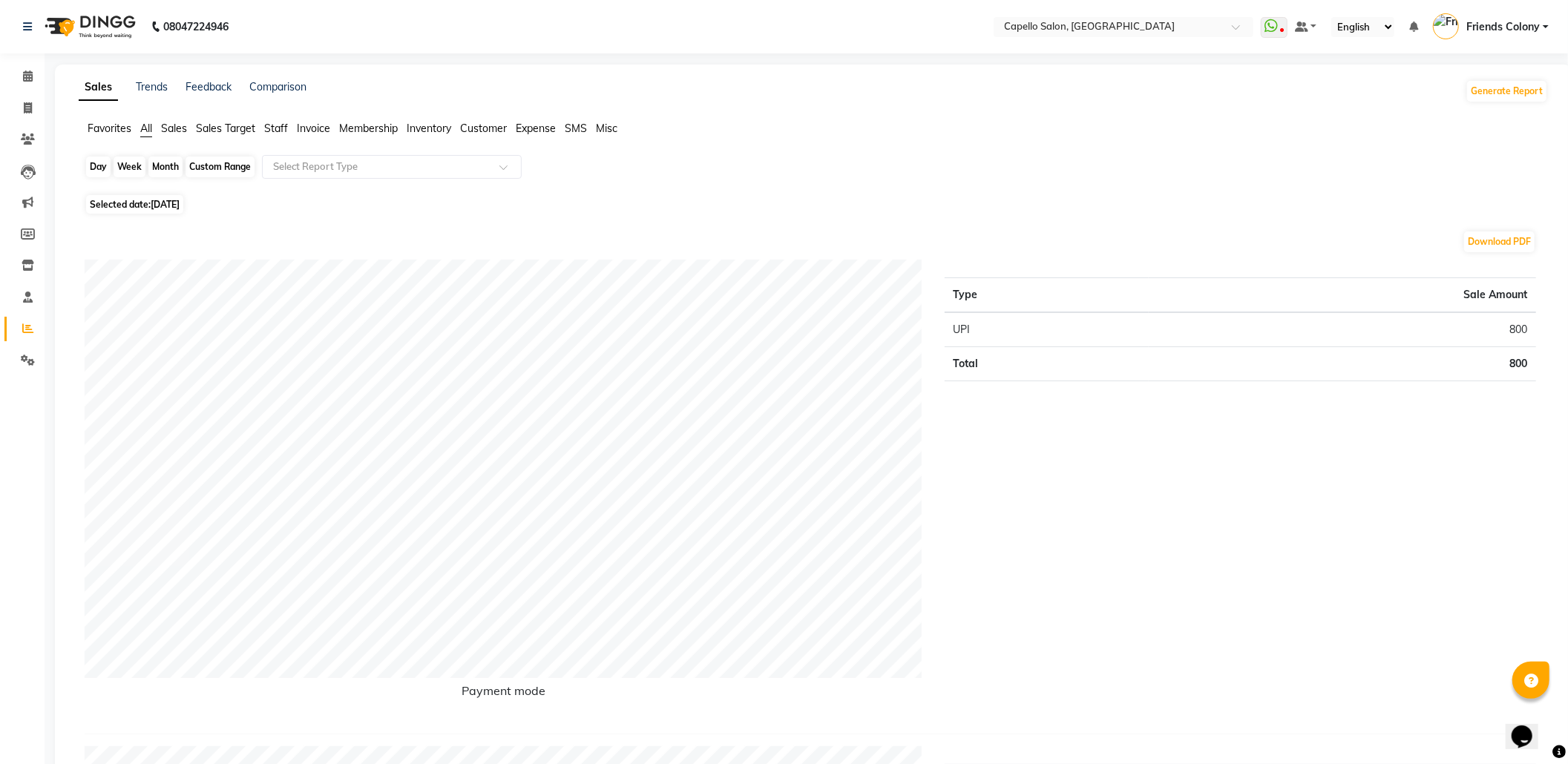
click at [107, 167] on div "Day" at bounding box center [98, 167] width 24 height 21
select select "9"
select select "2025"
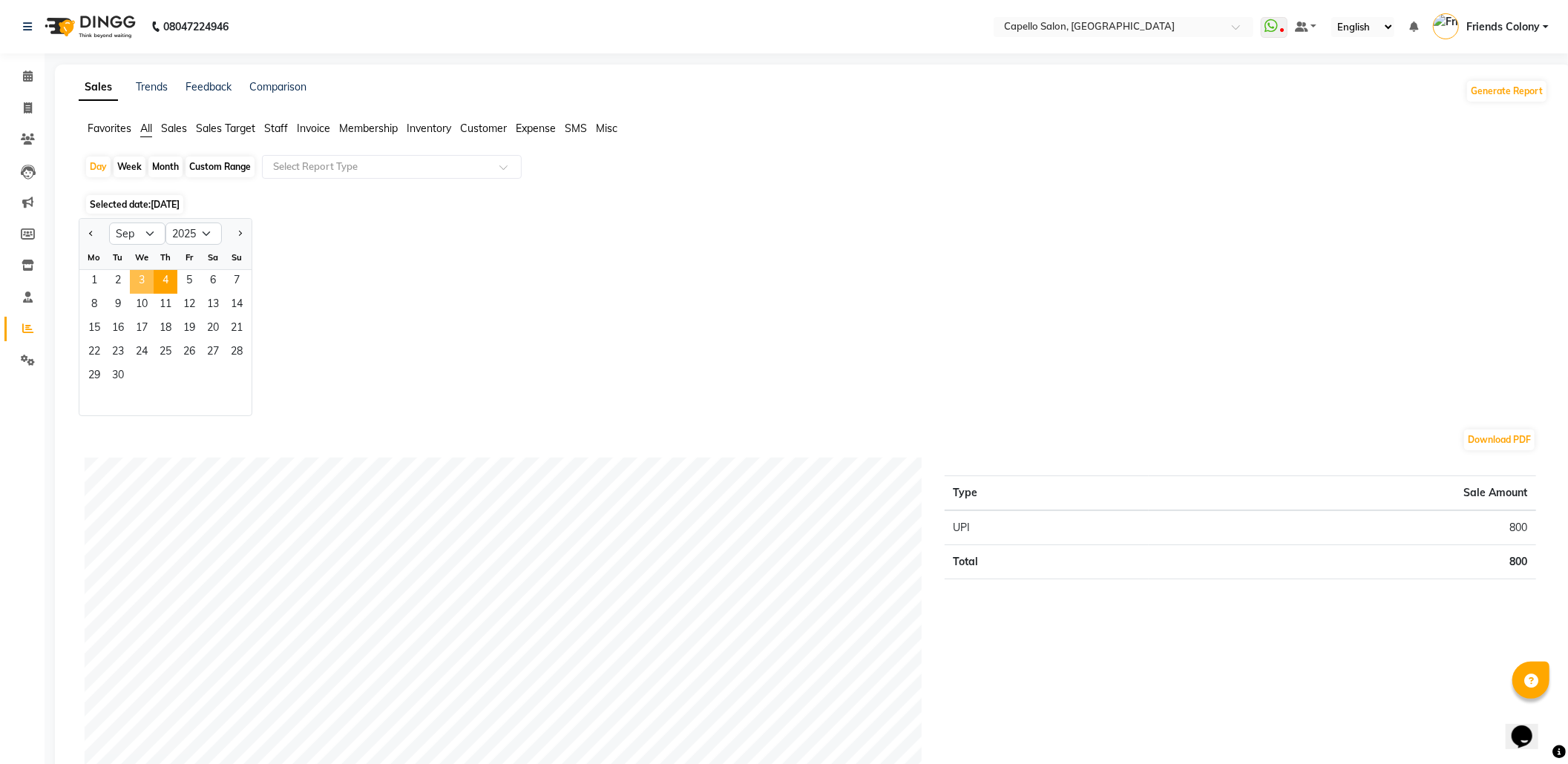
click at [142, 281] on span "3" at bounding box center [141, 282] width 23 height 23
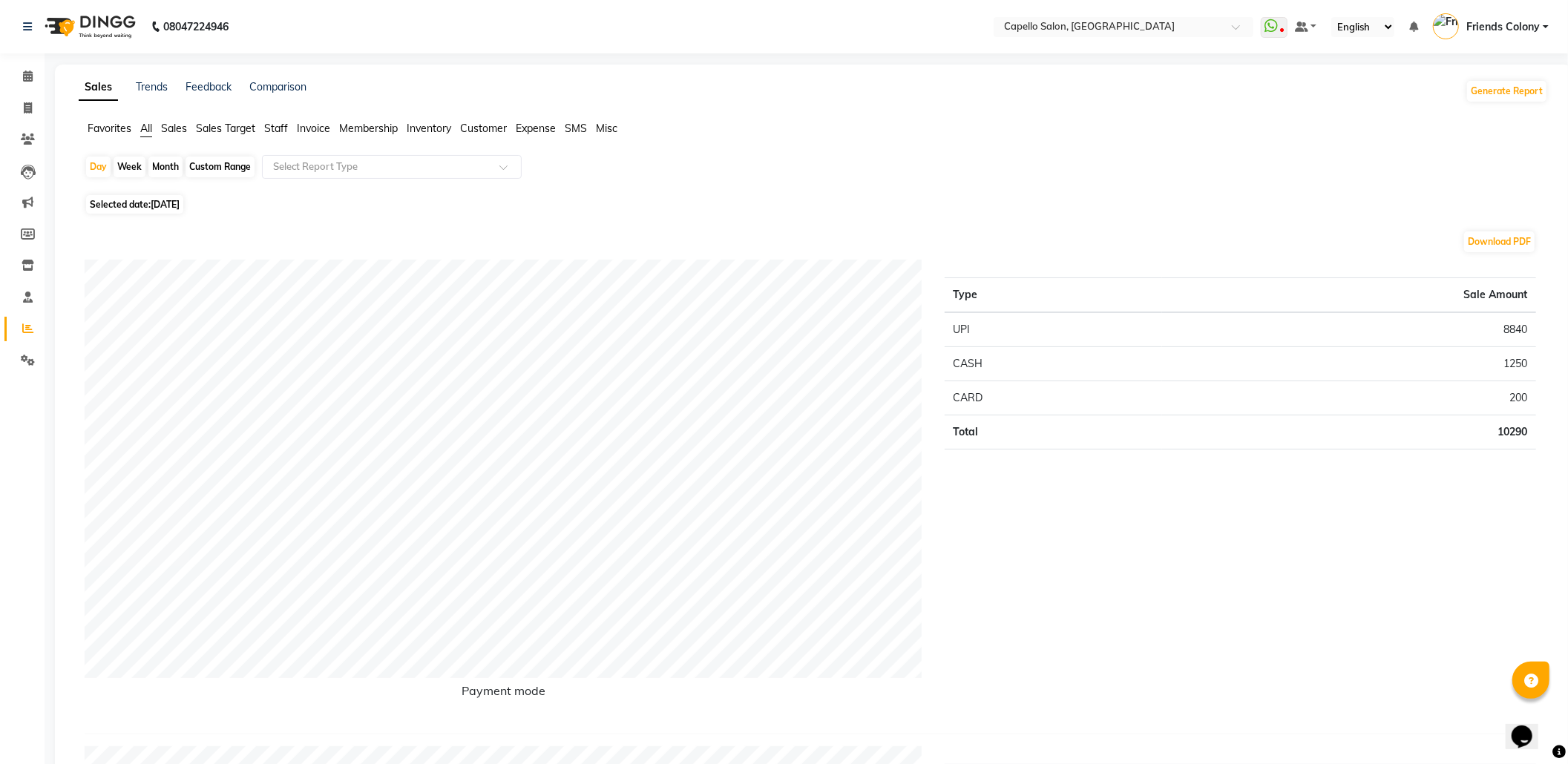
click at [18, 94] on li "Invoice" at bounding box center [22, 108] width 44 height 32
click at [22, 83] on span at bounding box center [28, 77] width 26 height 17
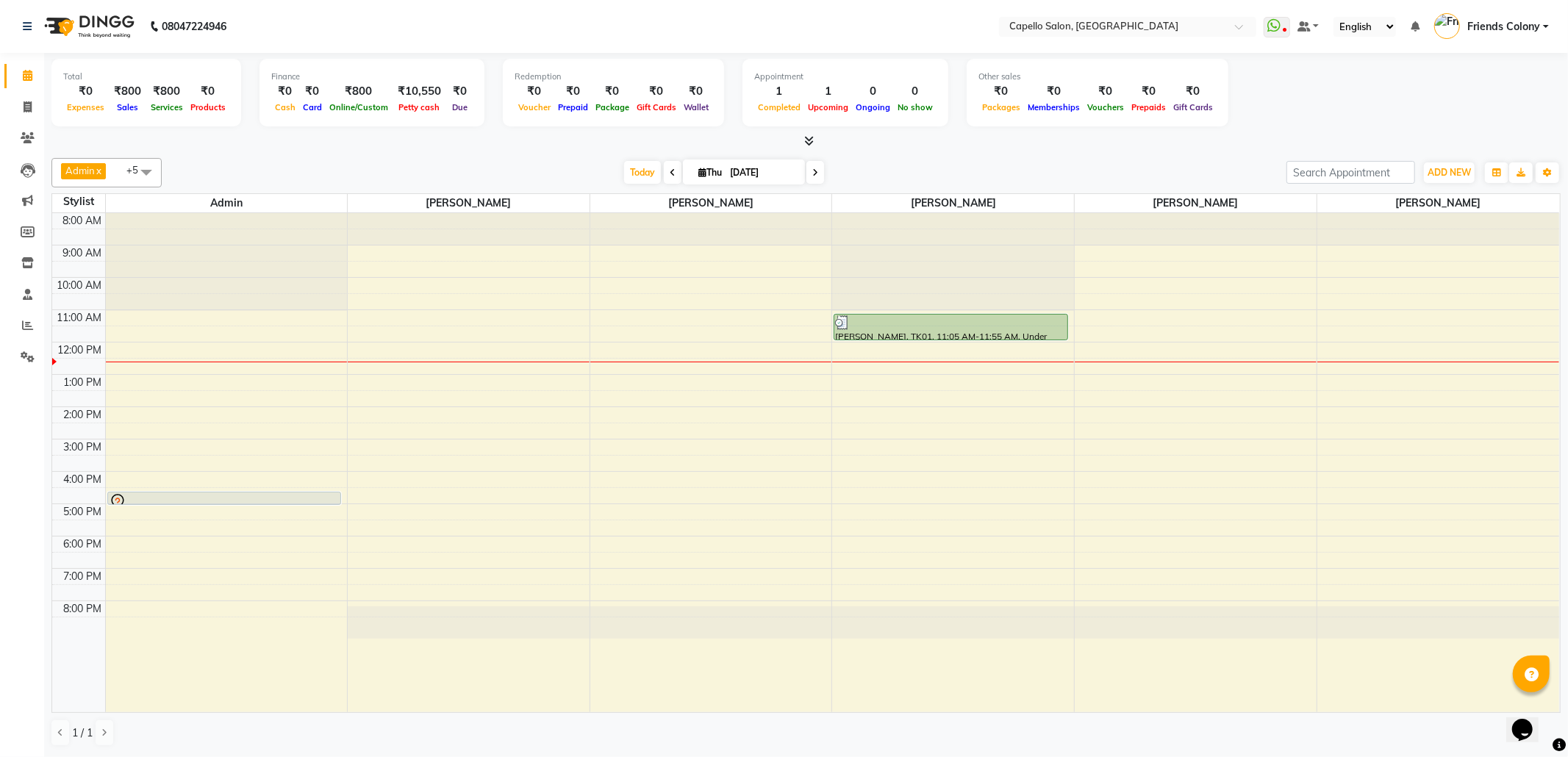
click at [670, 177] on icon at bounding box center [672, 173] width 6 height 9
type input "[DATE]"
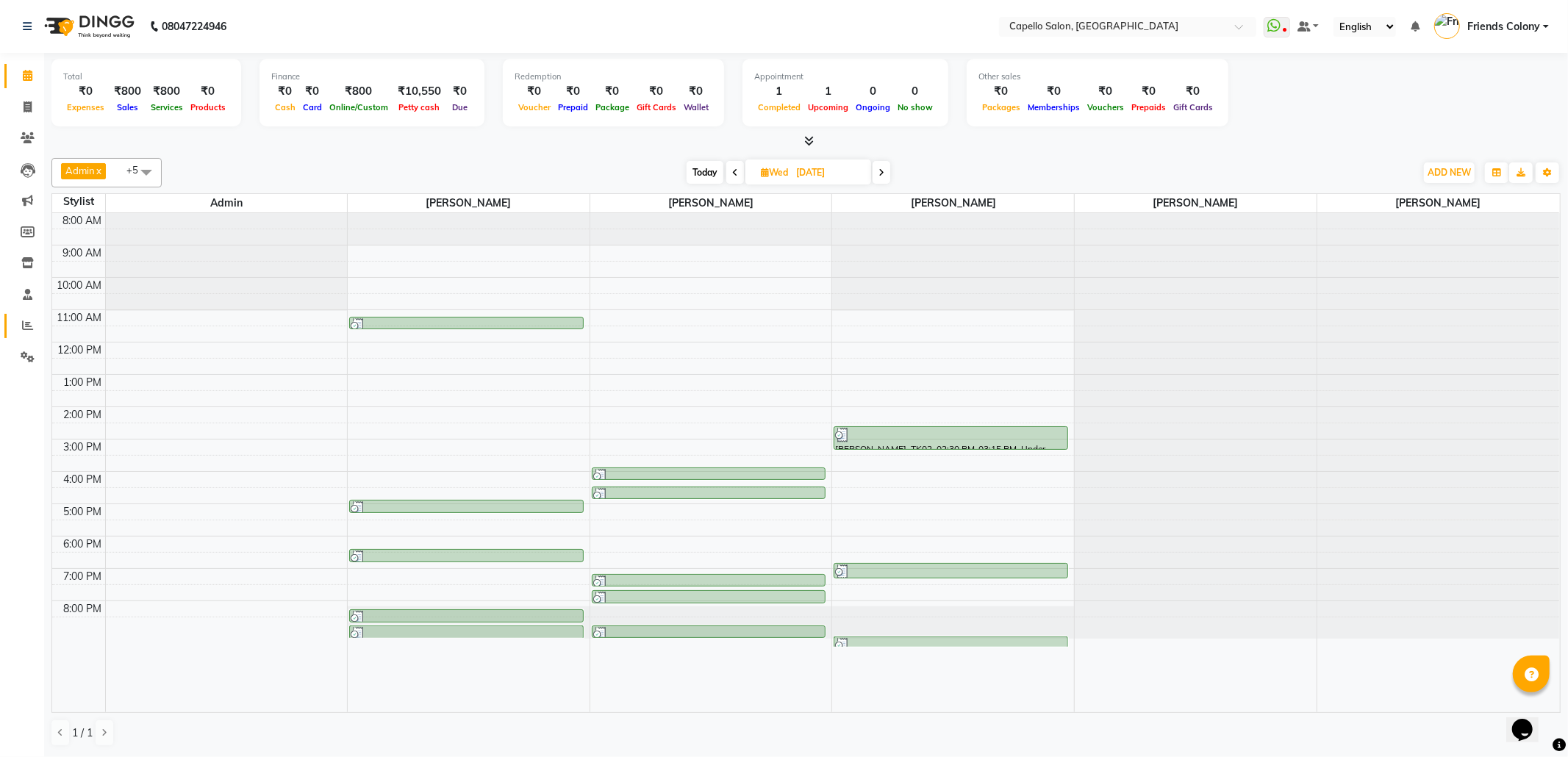
click at [27, 334] on link "Reports" at bounding box center [21, 326] width 35 height 24
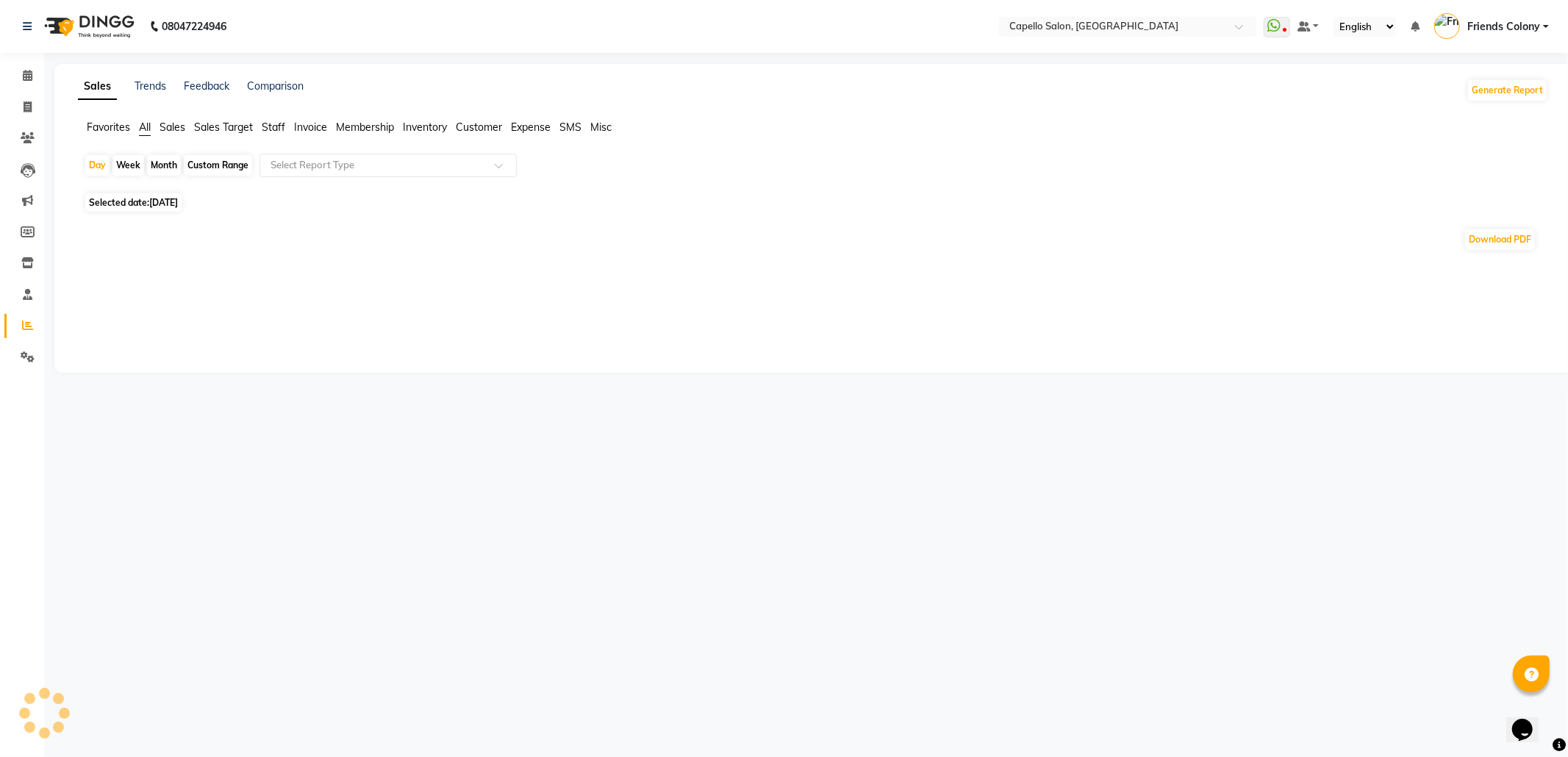
click at [165, 160] on div "Month" at bounding box center [163, 166] width 33 height 21
select select "9"
select select "2025"
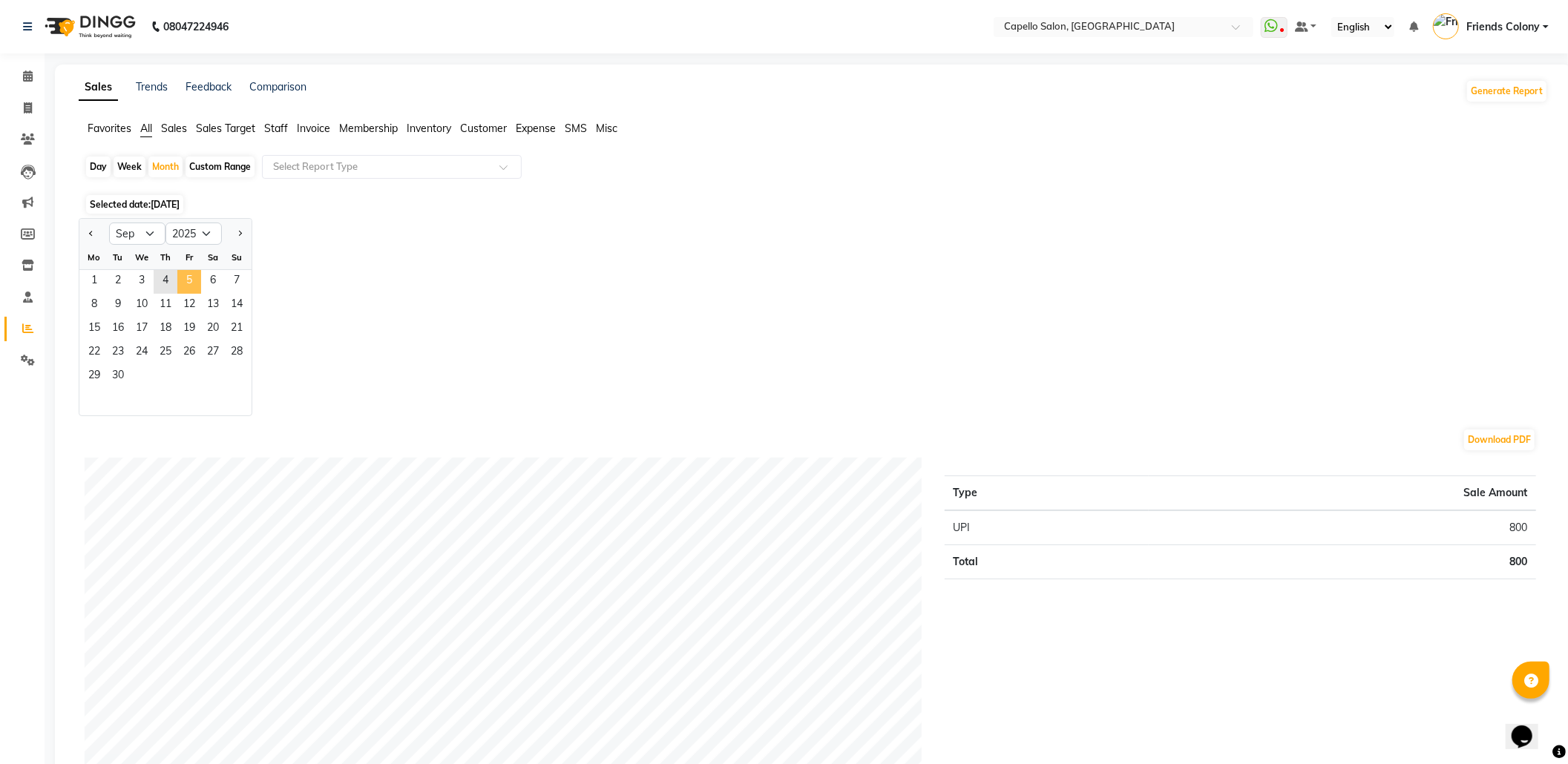
click at [178, 277] on span "5" at bounding box center [189, 282] width 23 height 23
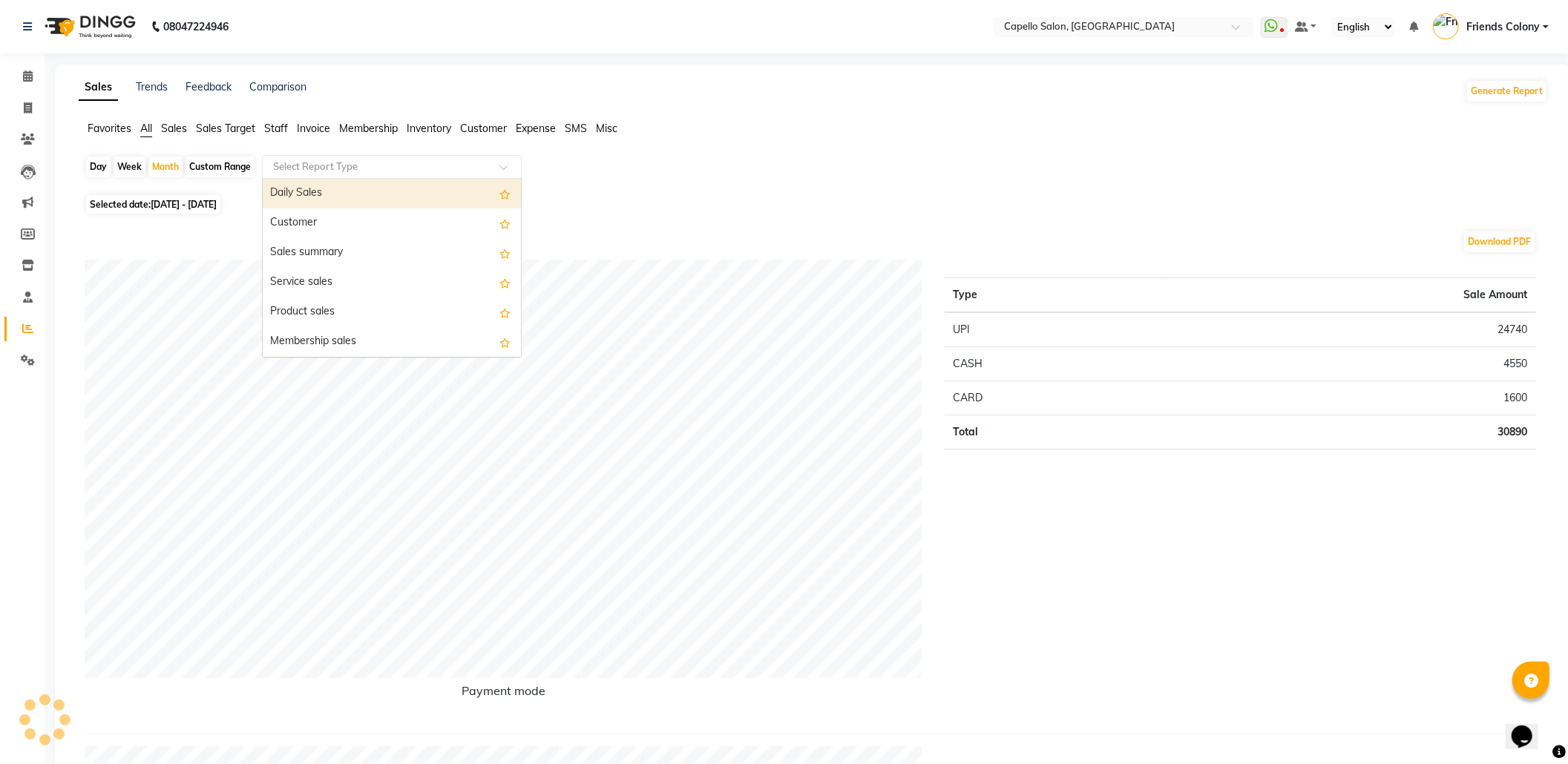
click at [402, 173] on input "text" at bounding box center [377, 166] width 214 height 15
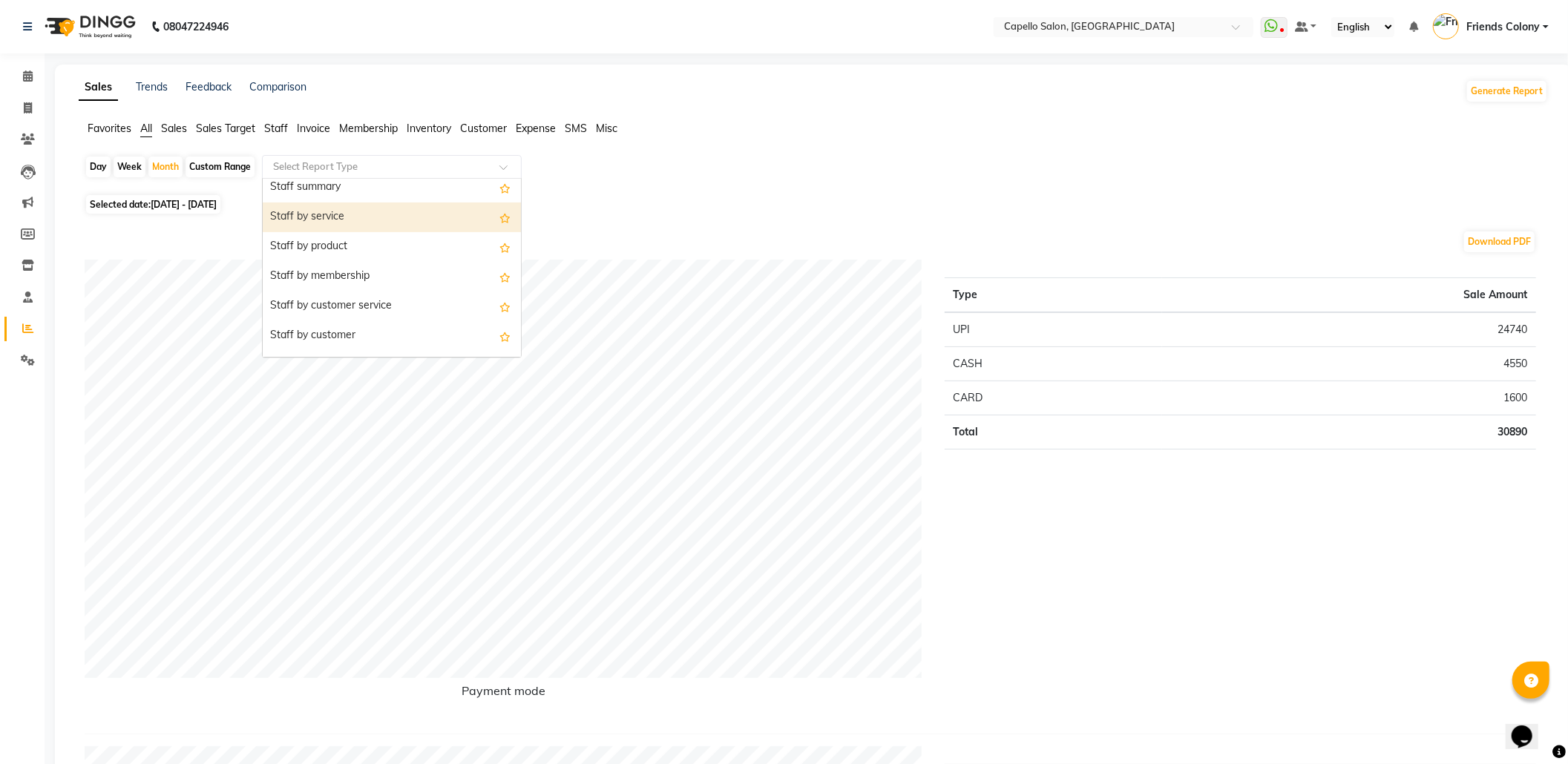
scroll to position [395, 0]
click at [362, 191] on div "Staff summary" at bounding box center [392, 184] width 258 height 29
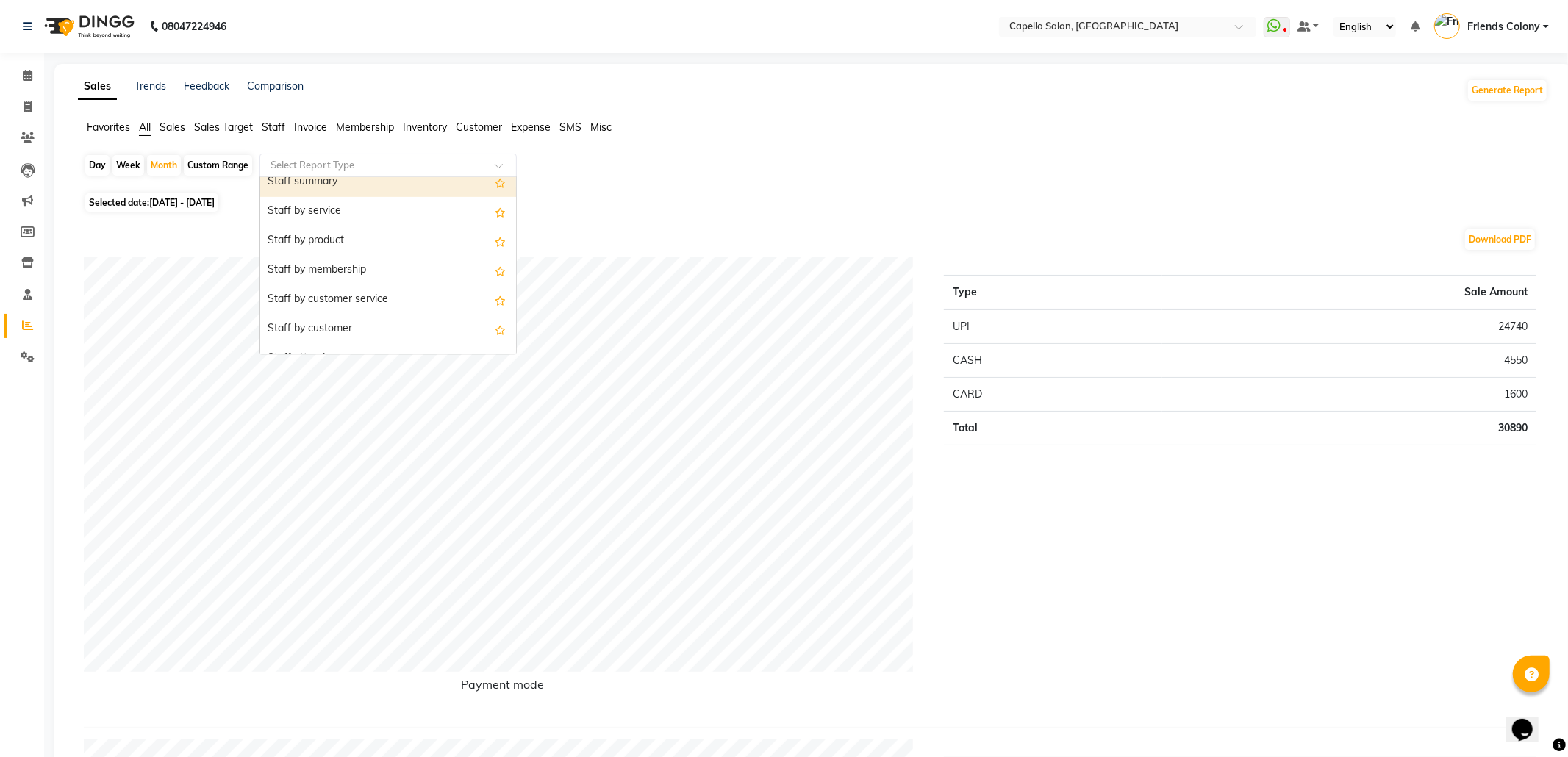
select select "full_report"
select select "csv"
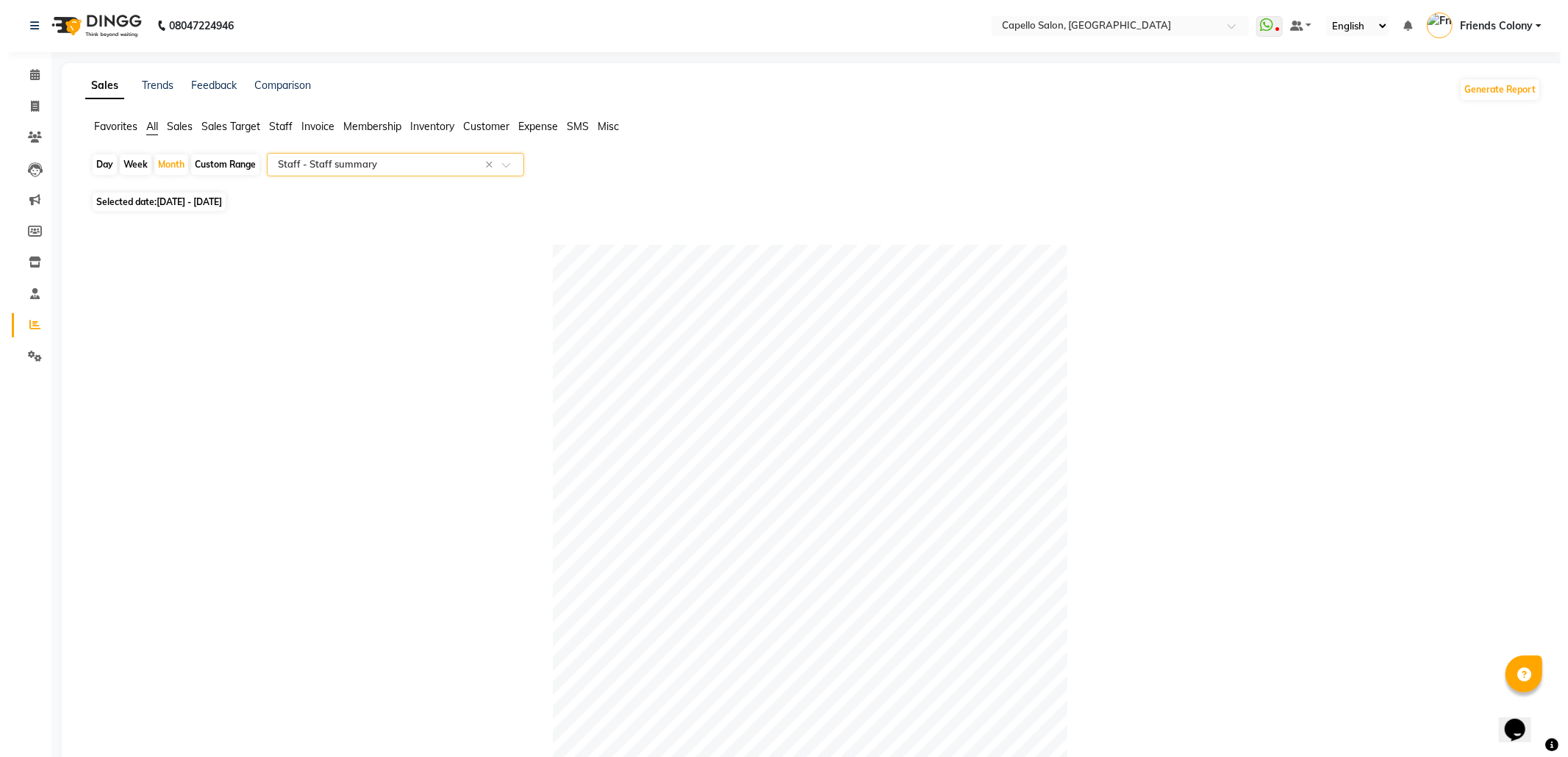
scroll to position [0, 0]
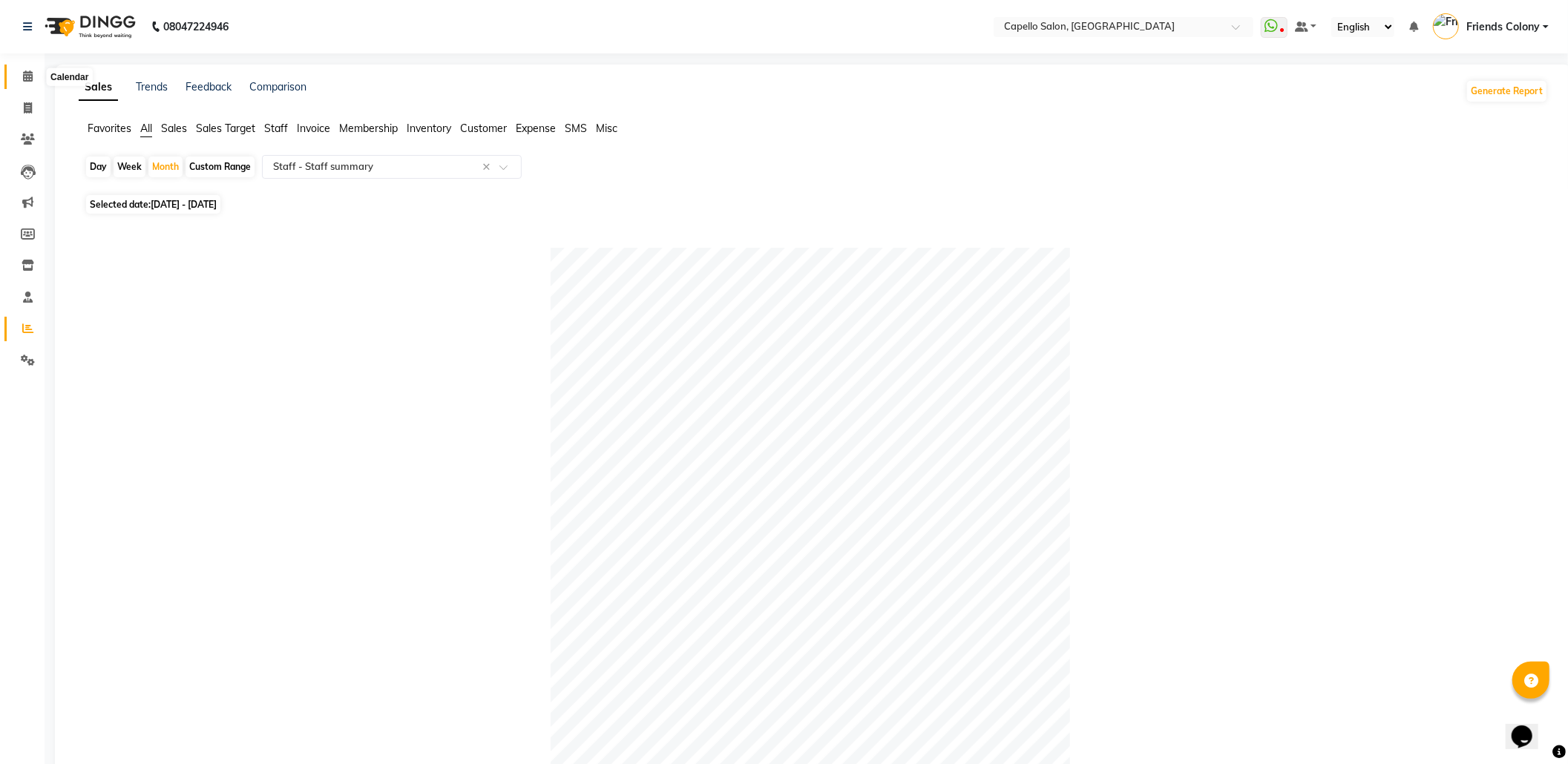
click at [18, 77] on span at bounding box center [28, 77] width 26 height 17
